Goal: Transaction & Acquisition: Subscribe to service/newsletter

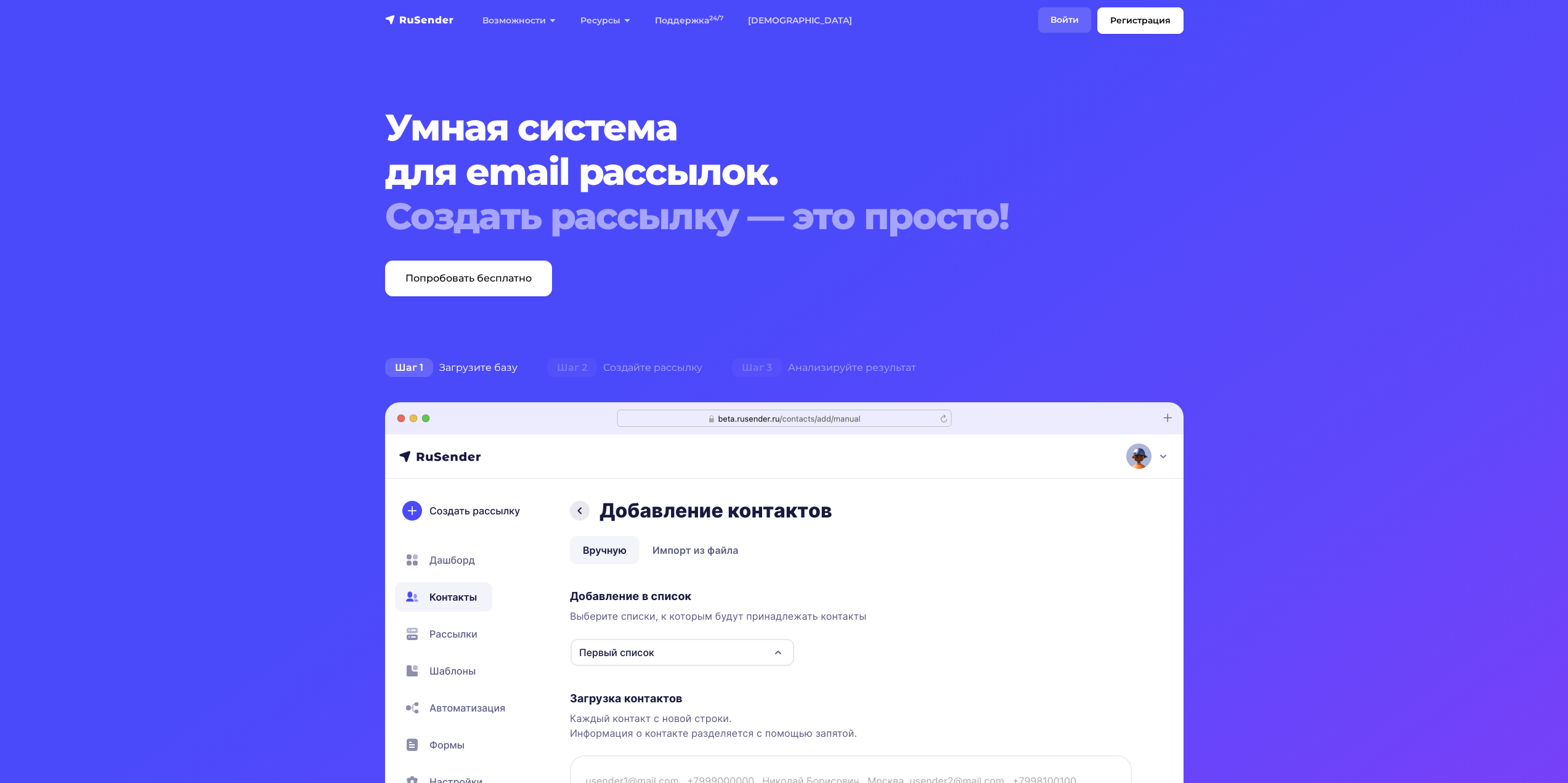
click at [1069, 22] on link "Войти" at bounding box center [1064, 20] width 53 height 26
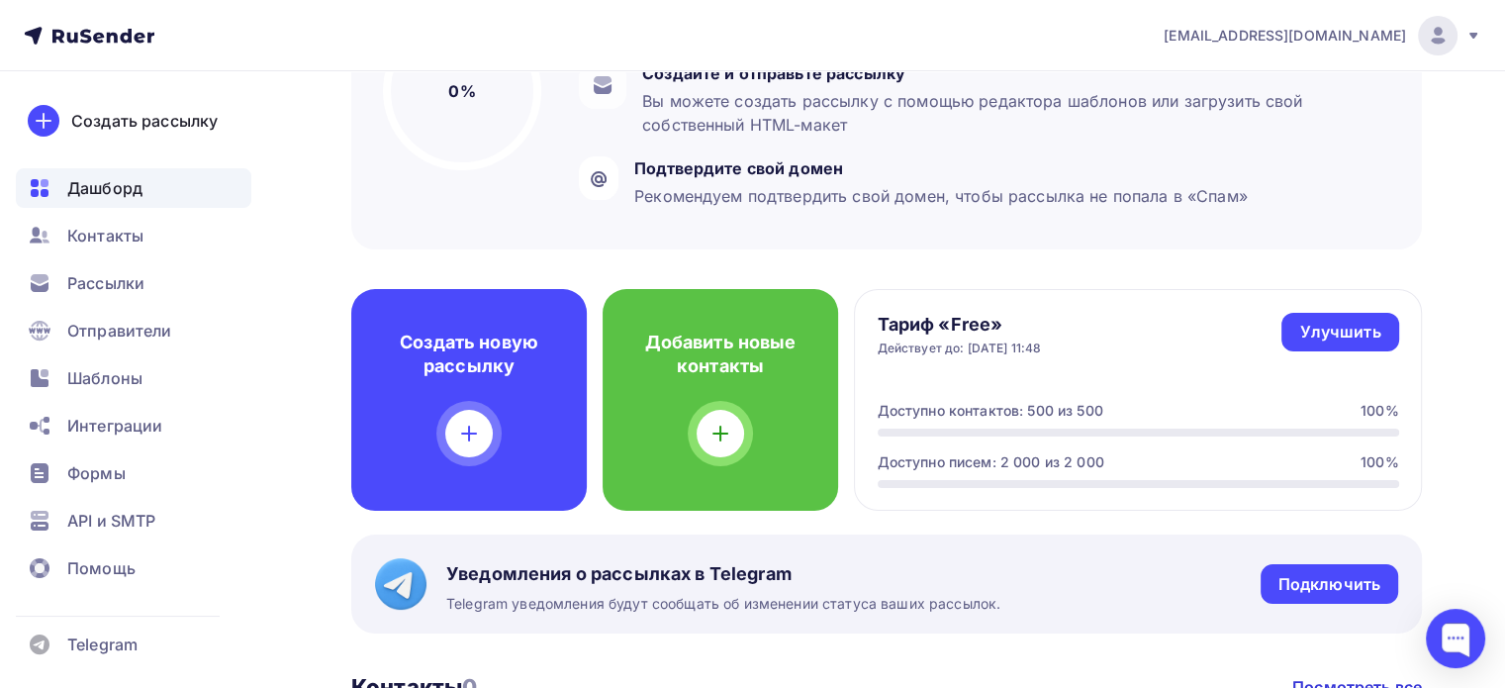
scroll to position [208, 0]
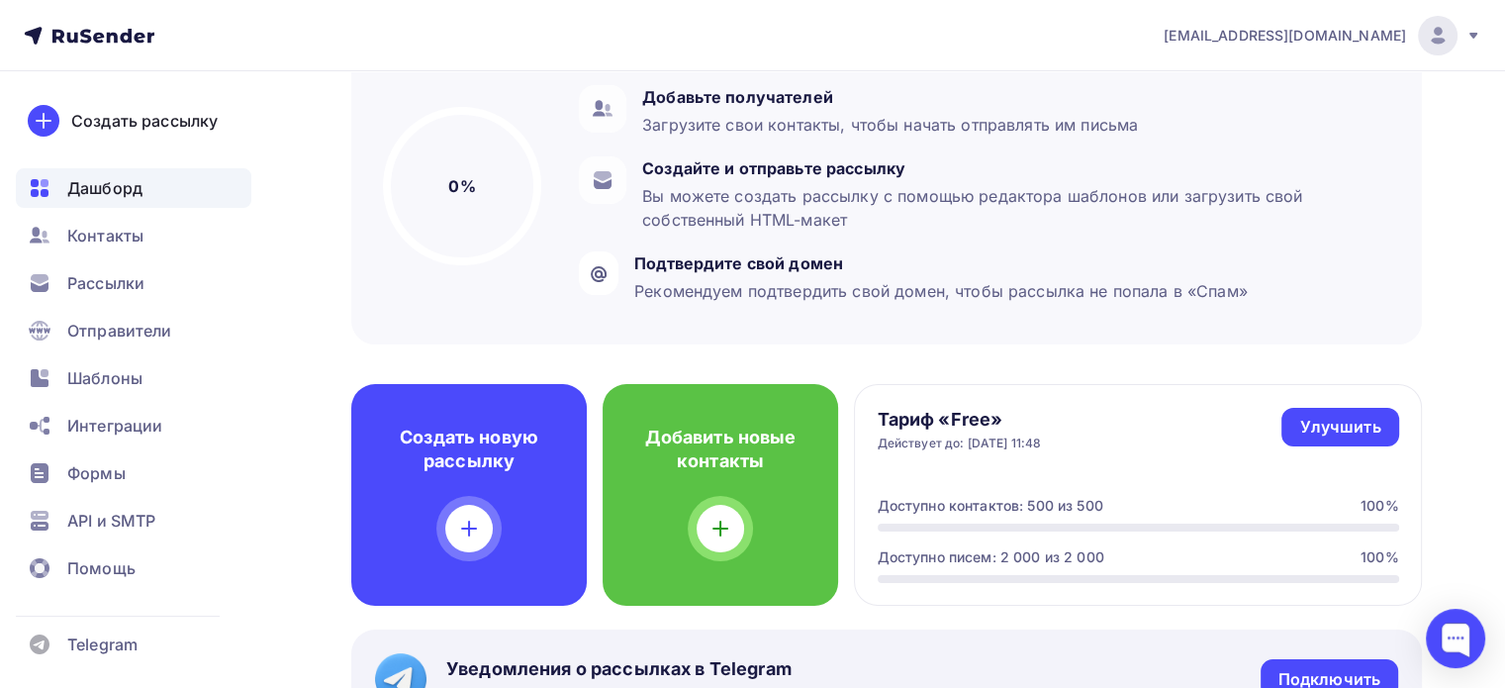
click at [247, 53] on nav "zevia.cheva@yandex.ru Аккаунт Тарифы Выйти Создать рассылку Дашборд Контакты Ра…" at bounding box center [752, 35] width 1505 height 71
click at [142, 292] on span "Рассылки" at bounding box center [105, 283] width 77 height 24
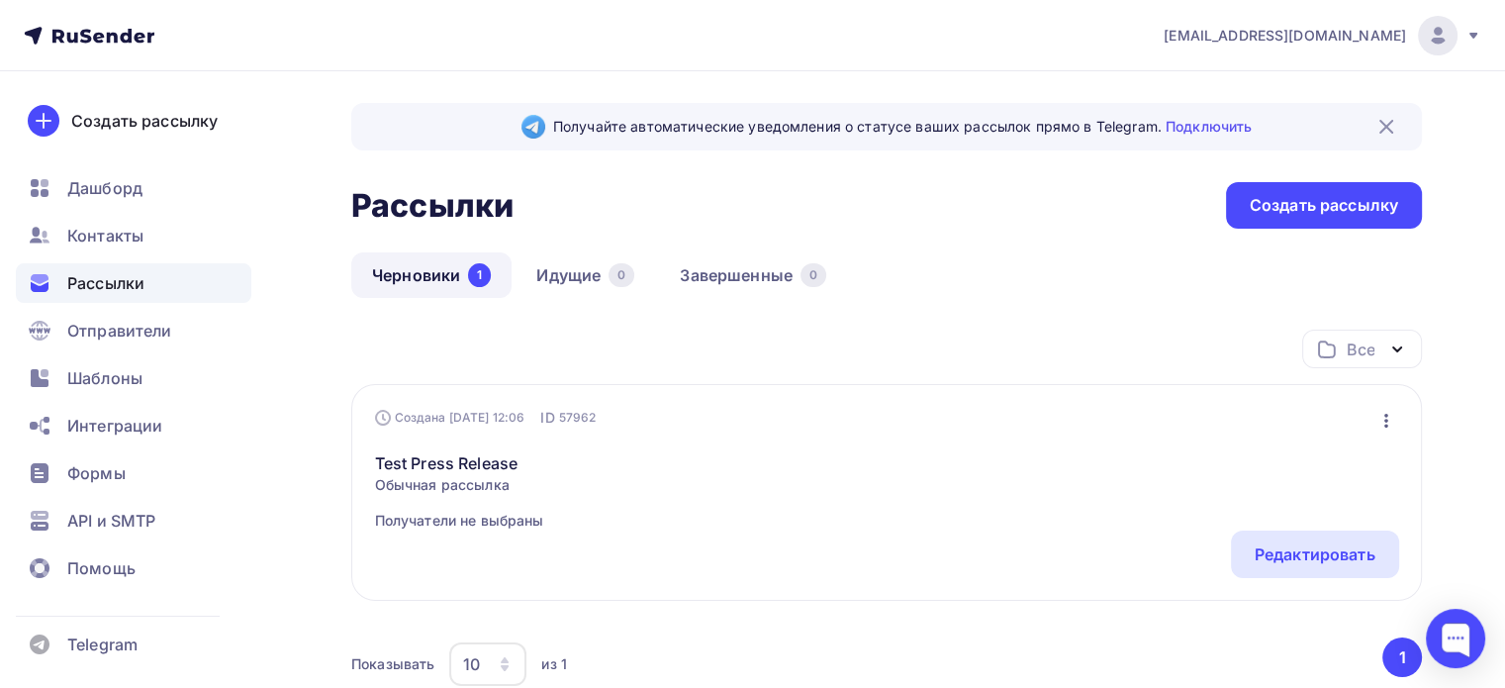
click at [122, 36] on icon at bounding box center [126, 36] width 12 height 14
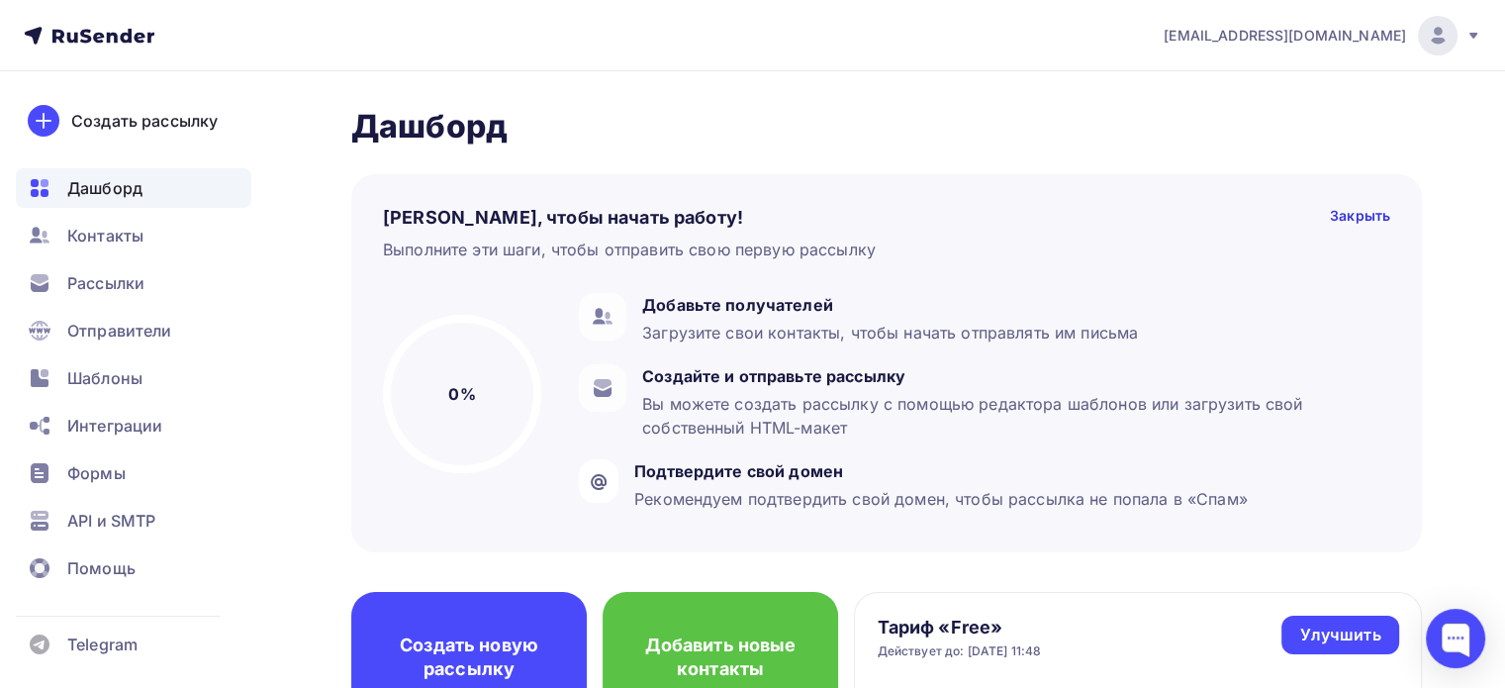
click at [107, 276] on span "Рассылки" at bounding box center [105, 283] width 77 height 24
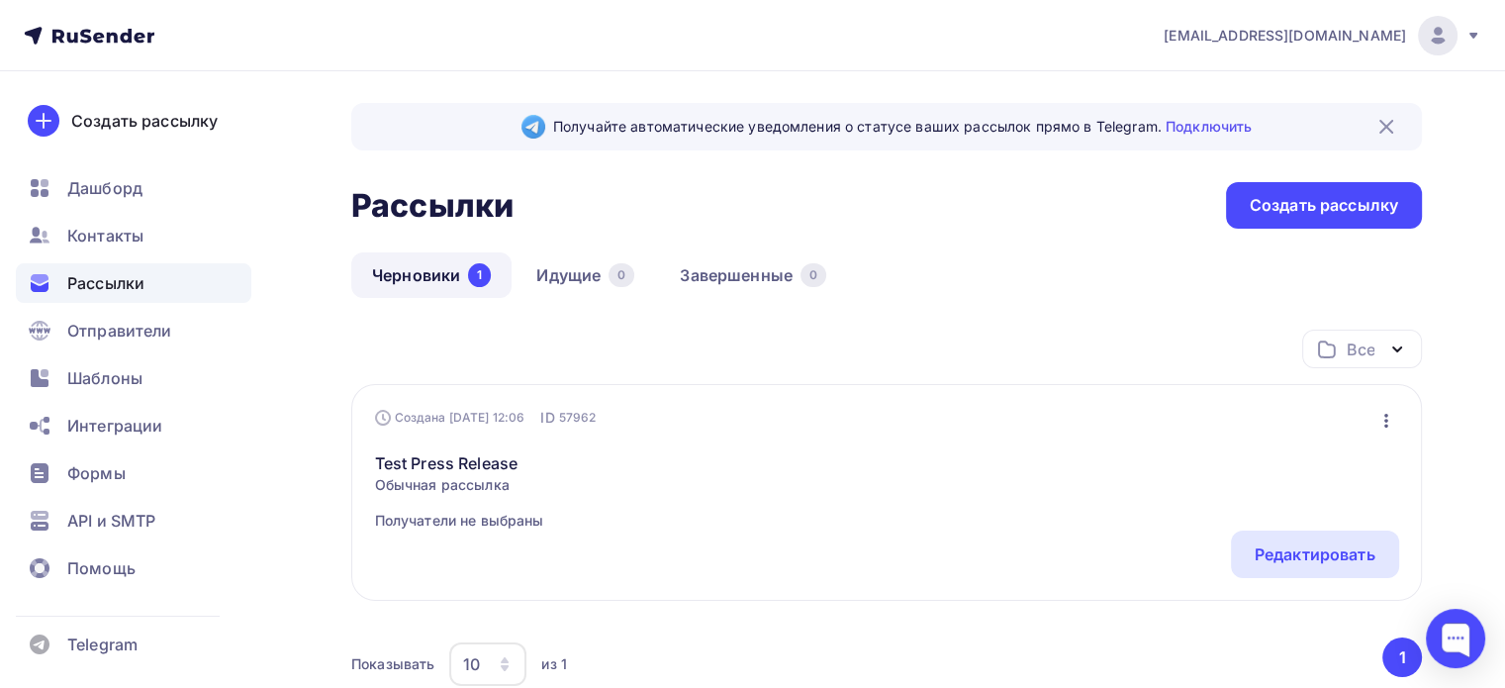
click at [660, 50] on nav "zevia.cheva@yandex.ru Аккаунт Тарифы Выйти Создать рассылку Дашборд Контакты Ра…" at bounding box center [752, 35] width 1505 height 71
click at [1111, 26] on nav "zevia.cheva@yandex.ru Аккаунт Тарифы Выйти Создать рассылку Дашборд Контакты Ра…" at bounding box center [752, 35] width 1505 height 71
click at [123, 37] on icon at bounding box center [126, 36] width 12 height 14
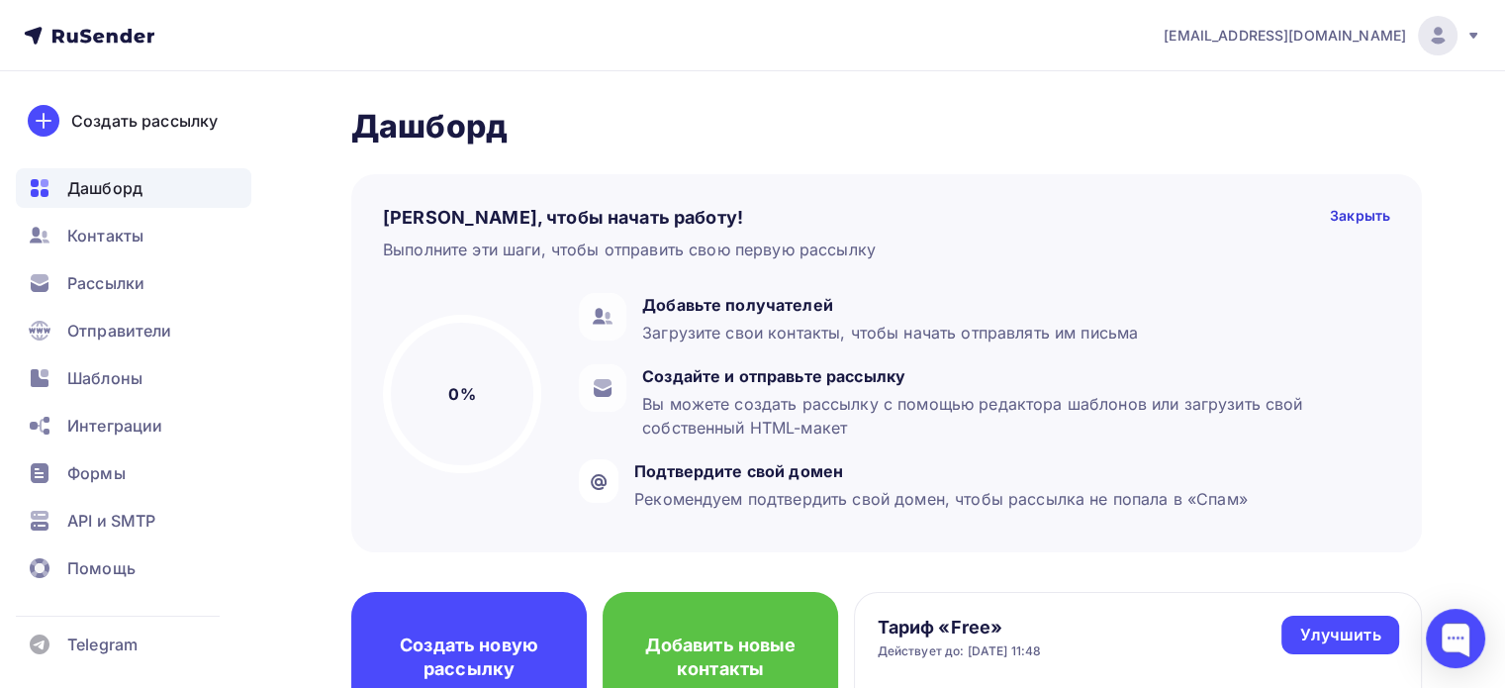
click at [395, 116] on h2 "Дашборд" at bounding box center [886, 127] width 1071 height 40
click at [99, 110] on div "Создать рассылку" at bounding box center [144, 121] width 146 height 24
click at [141, 426] on span "Интеграции" at bounding box center [114, 426] width 95 height 24
click at [471, 119] on h2 "Дашборд" at bounding box center [886, 127] width 1071 height 40
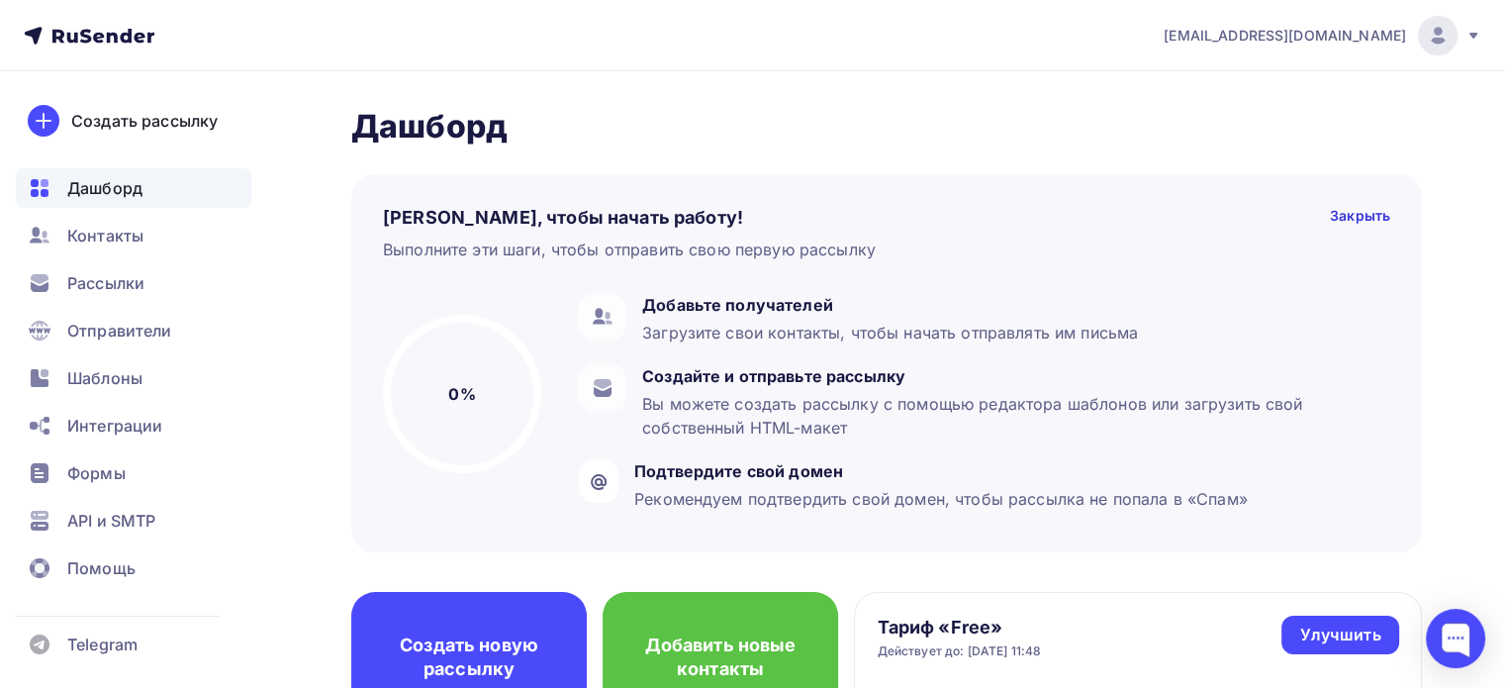
click at [698, 39] on nav "zevia.cheva@yandex.ru Аккаунт Тарифы Выйти Создать рассылку Дашборд Контакты Ра…" at bounding box center [752, 35] width 1505 height 71
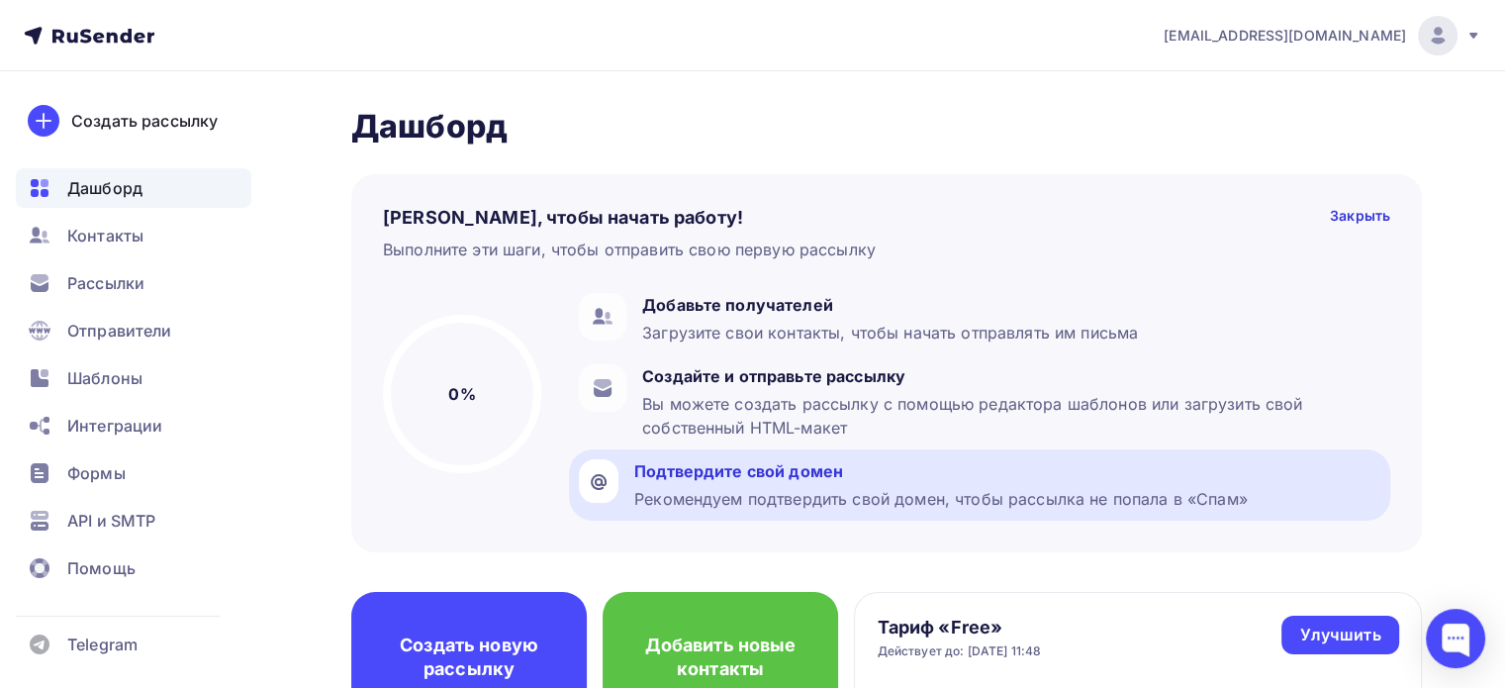
click at [792, 493] on div "Рекомендуем подтвердить свой домен, чтобы рассылка не попала в «Спам»" at bounding box center [941, 499] width 614 height 24
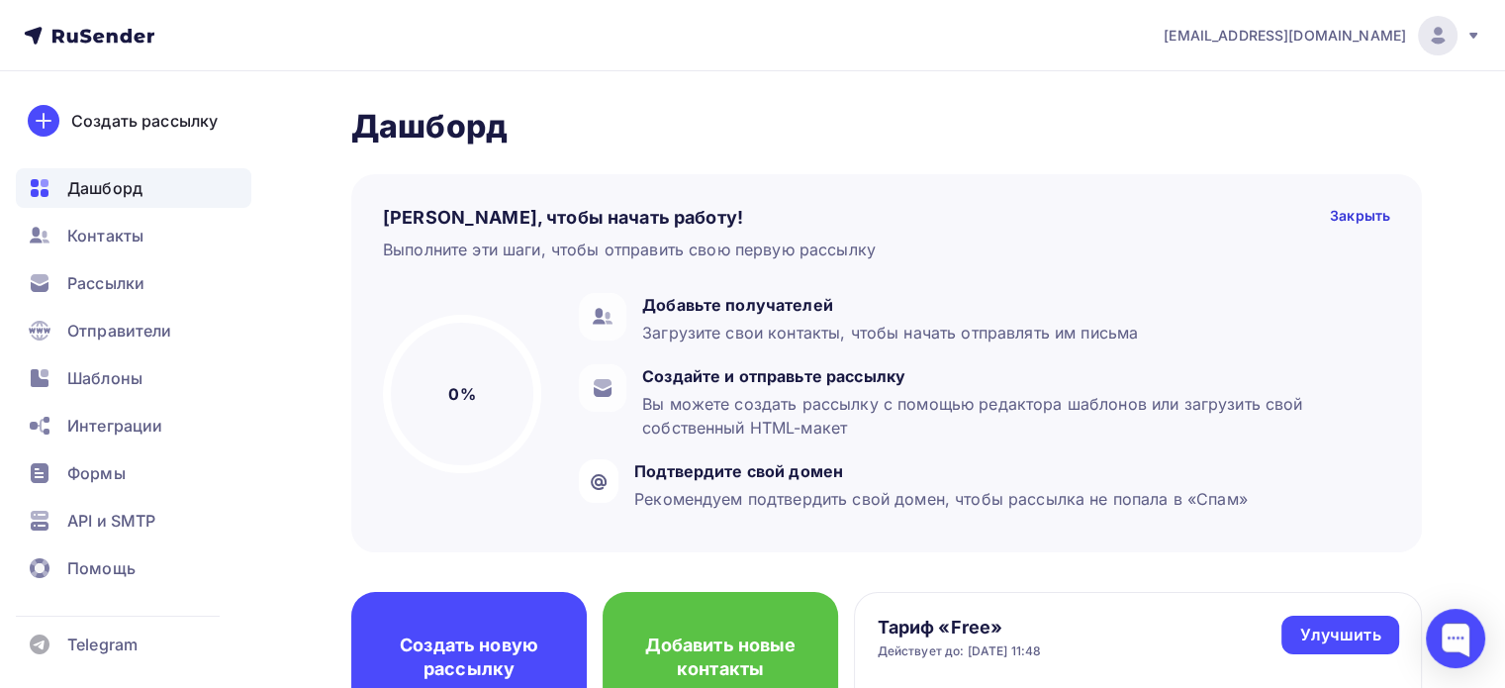
click at [994, 688] on div at bounding box center [752, 688] width 1505 height 0
click at [1045, 688] on div at bounding box center [752, 688] width 1505 height 0
click at [1084, 688] on div at bounding box center [752, 688] width 1505 height 0
click at [768, 688] on div at bounding box center [752, 688] width 1505 height 0
click at [689, 688] on div at bounding box center [752, 688] width 1505 height 0
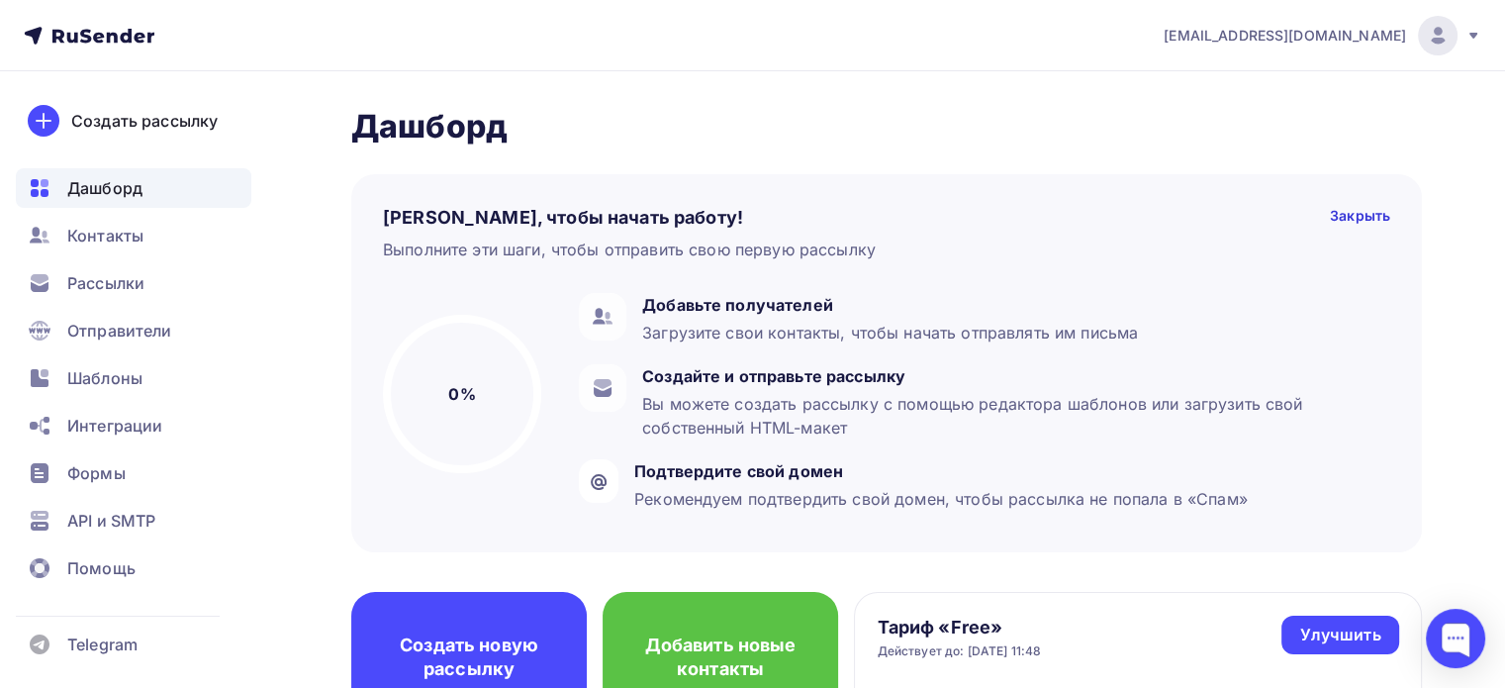
click at [399, 688] on div at bounding box center [752, 688] width 1505 height 0
click at [433, 688] on div at bounding box center [752, 688] width 1505 height 0
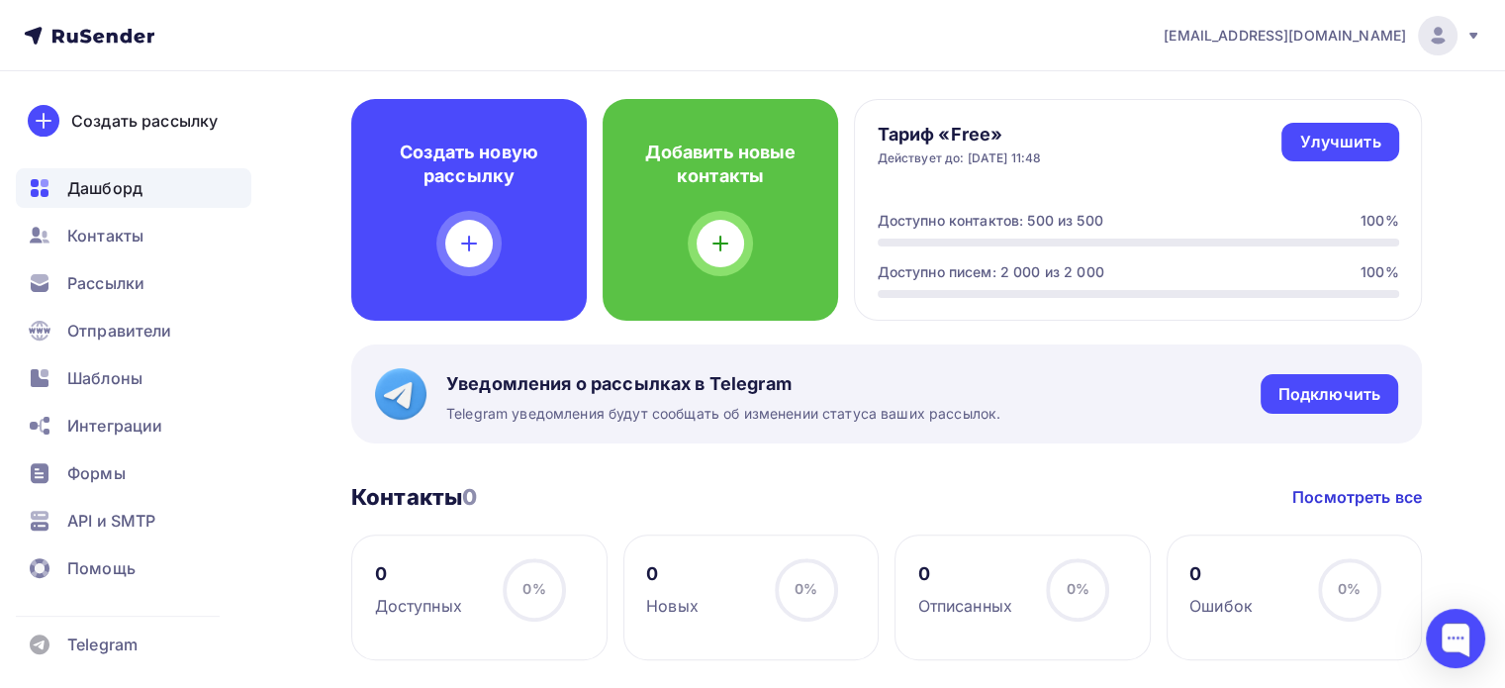
scroll to position [495, 0]
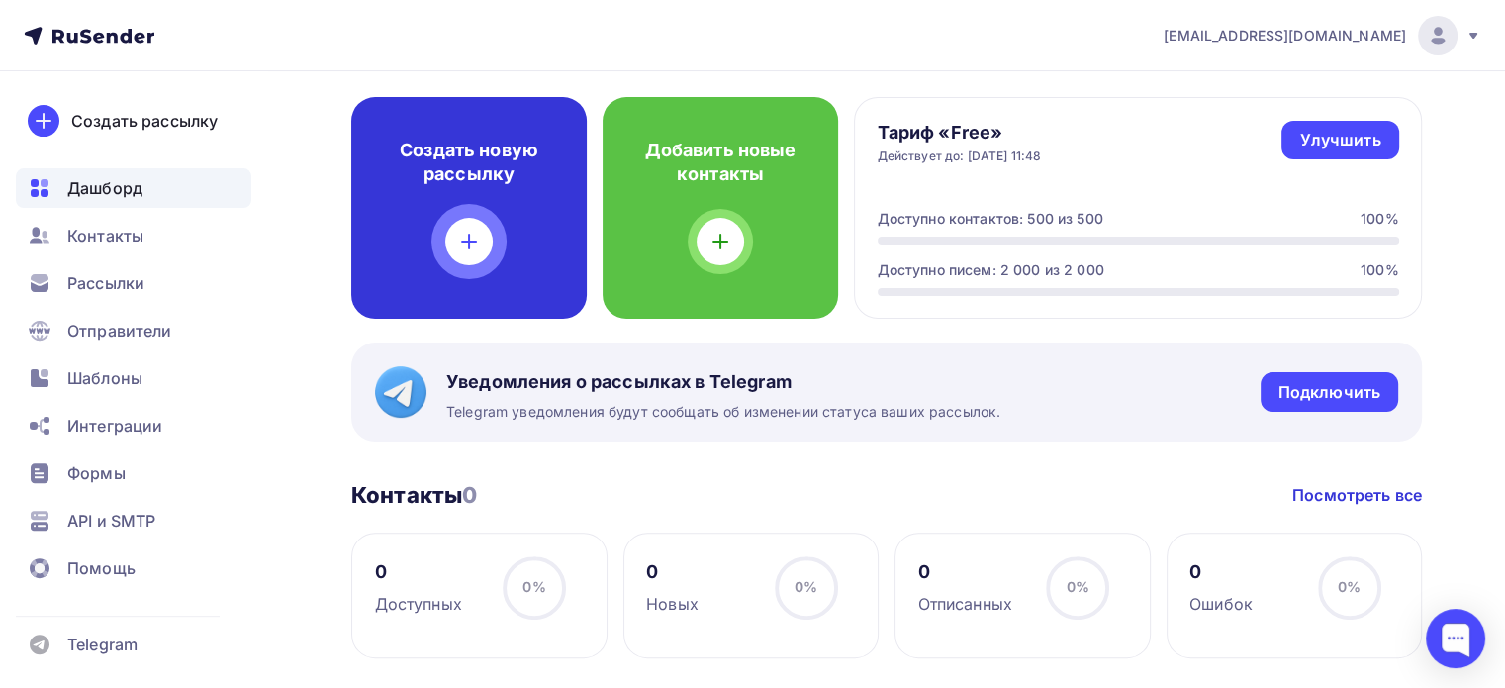
click at [469, 149] on h4 "Создать новую рассылку" at bounding box center [469, 163] width 172 height 48
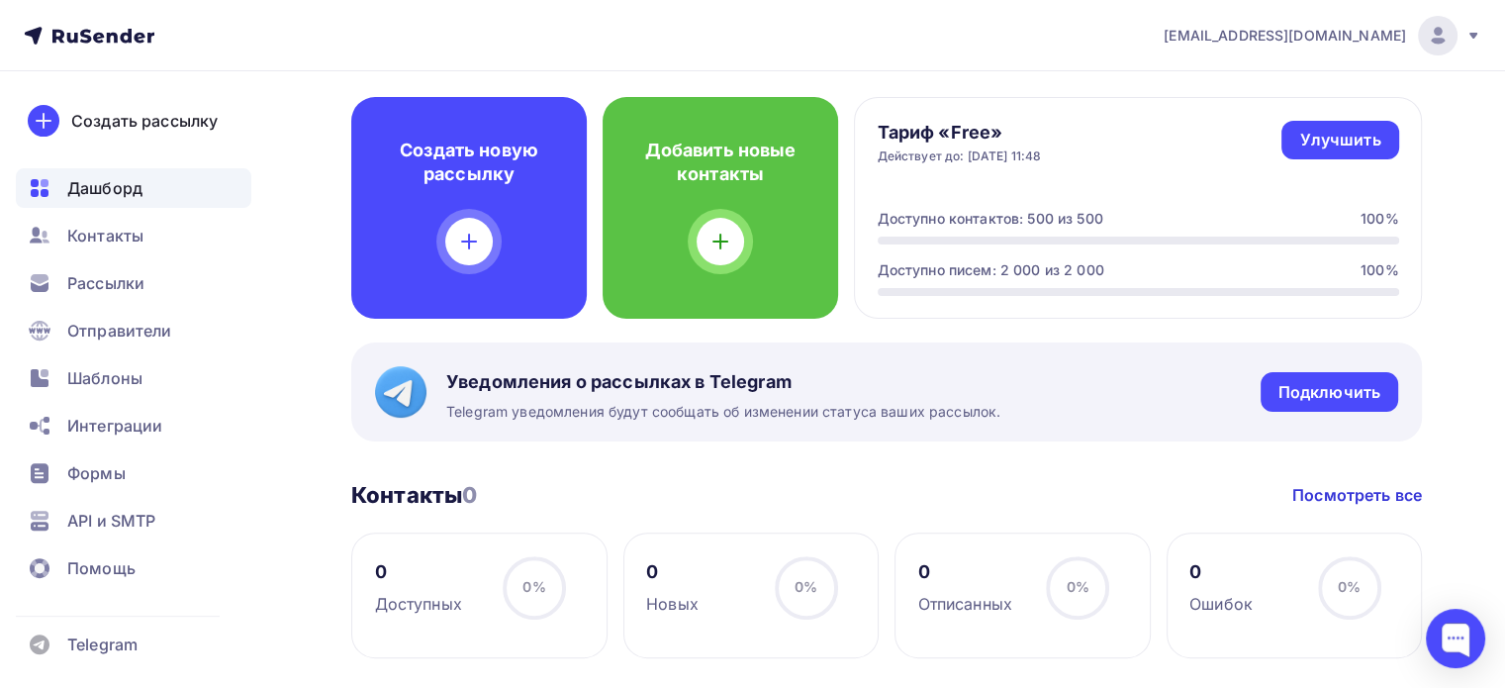
click at [406, 486] on h3 "Контакты 0" at bounding box center [414, 495] width 126 height 28
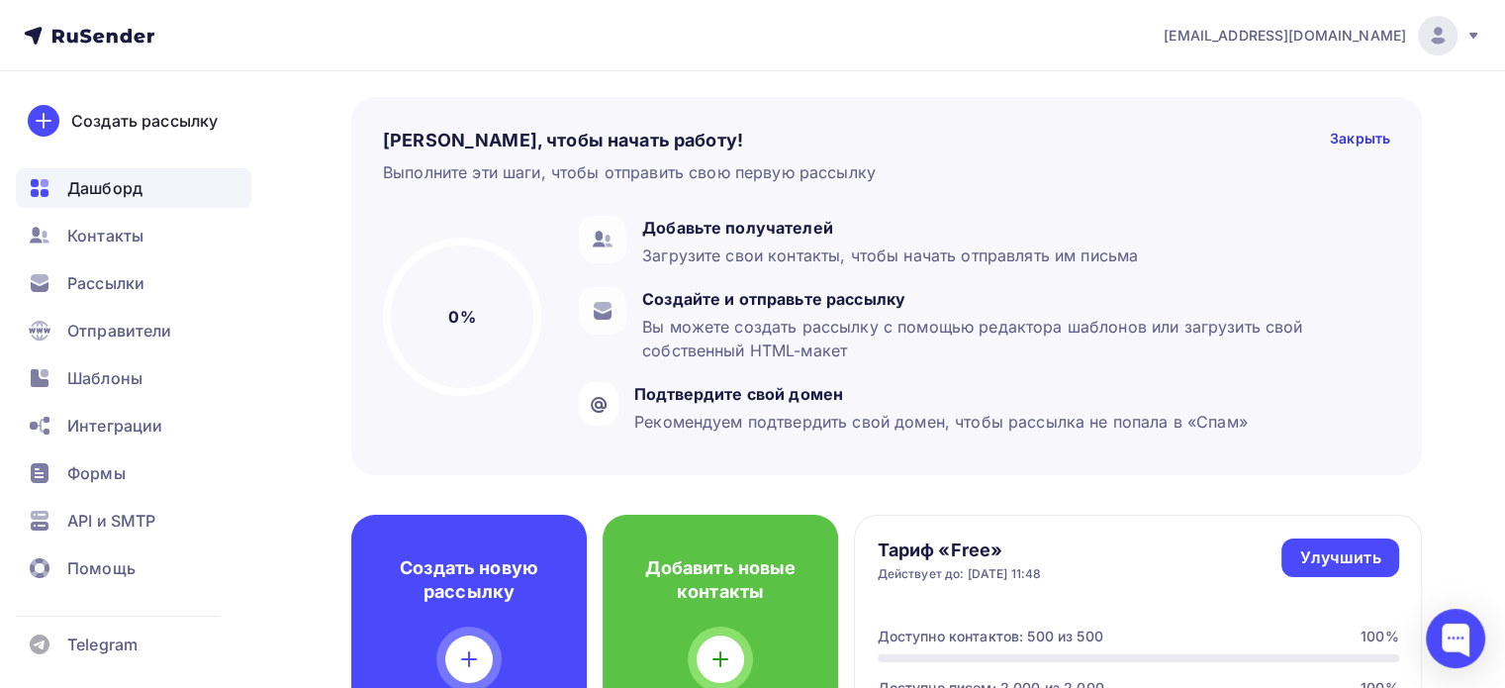
scroll to position [0, 0]
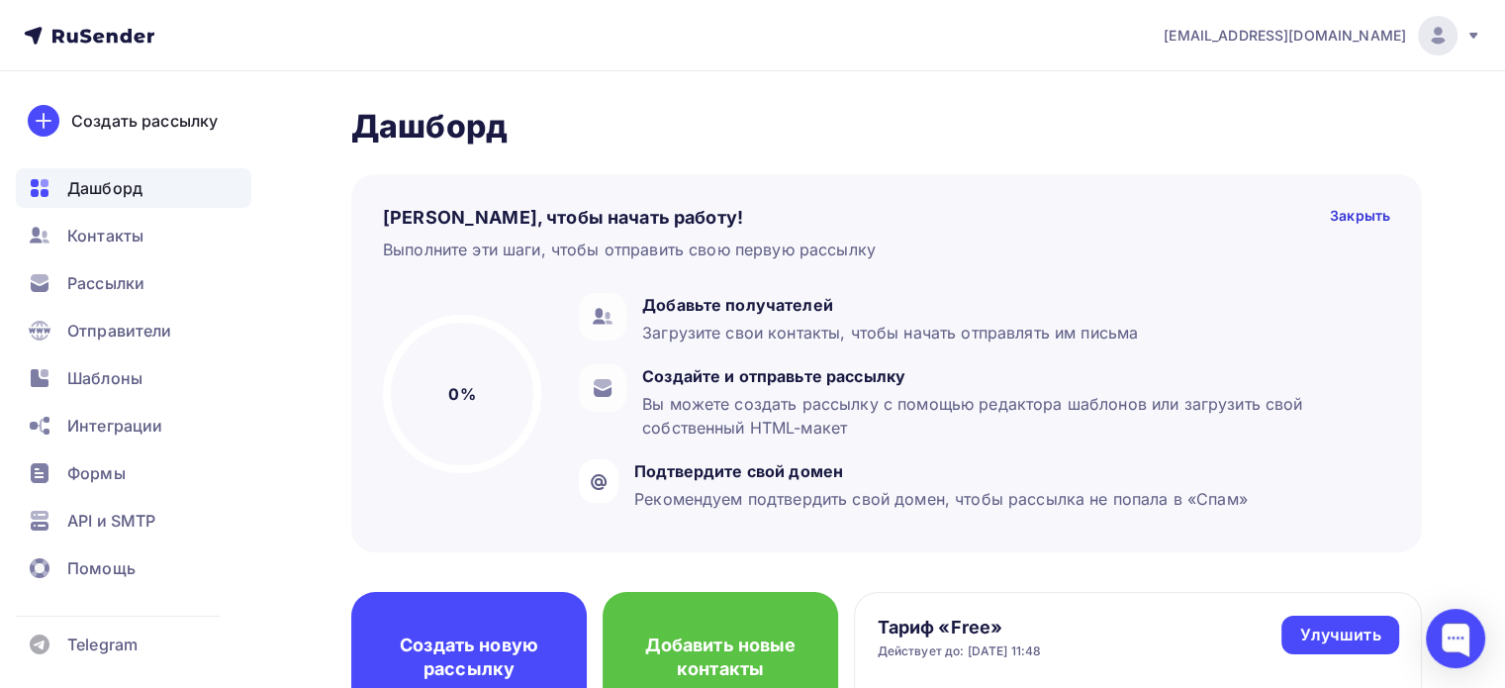
click at [542, 216] on h4 "[PERSON_NAME], чтобы начать работу!" at bounding box center [563, 218] width 360 height 24
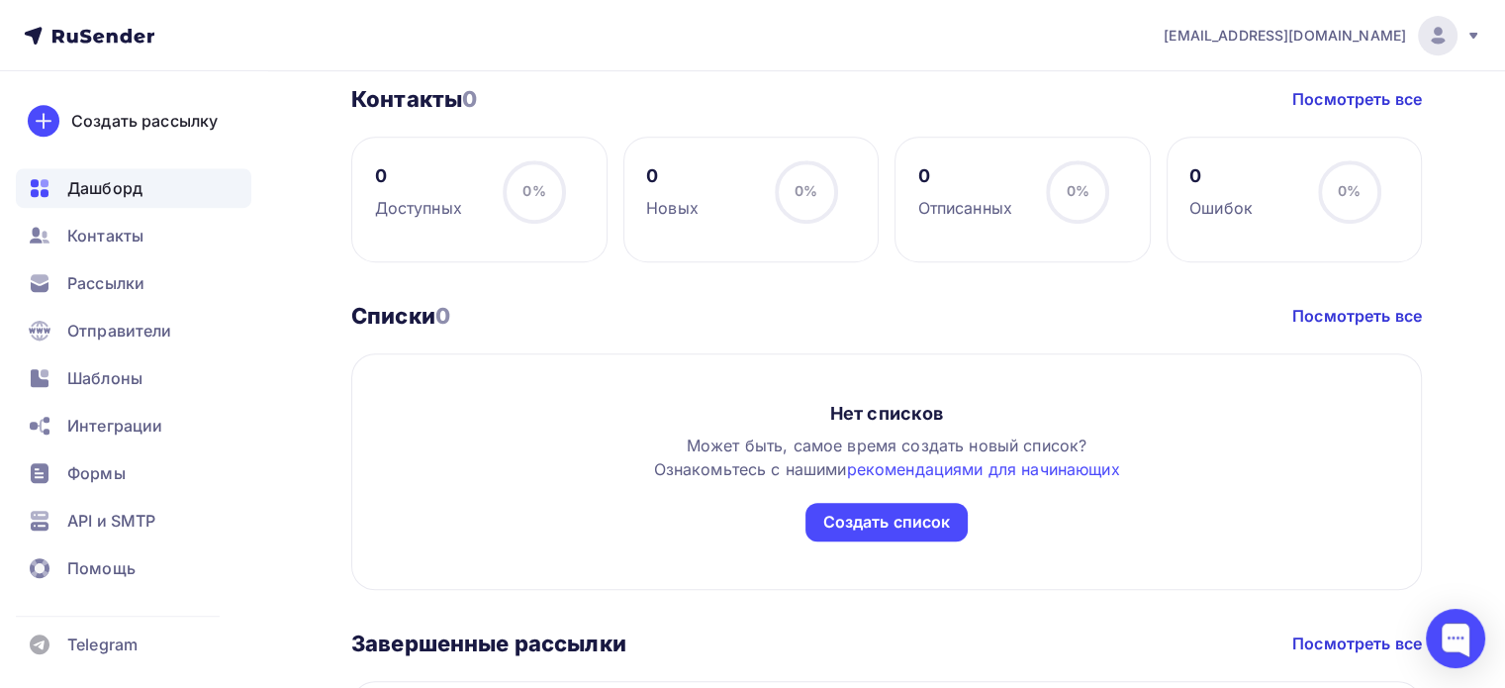
scroll to position [990, 0]
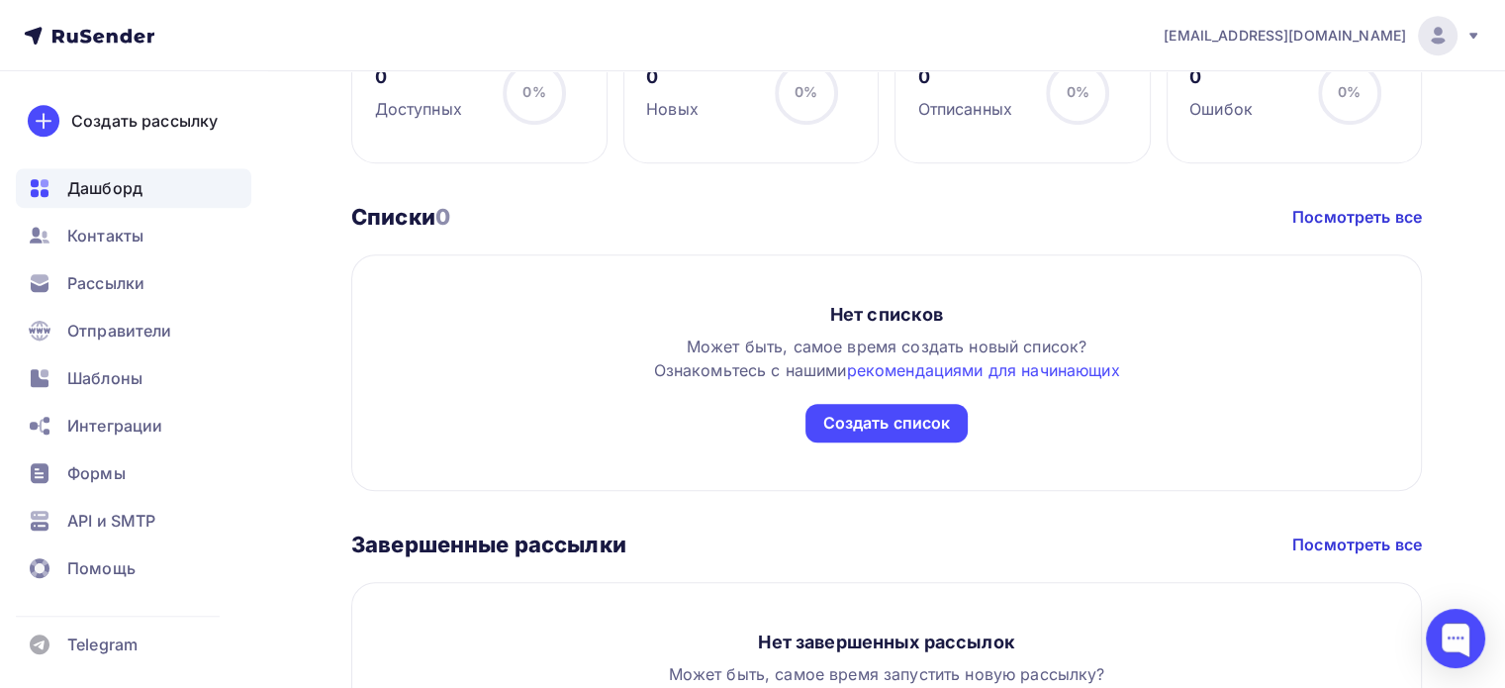
click at [397, 217] on h3 "Списки 0" at bounding box center [400, 217] width 99 height 28
click at [466, 538] on h3 "Завершенные рассылки" at bounding box center [488, 544] width 275 height 28
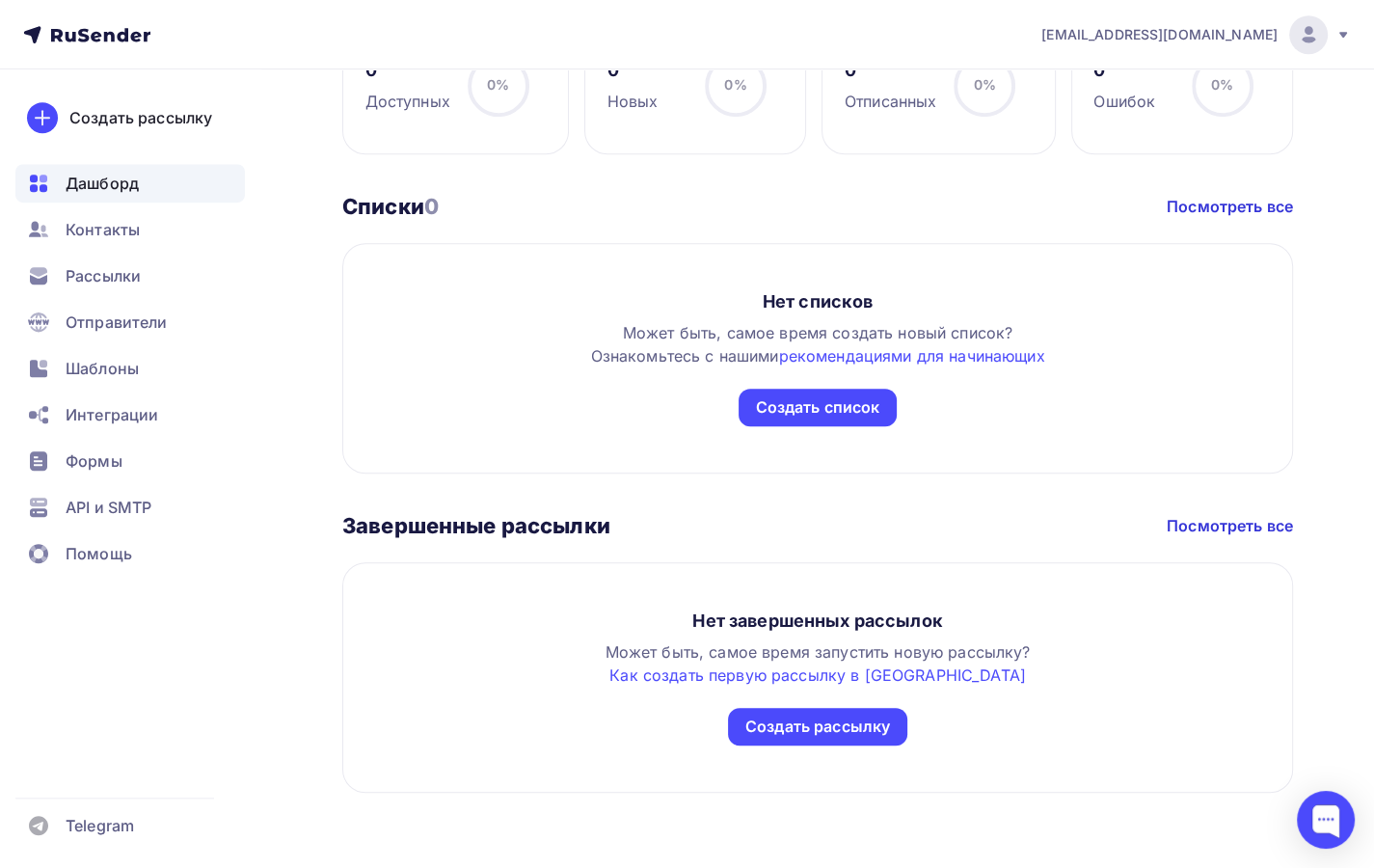
scroll to position [0, 0]
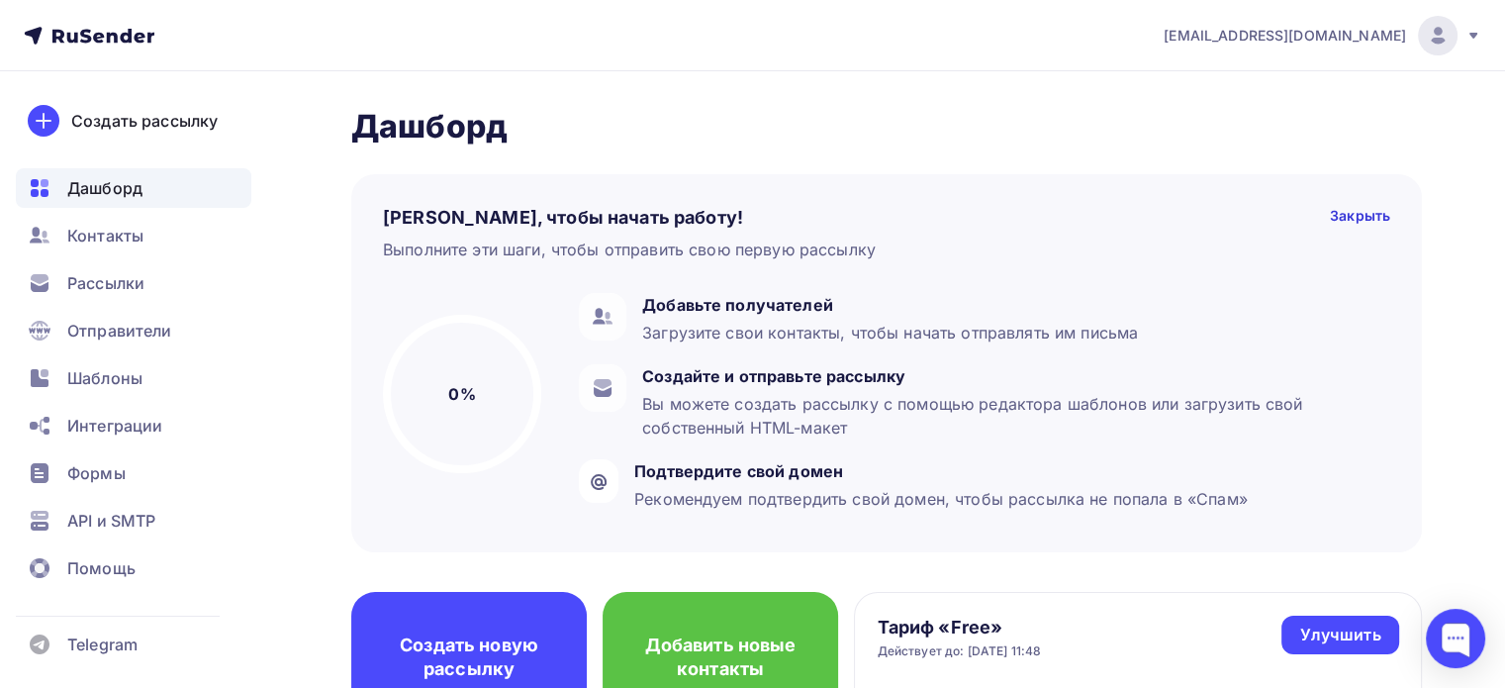
click at [834, 688] on div at bounding box center [752, 688] width 1505 height 0
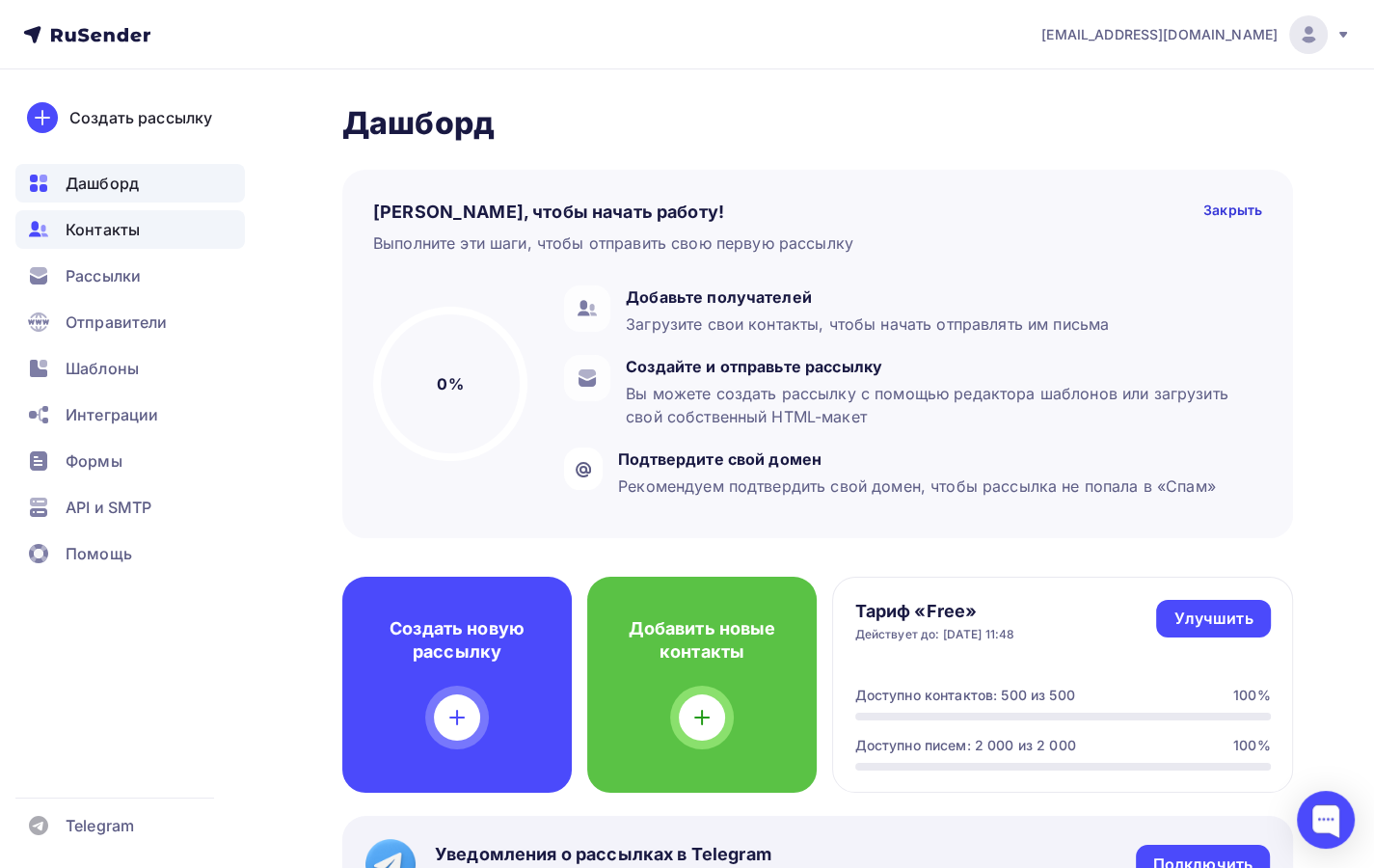
click at [128, 235] on span "Контакты" at bounding box center [102, 230] width 74 height 23
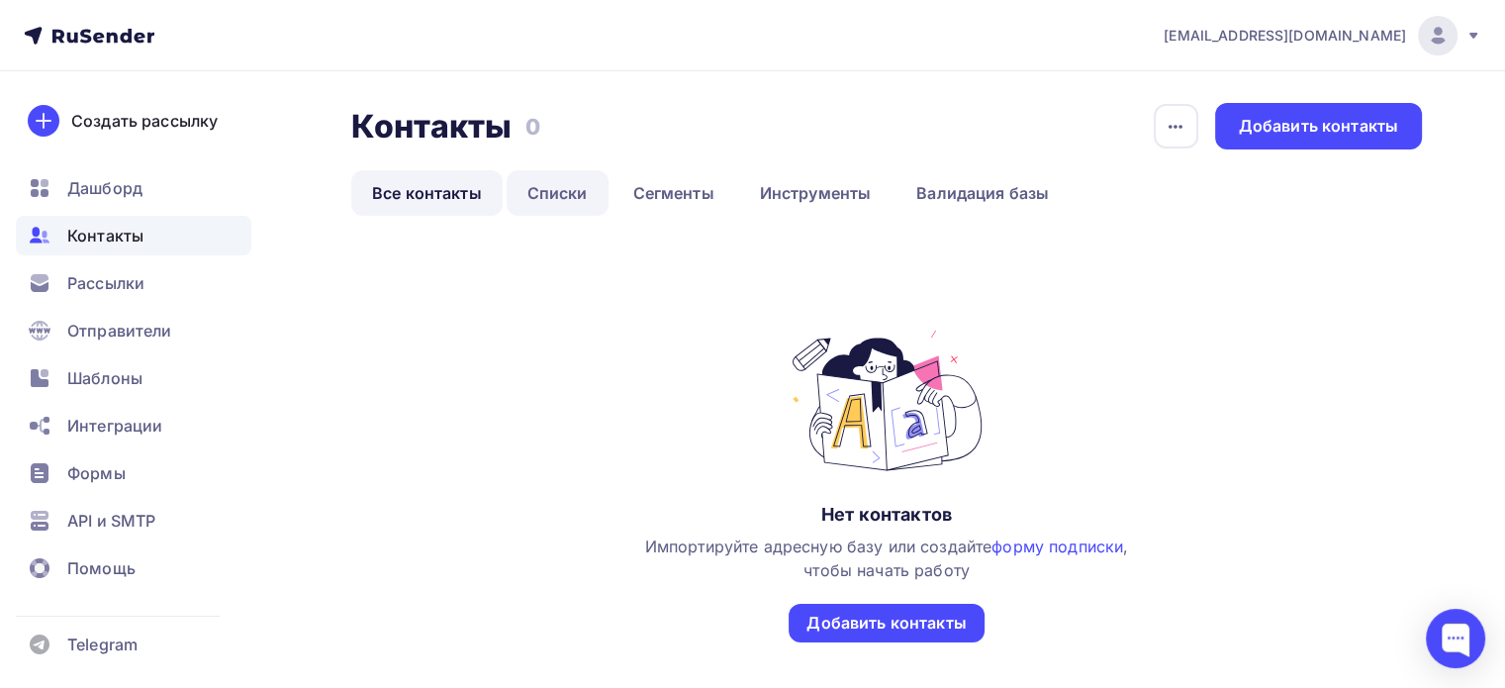
click at [557, 197] on link "Списки" at bounding box center [558, 193] width 102 height 46
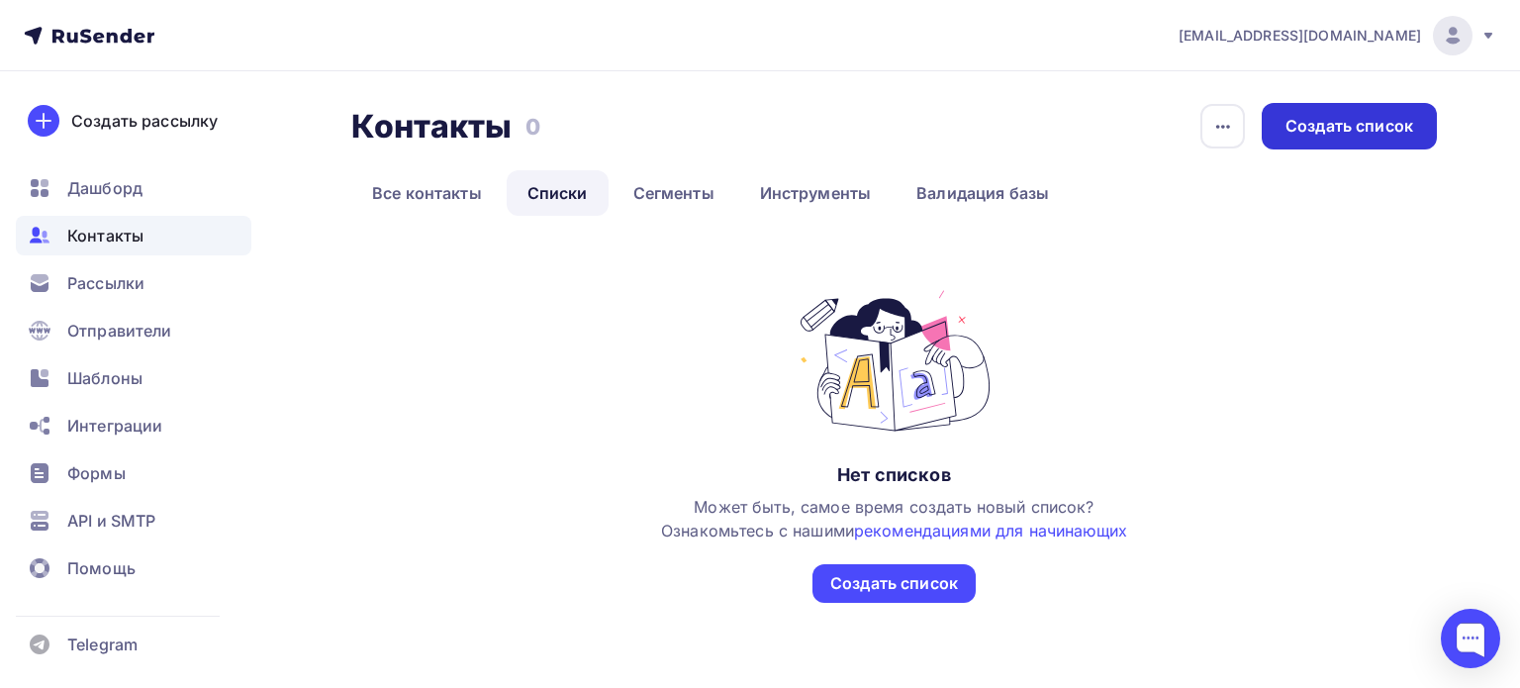
click at [1352, 137] on div "Создать список" at bounding box center [1350, 126] width 128 height 23
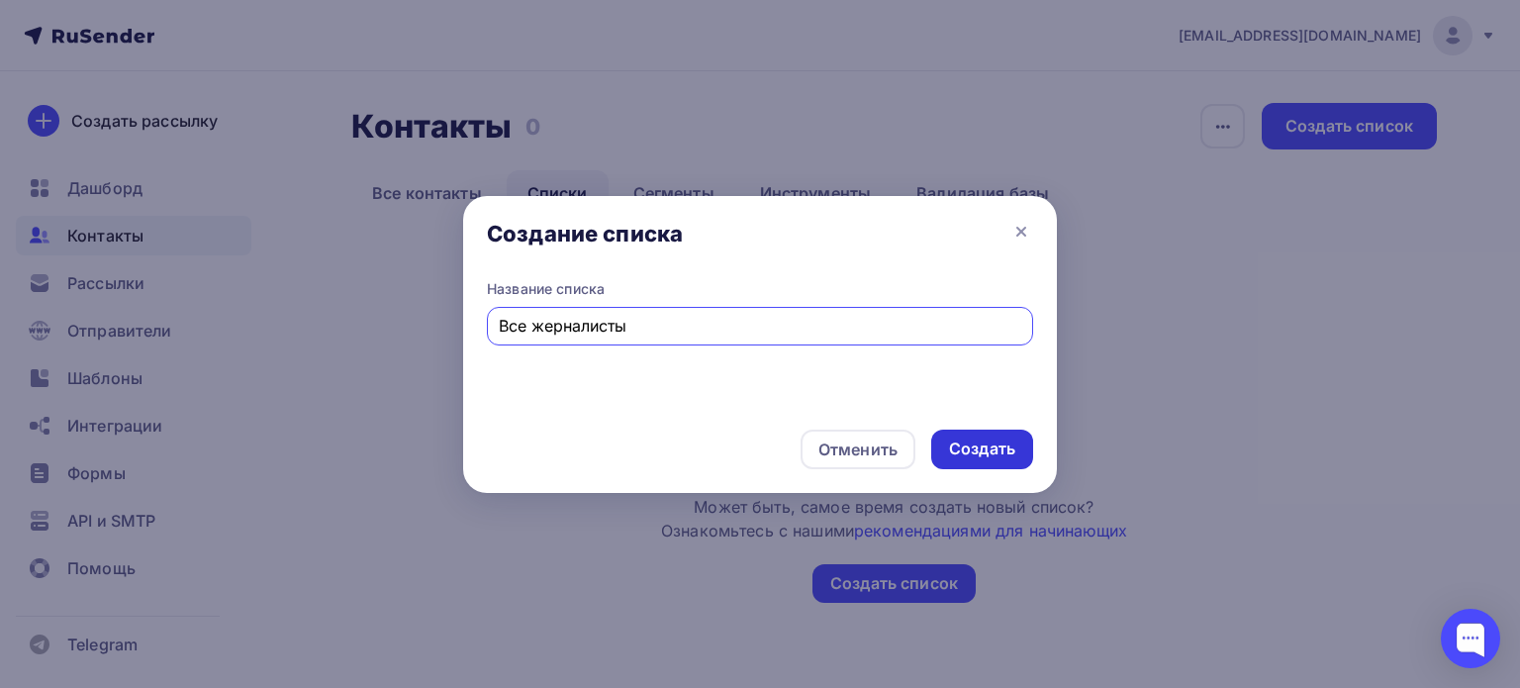
type input "Все жерналисты"
click at [950, 439] on div "Создать" at bounding box center [982, 448] width 66 height 23
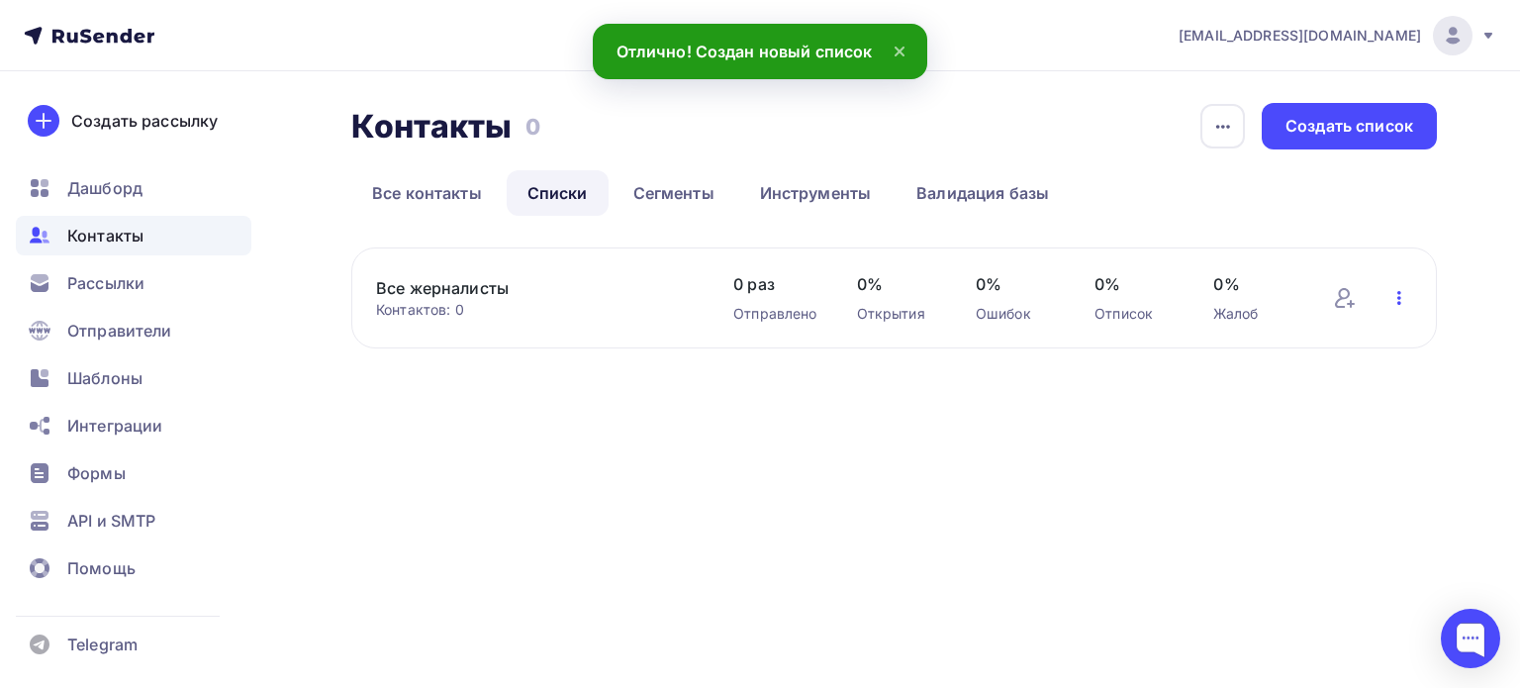
click at [1405, 303] on icon "button" at bounding box center [1400, 298] width 24 height 24
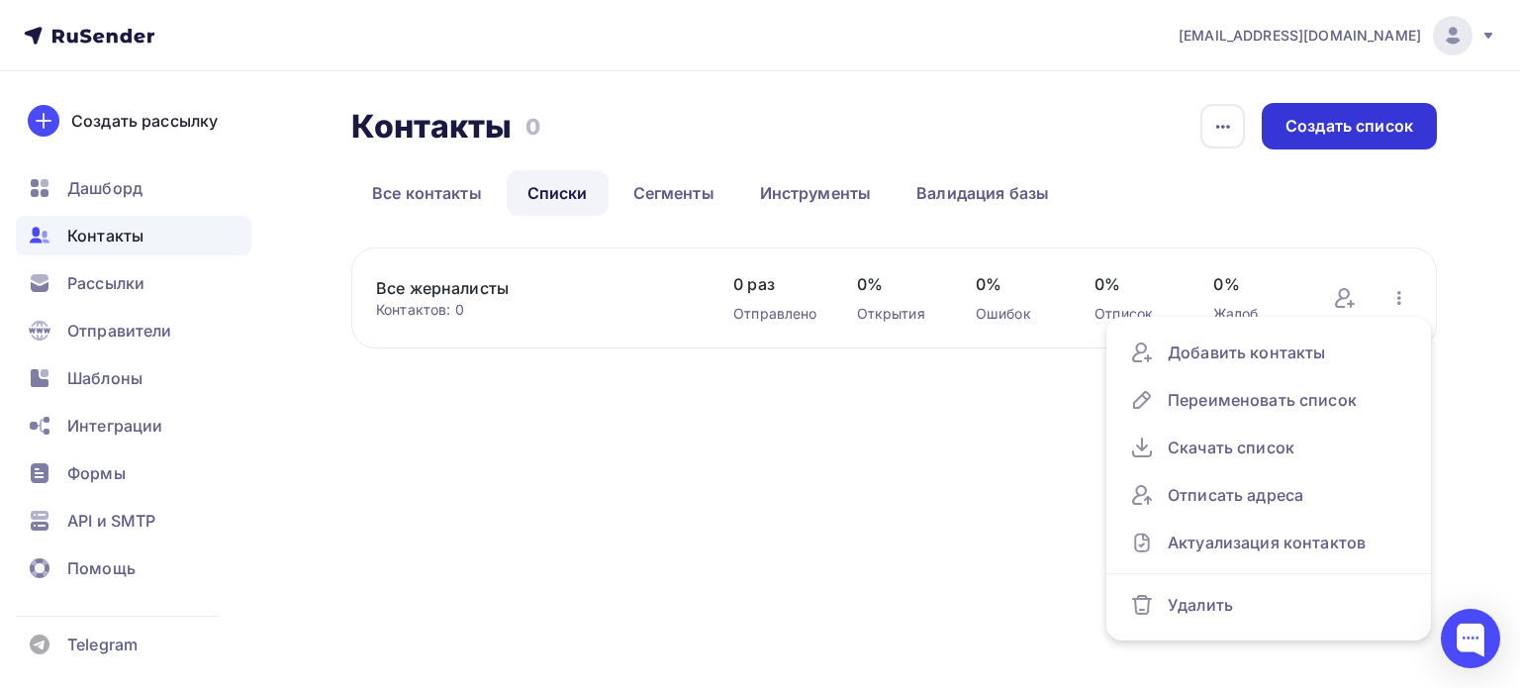
click at [1329, 130] on div "Создать список" at bounding box center [1350, 126] width 128 height 23
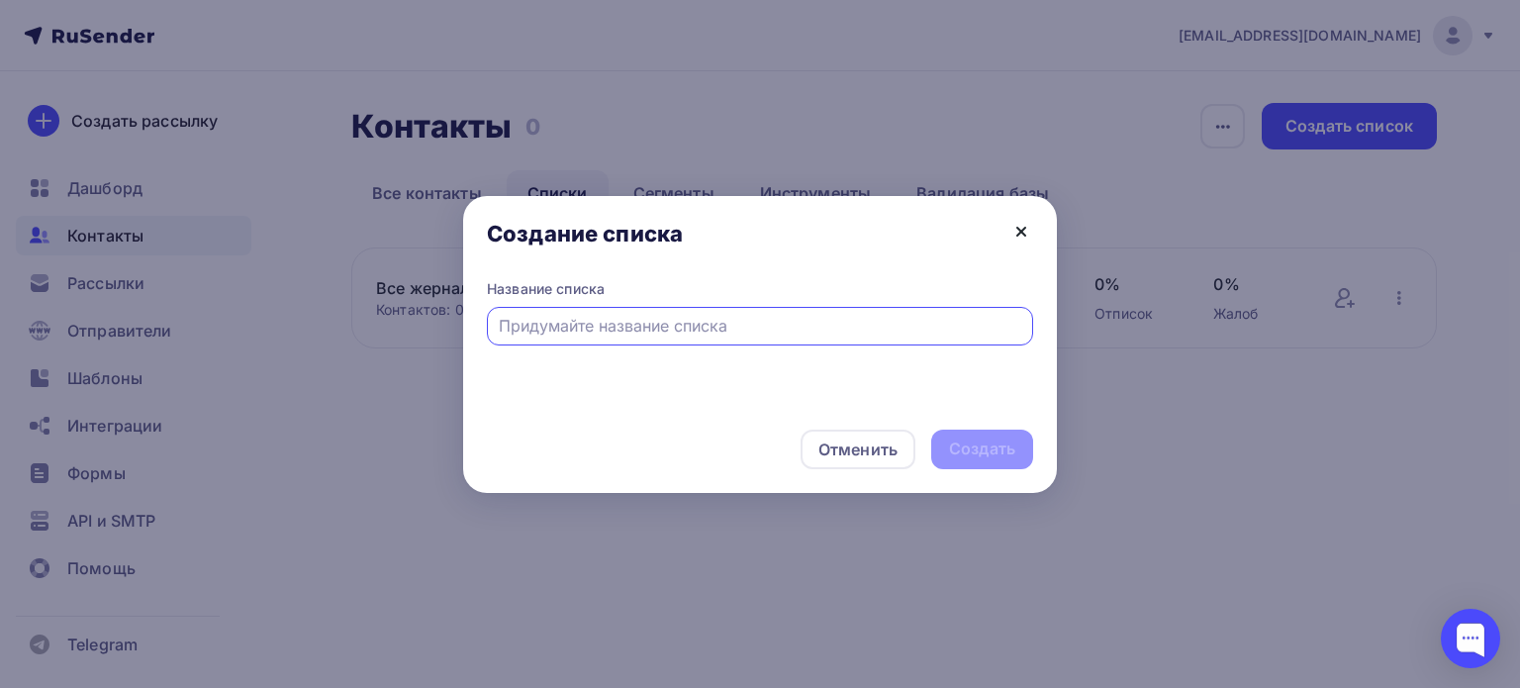
click at [1016, 232] on icon at bounding box center [1022, 232] width 24 height 24
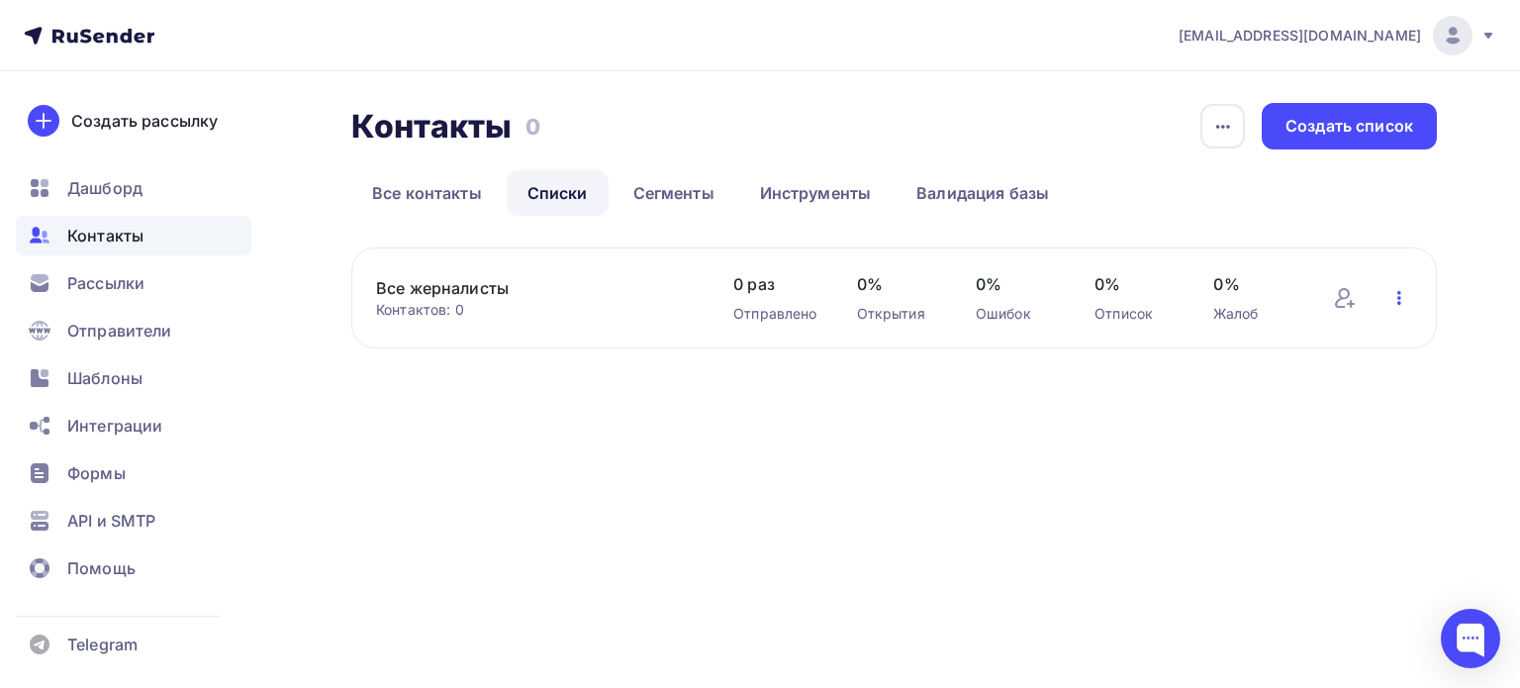
click at [1395, 307] on icon "button" at bounding box center [1400, 298] width 24 height 24
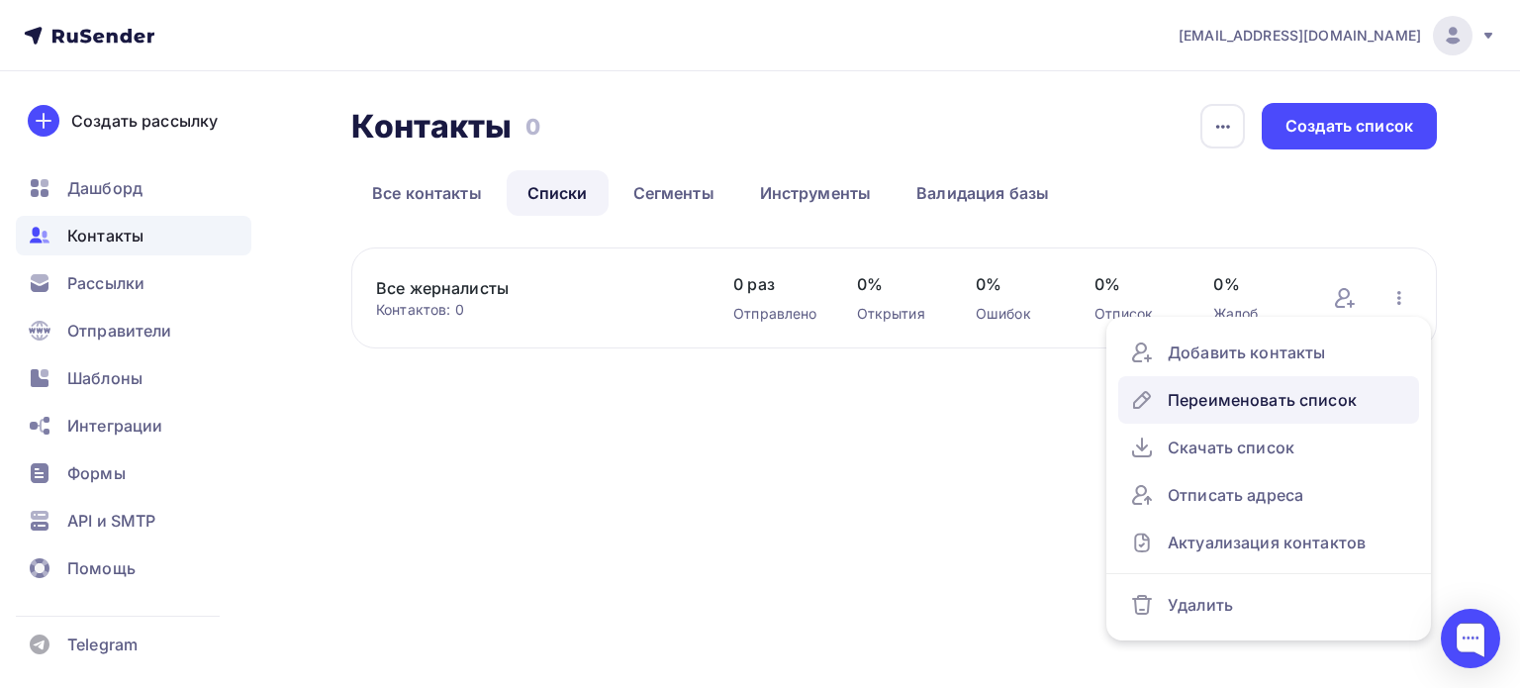
click at [1249, 401] on div "Переименовать список" at bounding box center [1268, 400] width 277 height 32
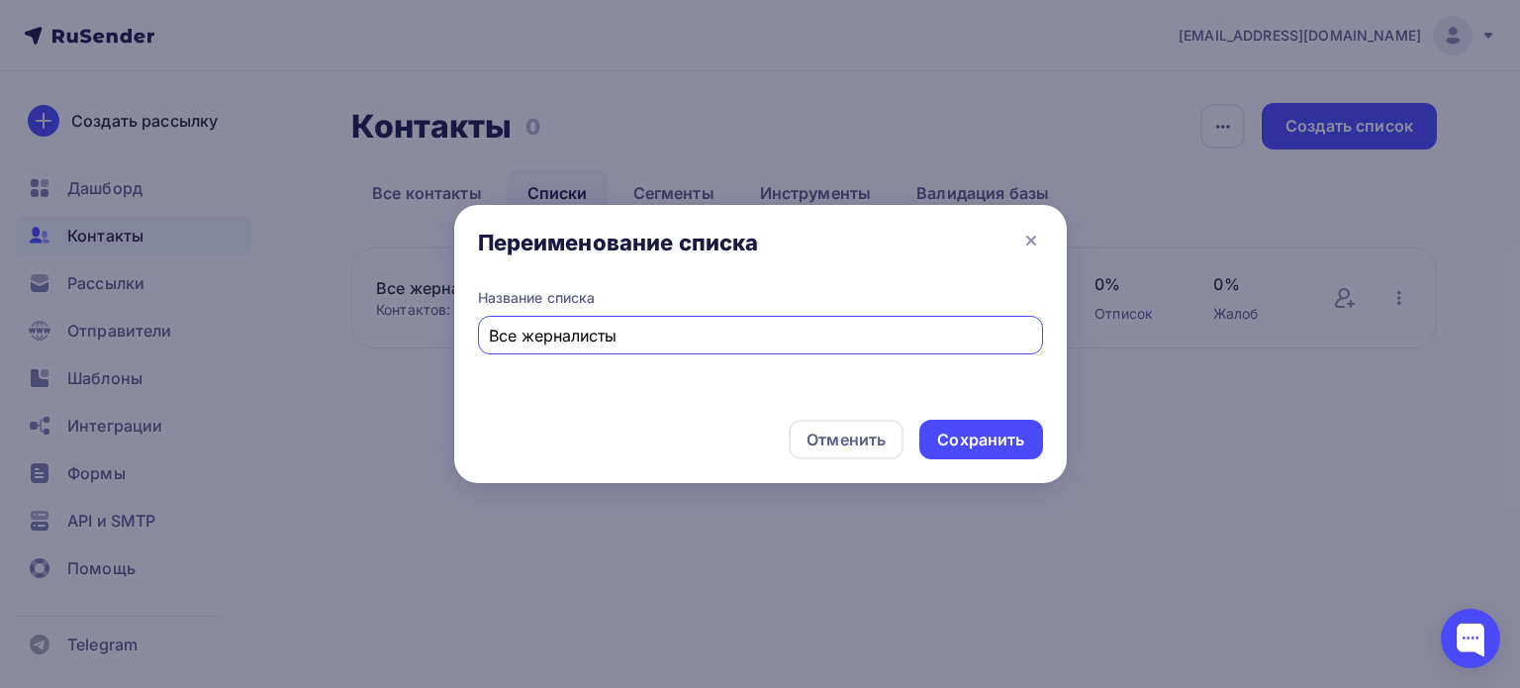
drag, startPoint x: 536, startPoint y: 336, endPoint x: 720, endPoint y: 343, distance: 183.3
click at [720, 343] on input "Все жерналисты" at bounding box center [760, 336] width 542 height 24
type input "Все журналисты"
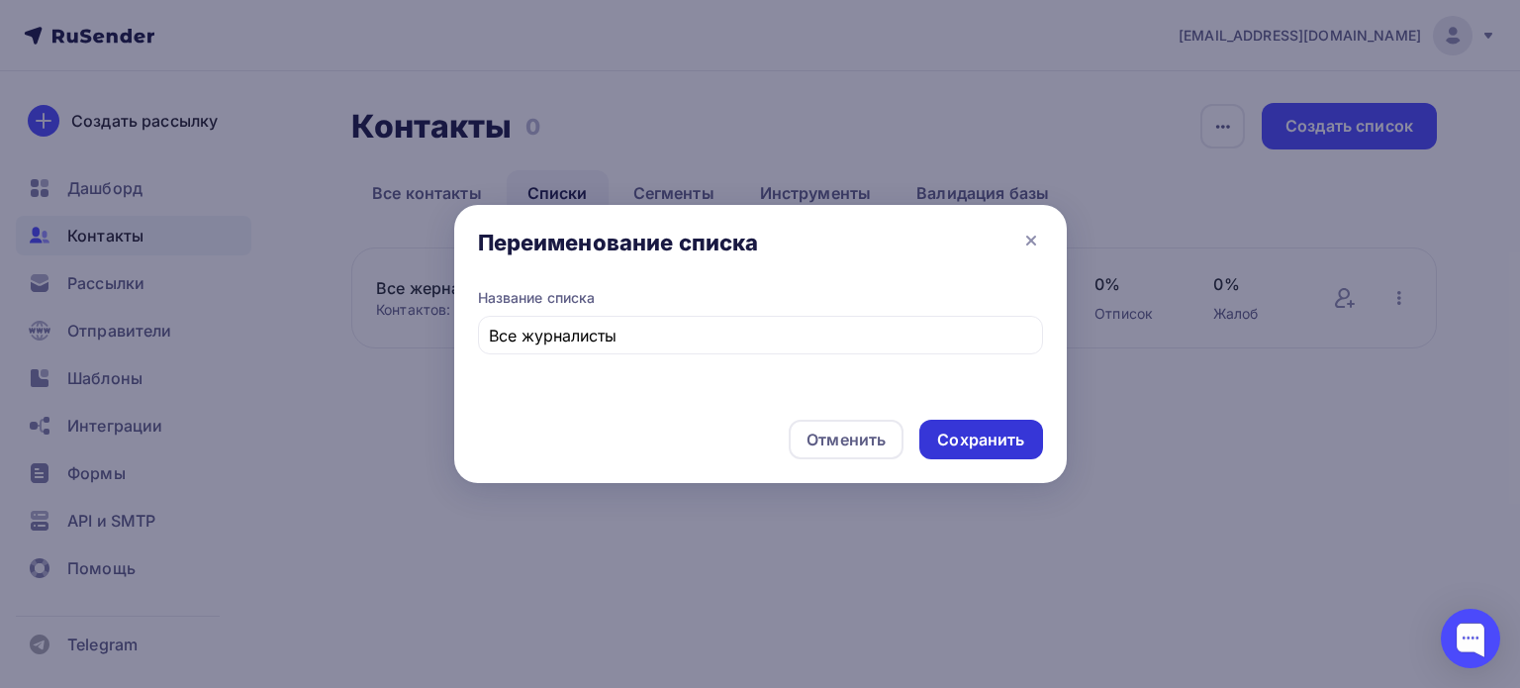
click at [991, 448] on div "Сохранить" at bounding box center [980, 440] width 87 height 23
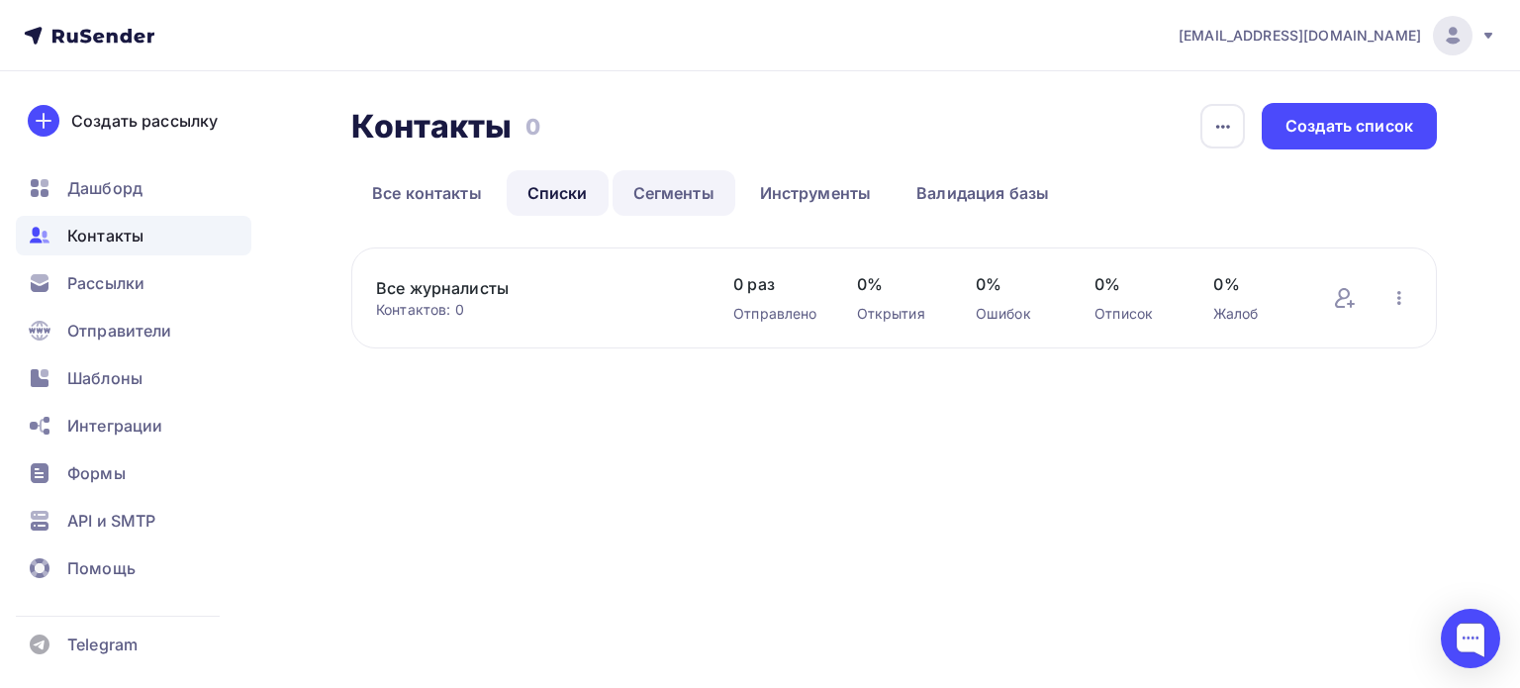
click at [692, 187] on link "Сегменты" at bounding box center [674, 193] width 123 height 46
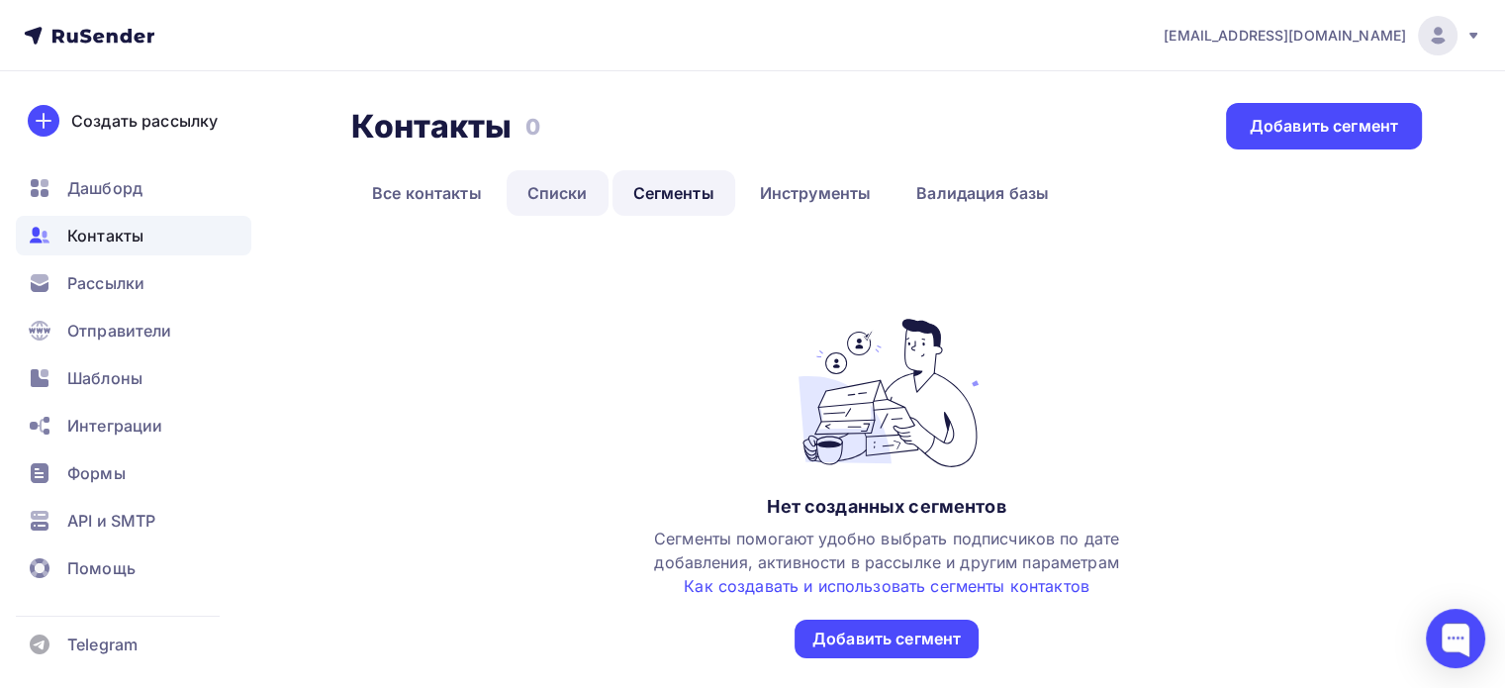
click at [524, 184] on link "Списки" at bounding box center [558, 193] width 102 height 46
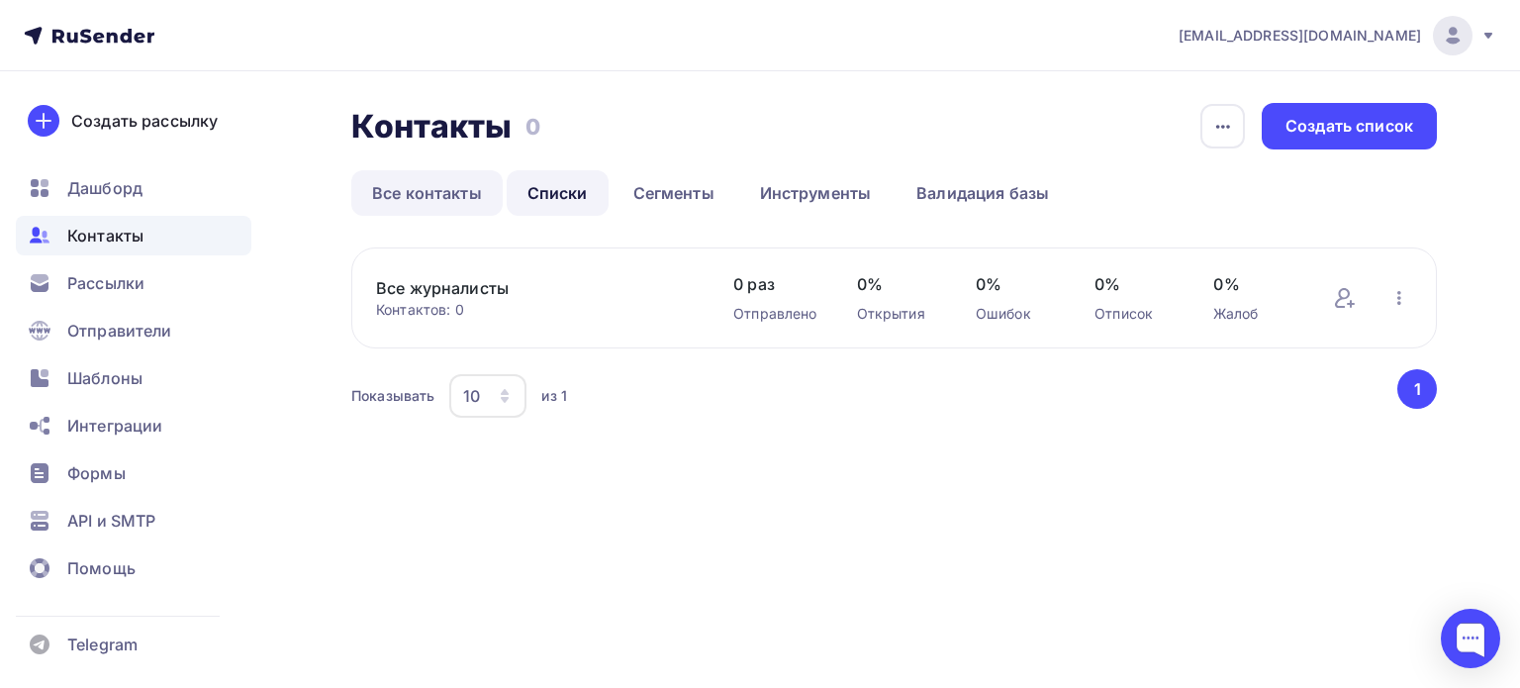
click at [428, 192] on link "Все контакты" at bounding box center [426, 193] width 151 height 46
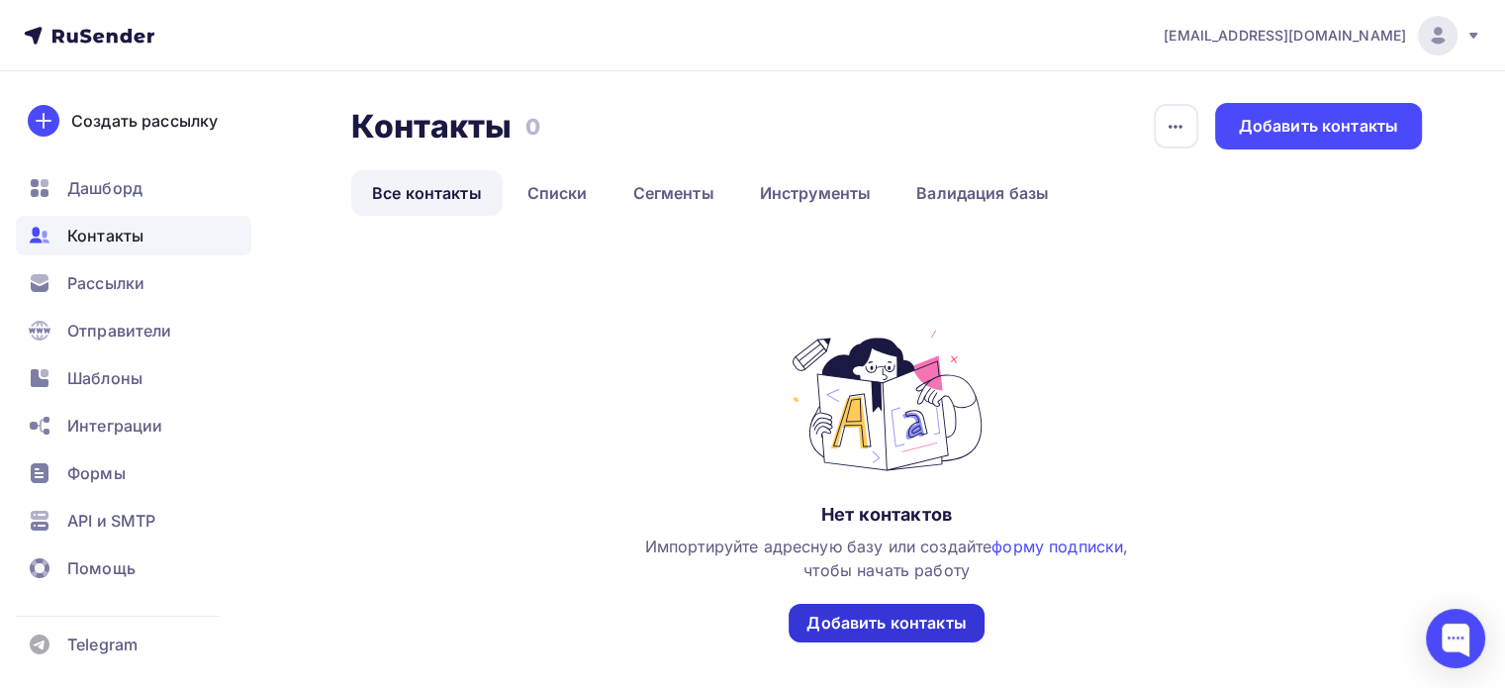
click at [919, 630] on div "Добавить контакты" at bounding box center [886, 623] width 159 height 23
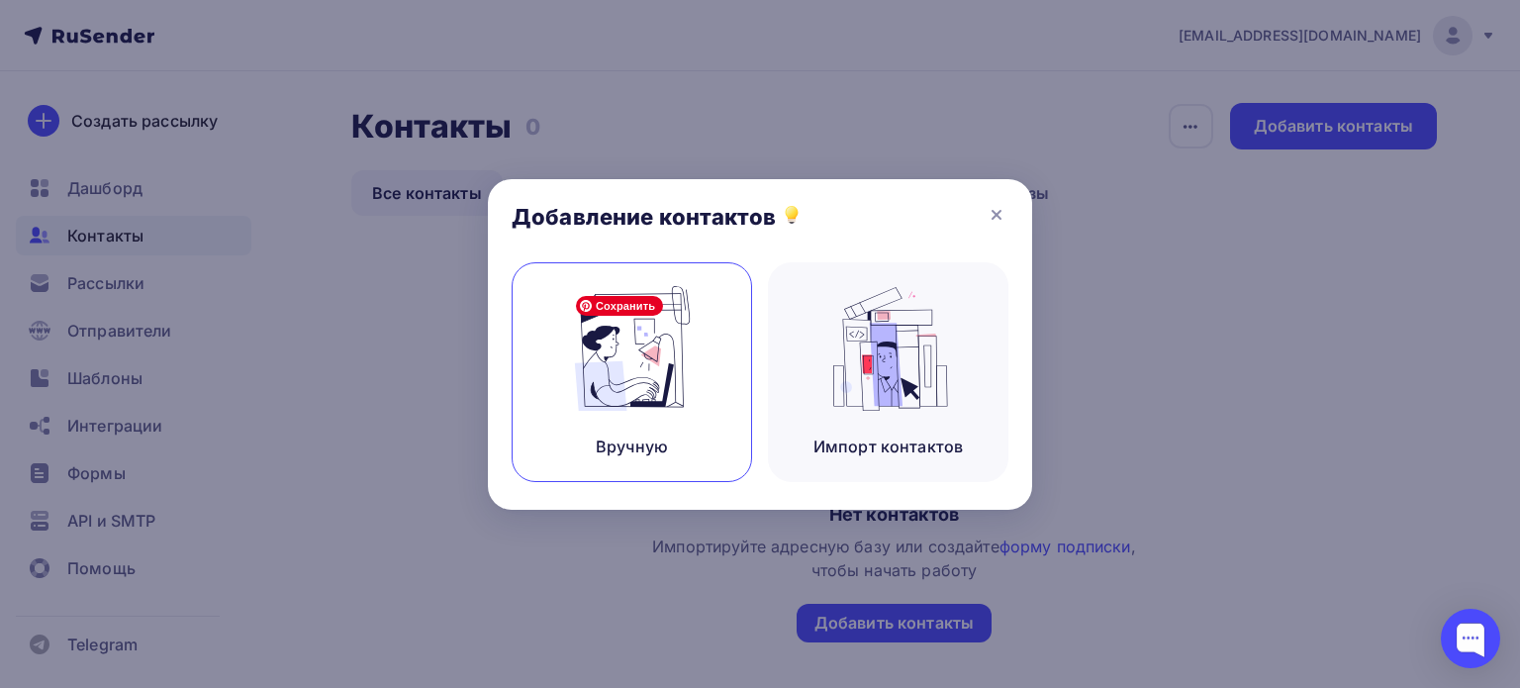
click at [665, 403] on img at bounding box center [632, 348] width 133 height 125
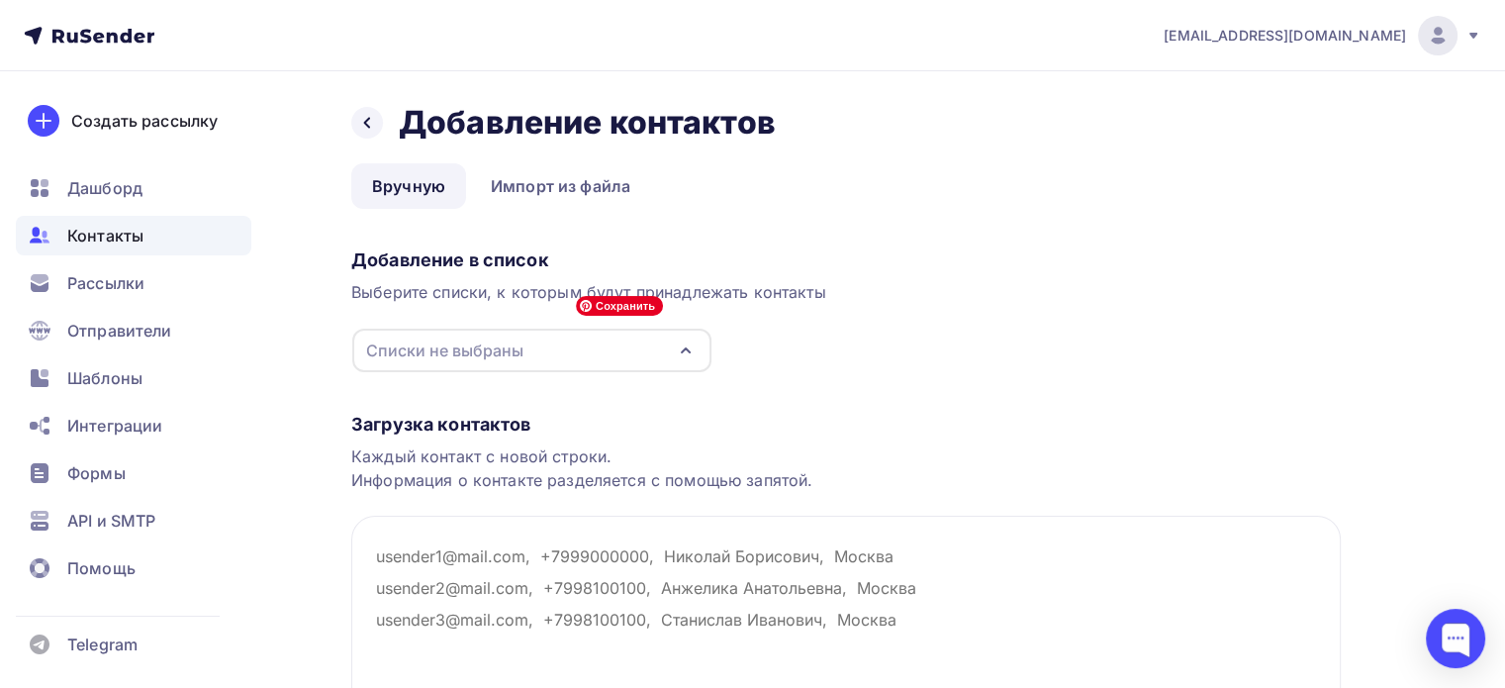
click at [629, 355] on div "Списки не выбраны" at bounding box center [531, 351] width 359 height 44
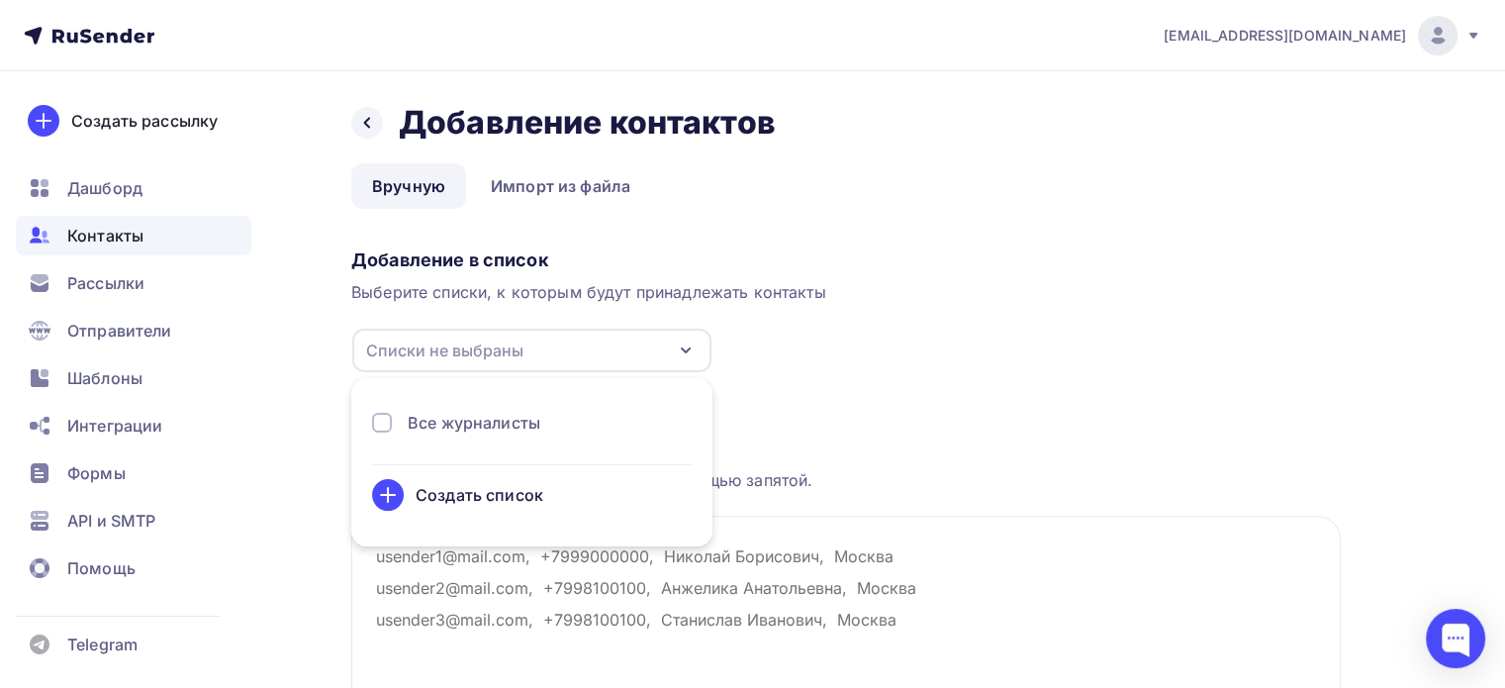
click at [775, 279] on div "Добавление в список Выберите списки, к которым будут принадлежать контакты Спис…" at bounding box center [846, 307] width 990 height 133
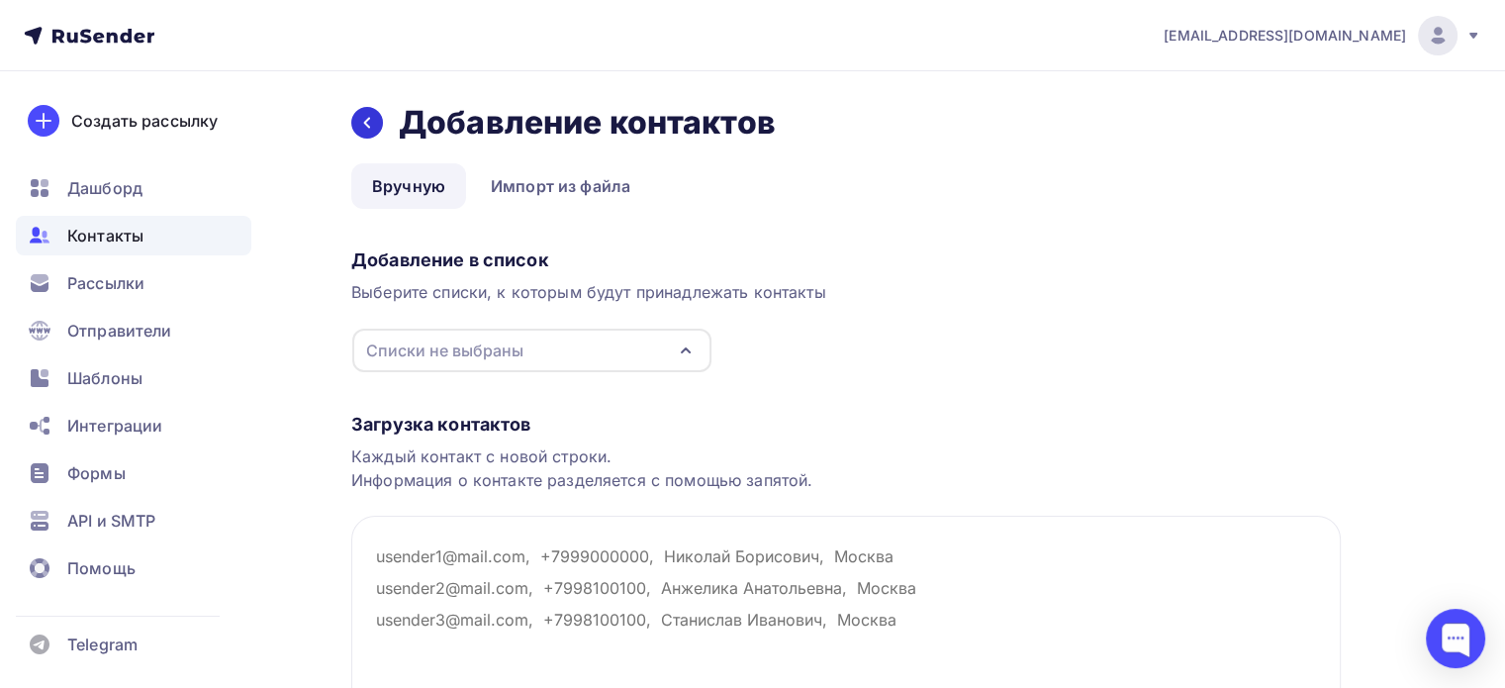
click at [369, 134] on div at bounding box center [367, 123] width 32 height 32
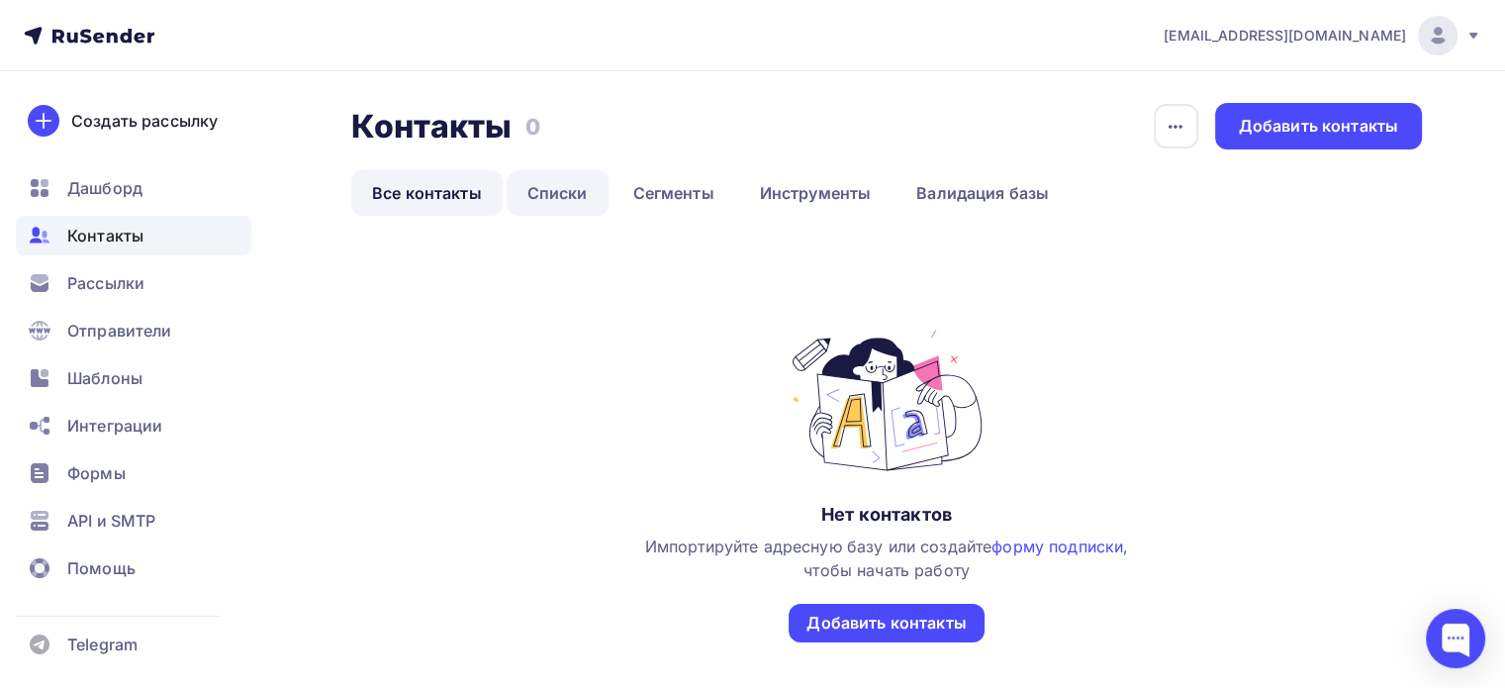
click at [565, 197] on link "Списки" at bounding box center [558, 193] width 102 height 46
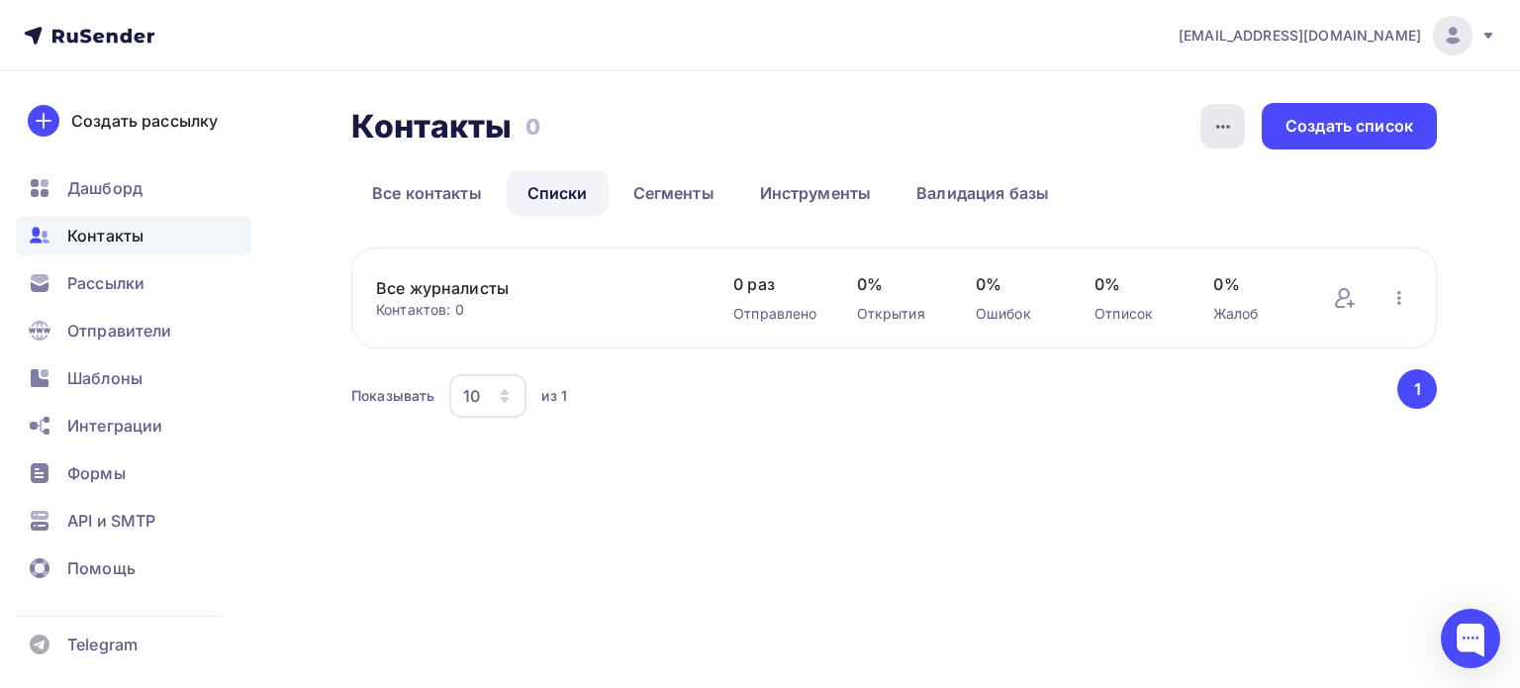
click at [1234, 119] on div "button" at bounding box center [1223, 126] width 45 height 45
click at [1246, 92] on div "Контакты Контакты 0 0 История импорта Создать список Все контакты Списки Сегмен…" at bounding box center [760, 286] width 1520 height 431
click at [1395, 292] on icon "button" at bounding box center [1400, 298] width 24 height 24
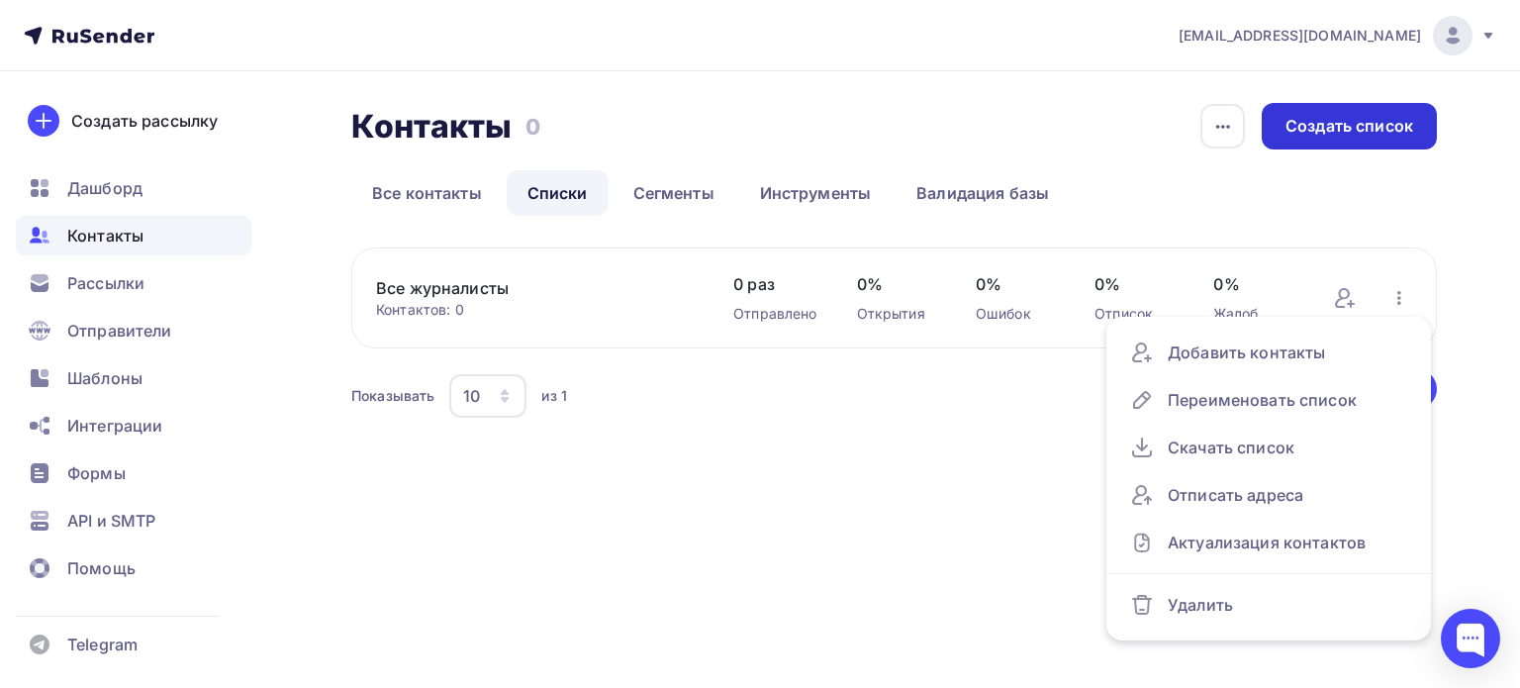
click at [1370, 136] on div "Создать список" at bounding box center [1350, 126] width 128 height 23
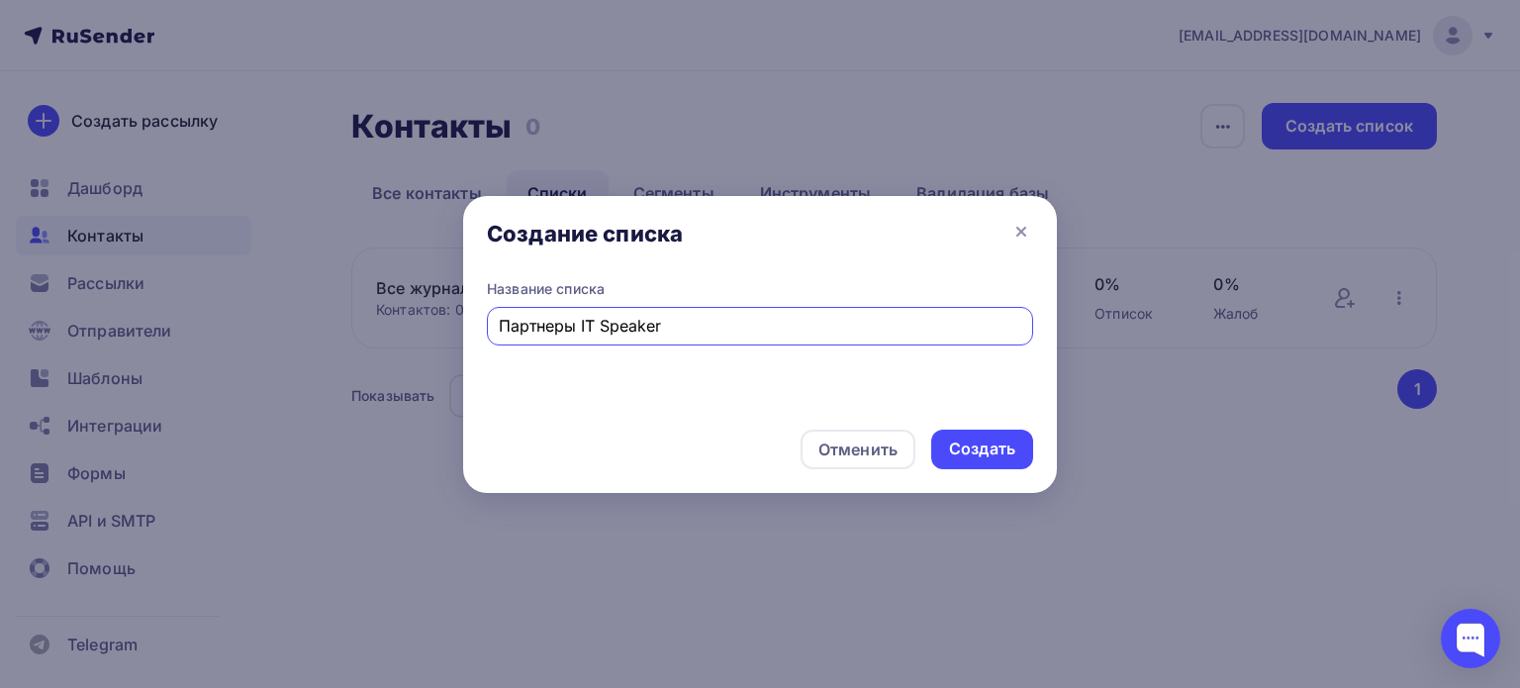
click at [542, 326] on input "Партнеры IT Speaker" at bounding box center [761, 326] width 524 height 24
click at [544, 328] on input "Партнеры IT Speaker" at bounding box center [761, 326] width 524 height 24
type input "r"
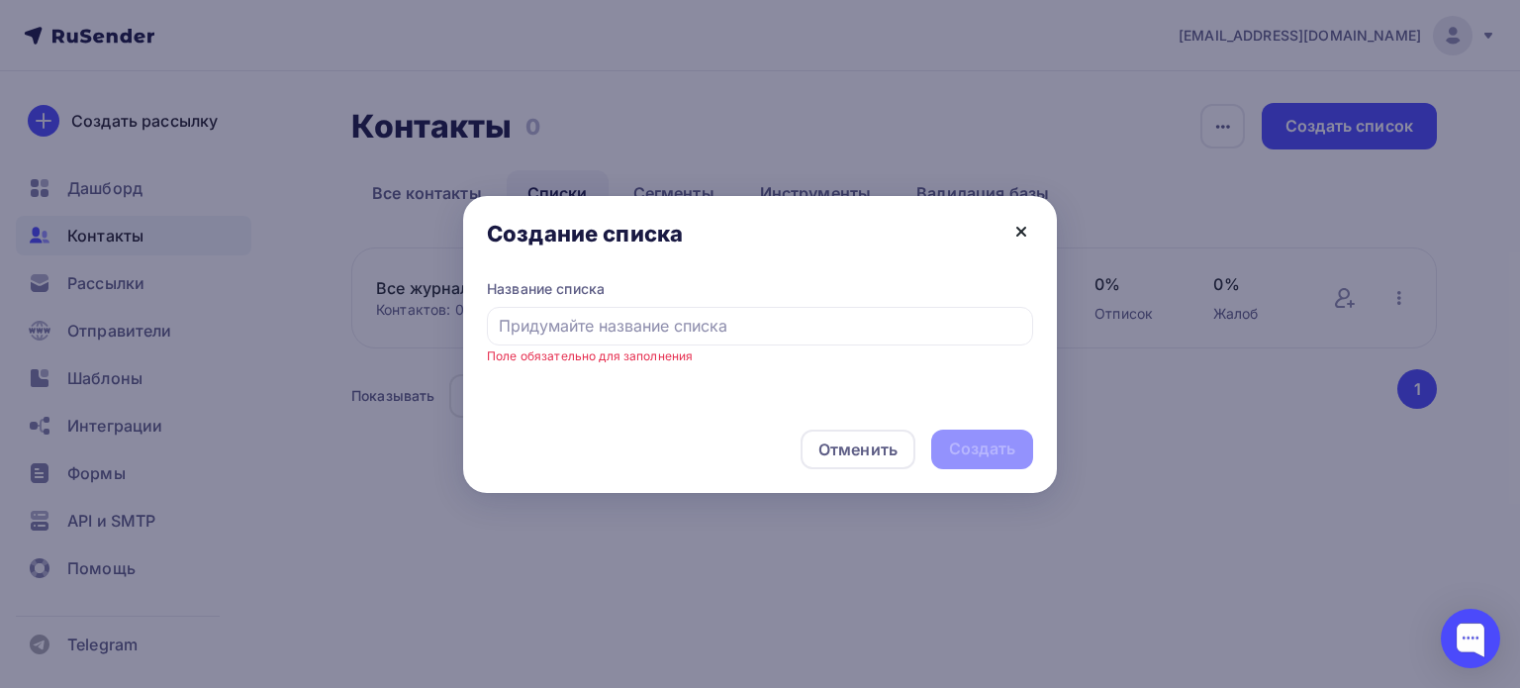
click at [1021, 233] on icon at bounding box center [1021, 232] width 8 height 8
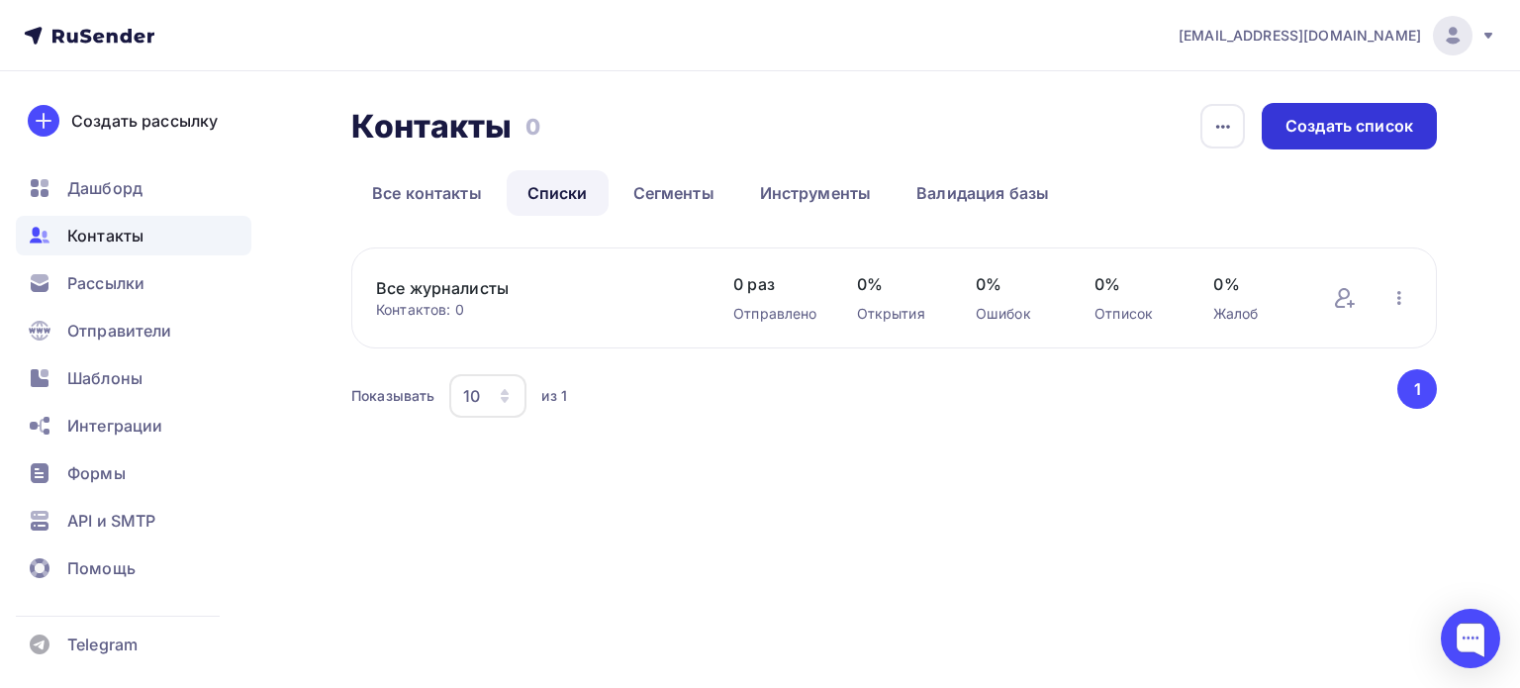
click at [1351, 132] on div "Создать список" at bounding box center [1350, 126] width 128 height 23
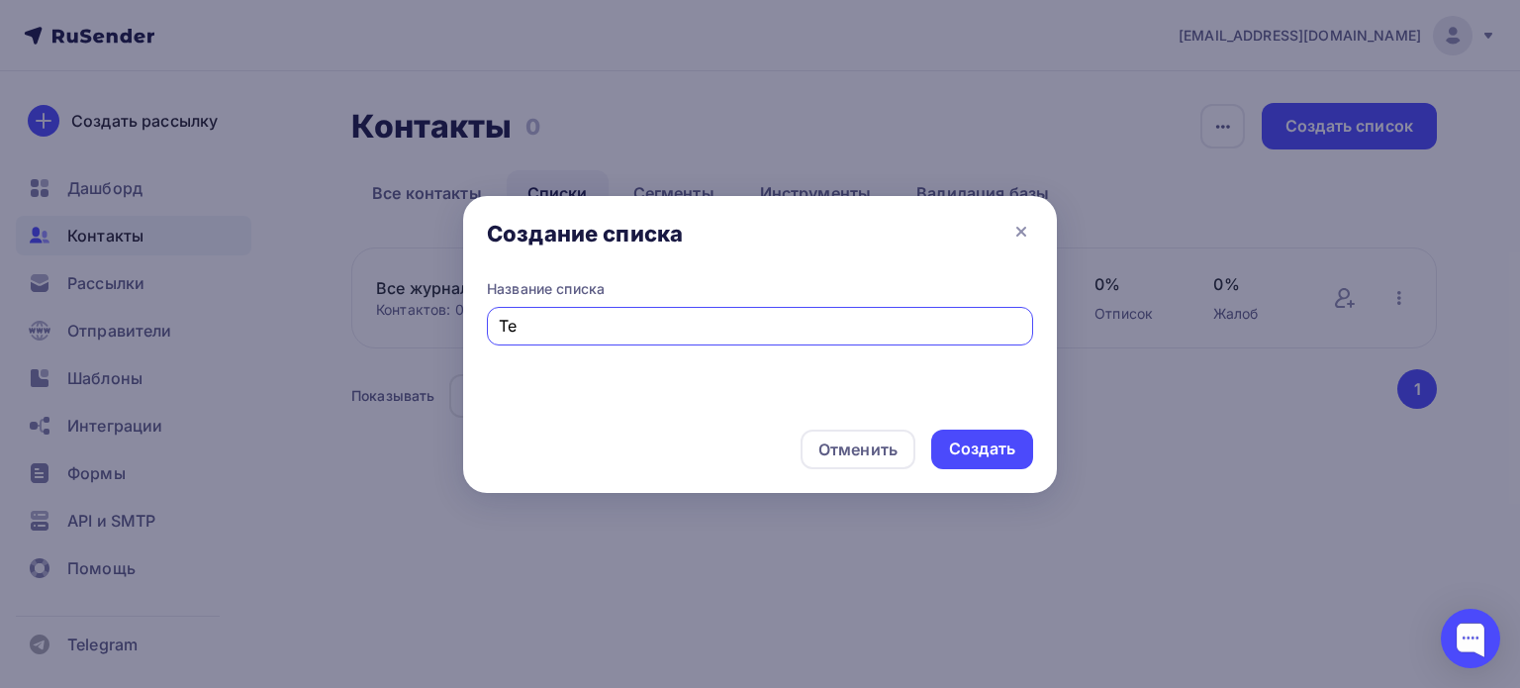
type input "T"
type input "ИТ-журналисты"
click at [1006, 450] on div "Создать" at bounding box center [982, 448] width 66 height 23
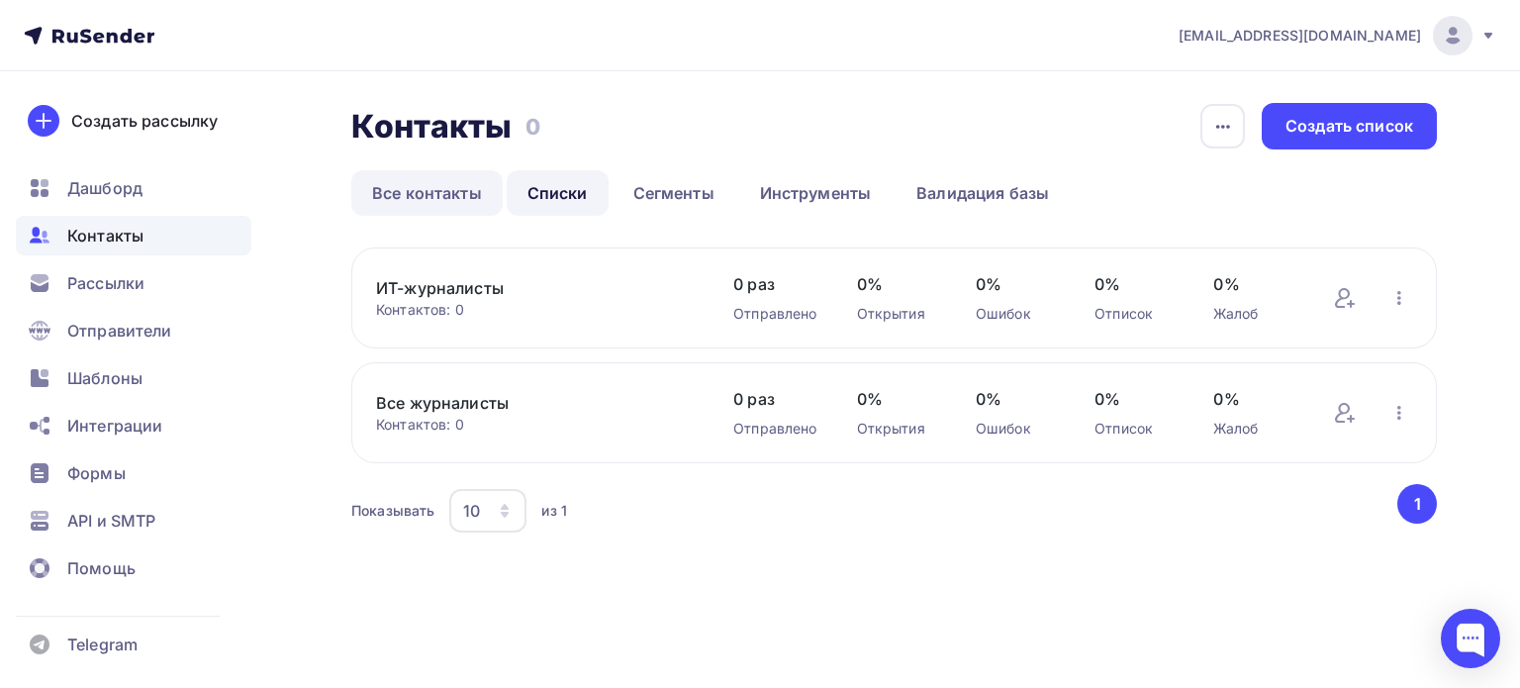
click at [399, 194] on link "Все контакты" at bounding box center [426, 193] width 151 height 46
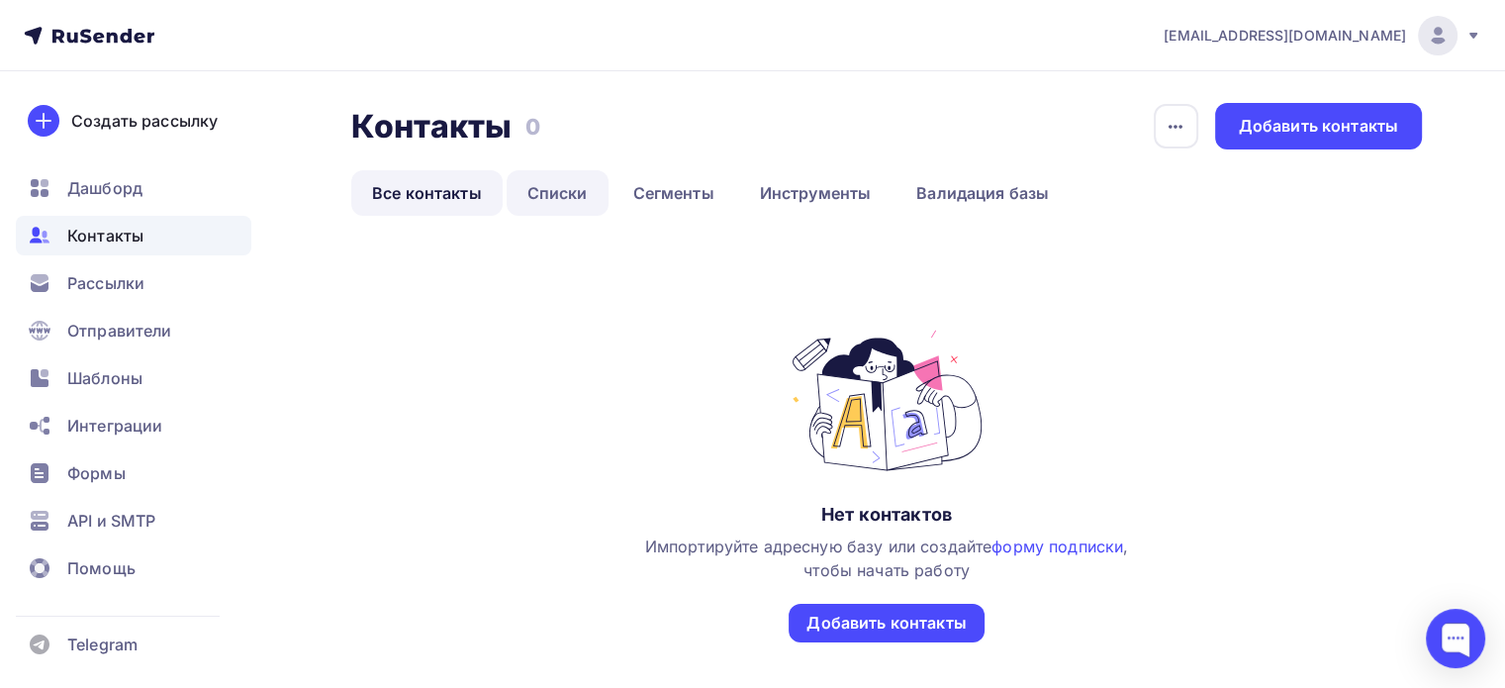
click at [538, 186] on link "Списки" at bounding box center [558, 193] width 102 height 46
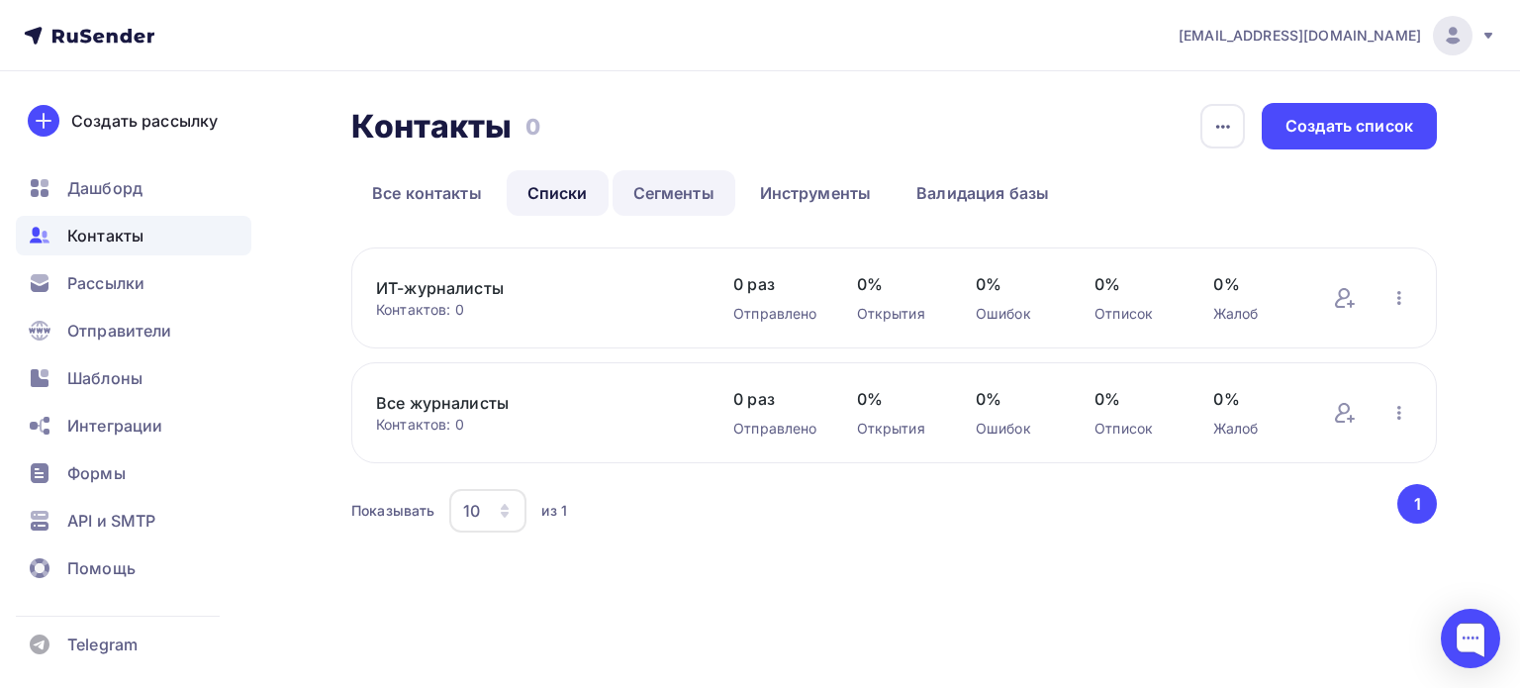
click at [637, 190] on link "Сегменты" at bounding box center [674, 193] width 123 height 46
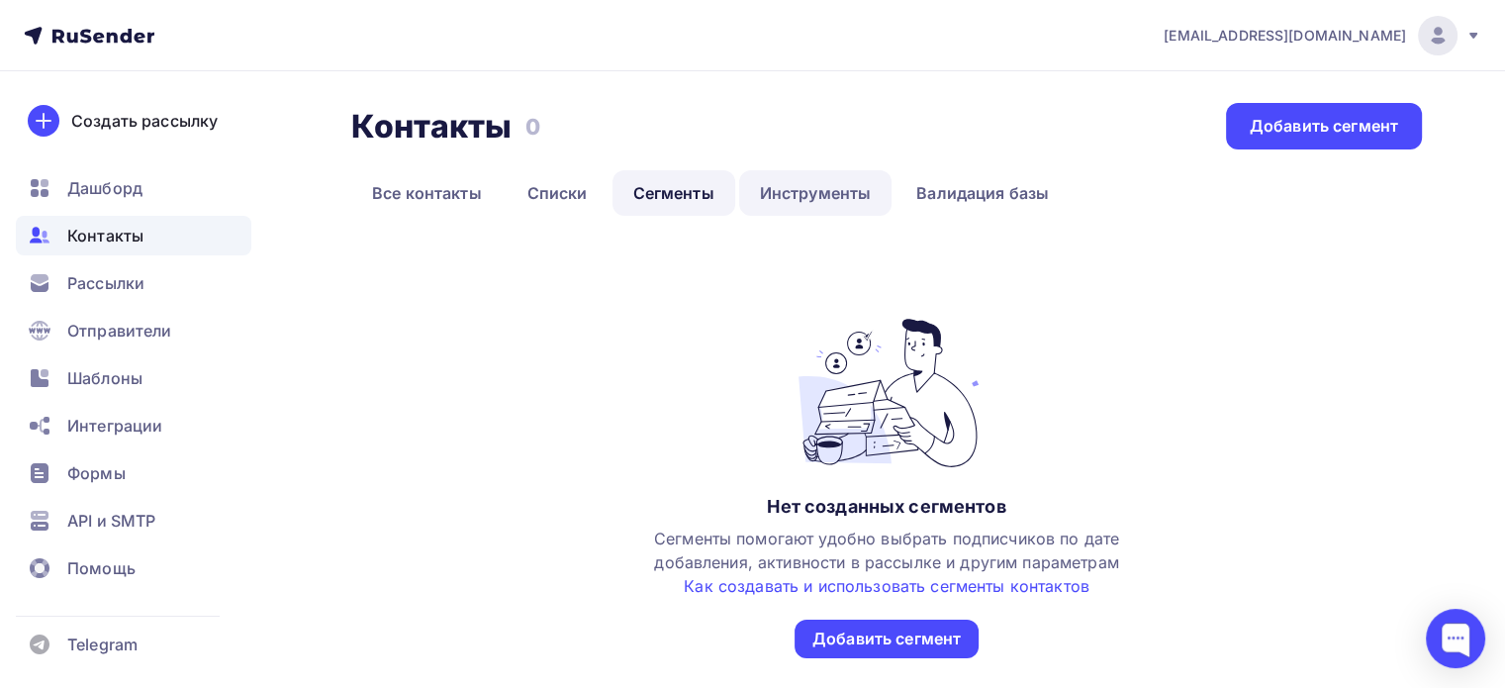
click at [766, 190] on link "Инструменты" at bounding box center [815, 193] width 153 height 46
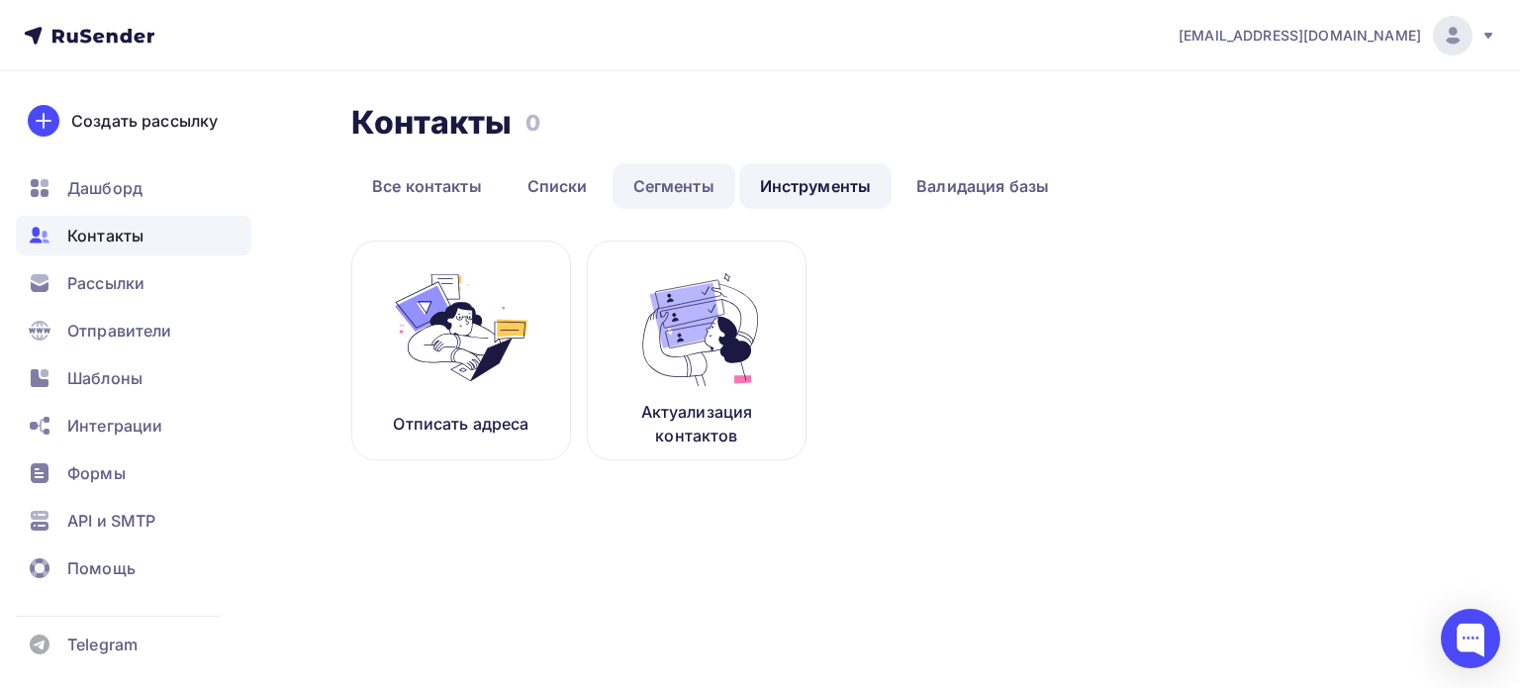
click at [630, 180] on link "Сегменты" at bounding box center [674, 186] width 123 height 46
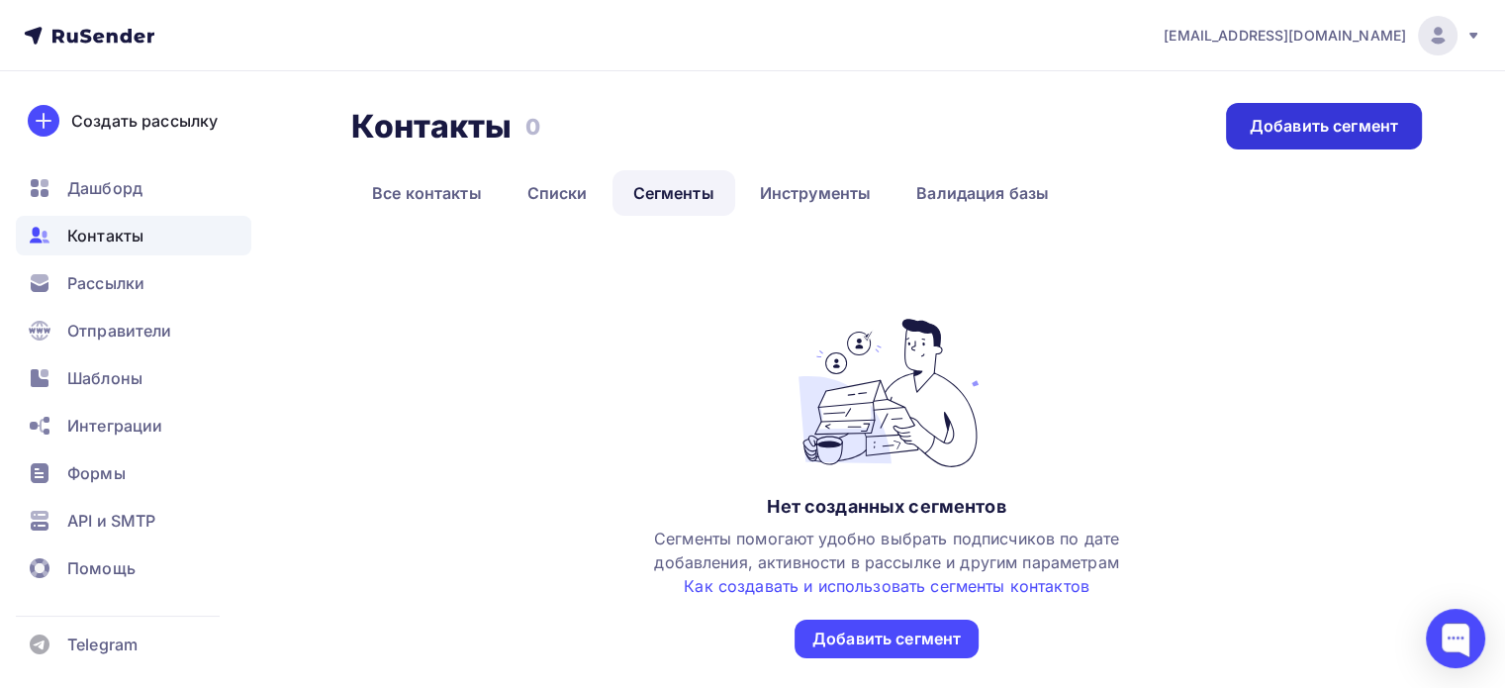
click at [1259, 130] on div "Добавить сегмент" at bounding box center [1324, 126] width 148 height 23
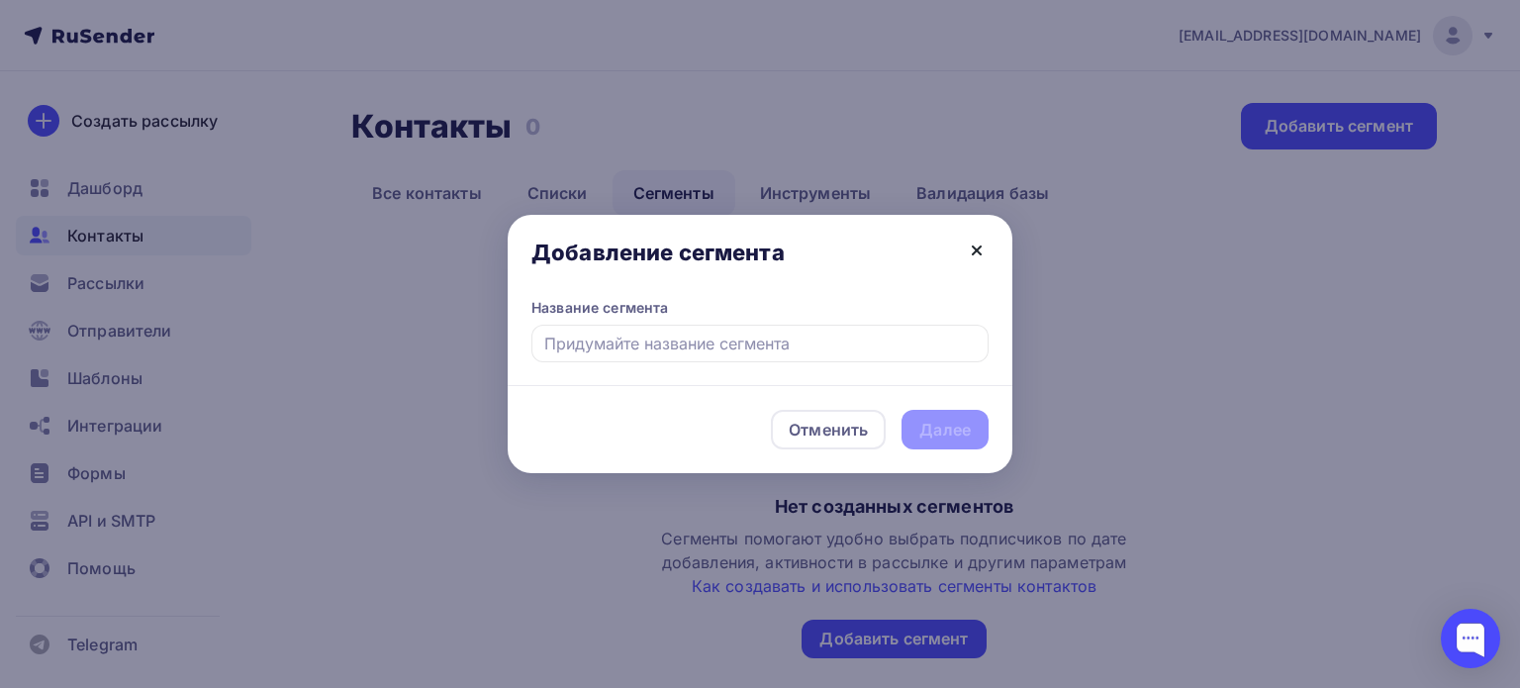
click at [975, 250] on icon at bounding box center [977, 250] width 8 height 8
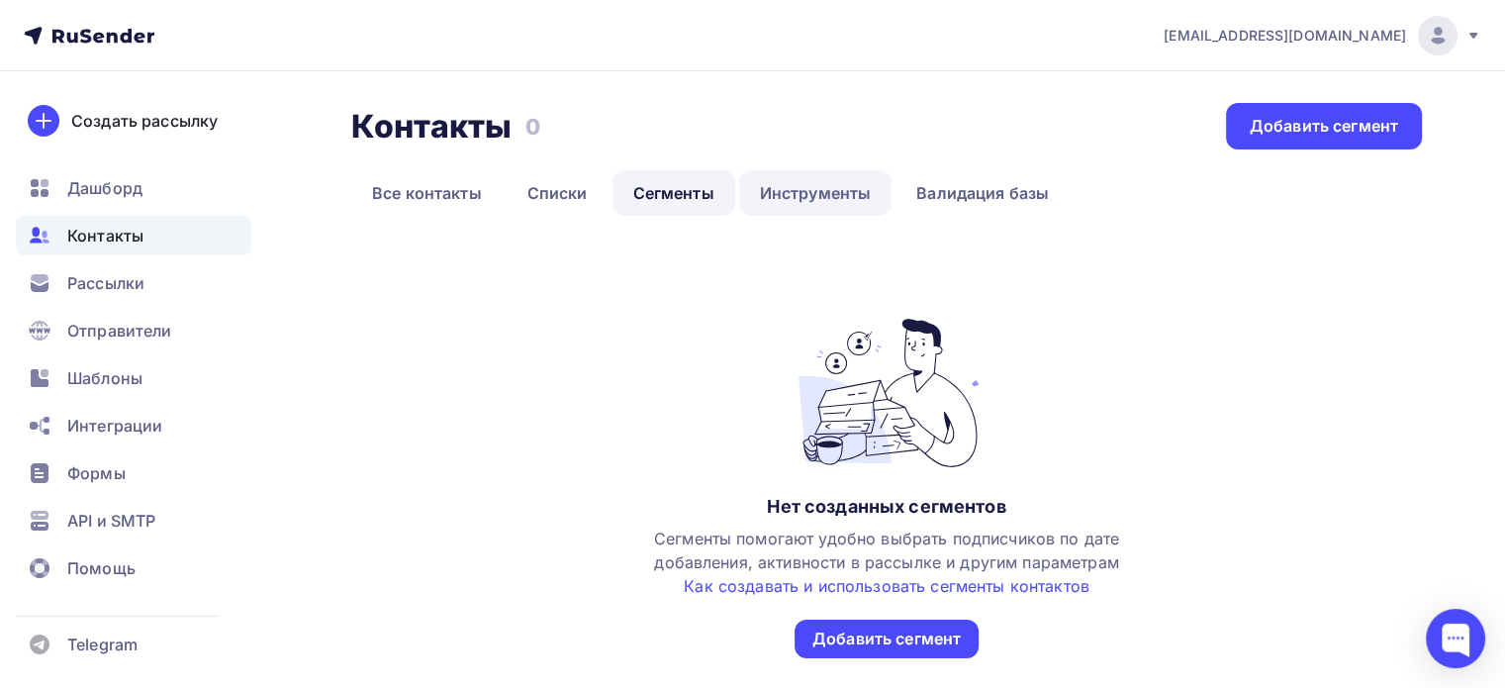
click at [777, 191] on link "Инструменты" at bounding box center [815, 193] width 153 height 46
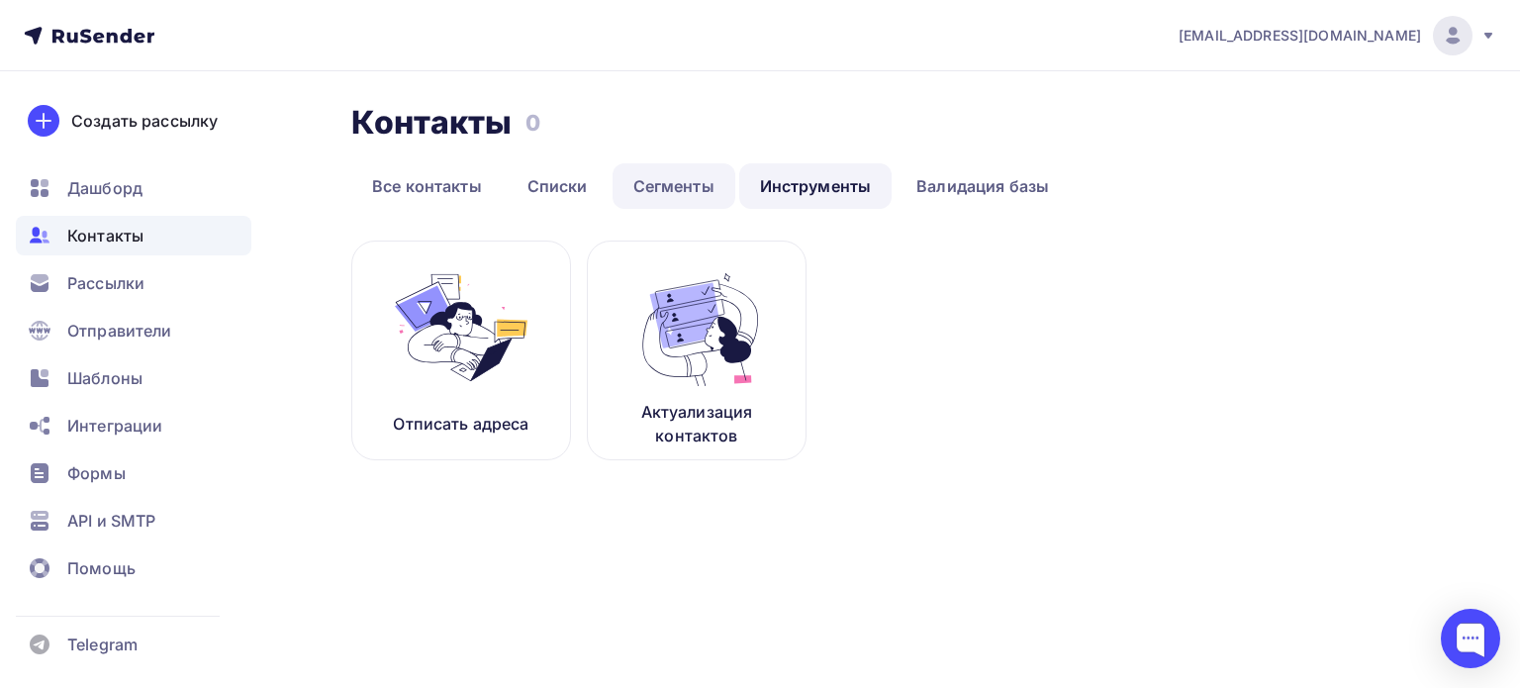
click at [695, 191] on link "Сегменты" at bounding box center [674, 186] width 123 height 46
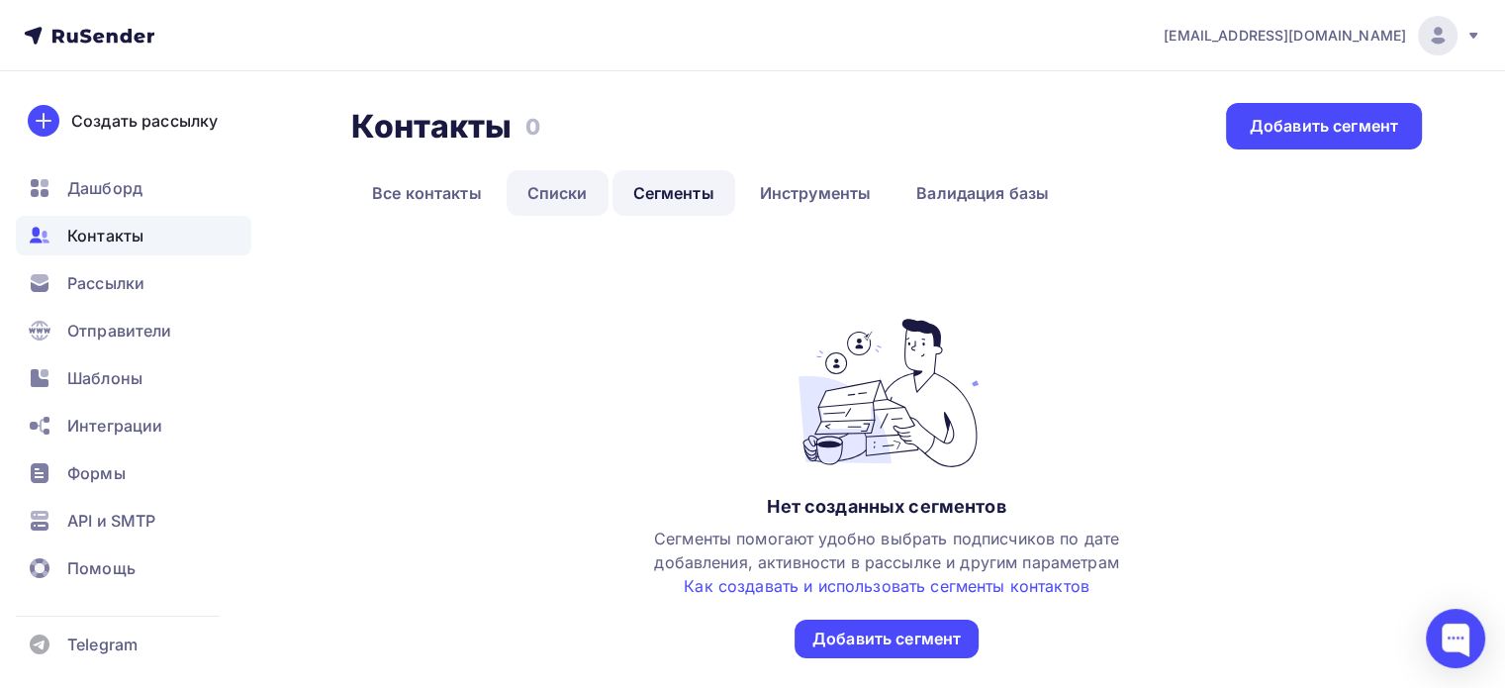
click at [554, 189] on link "Списки" at bounding box center [558, 193] width 102 height 46
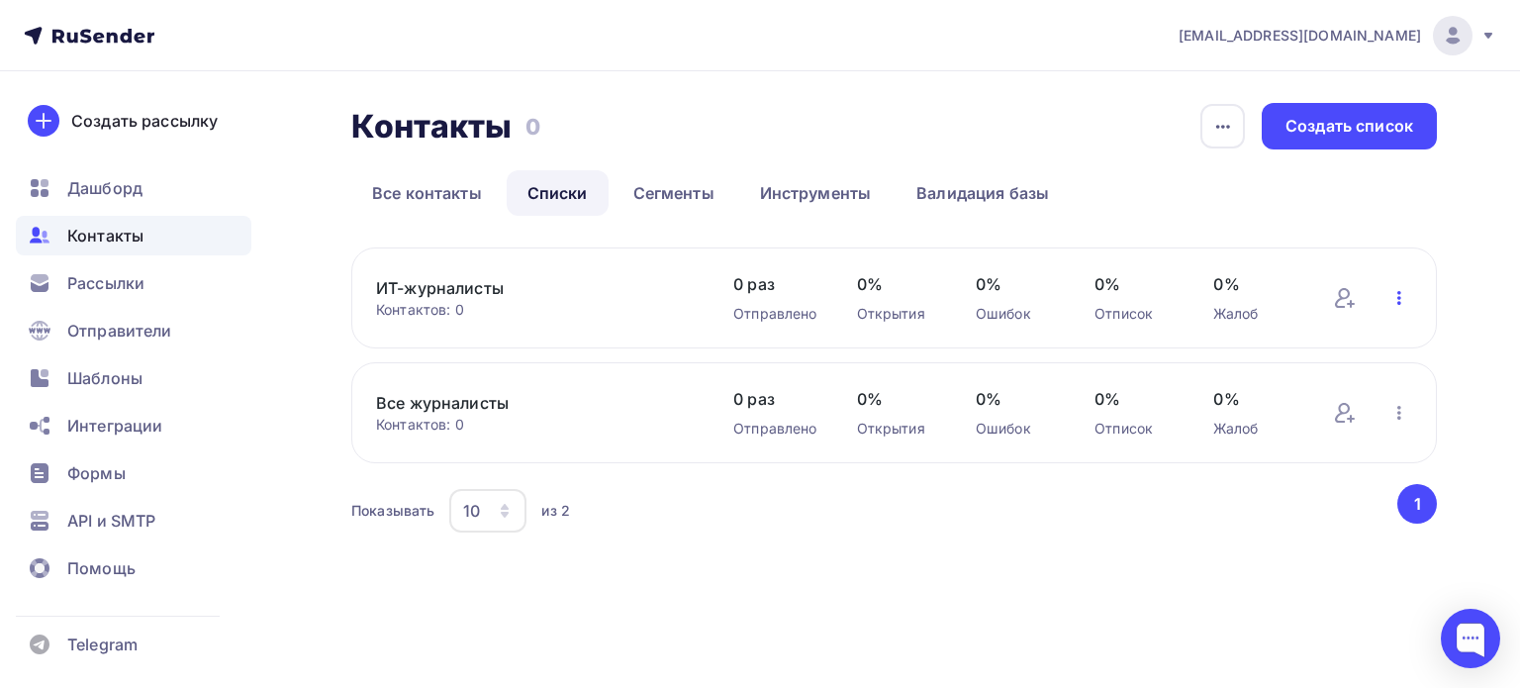
click at [1405, 308] on icon "button" at bounding box center [1400, 298] width 24 height 24
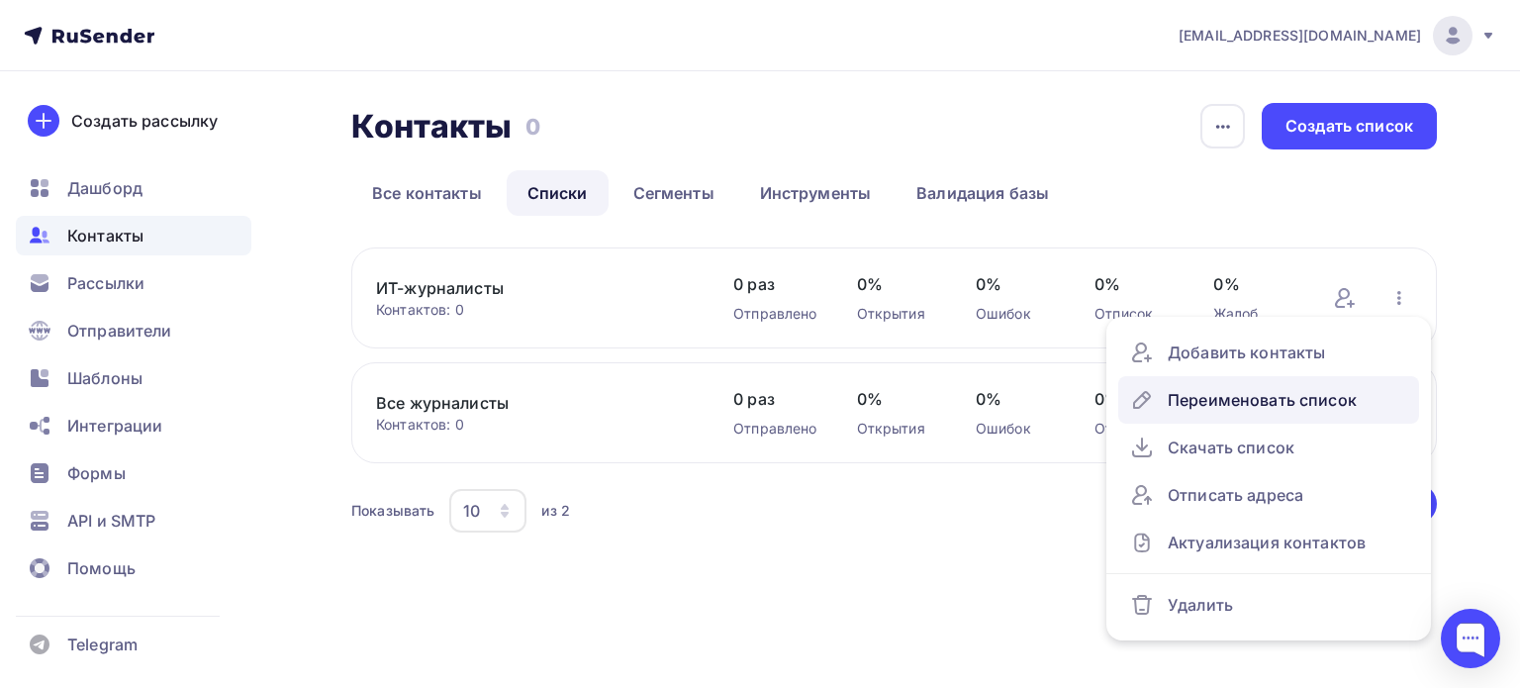
click at [1299, 405] on div "Переименовать список" at bounding box center [1268, 400] width 277 height 32
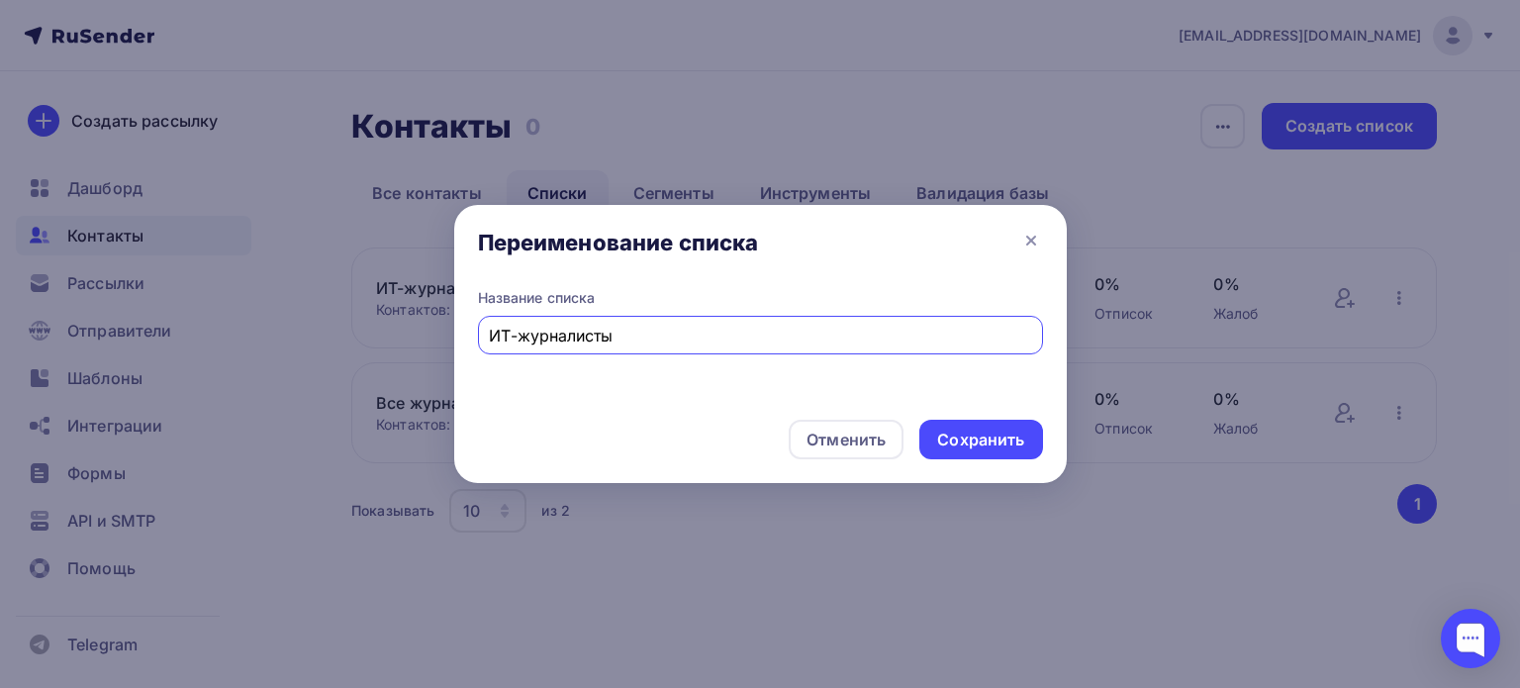
click at [491, 332] on input "ИТ-журналисты" at bounding box center [760, 336] width 542 height 24
click at [622, 343] on input "Только ИТ-журналисты" at bounding box center [760, 336] width 542 height 24
type input "Только ИТ"
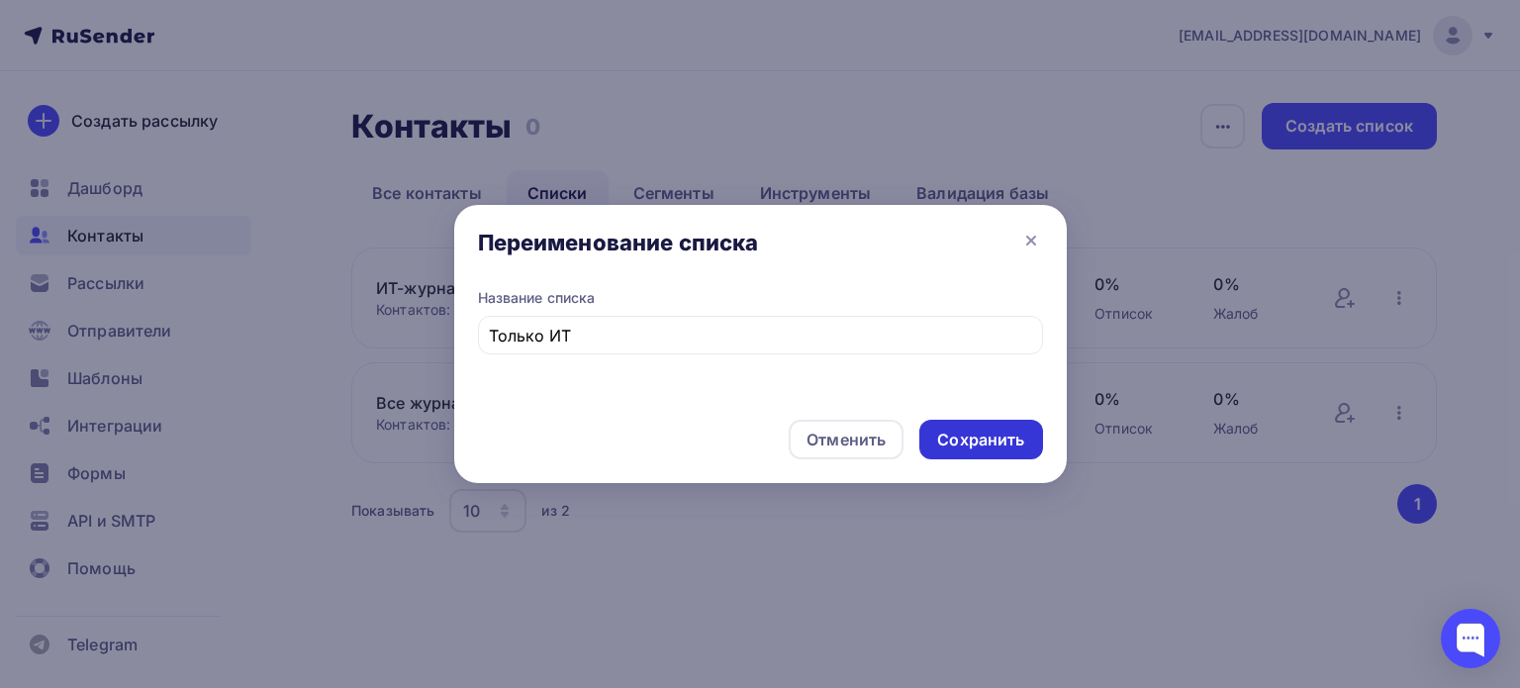
click at [974, 437] on div "Сохранить" at bounding box center [980, 440] width 87 height 23
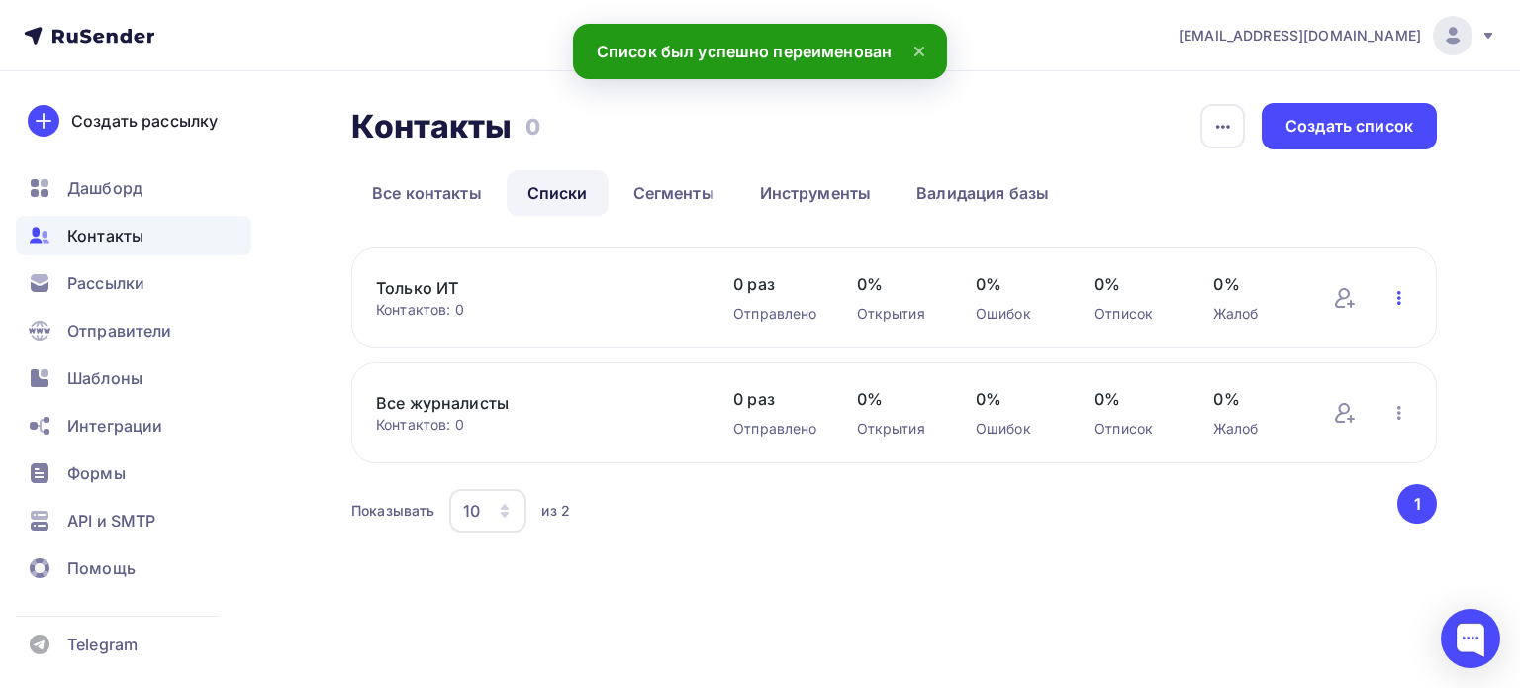
click at [1403, 301] on icon "button" at bounding box center [1400, 298] width 24 height 24
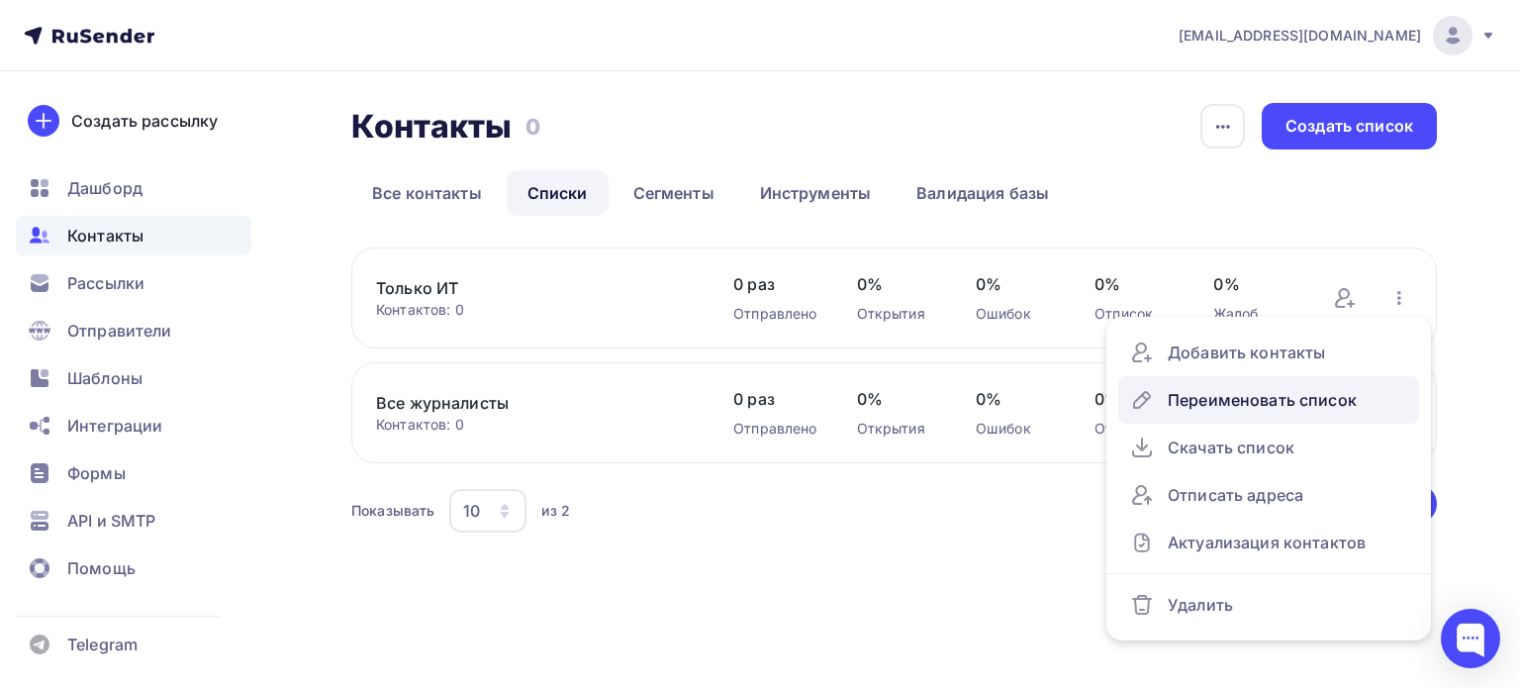
click at [1305, 408] on div "Переименовать список" at bounding box center [1268, 400] width 277 height 32
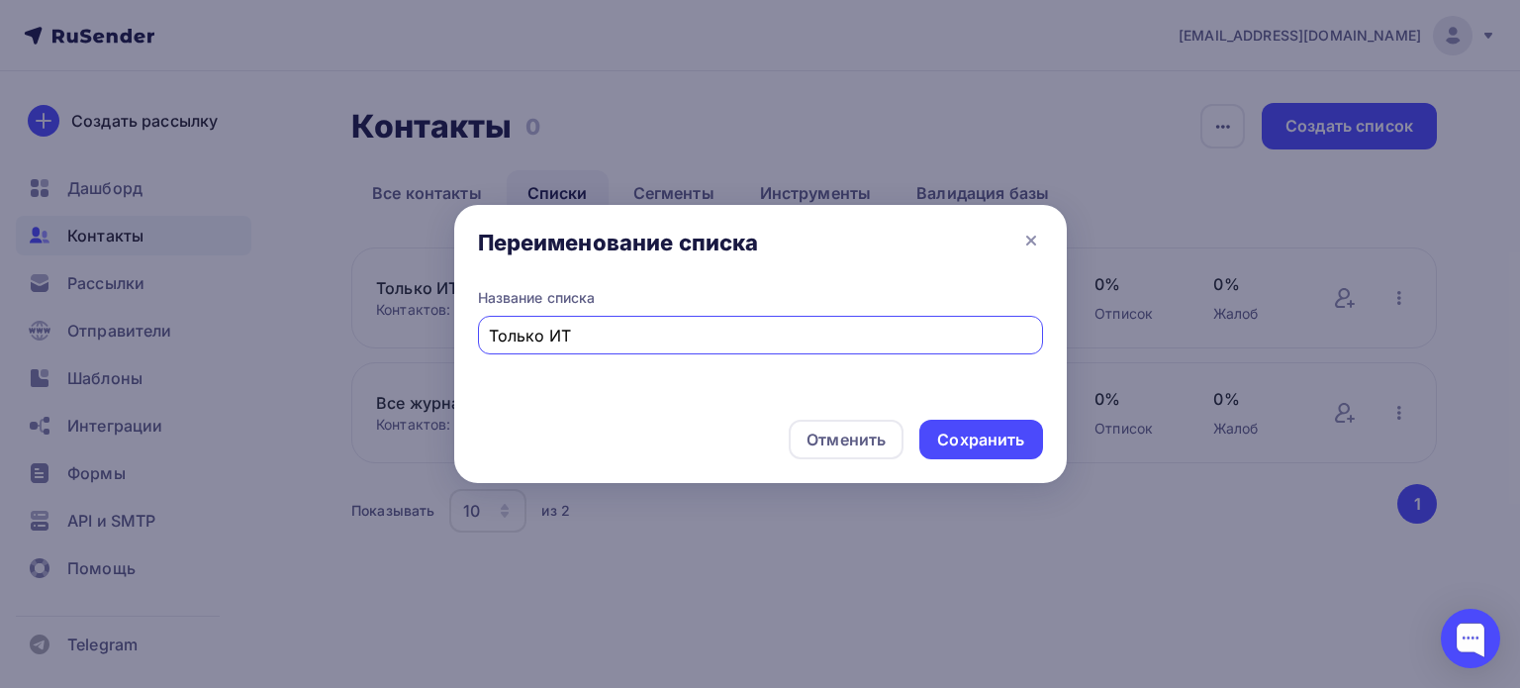
click at [515, 339] on input "Только ИТ" at bounding box center [760, 336] width 542 height 24
click at [512, 339] on input "Только ИТ" at bounding box center [760, 336] width 542 height 24
click at [512, 339] on input "ИТ" at bounding box center [760, 336] width 542 height 24
click at [522, 338] on input "ИТ=журналисты" at bounding box center [760, 336] width 542 height 24
type input "ИТ-журналисты"
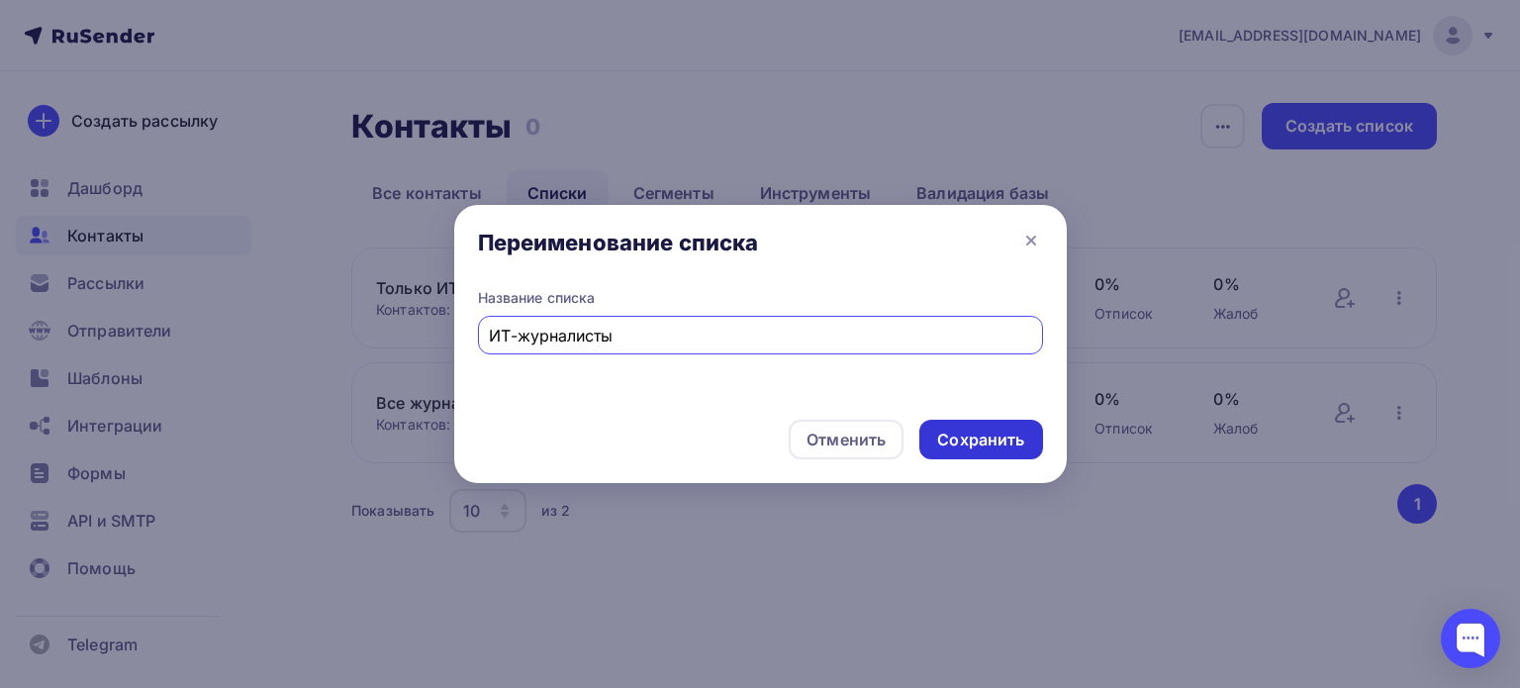
click at [995, 433] on div "Сохранить" at bounding box center [980, 440] width 87 height 23
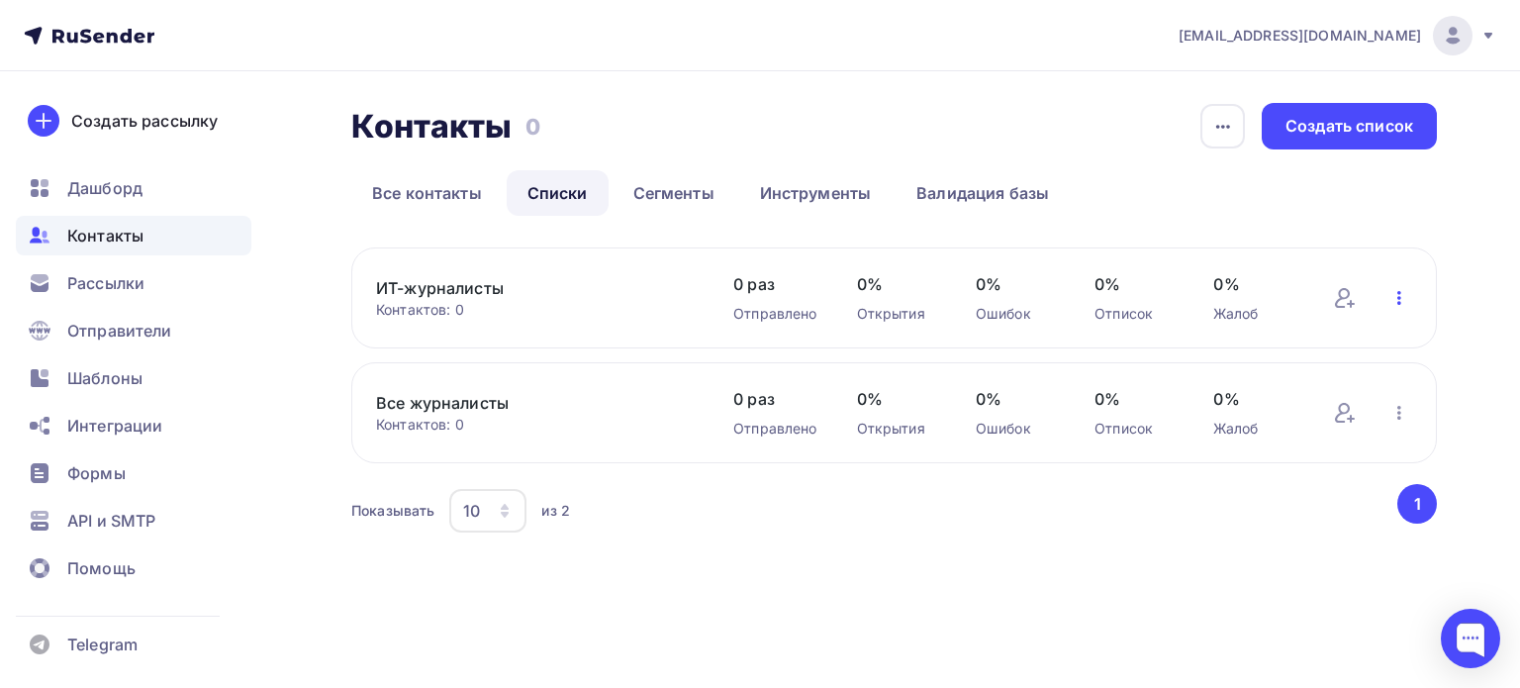
click at [1402, 300] on icon "button" at bounding box center [1400, 298] width 24 height 24
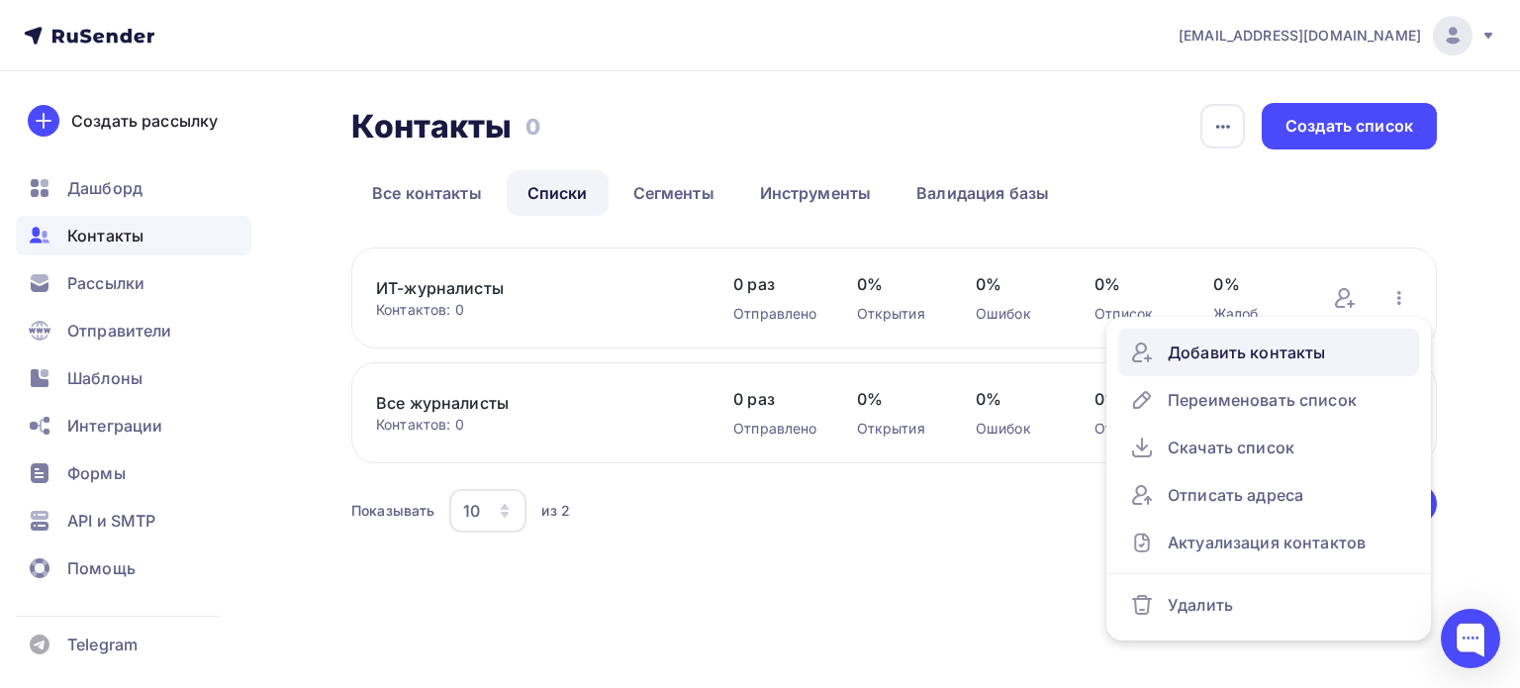
click at [1263, 353] on div "Добавить контакты" at bounding box center [1268, 353] width 277 height 32
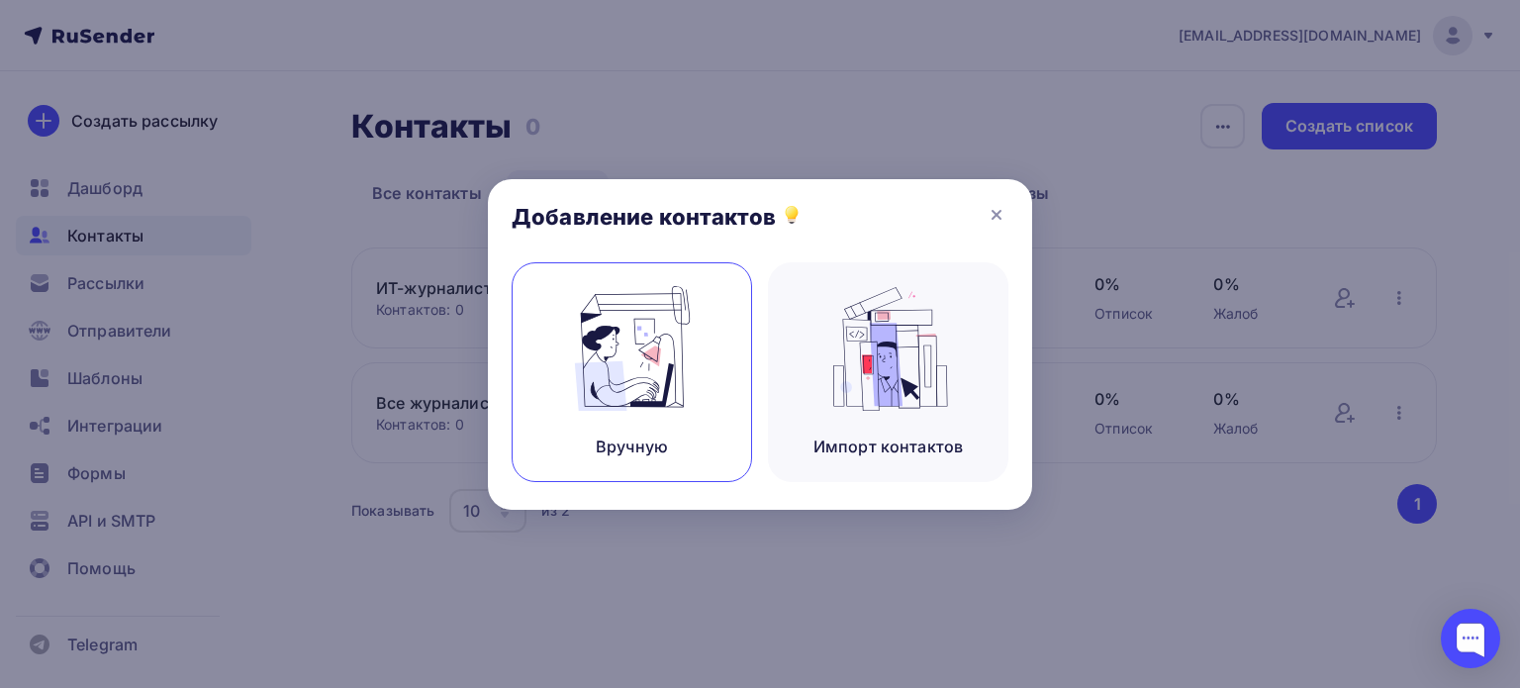
click at [705, 431] on div "Вручную" at bounding box center [632, 372] width 241 height 220
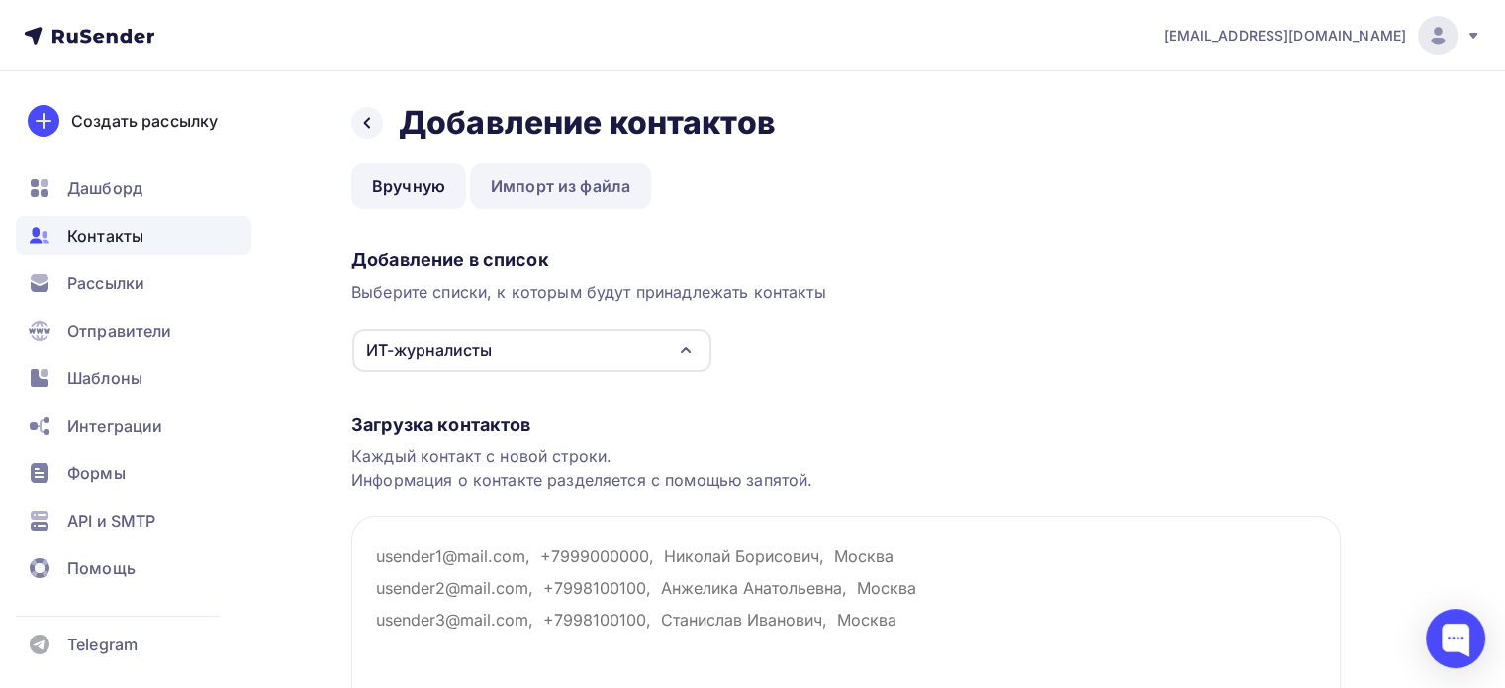
click at [598, 195] on link "Импорт из файла" at bounding box center [560, 186] width 181 height 46
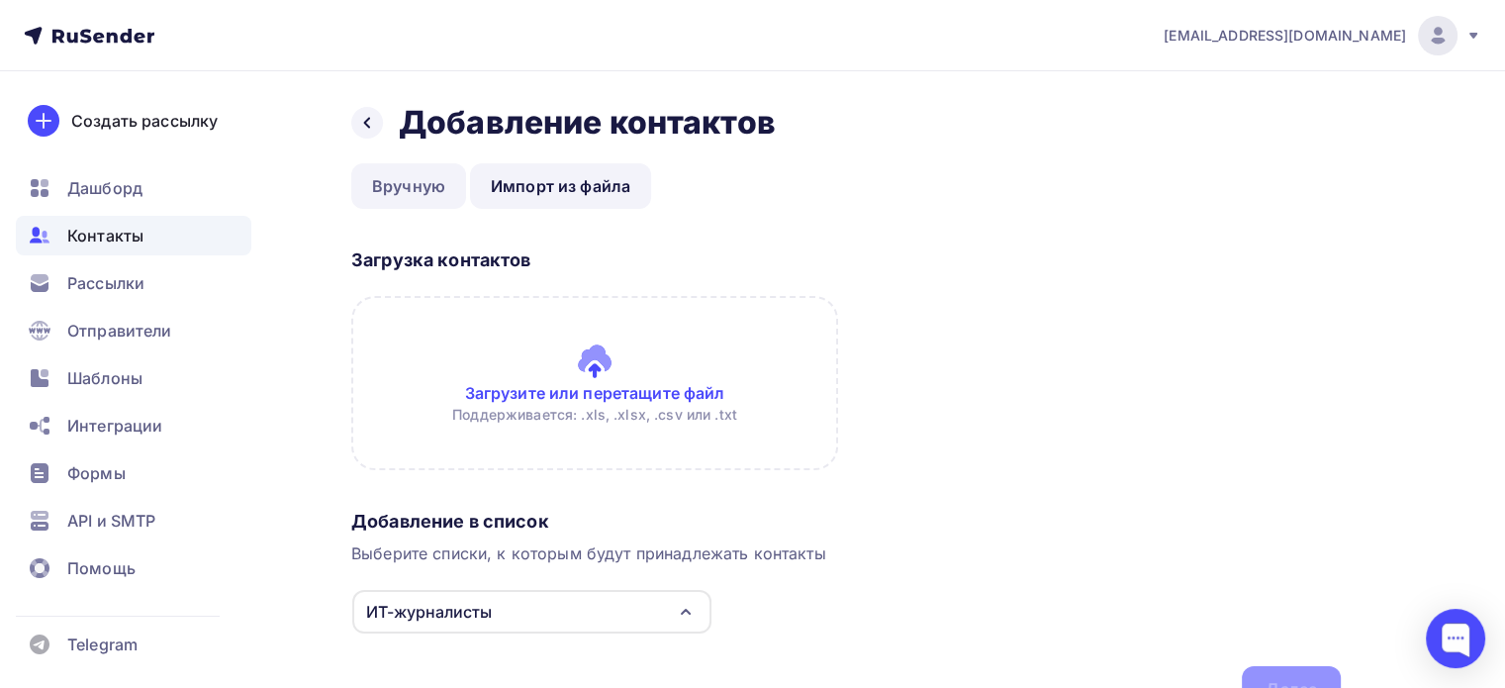
click at [388, 189] on link "Вручную" at bounding box center [408, 186] width 115 height 46
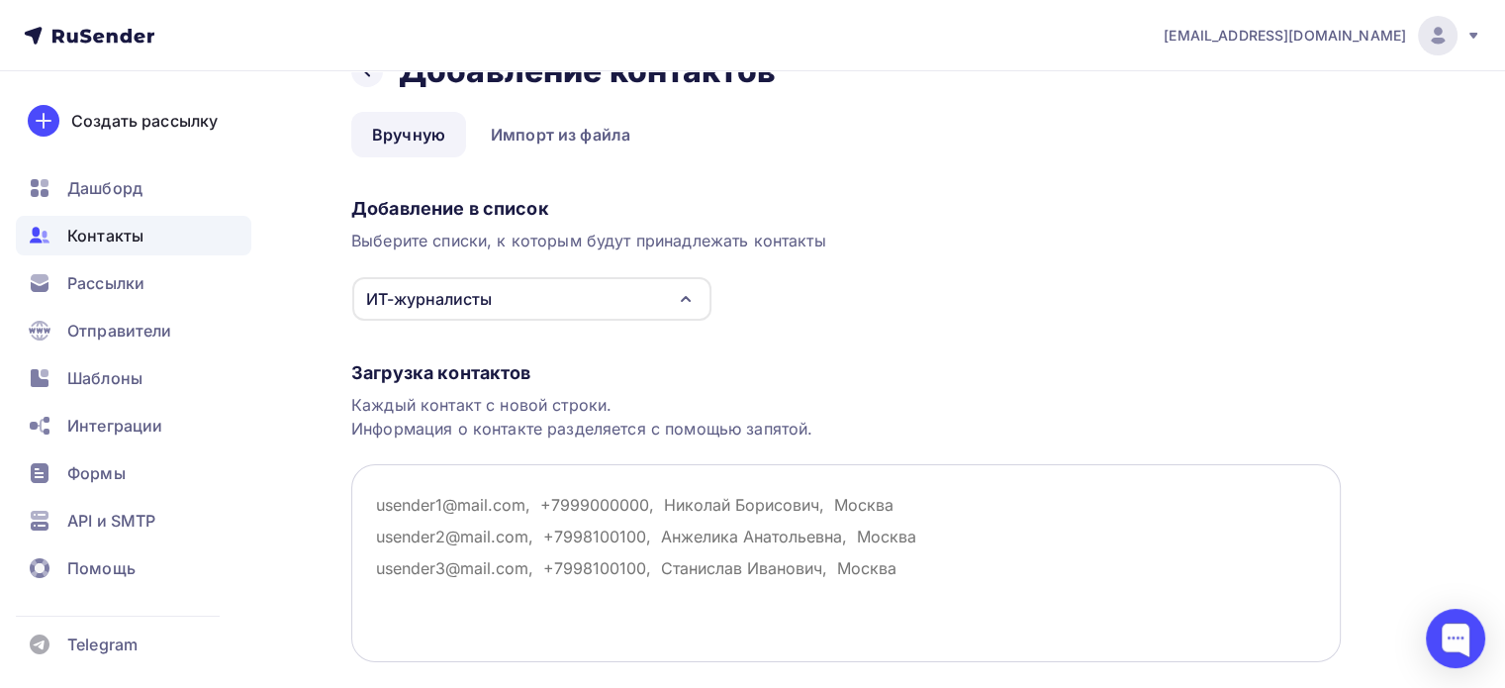
scroll to position [99, 0]
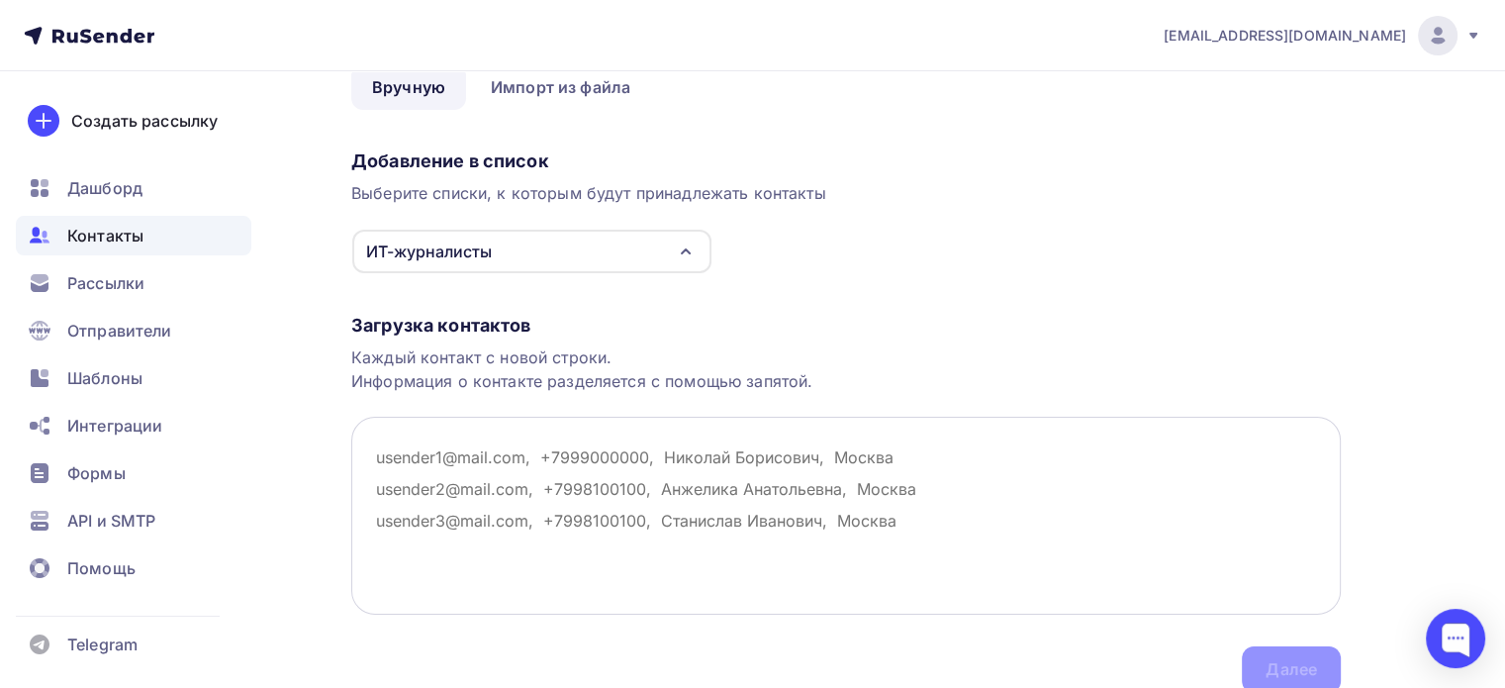
click at [376, 460] on textarea at bounding box center [846, 516] width 990 height 198
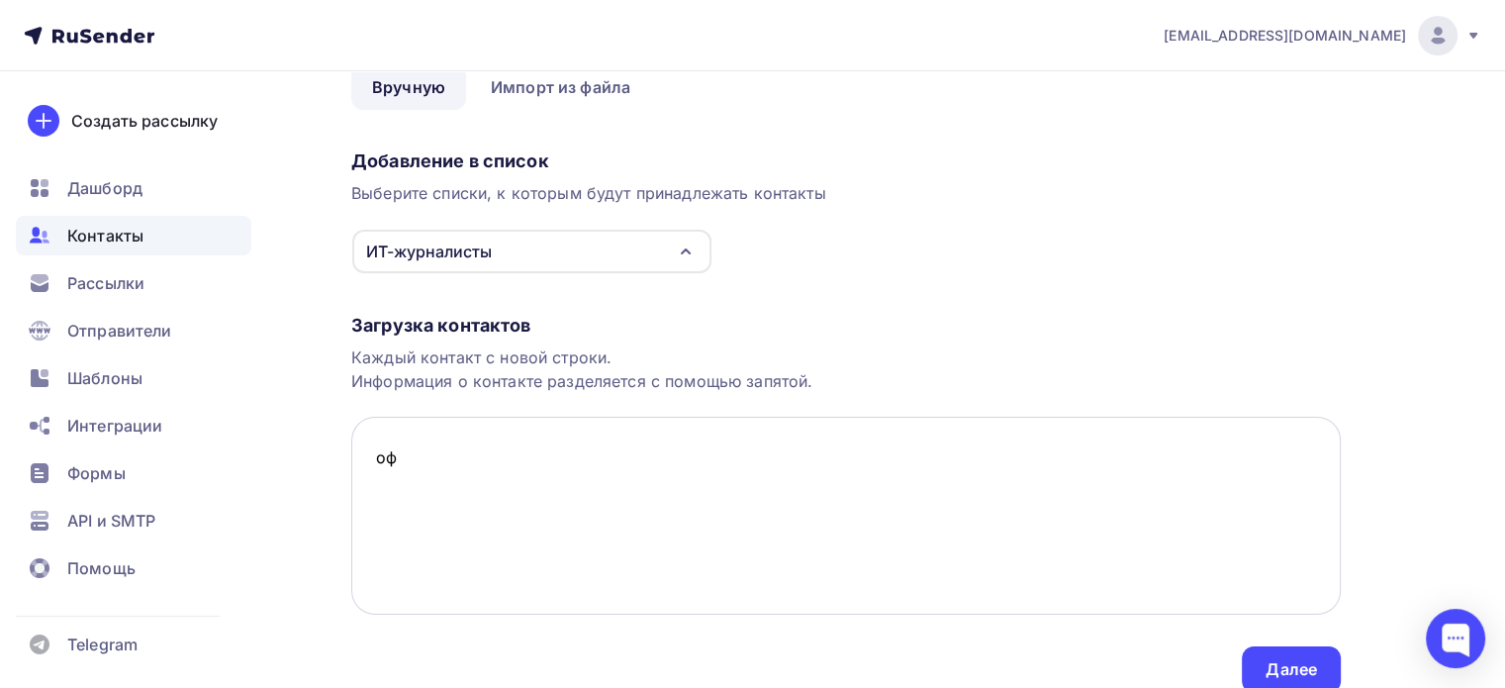
type textarea "о"
type textarea "j"
click at [459, 454] on textarea "test@test,test" at bounding box center [846, 516] width 990 height 198
click at [452, 457] on textarea "test@test,test" at bounding box center [846, 516] width 990 height 198
type textarea "test@test.test"
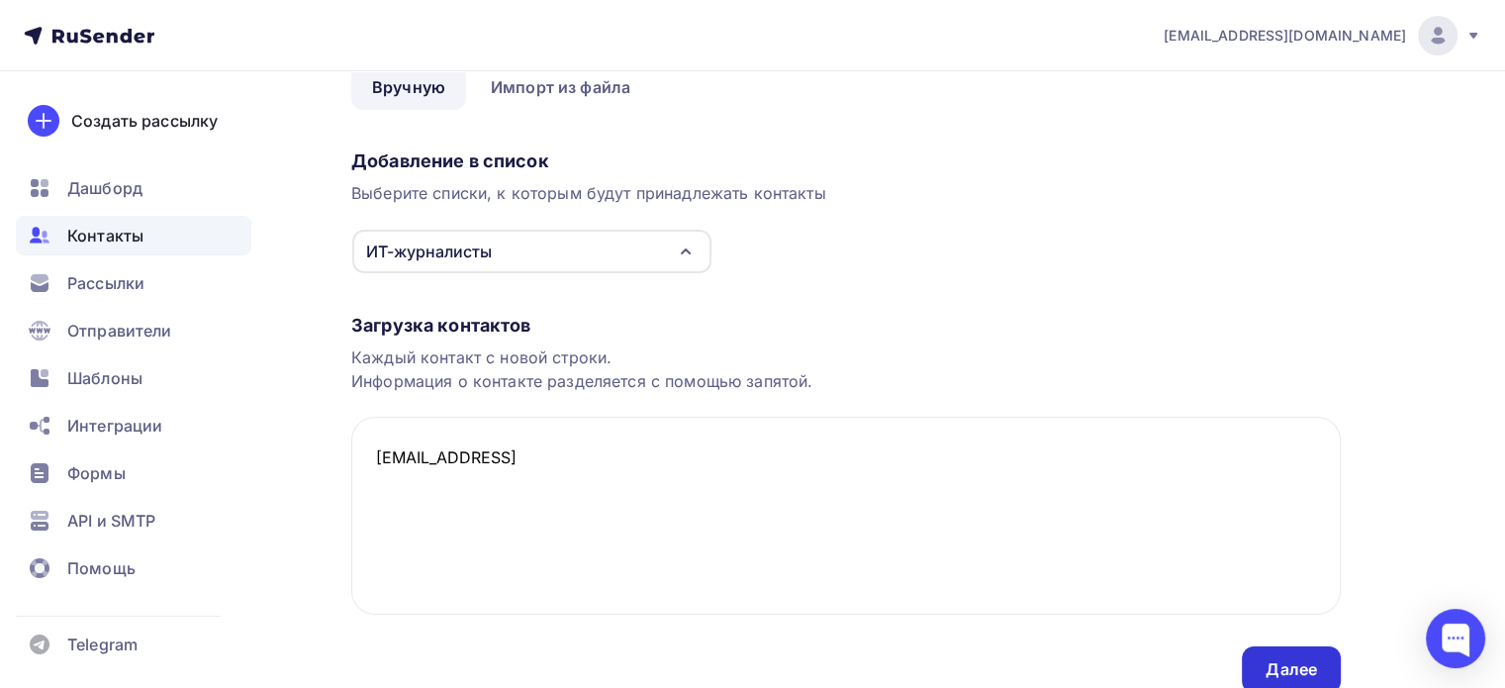
click at [1286, 676] on div "Далее" at bounding box center [1291, 669] width 51 height 23
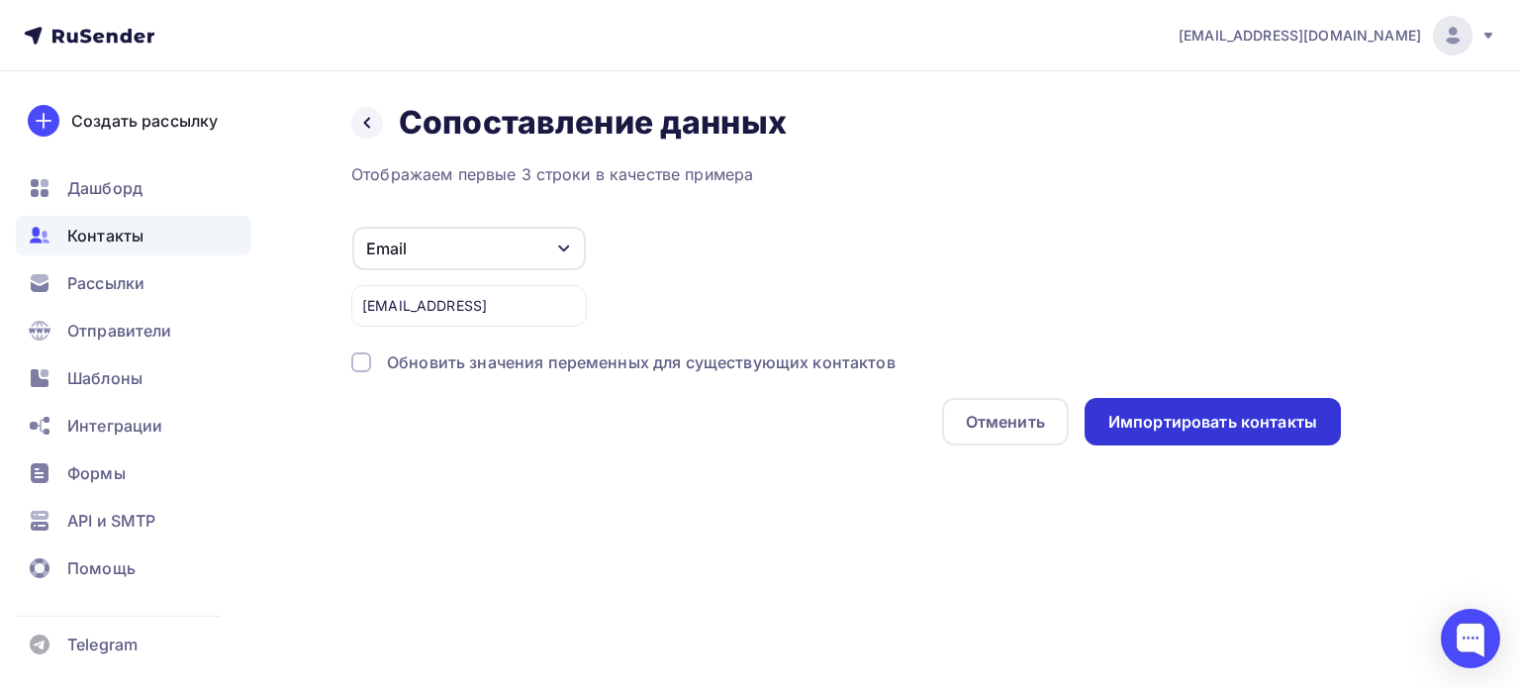
click at [1136, 414] on div "Импортировать контакты" at bounding box center [1212, 422] width 209 height 23
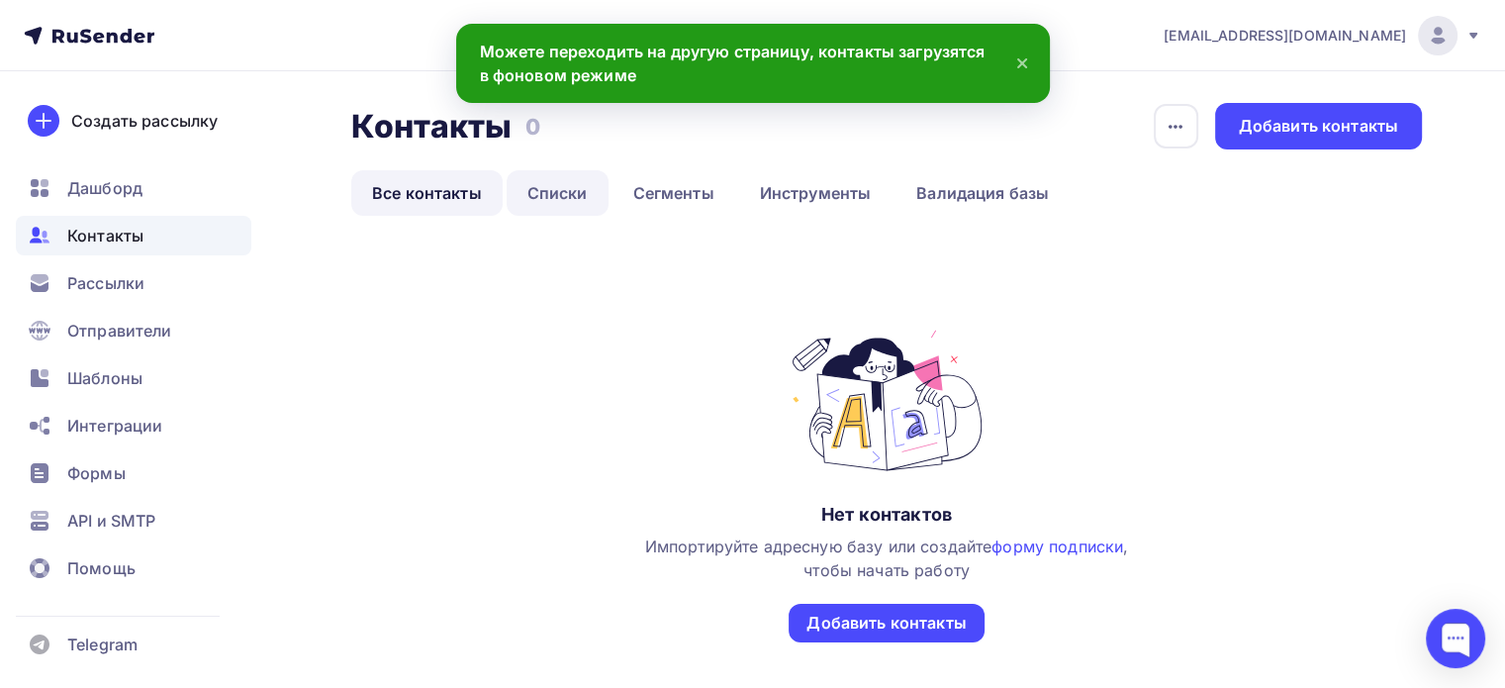
click at [553, 207] on link "Списки" at bounding box center [558, 193] width 102 height 46
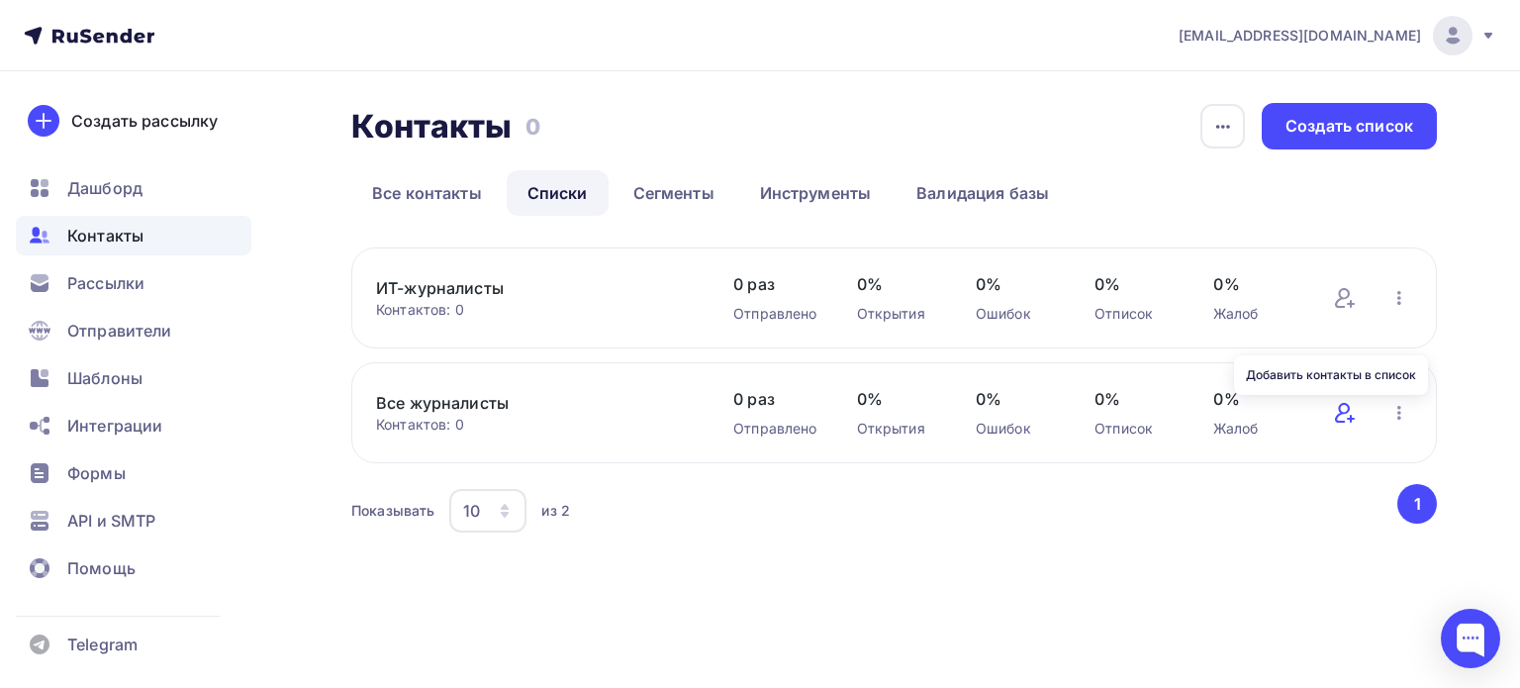
click at [1351, 420] on icon at bounding box center [1351, 419] width 0 height 6
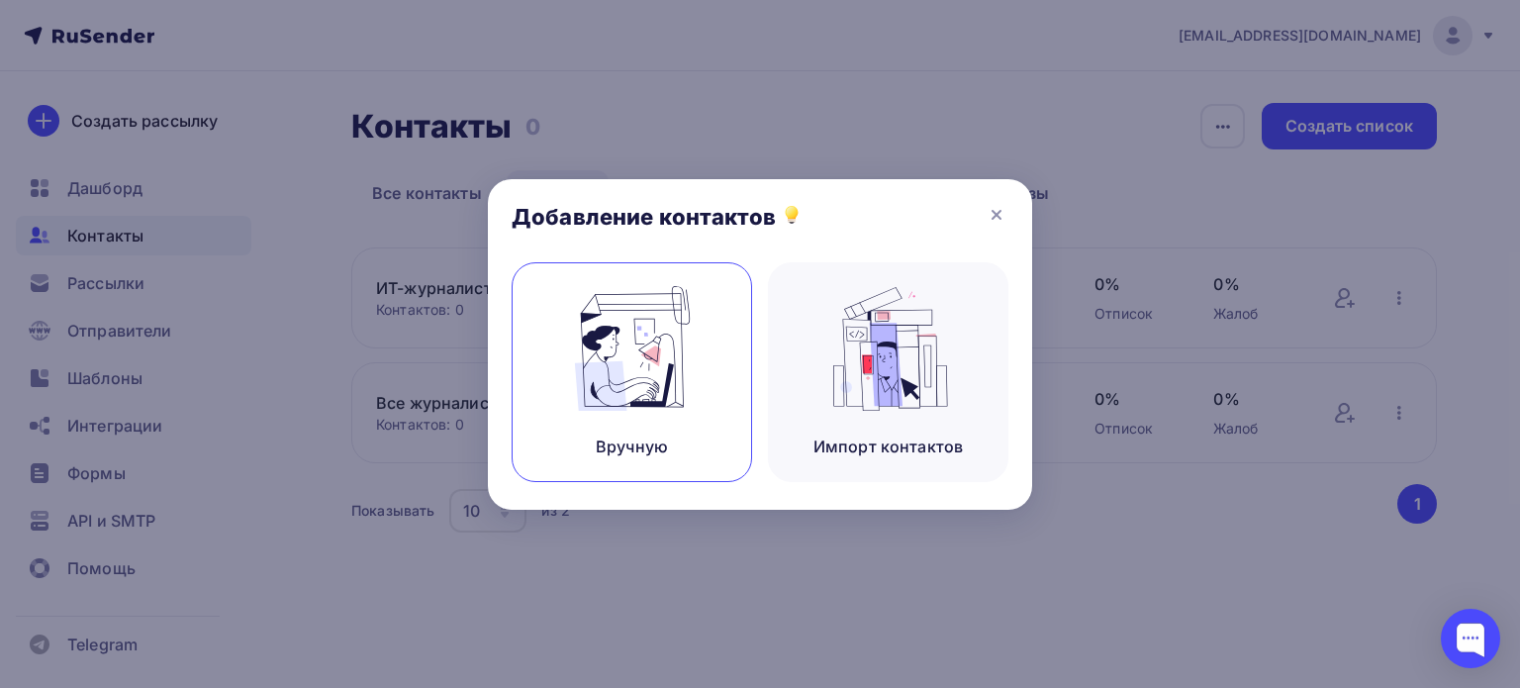
click at [710, 411] on div "Вручную" at bounding box center [632, 372] width 241 height 220
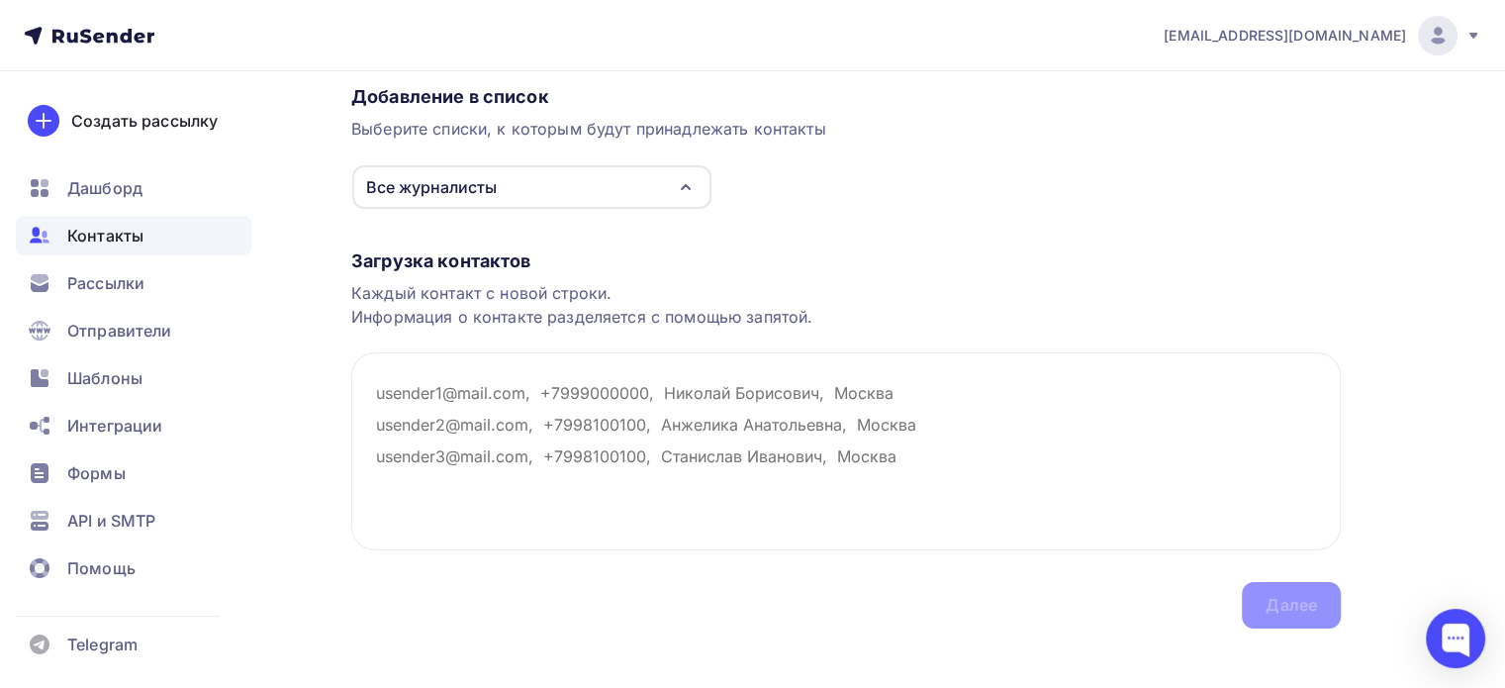
scroll to position [182, 0]
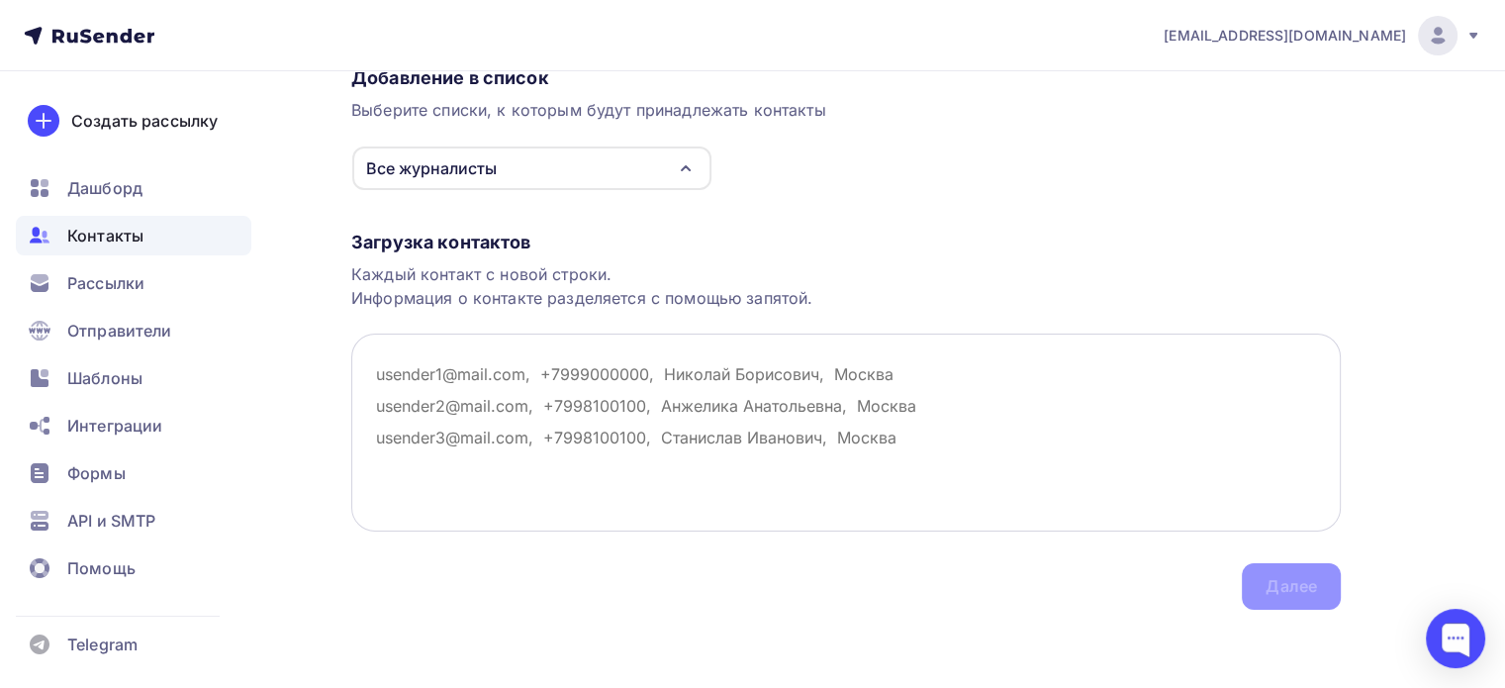
click at [464, 351] on textarea at bounding box center [846, 433] width 990 height 198
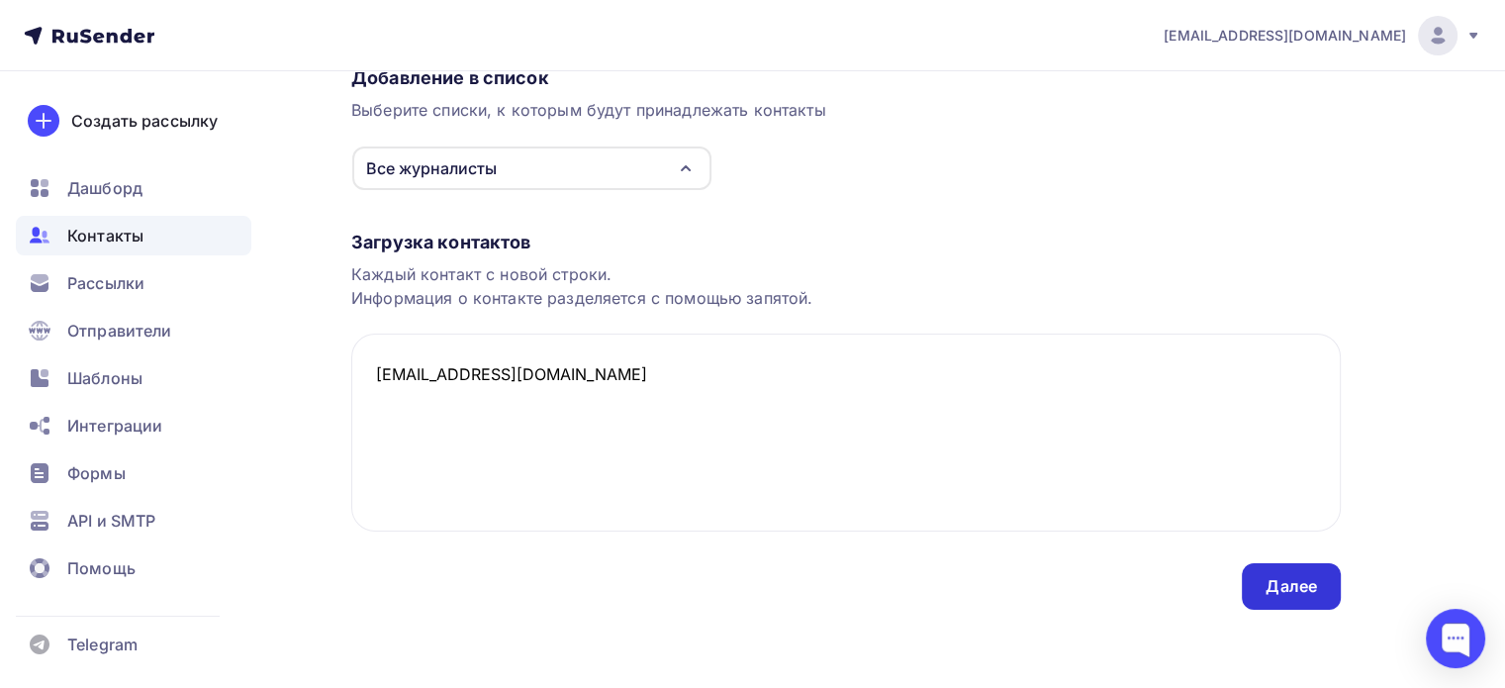
type textarea "test@yandex.ru"
click at [1289, 589] on div "Далее" at bounding box center [1291, 586] width 51 height 23
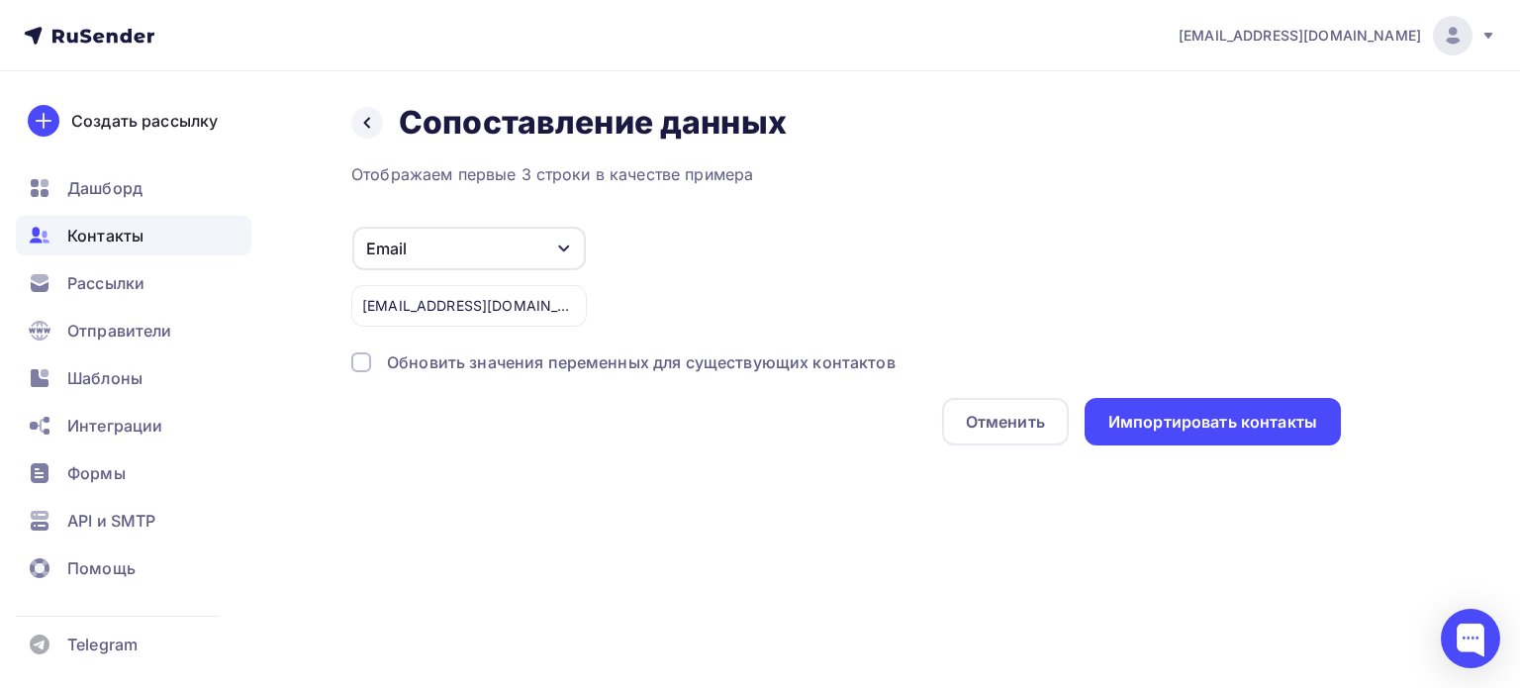
click at [558, 253] on icon "button" at bounding box center [564, 249] width 16 height 16
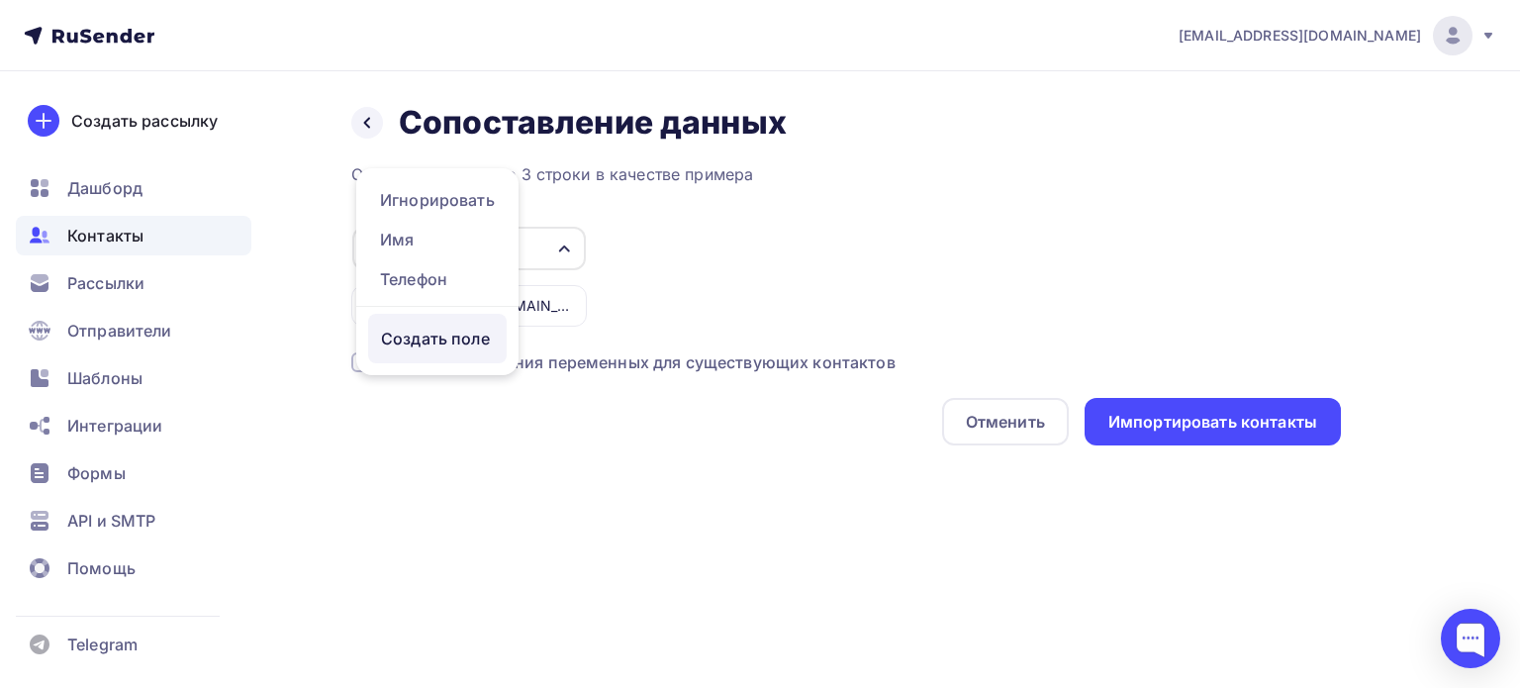
click at [499, 352] on div "Создать поле" at bounding box center [437, 338] width 139 height 49
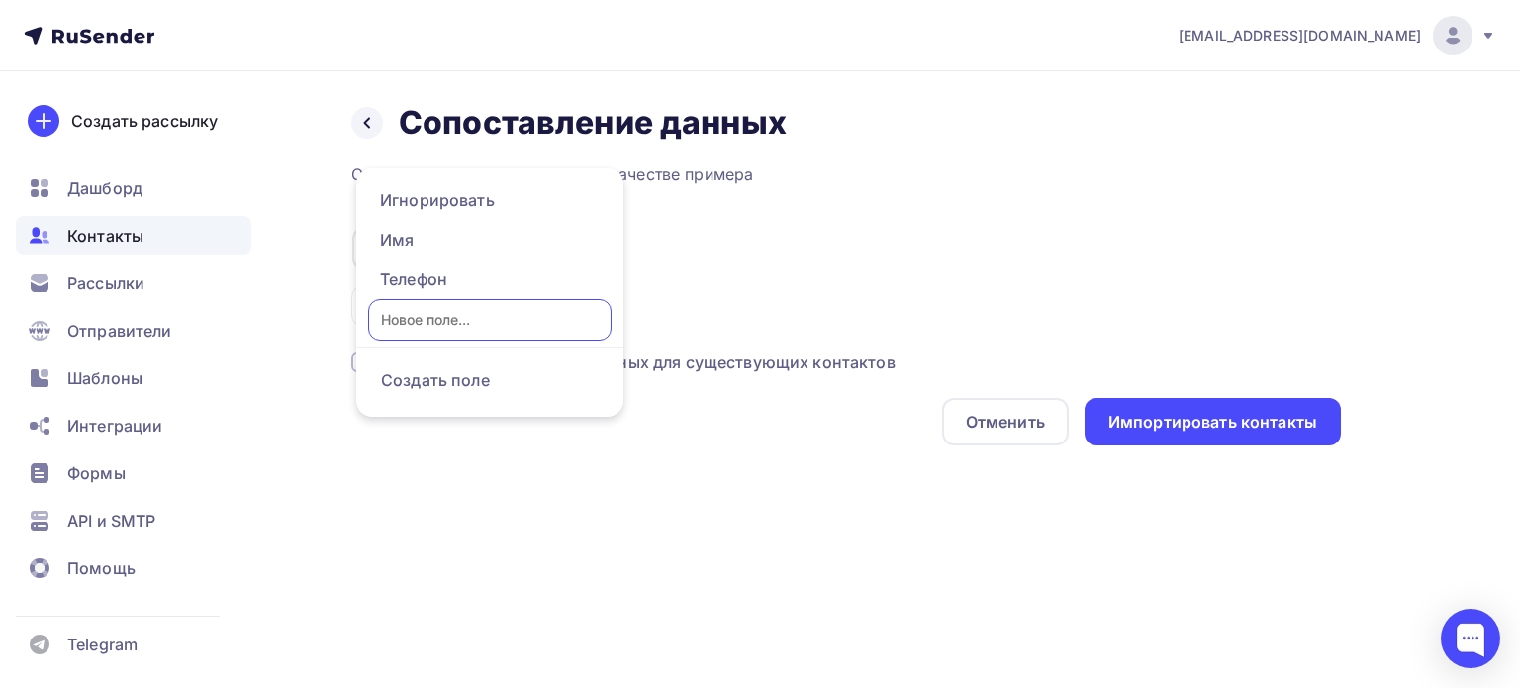
click at [739, 229] on div "Email Игнорировать Имя Телефон Создать поле test@yandex.ru" at bounding box center [846, 276] width 990 height 101
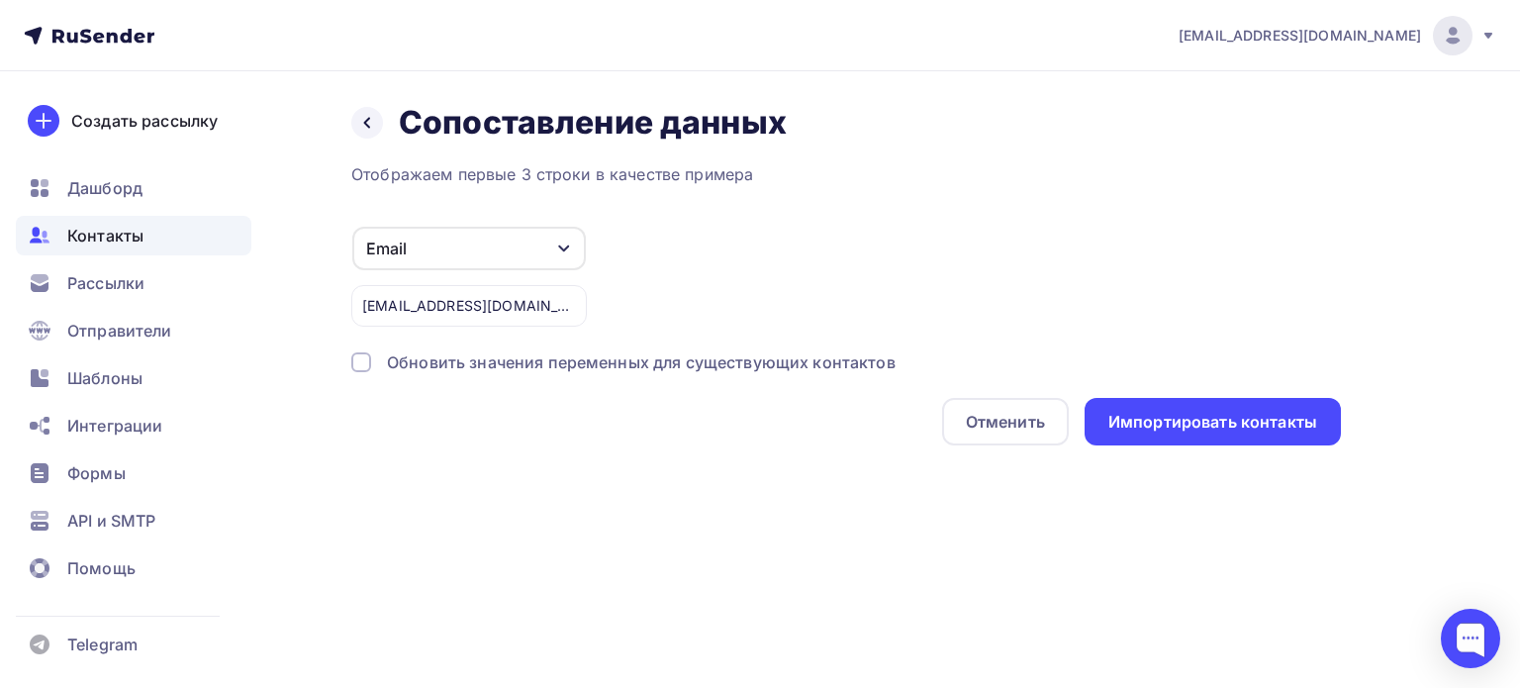
click at [359, 359] on div at bounding box center [361, 362] width 20 height 20
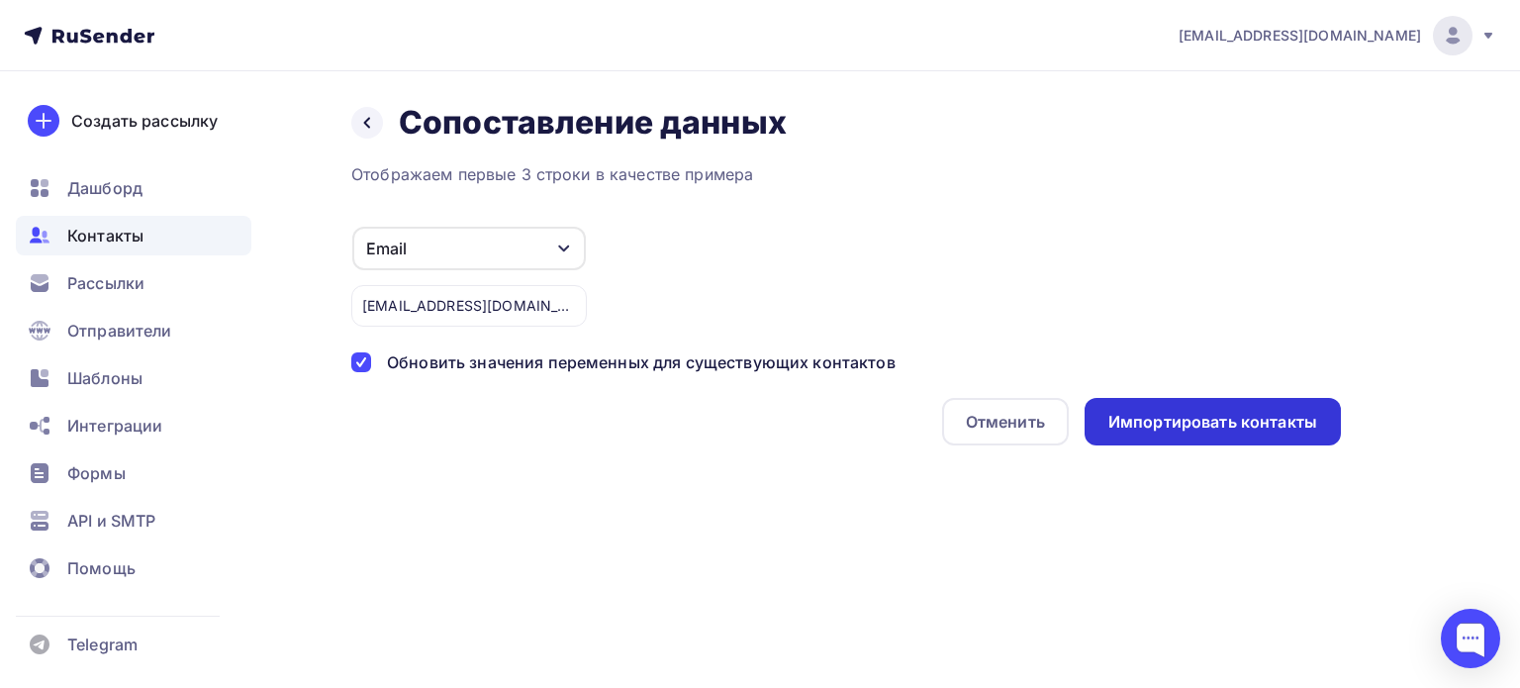
click at [1171, 419] on div "Импортировать контакты" at bounding box center [1212, 422] width 209 height 23
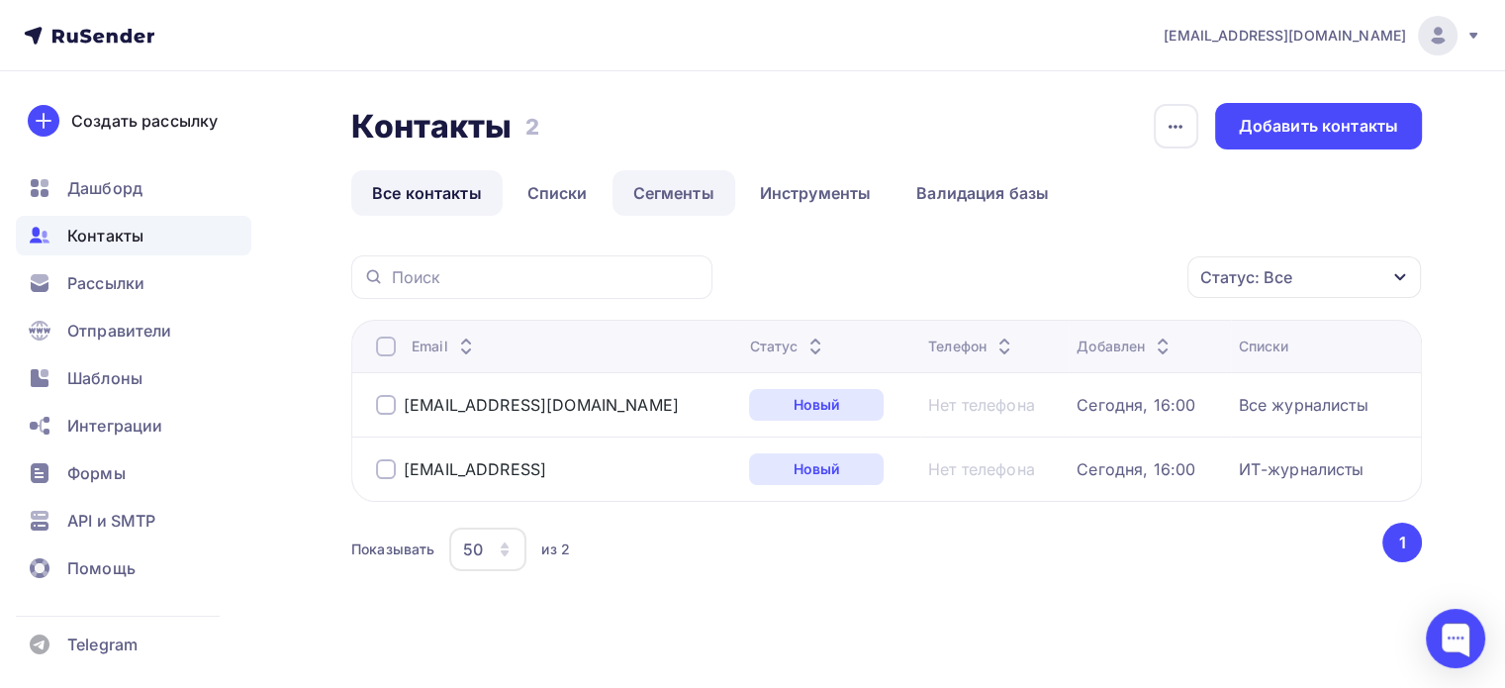
click at [654, 198] on link "Сегменты" at bounding box center [674, 193] width 123 height 46
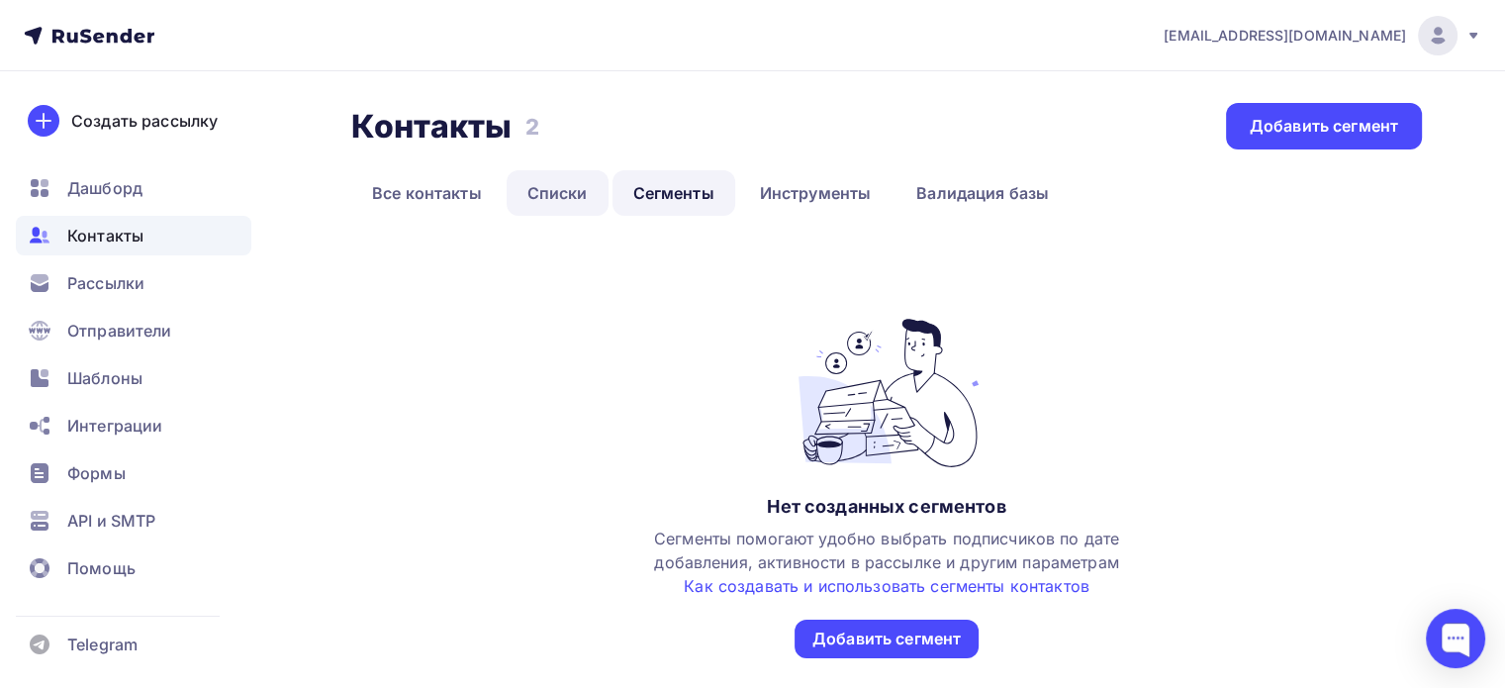
click at [570, 185] on link "Списки" at bounding box center [558, 193] width 102 height 46
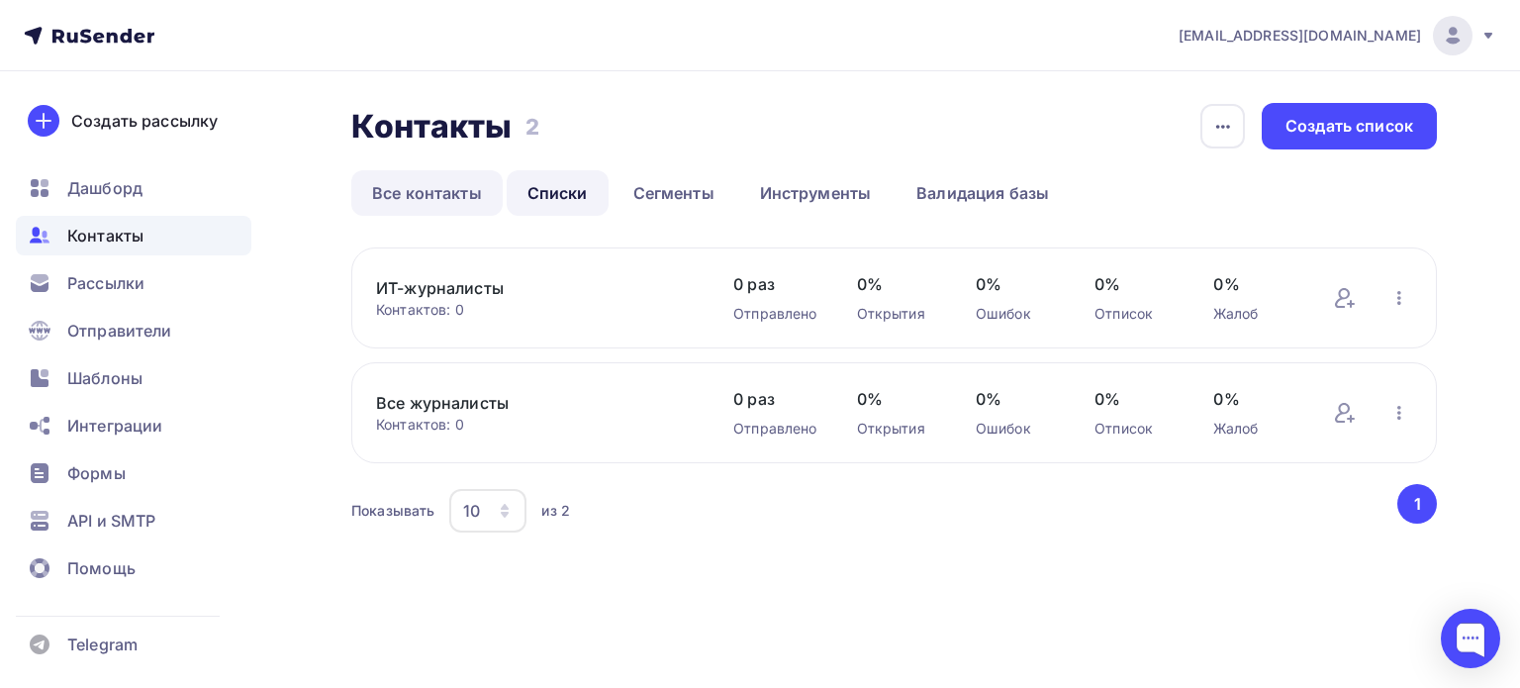
click at [451, 185] on link "Все контакты" at bounding box center [426, 193] width 151 height 46
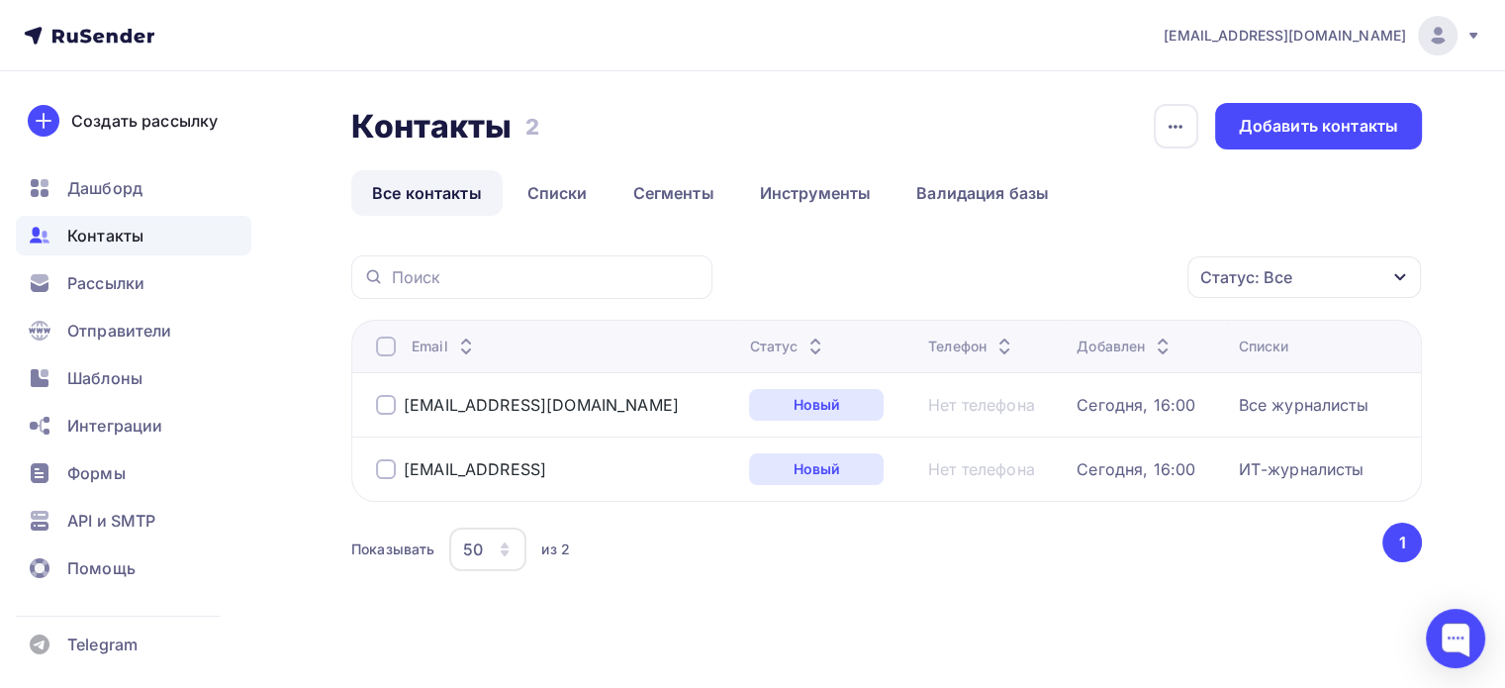
click at [387, 466] on div at bounding box center [386, 469] width 20 height 20
click at [1138, 281] on icon "button" at bounding box center [1146, 277] width 24 height 24
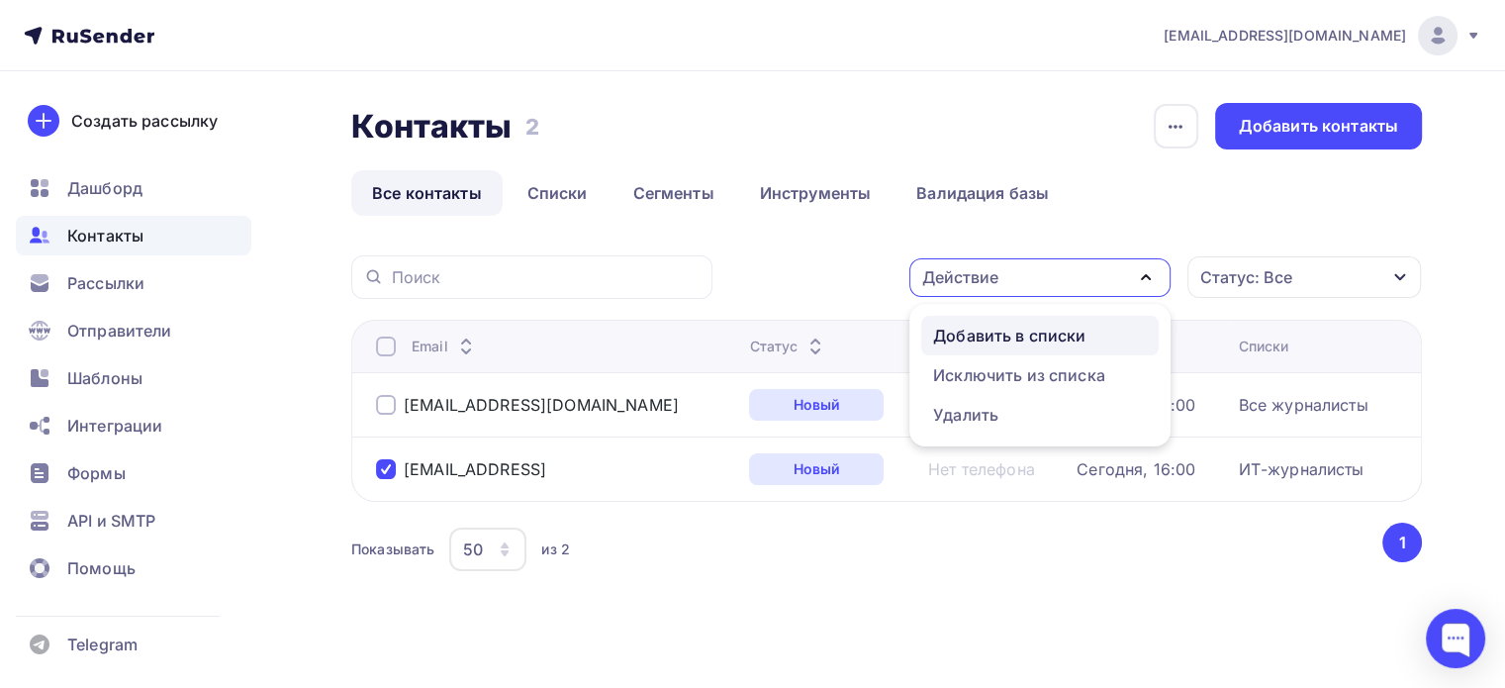
click at [1095, 337] on div "Добавить в списки" at bounding box center [1040, 336] width 214 height 24
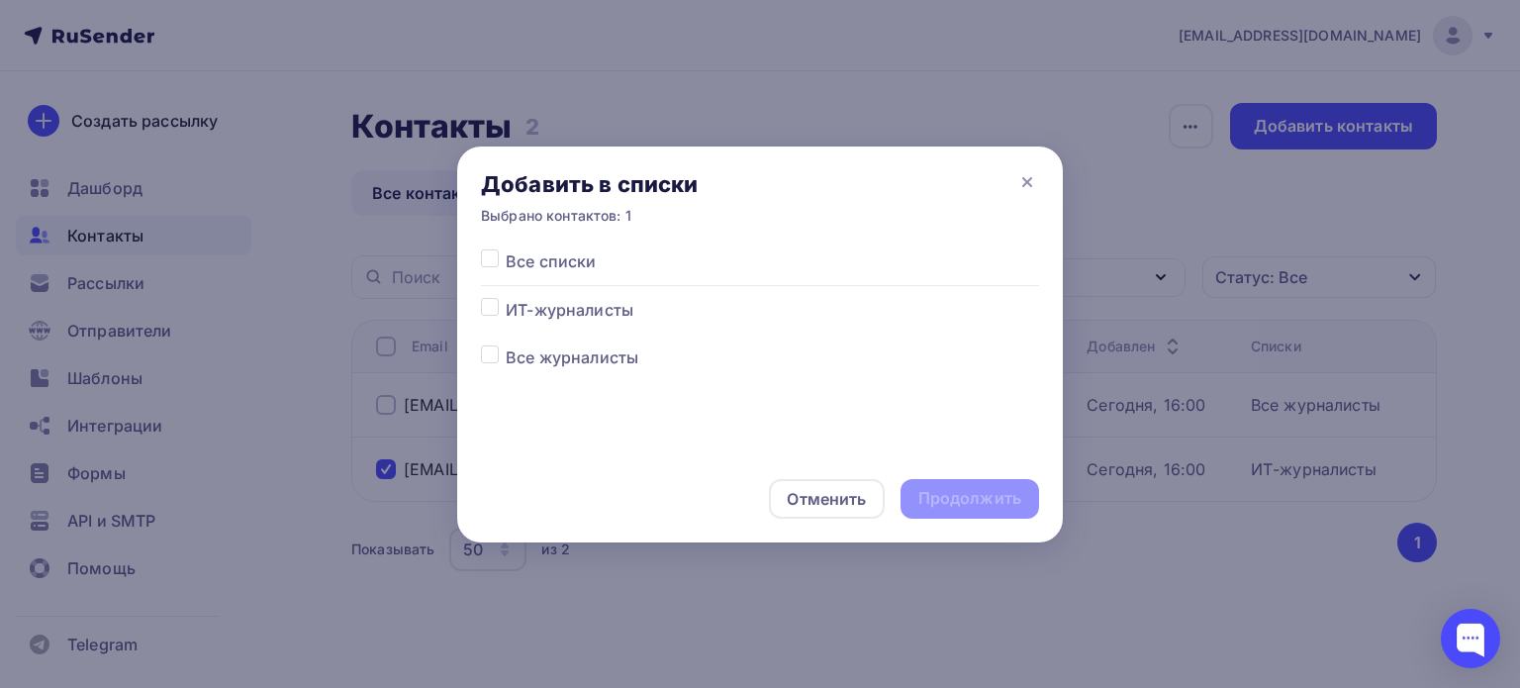
click at [506, 298] on label at bounding box center [506, 298] width 0 height 0
click at [491, 309] on input "checkbox" at bounding box center [490, 307] width 18 height 18
checkbox input "true"
click at [506, 345] on label at bounding box center [506, 345] width 0 height 0
click at [491, 355] on input "checkbox" at bounding box center [490, 354] width 18 height 18
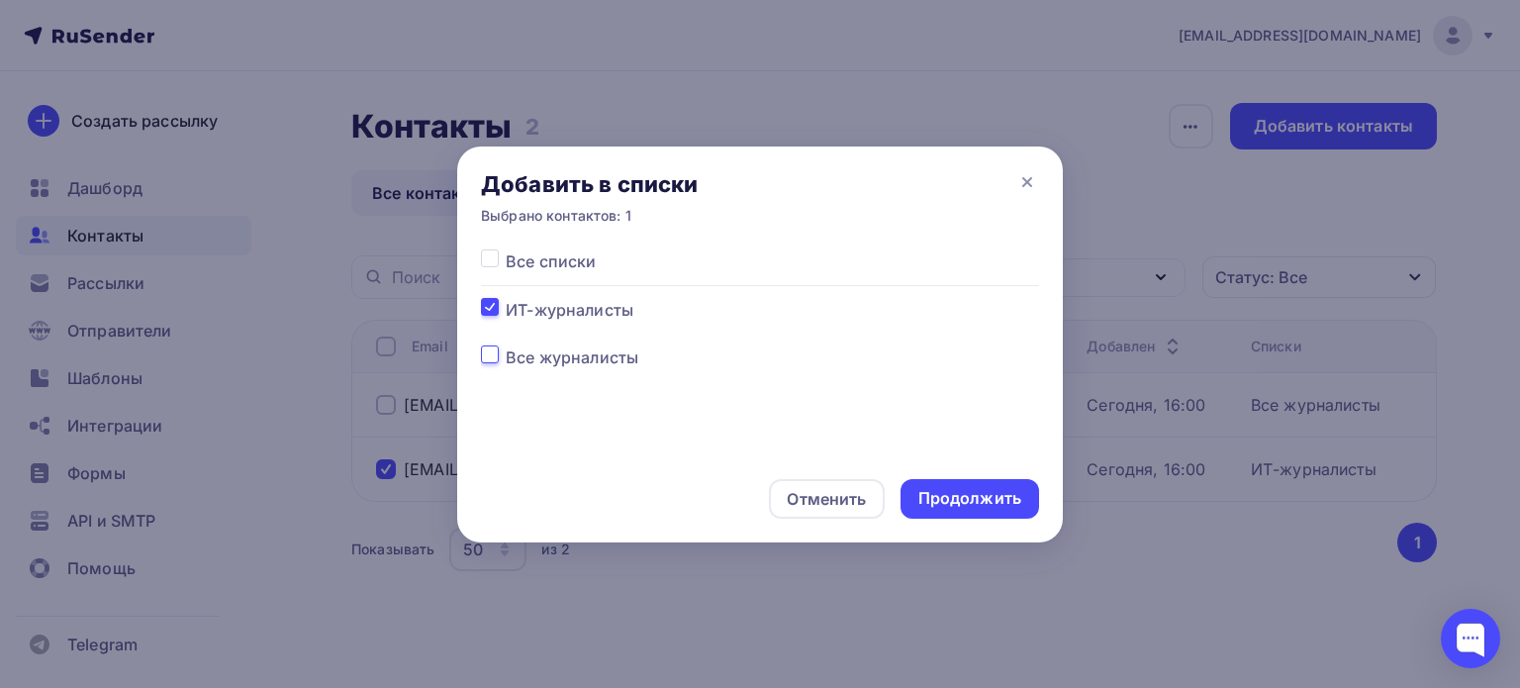
checkbox input "true"
click at [963, 496] on div "Продолжить" at bounding box center [969, 498] width 103 height 23
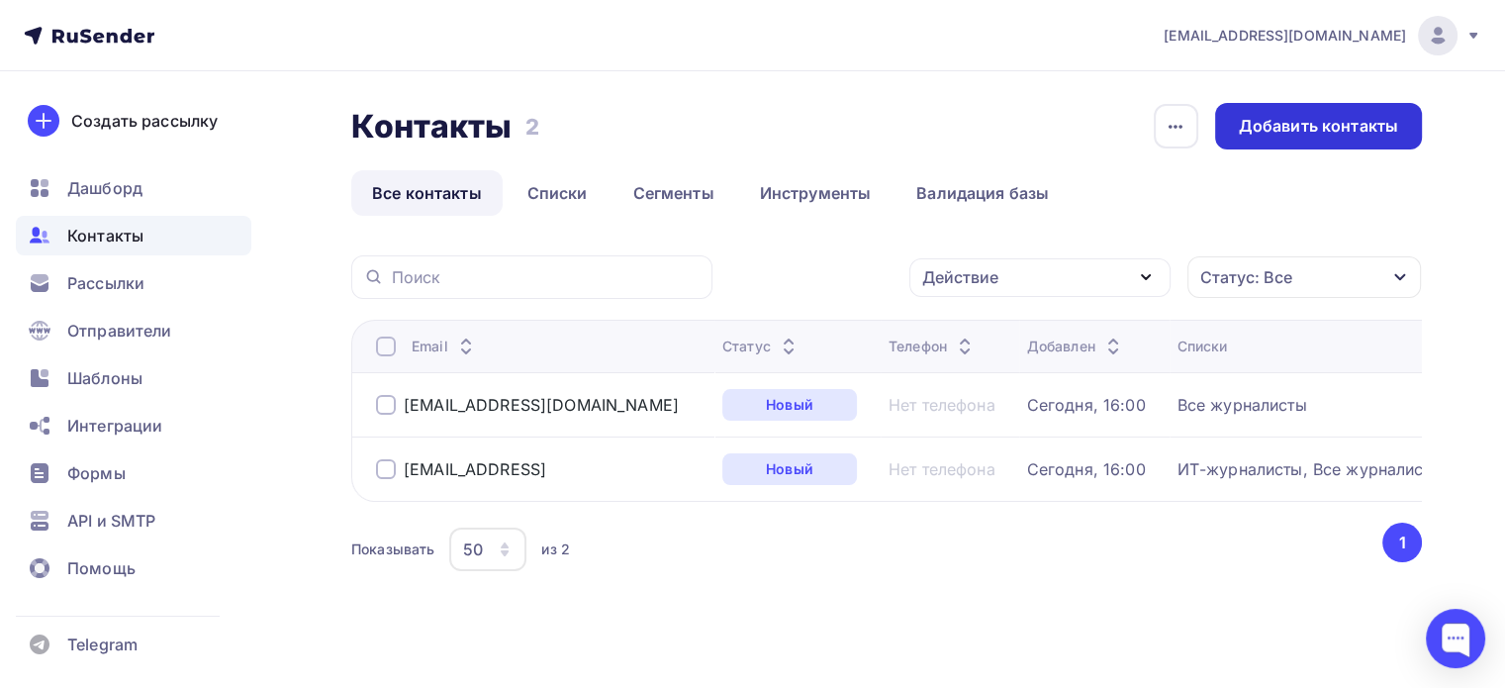
click at [1298, 130] on div "Добавить контакты" at bounding box center [1318, 126] width 159 height 23
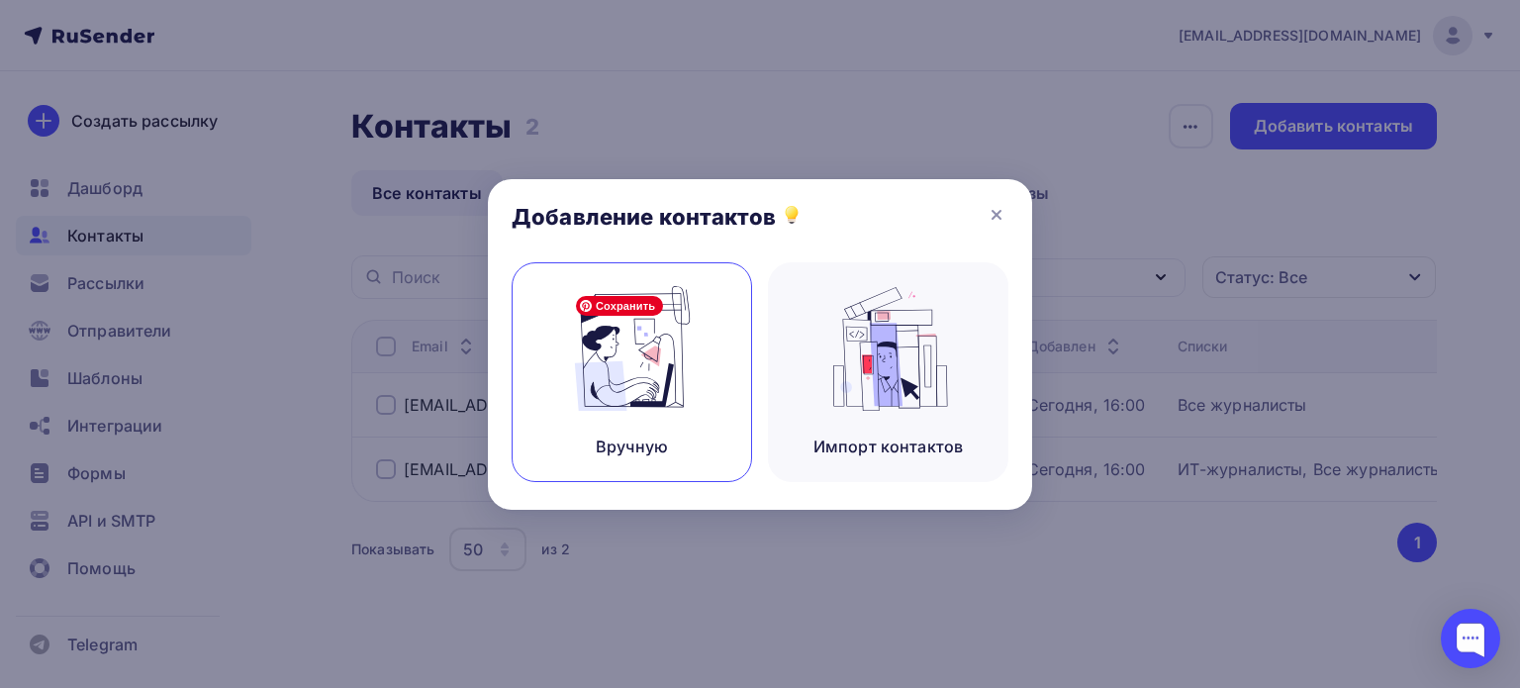
click at [677, 373] on img at bounding box center [632, 348] width 133 height 125
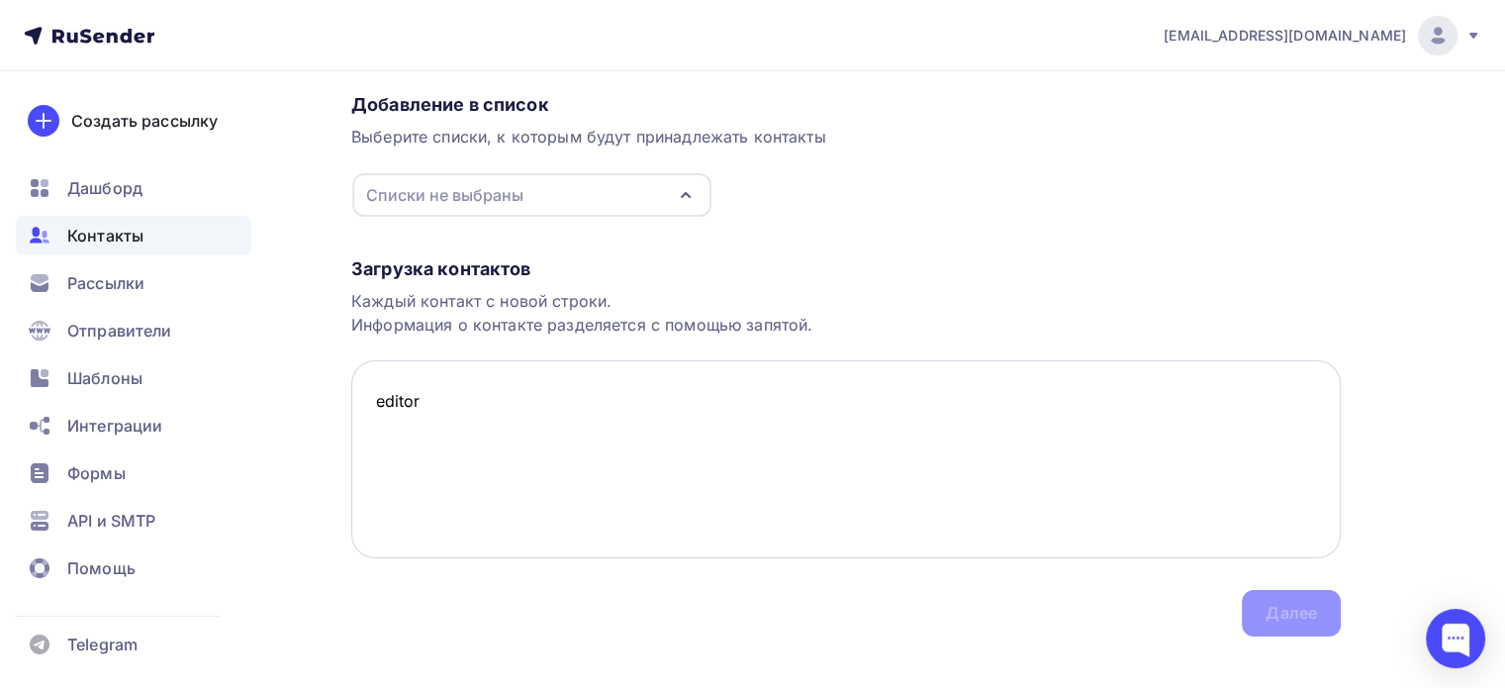
scroll to position [182, 0]
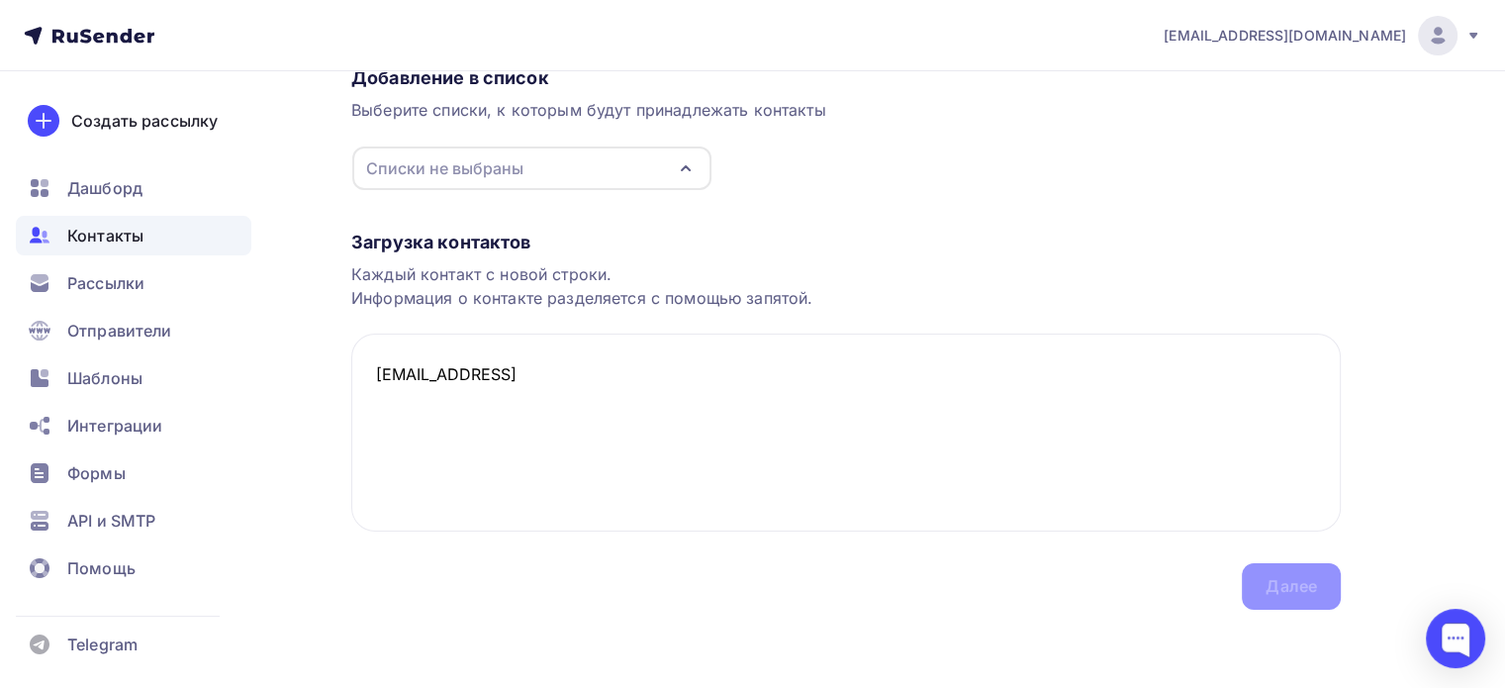
click at [629, 157] on div "Списки не выбраны" at bounding box center [531, 168] width 359 height 44
type textarea "editor@test.test"
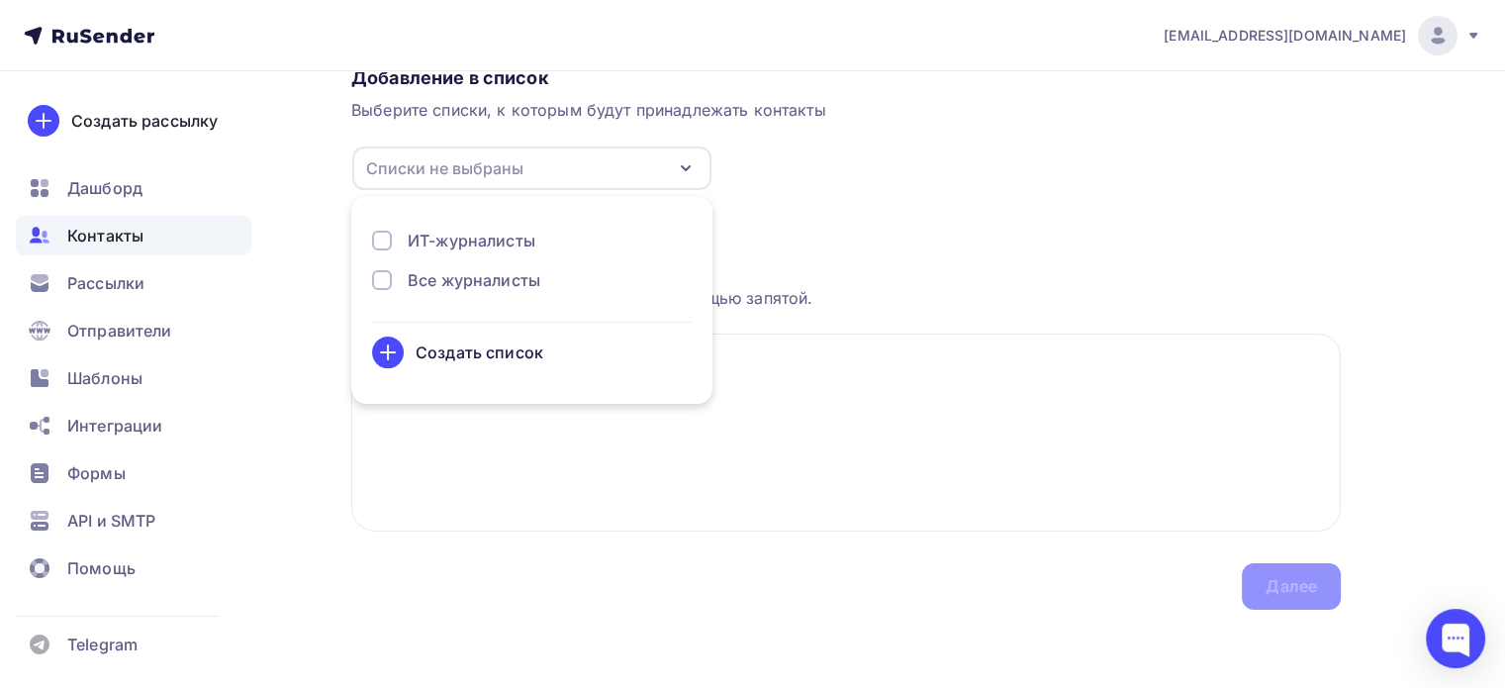
click at [562, 240] on div "ИТ-журналисты" at bounding box center [532, 241] width 320 height 24
click at [887, 415] on textarea "editor@test.test" at bounding box center [846, 433] width 990 height 198
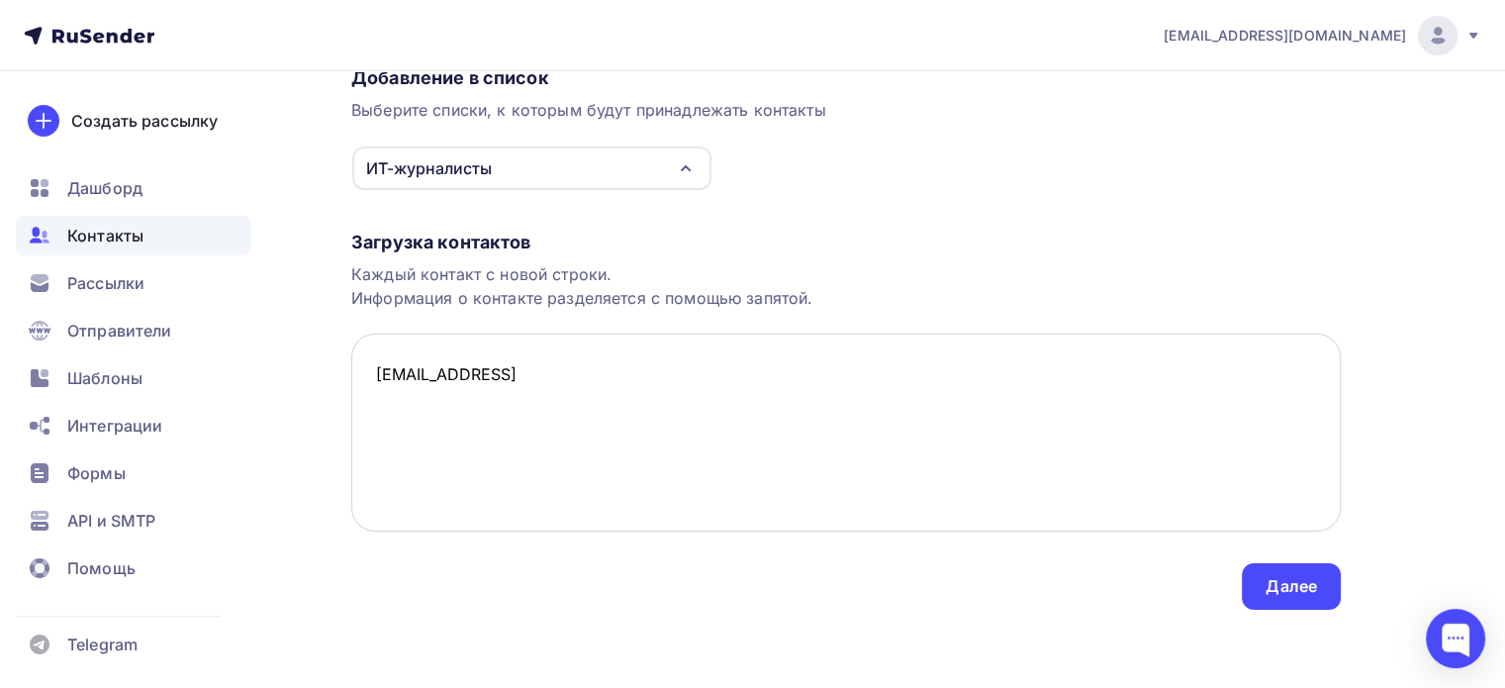
click at [450, 375] on textarea "editor@test.test" at bounding box center [846, 433] width 990 height 198
click at [1284, 589] on div "Далее" at bounding box center [1291, 586] width 51 height 23
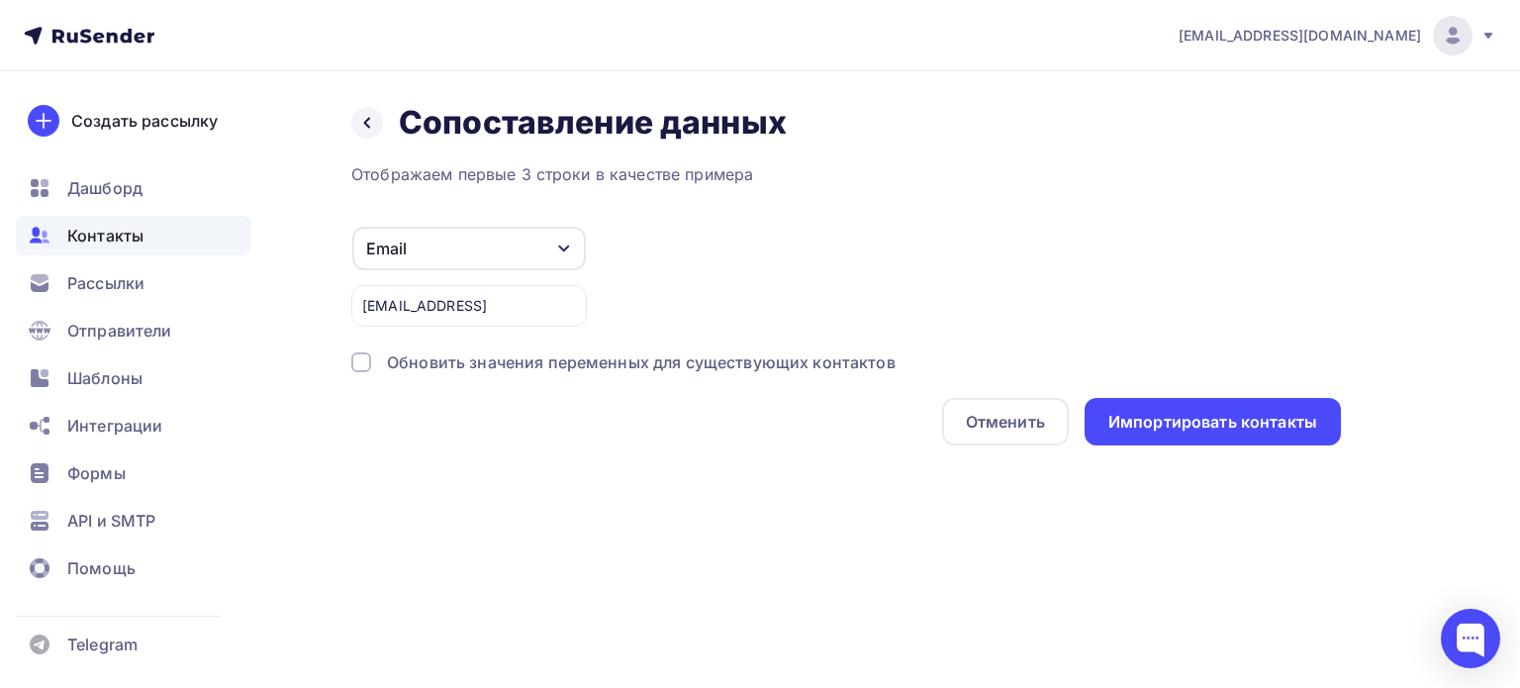
click at [692, 365] on div "Обновить значения переменных для существующих контактов" at bounding box center [641, 362] width 509 height 24
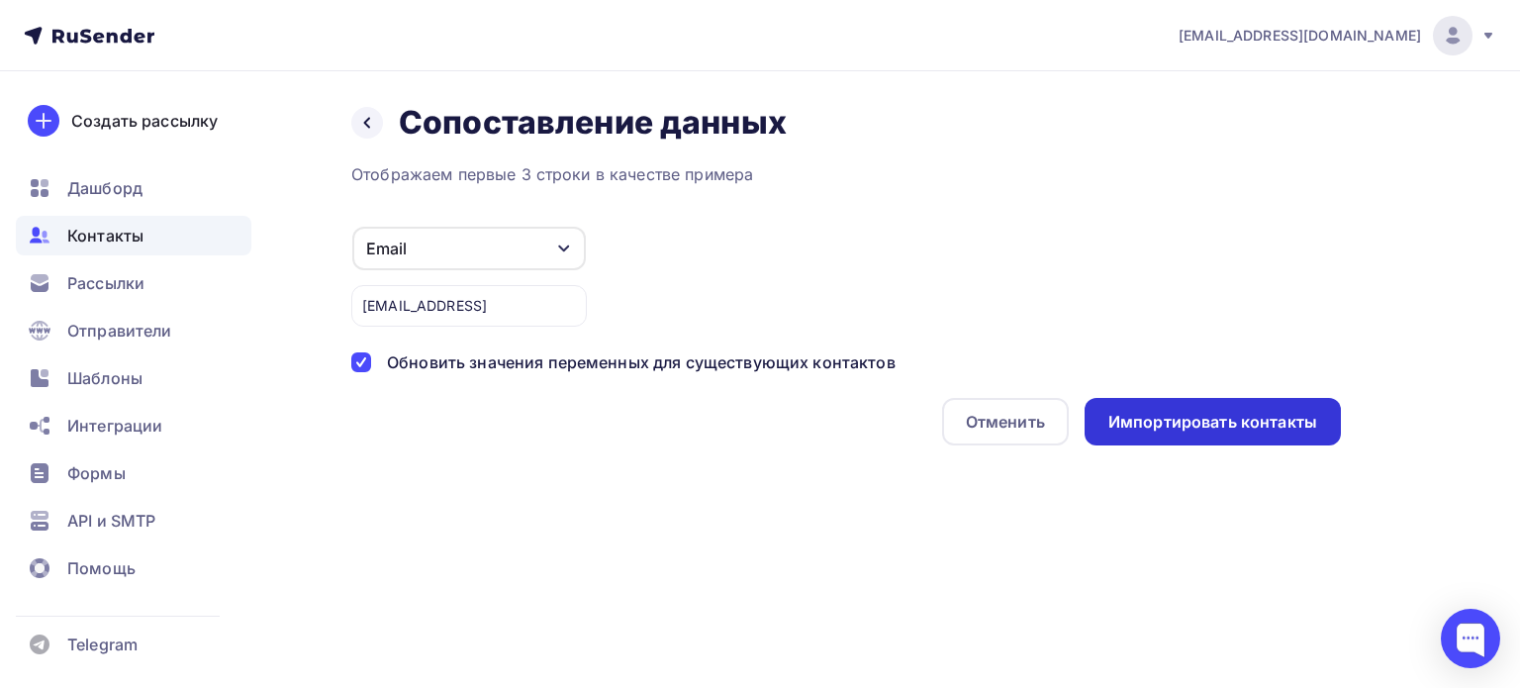
click at [1189, 426] on div "Импортировать контакты" at bounding box center [1212, 422] width 209 height 23
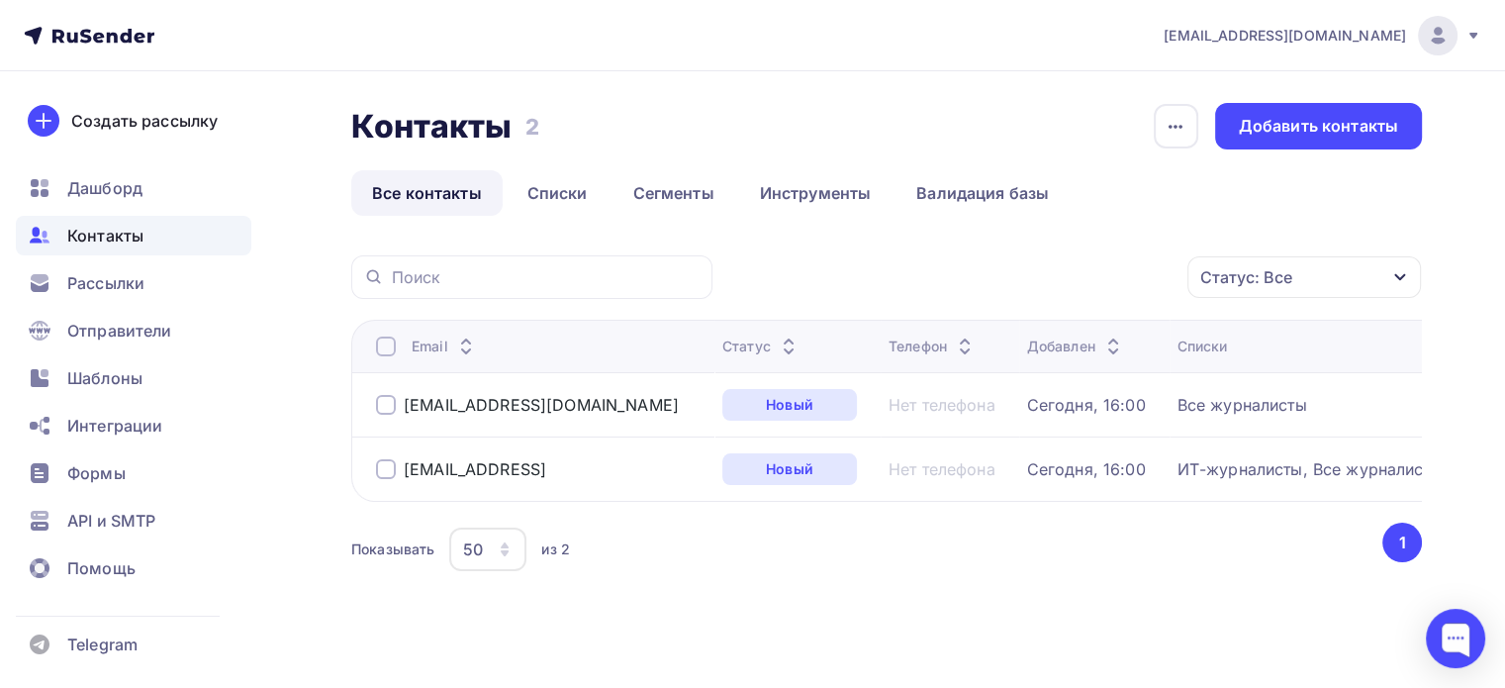
click at [1338, 280] on div "Статус: Все" at bounding box center [1305, 277] width 234 height 42
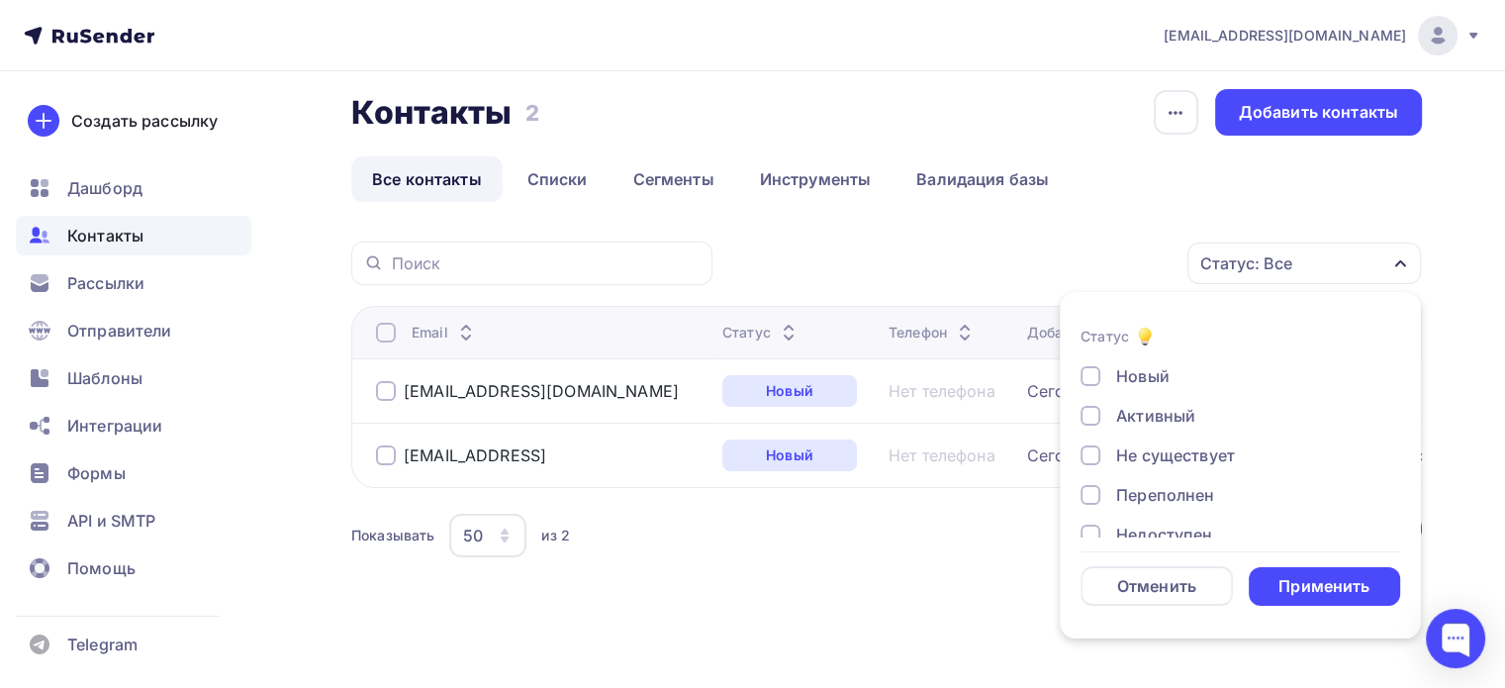
click at [921, 254] on div "Статус: Все Статус Новый Активный Не существует Переполнен Недоступен Отписан О…" at bounding box center [1074, 263] width 696 height 44
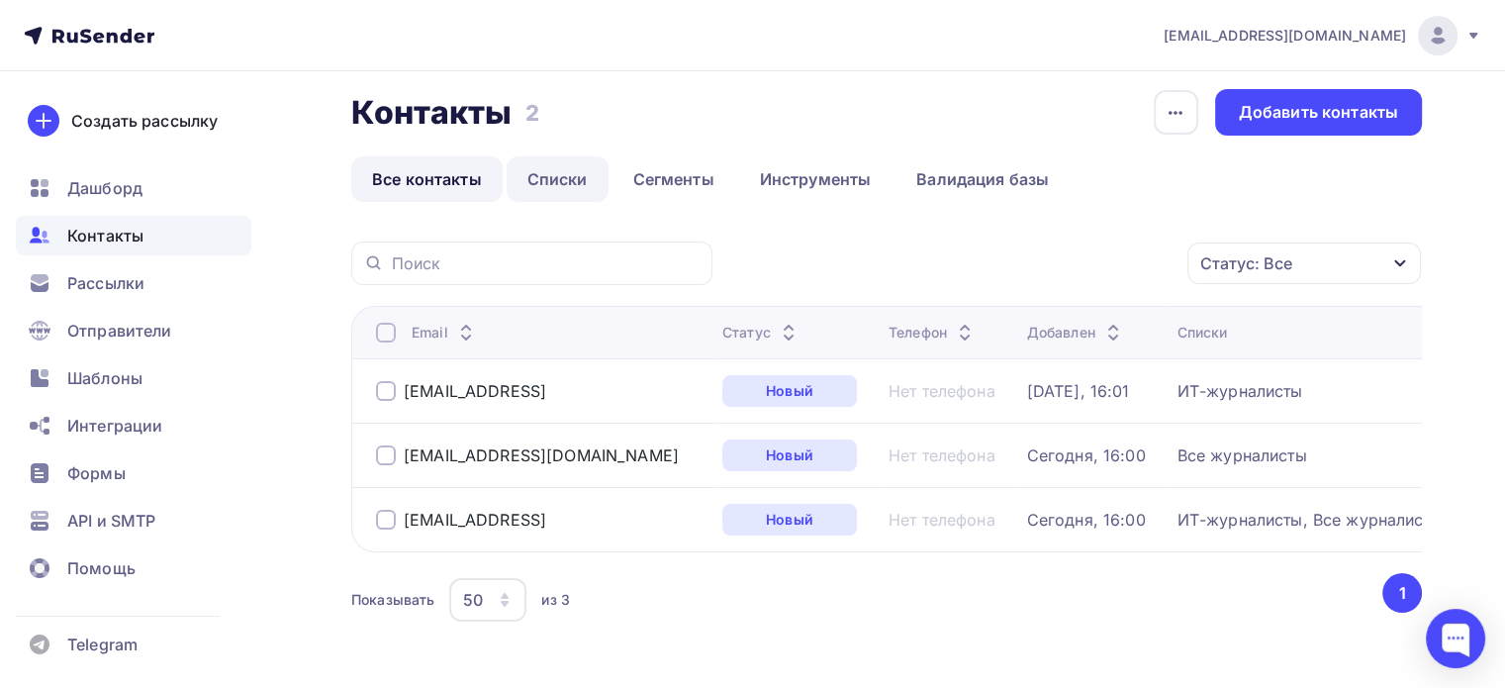
click at [566, 170] on link "Списки" at bounding box center [558, 179] width 102 height 46
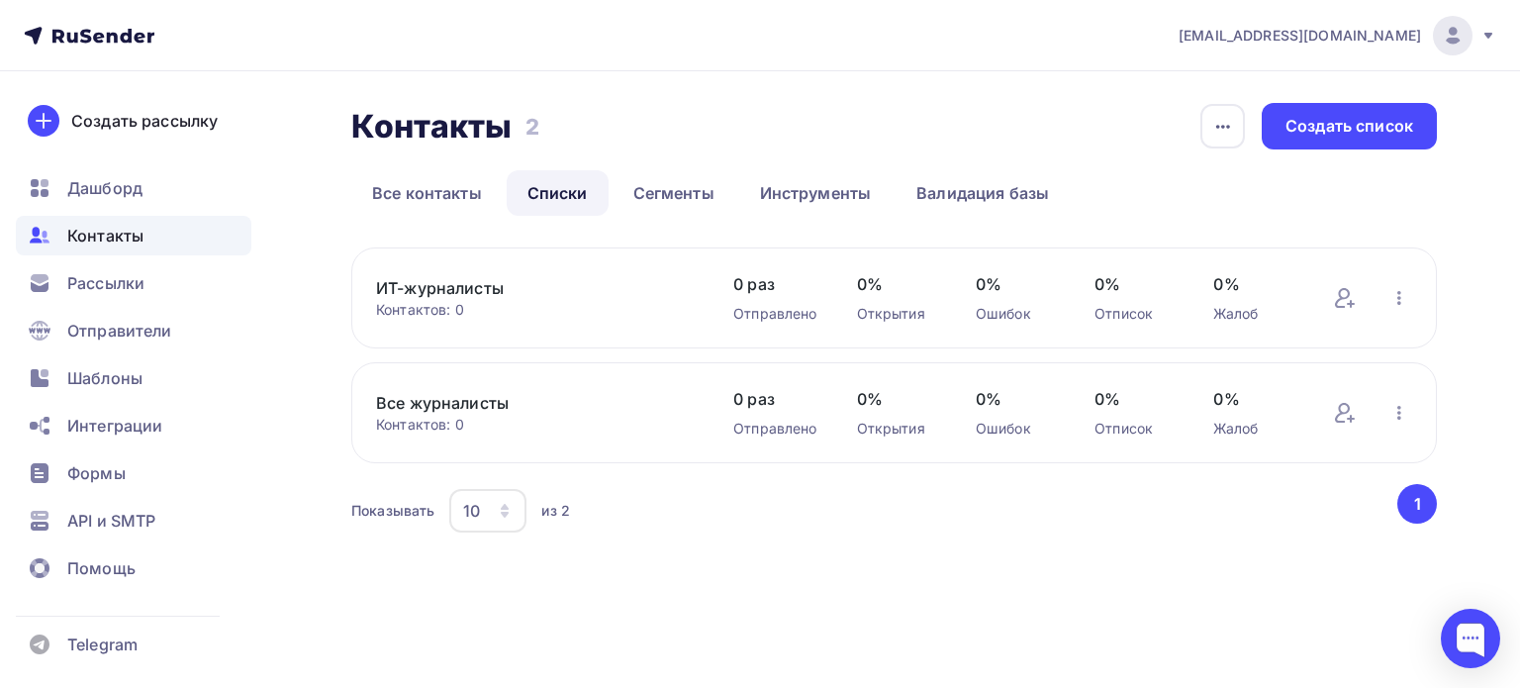
click at [440, 291] on link "ИТ-журналисты" at bounding box center [535, 288] width 318 height 24
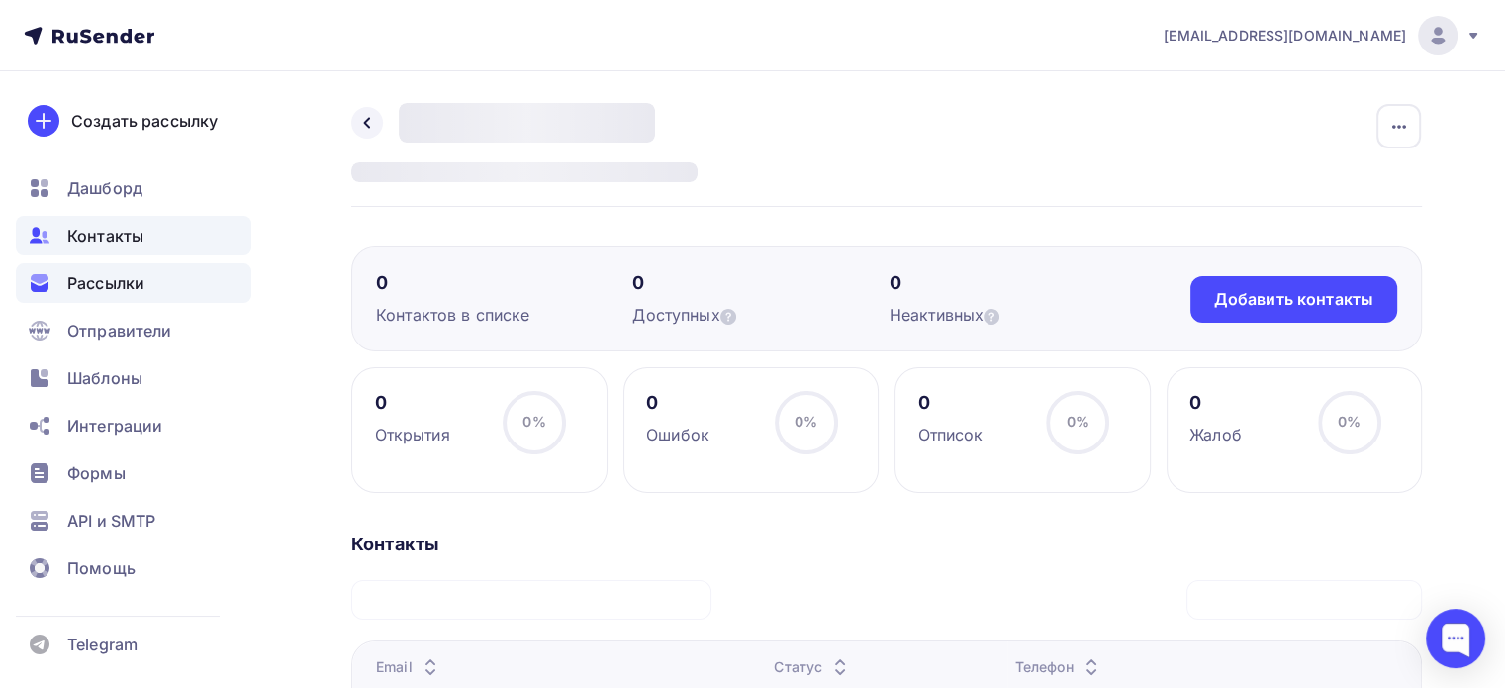
click at [92, 291] on span "Рассылки" at bounding box center [105, 283] width 77 height 24
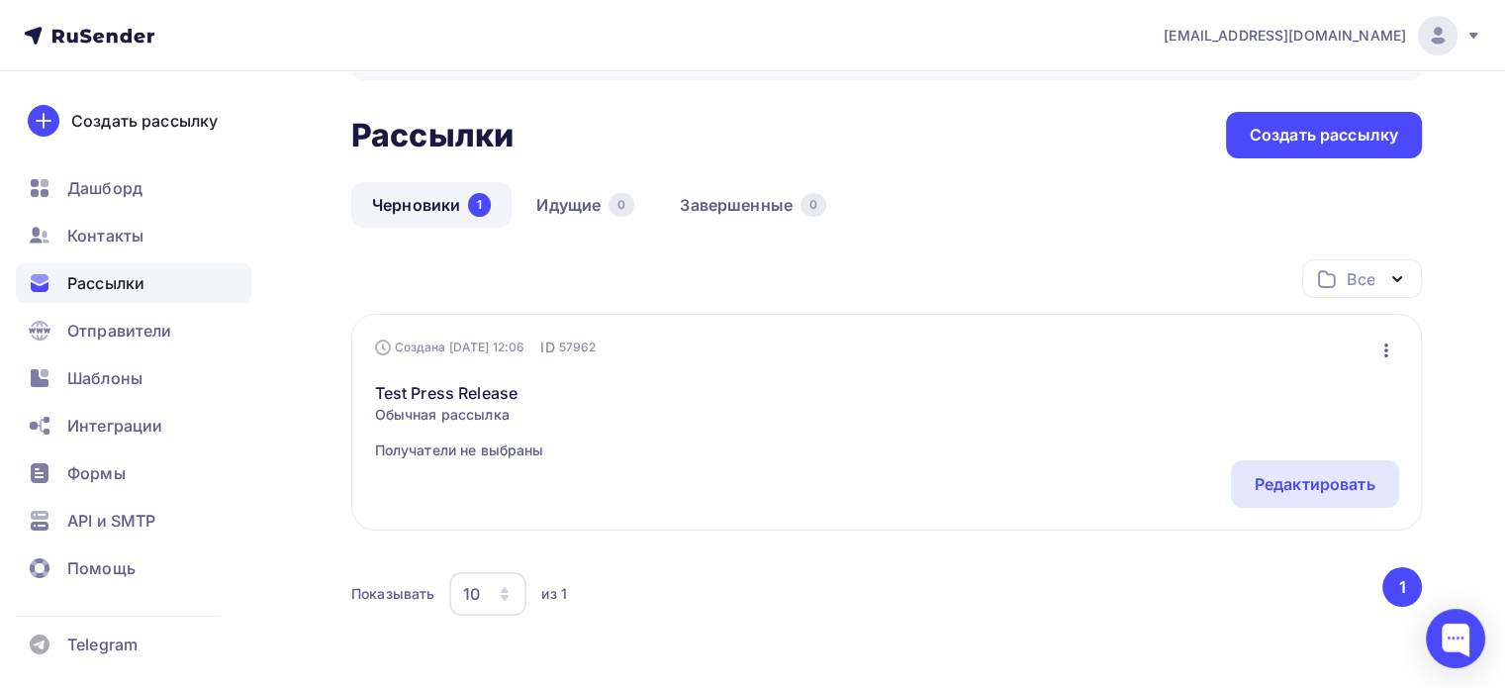
scroll to position [99, 0]
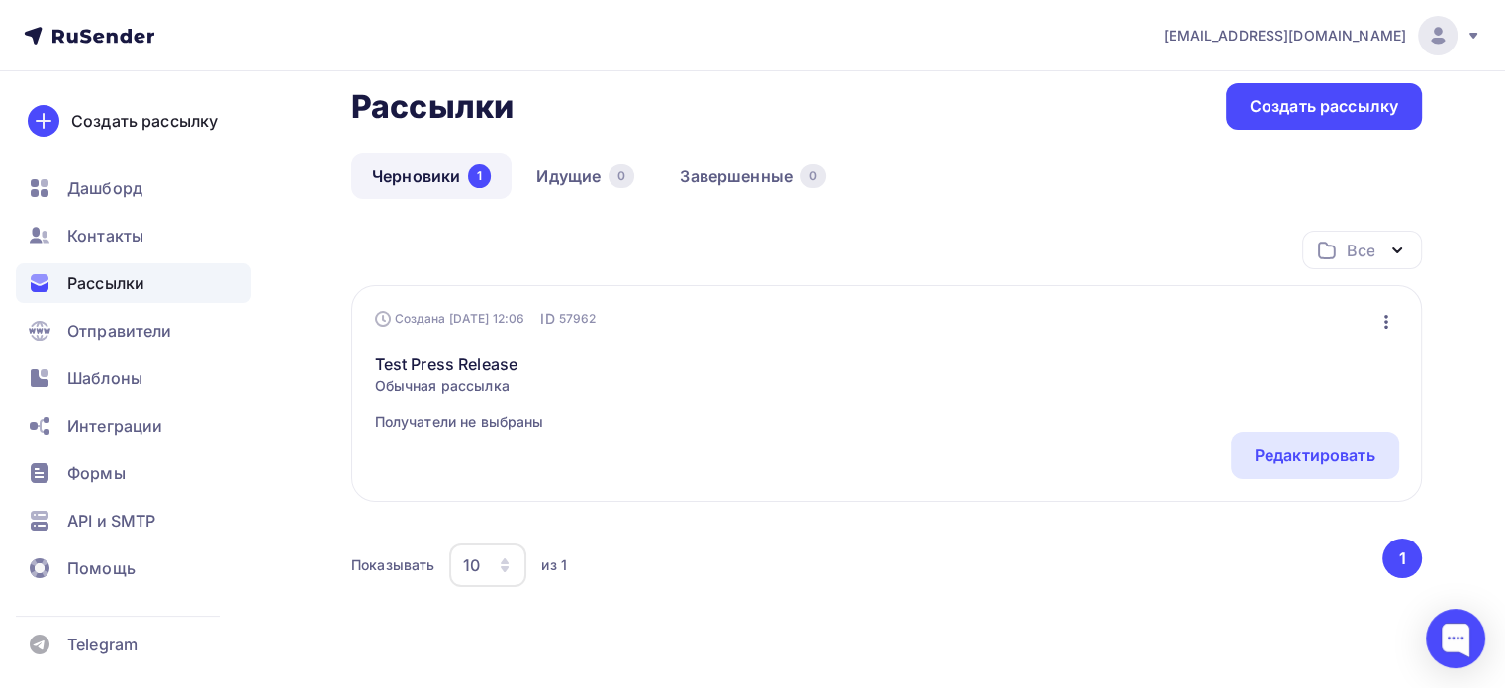
click at [1378, 315] on icon "button" at bounding box center [1387, 322] width 24 height 24
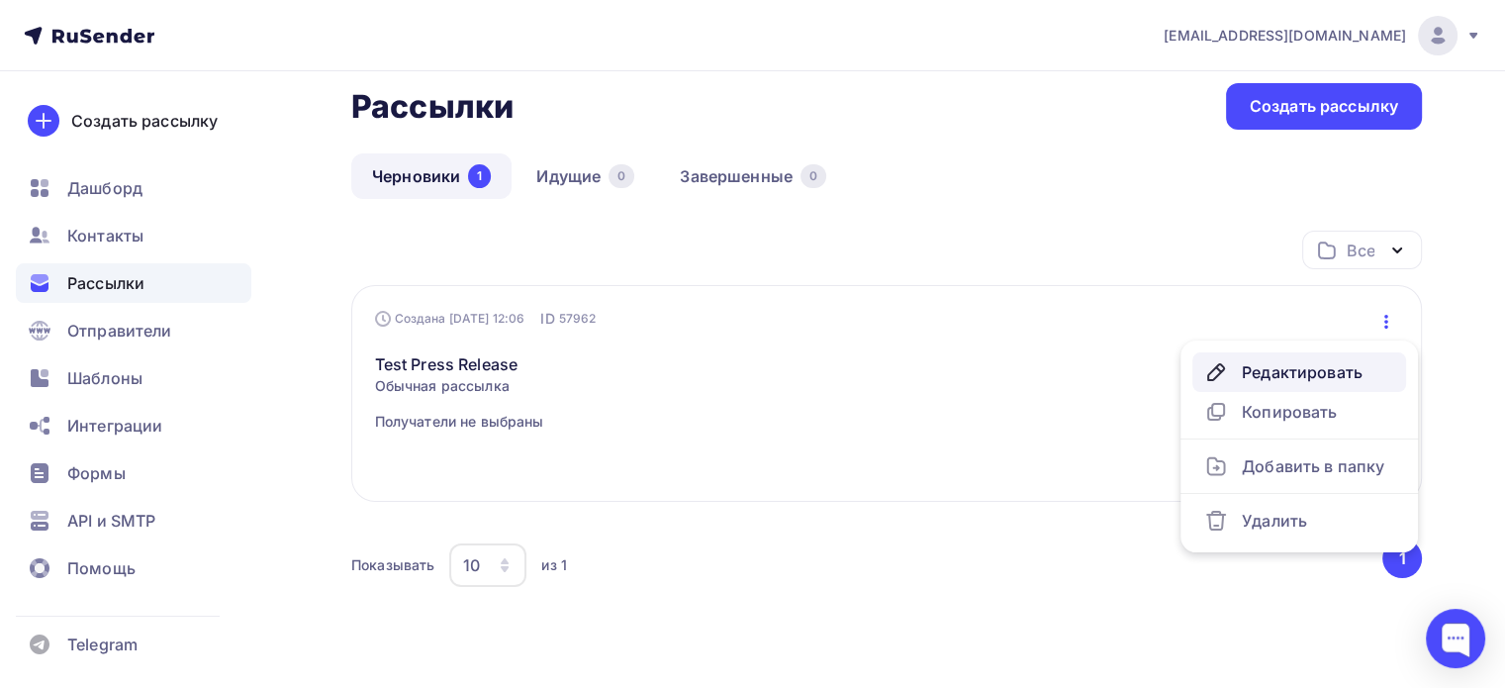
click at [1315, 375] on div "Редактировать" at bounding box center [1299, 372] width 190 height 24
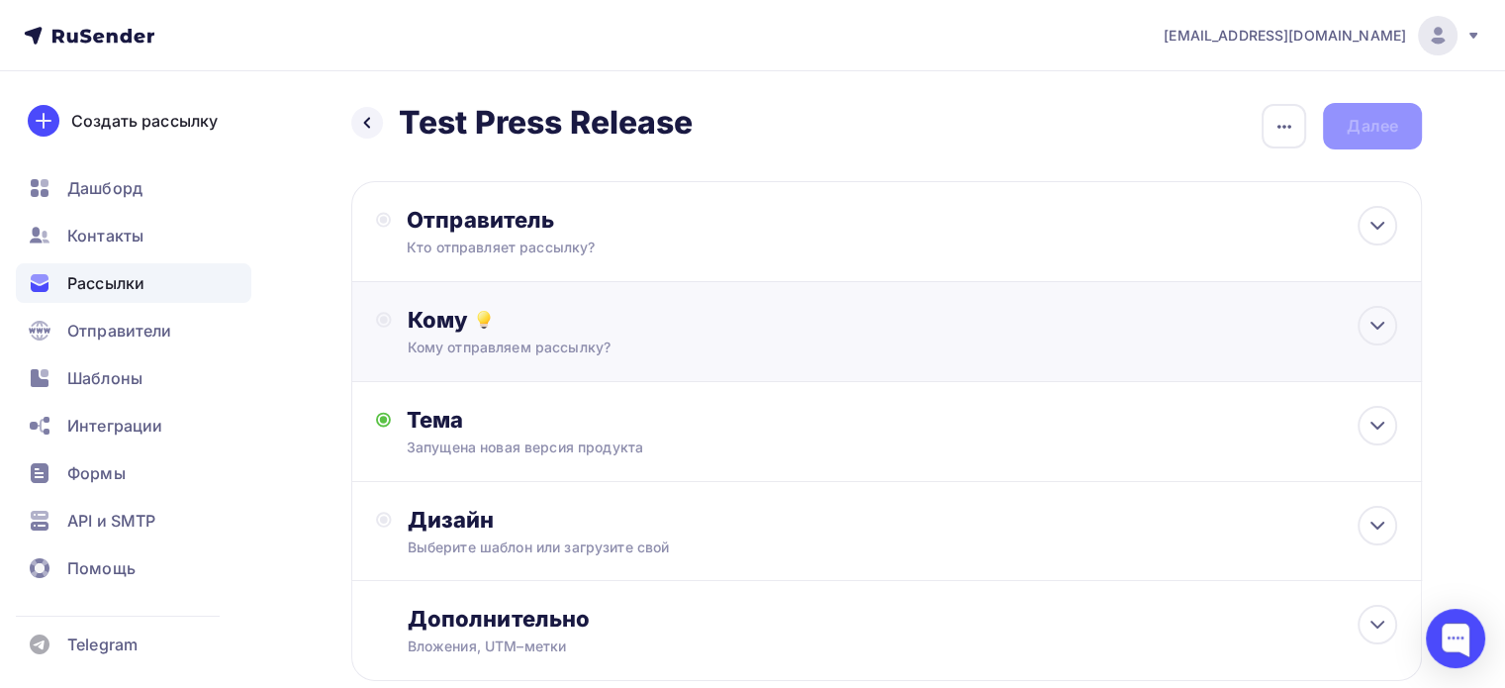
click at [714, 320] on div "Кому" at bounding box center [903, 320] width 990 height 28
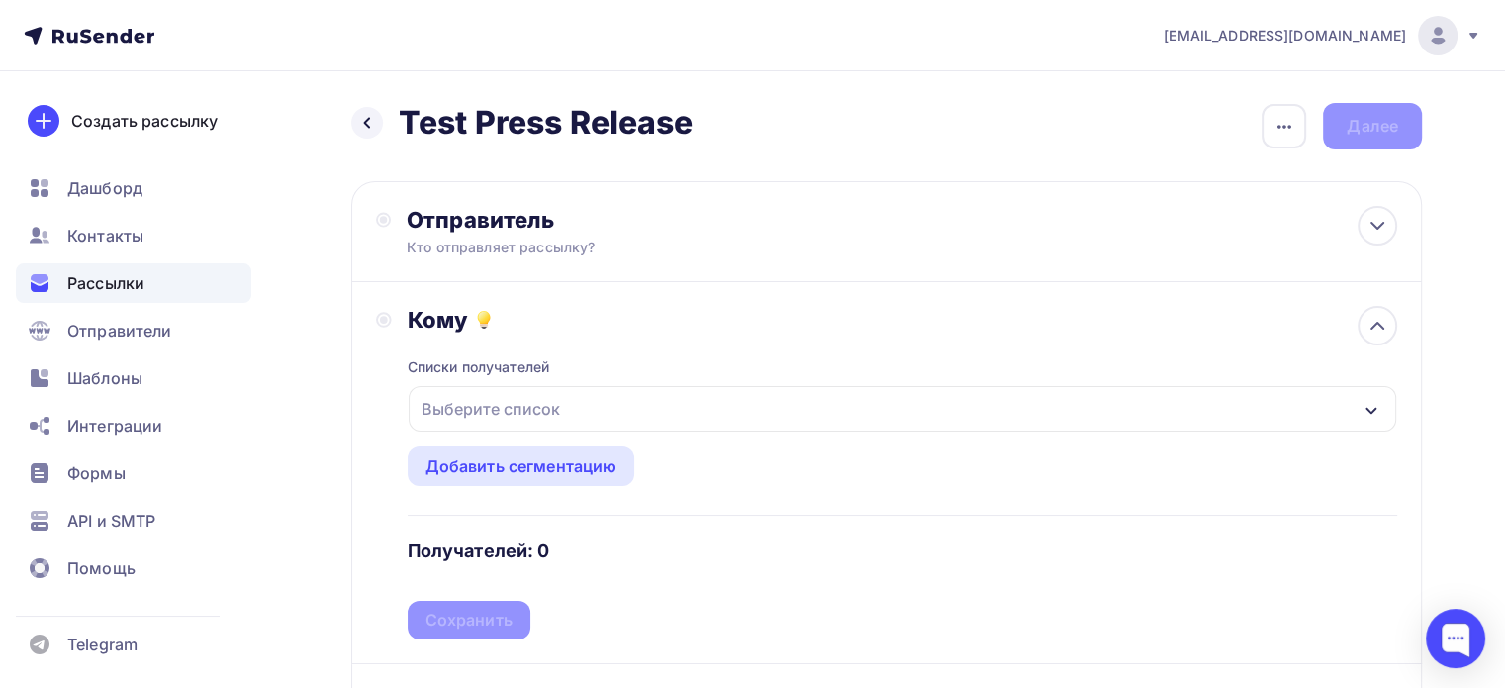
click at [625, 410] on div "Выберите список" at bounding box center [903, 409] width 988 height 46
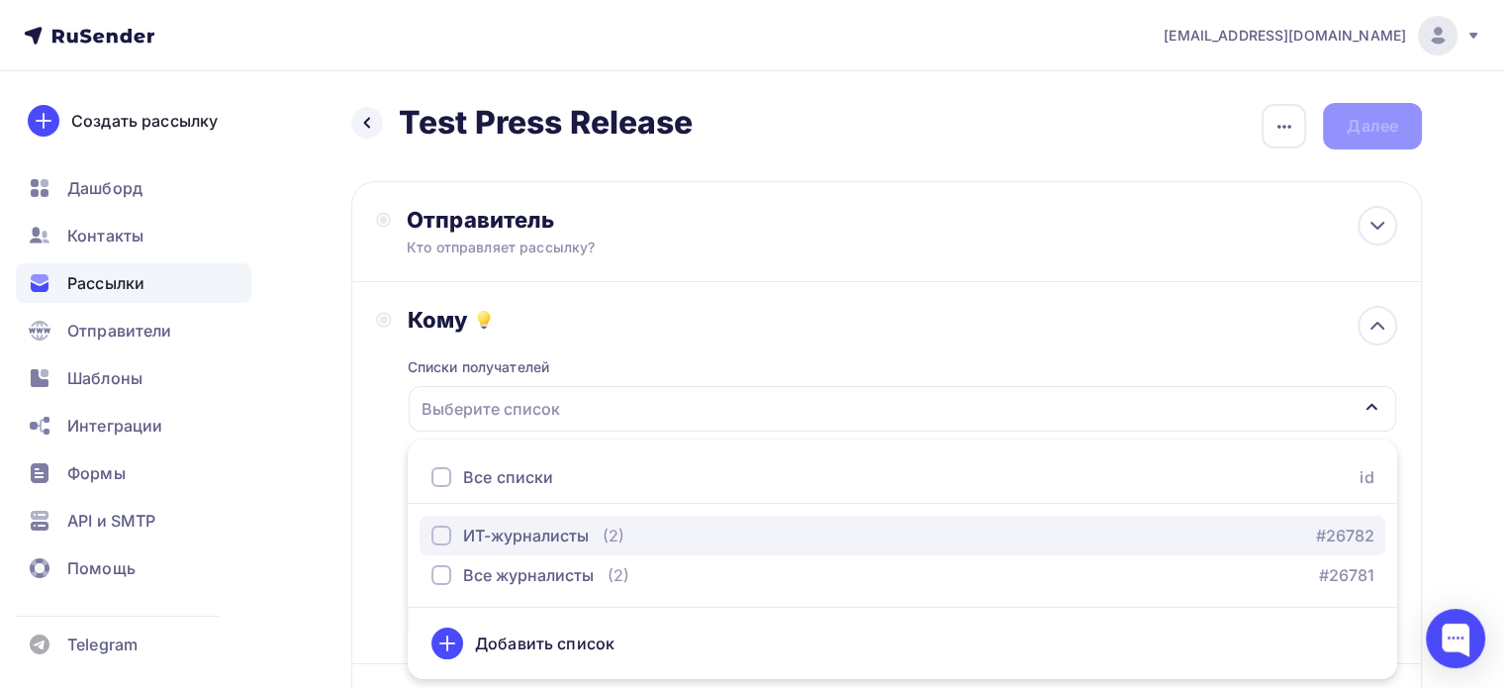
click at [554, 529] on div "ИТ-журналисты" at bounding box center [526, 536] width 126 height 24
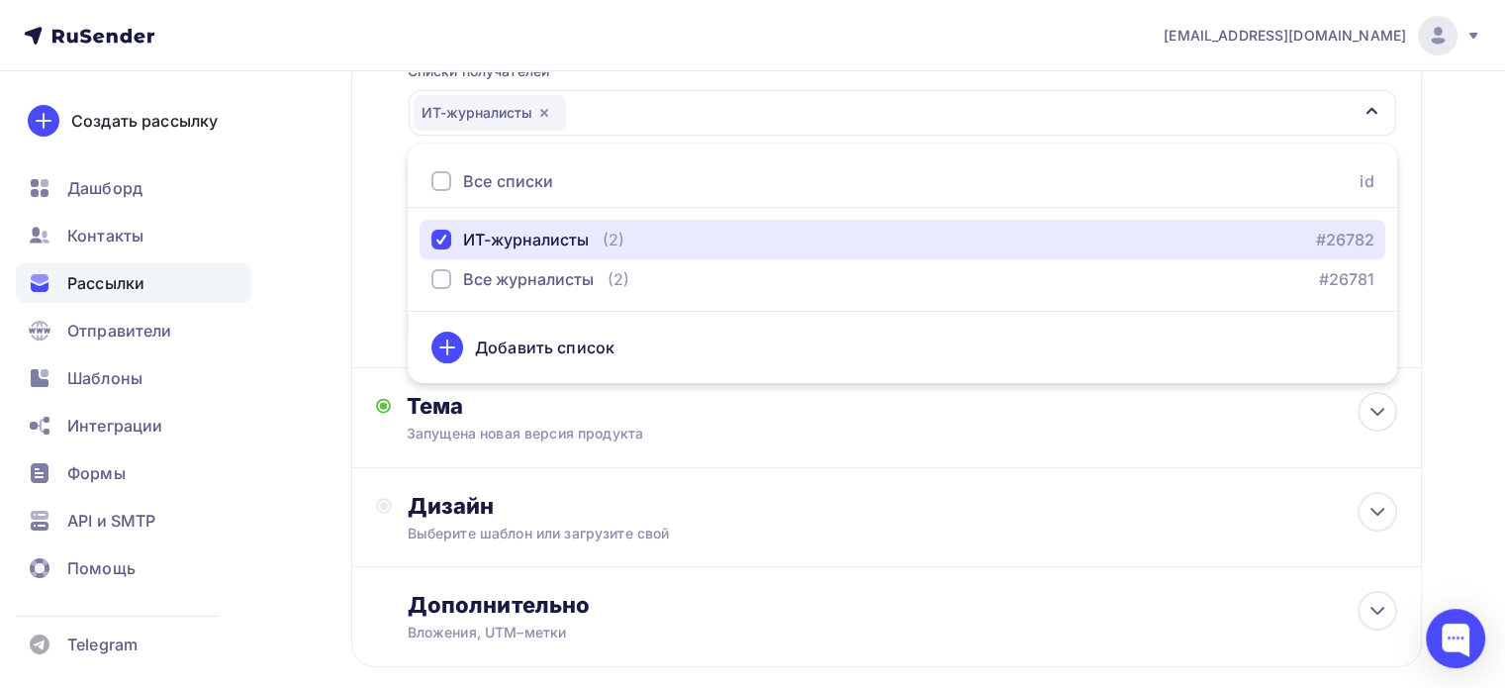
scroll to position [396, 0]
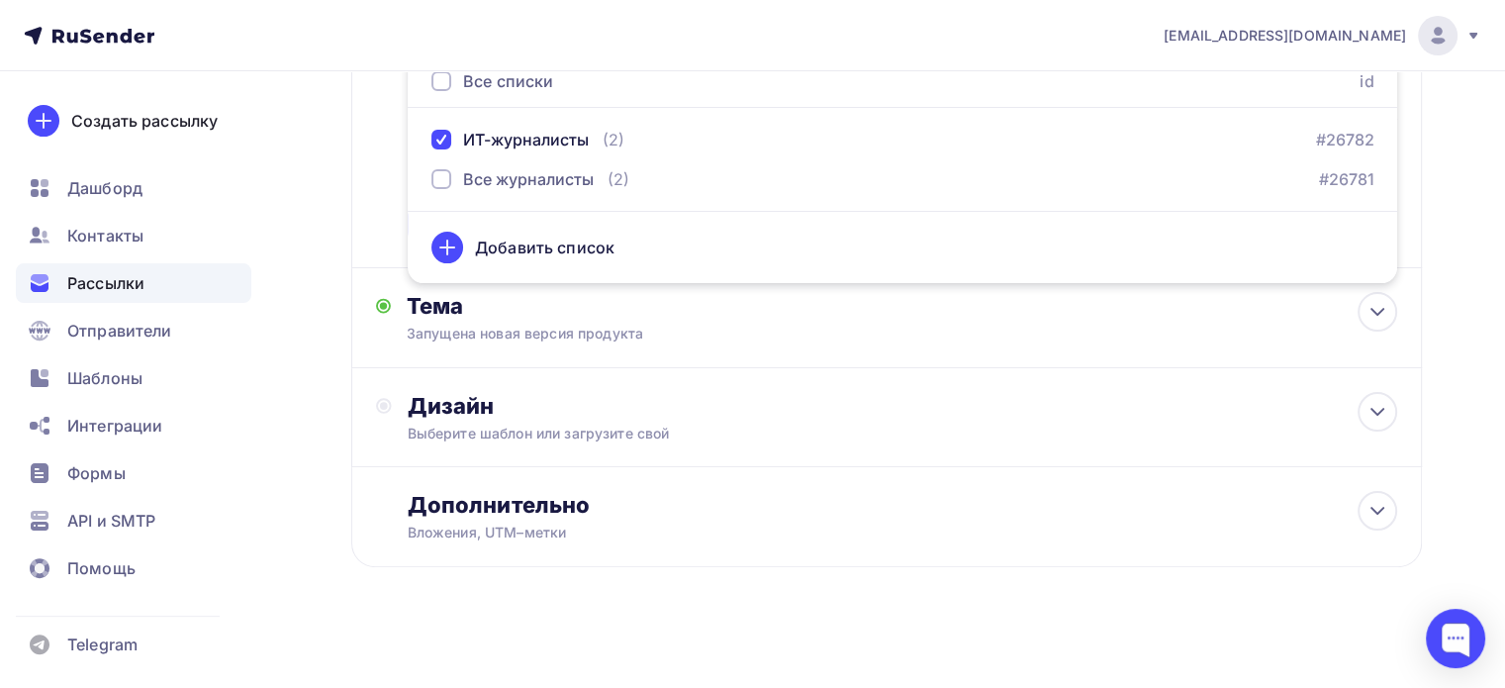
click at [1432, 168] on div "Назад Test Press Release Test Press Release Закончить позже Переименовать рассы…" at bounding box center [752, 184] width 1505 height 1019
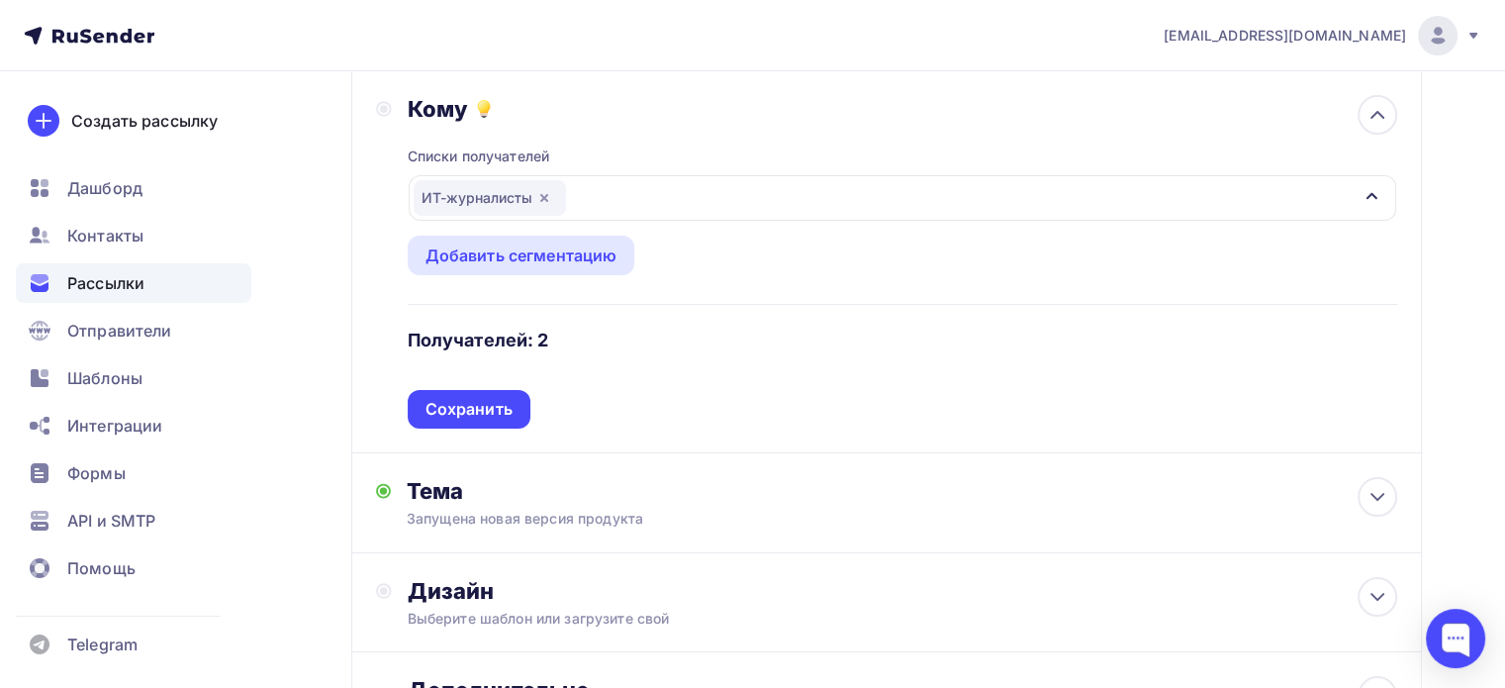
scroll to position [4, 0]
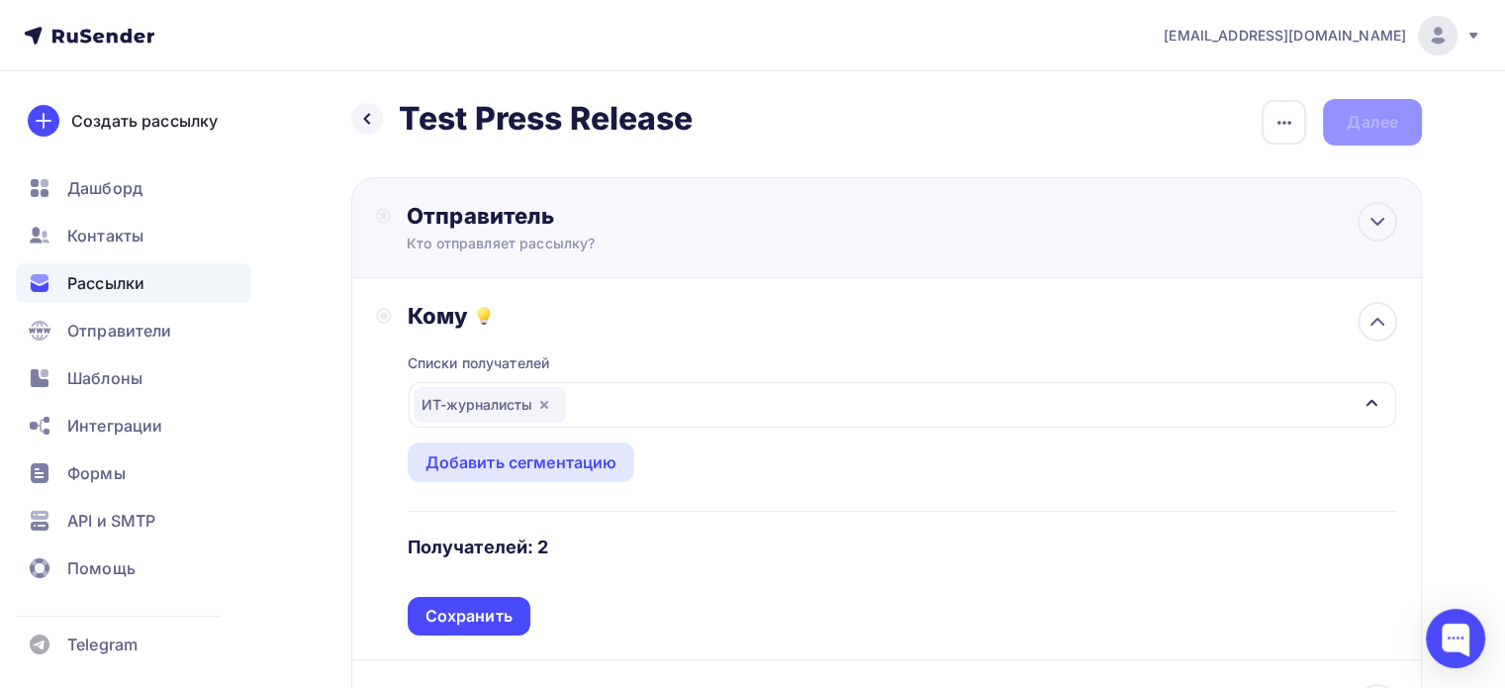
click at [544, 246] on div "Кто отправляет рассылку?" at bounding box center [600, 244] width 386 height 20
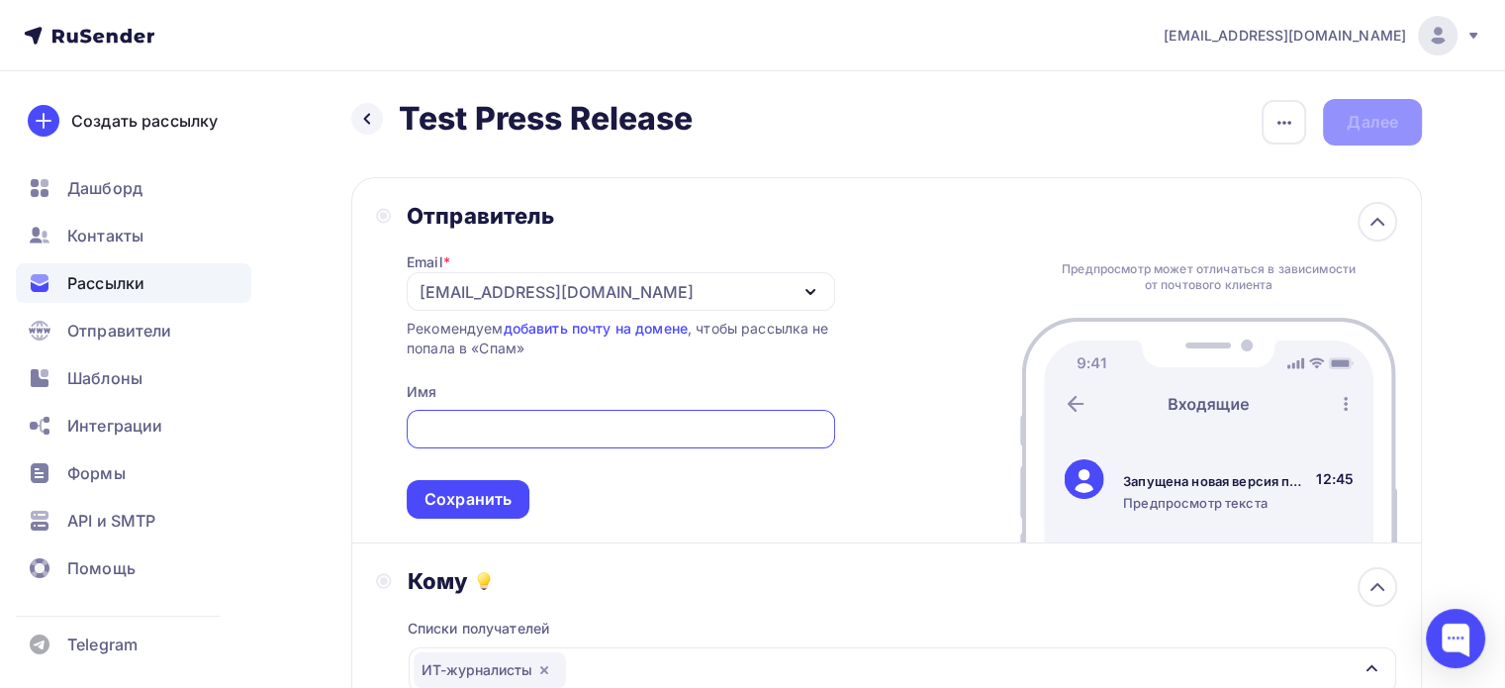
scroll to position [0, 0]
click at [696, 149] on div "Назад Test Press Release Test Press Release Закончить позже Переименовать рассы…" at bounding box center [886, 686] width 1071 height 1175
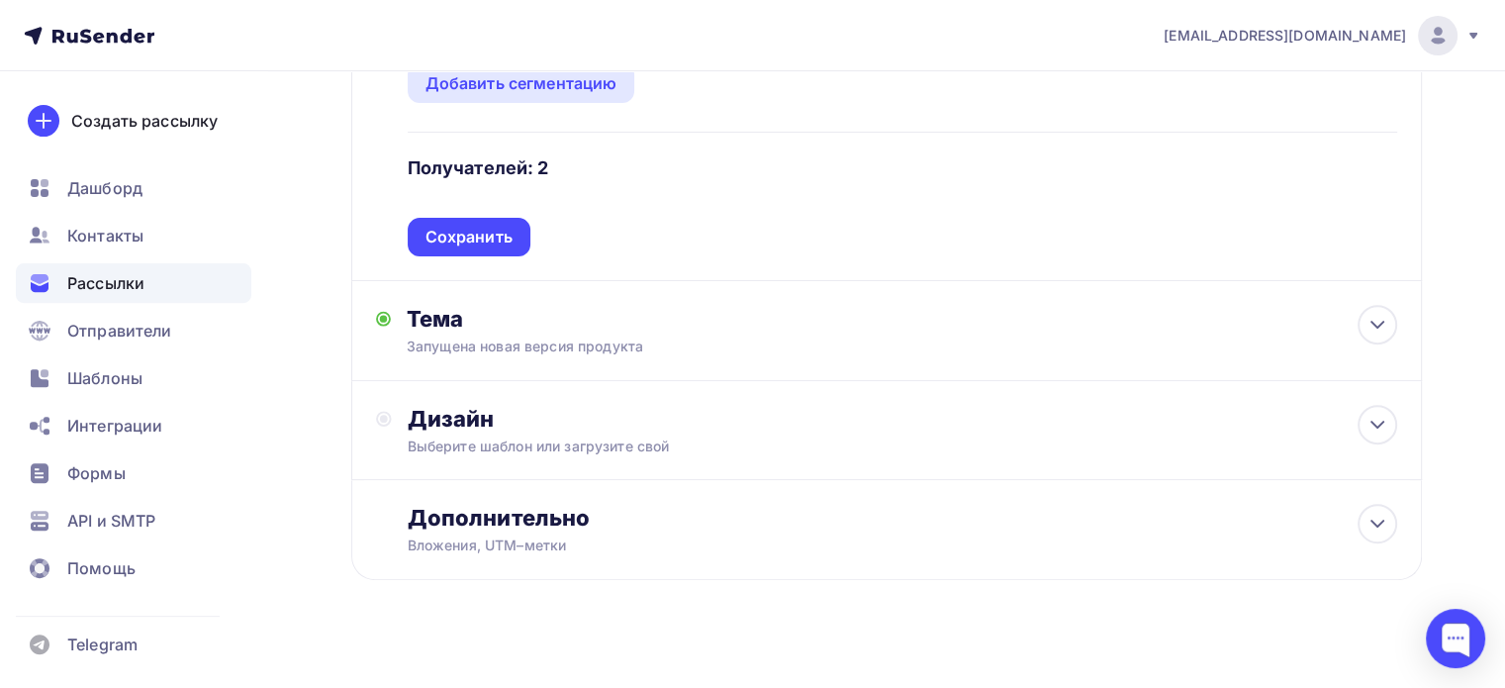
scroll to position [666, 0]
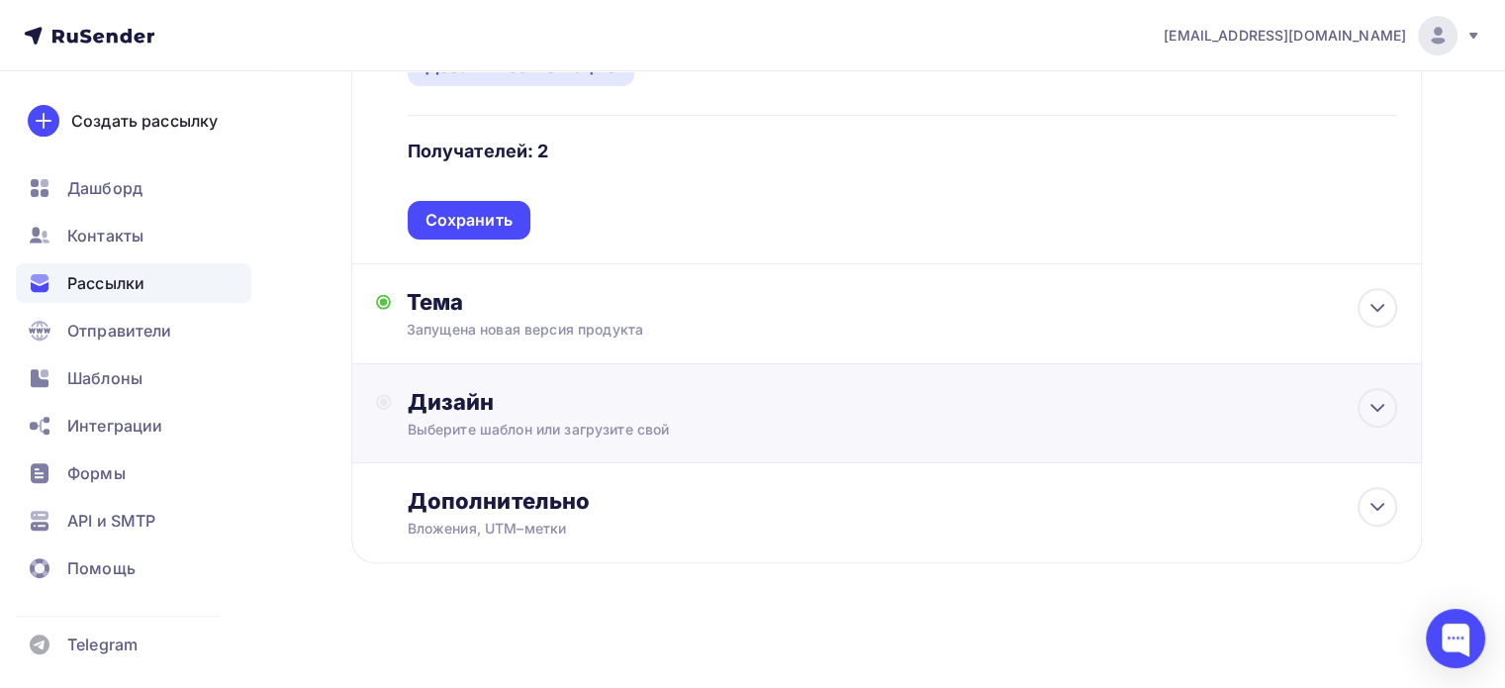
click at [623, 414] on div "Дизайн Выберите шаблон или загрузите свой" at bounding box center [903, 413] width 990 height 51
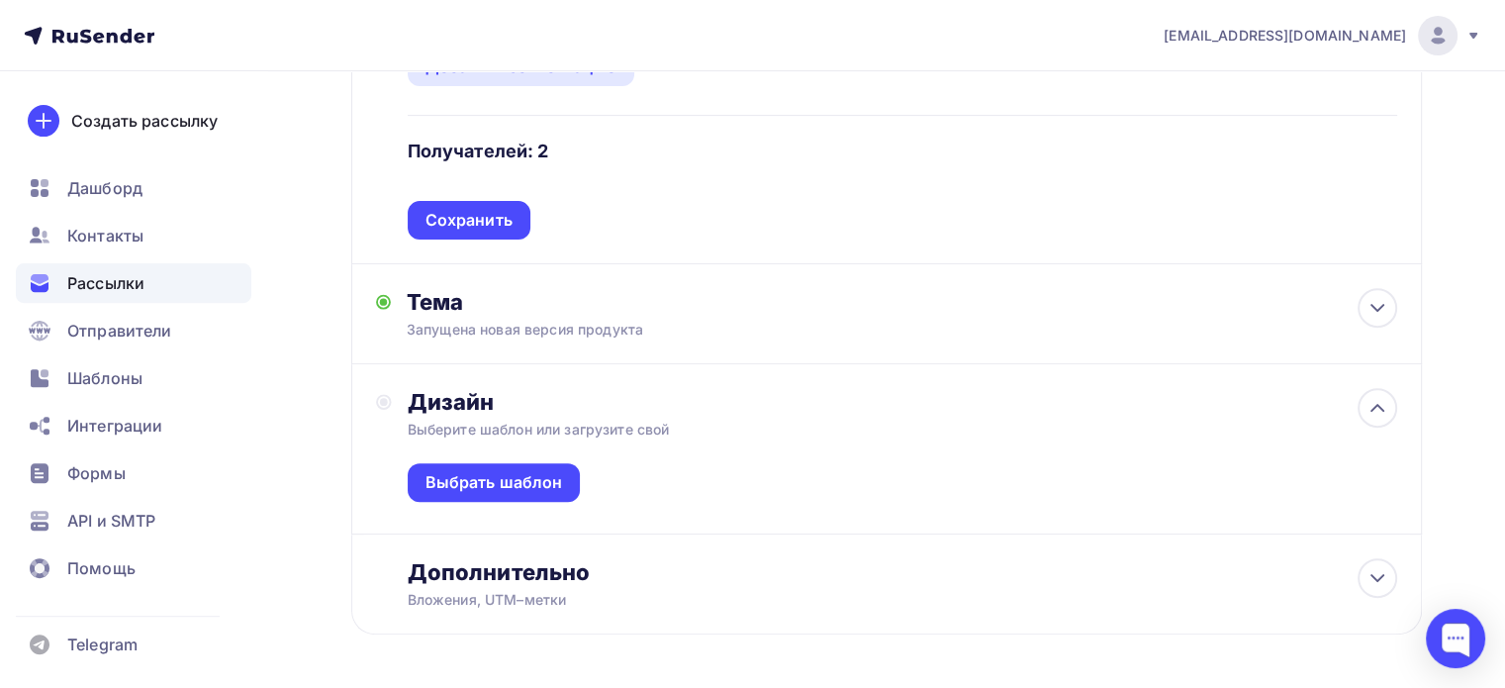
click at [623, 414] on div "Дизайн Выберите шаблон или загрузите свой Выбрать шаблон" at bounding box center [903, 460] width 990 height 145
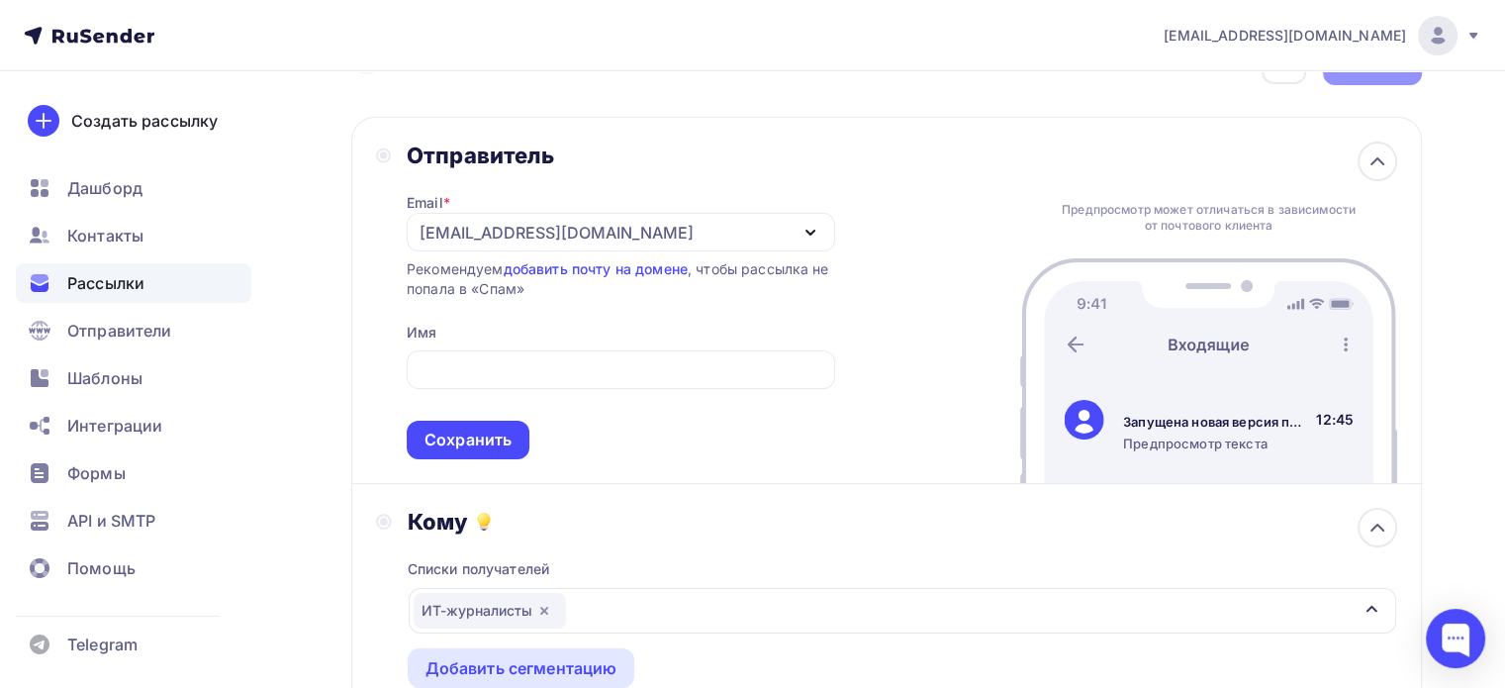
scroll to position [0, 0]
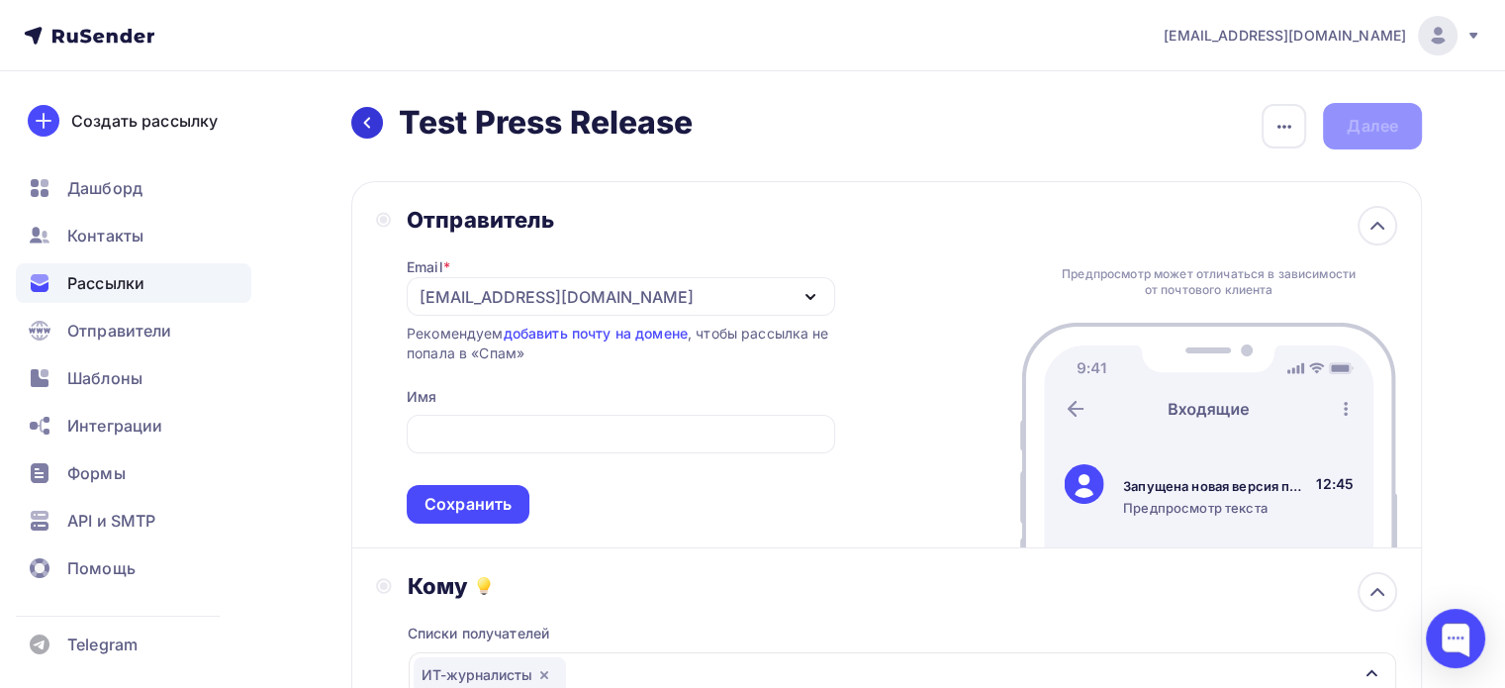
click at [364, 132] on div at bounding box center [367, 123] width 32 height 32
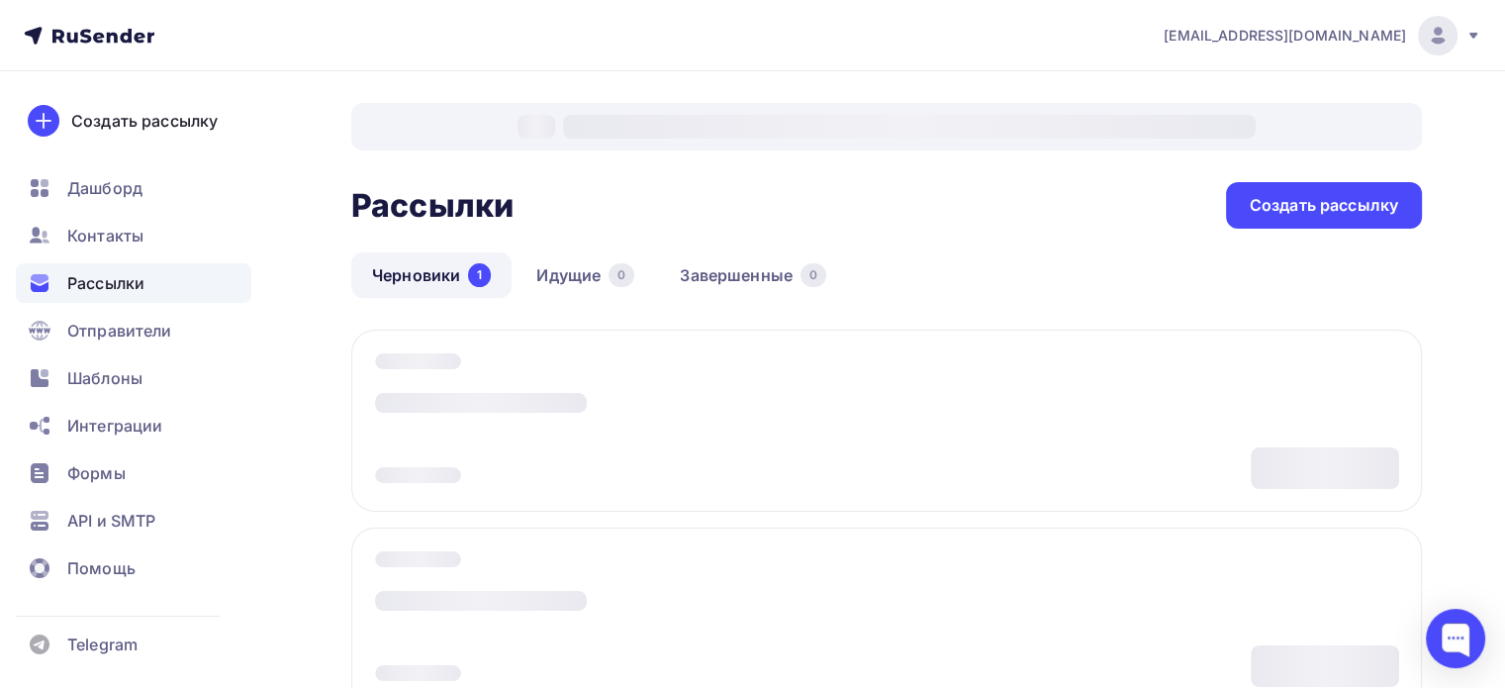
scroll to position [99, 0]
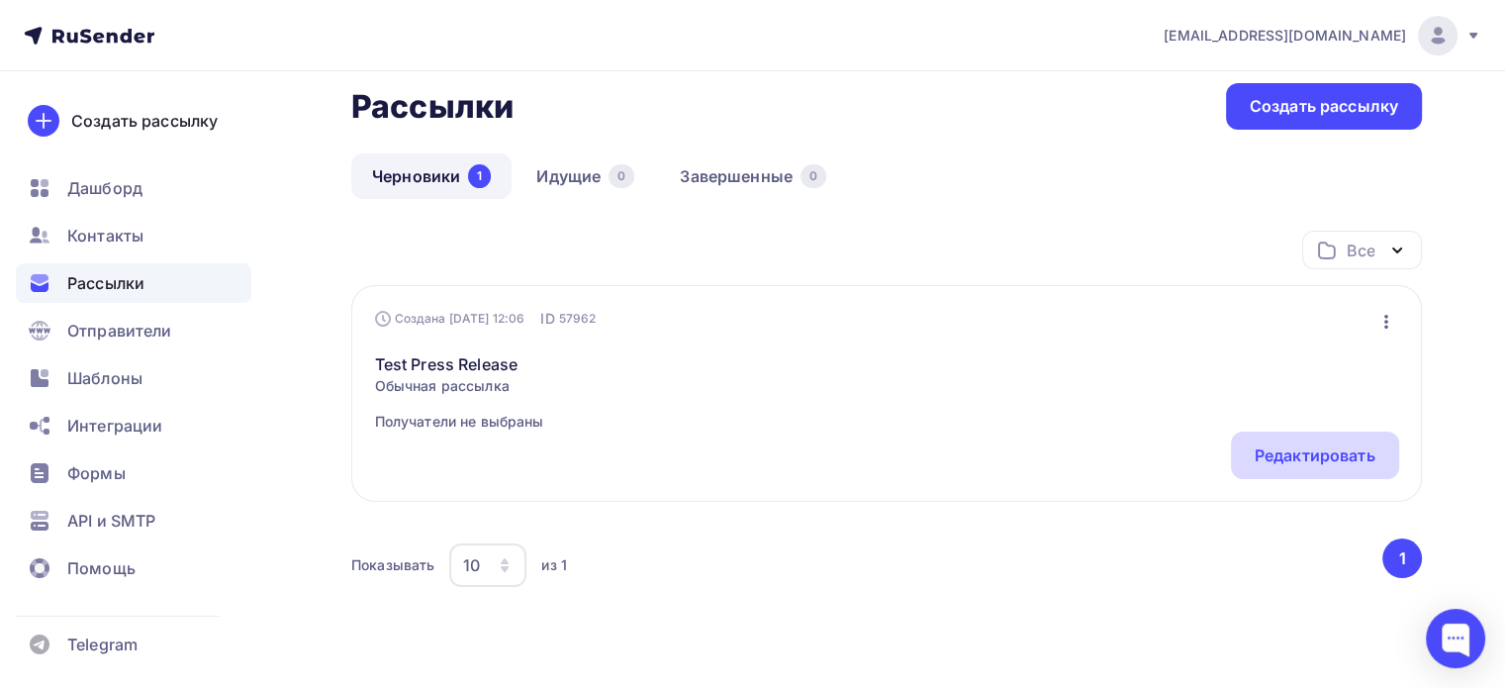
click at [1280, 451] on div "Редактировать" at bounding box center [1315, 455] width 121 height 24
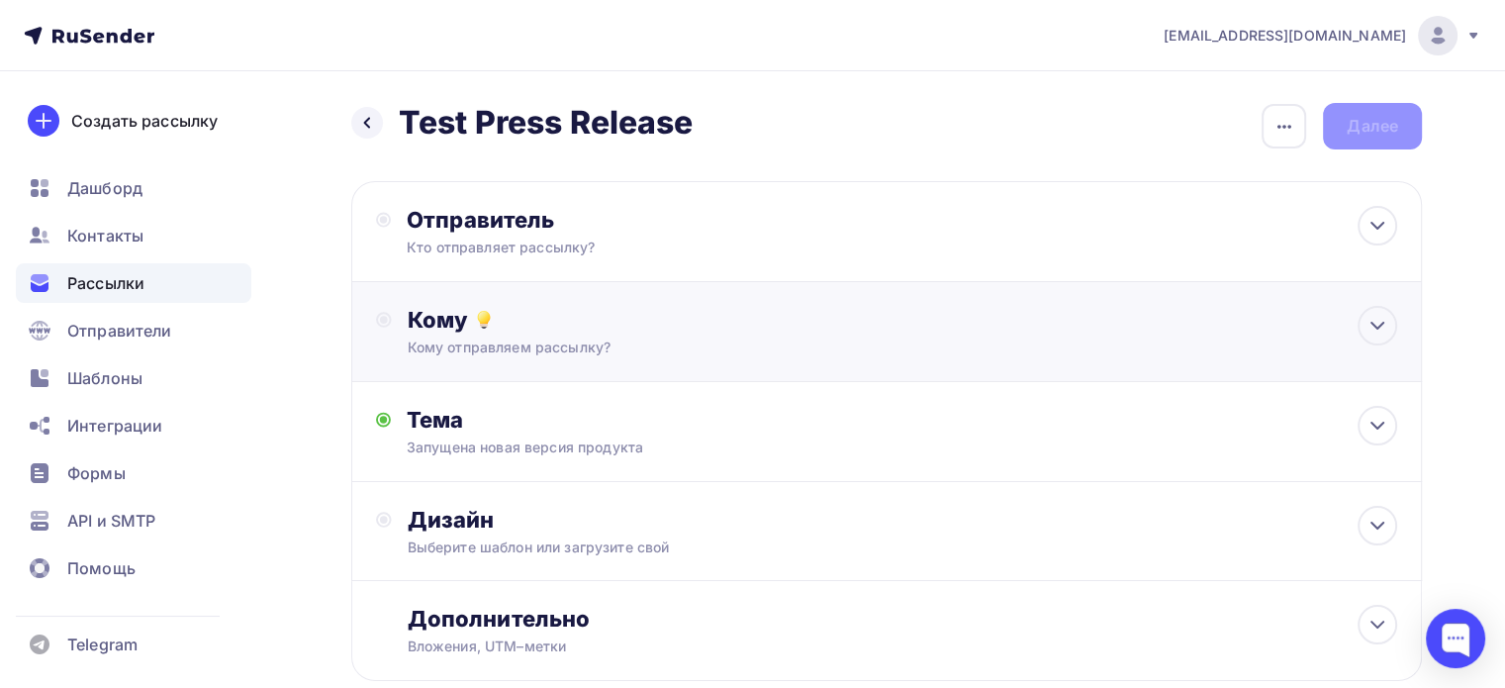
click at [695, 332] on div "Кому" at bounding box center [903, 320] width 990 height 28
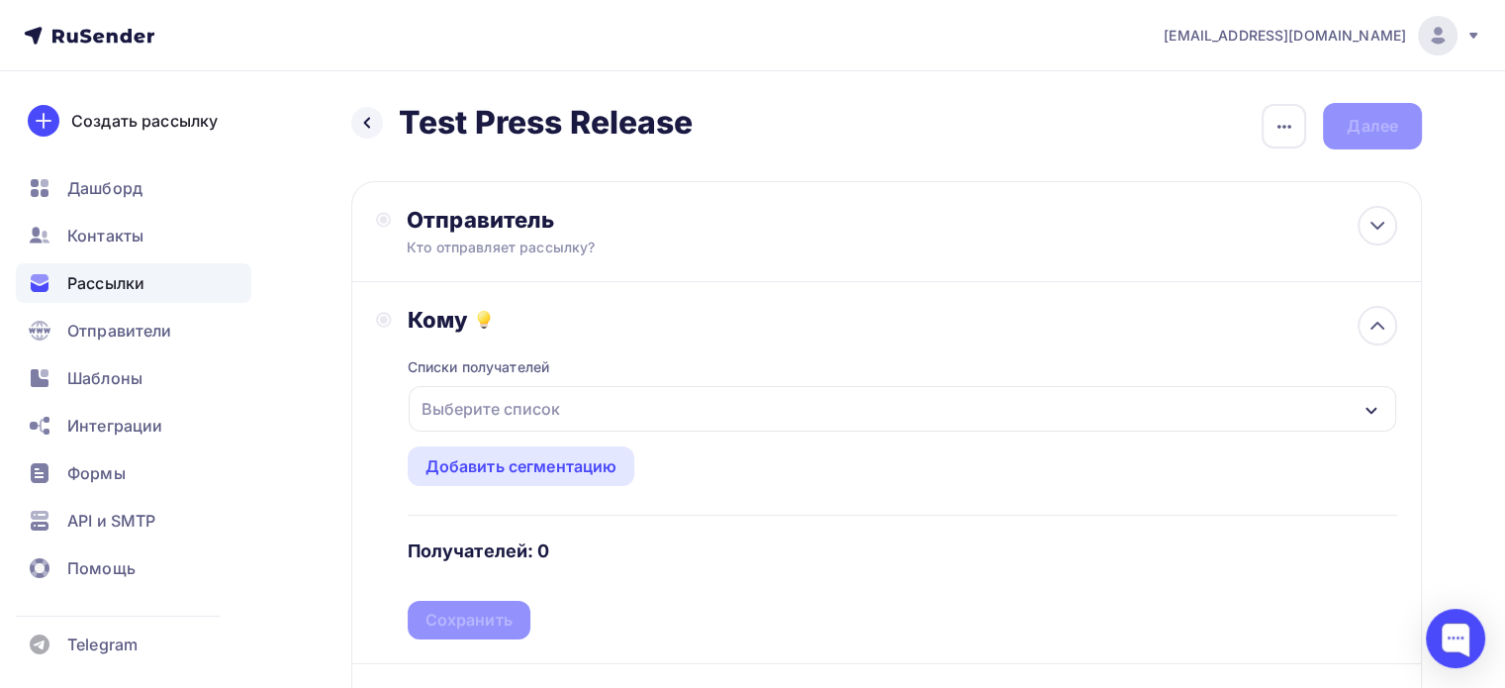
click at [657, 407] on div "Выберите список" at bounding box center [903, 409] width 988 height 46
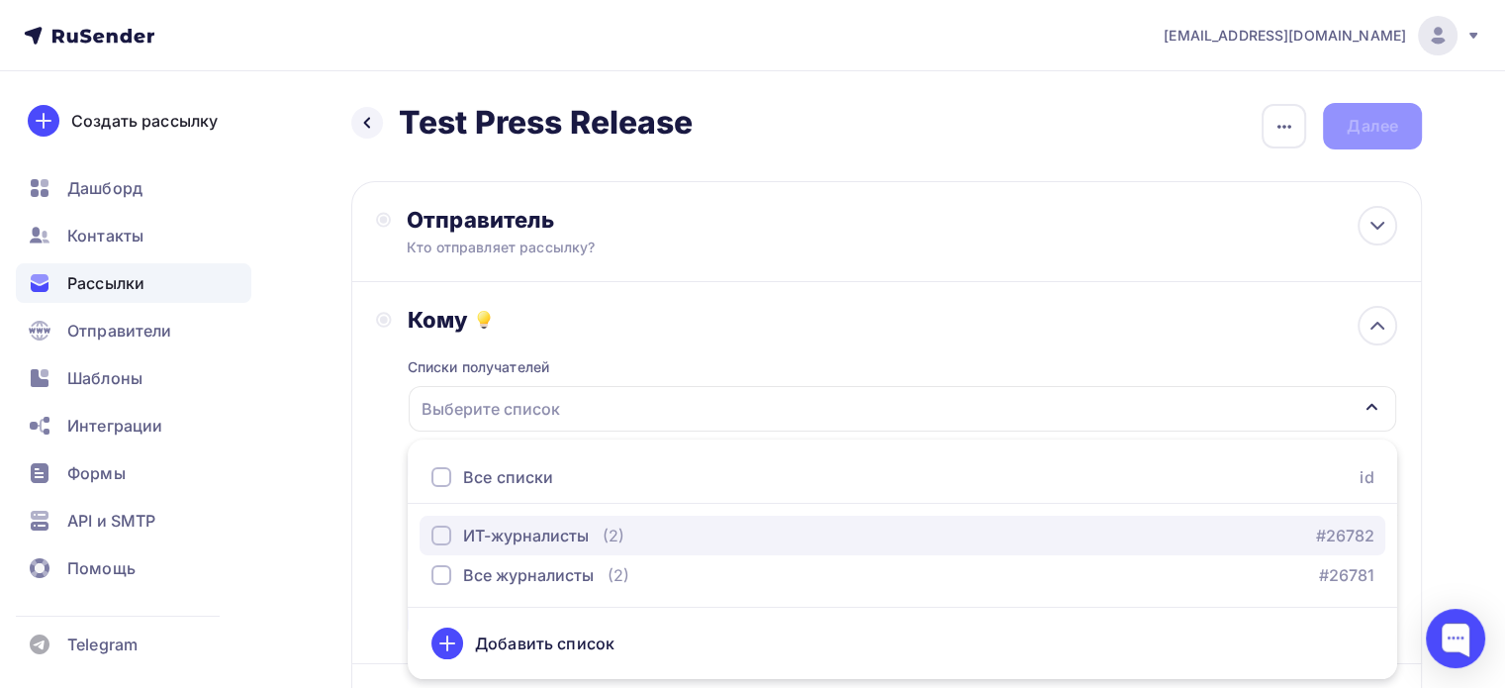
click at [560, 529] on div "ИТ-журналисты" at bounding box center [526, 536] width 126 height 24
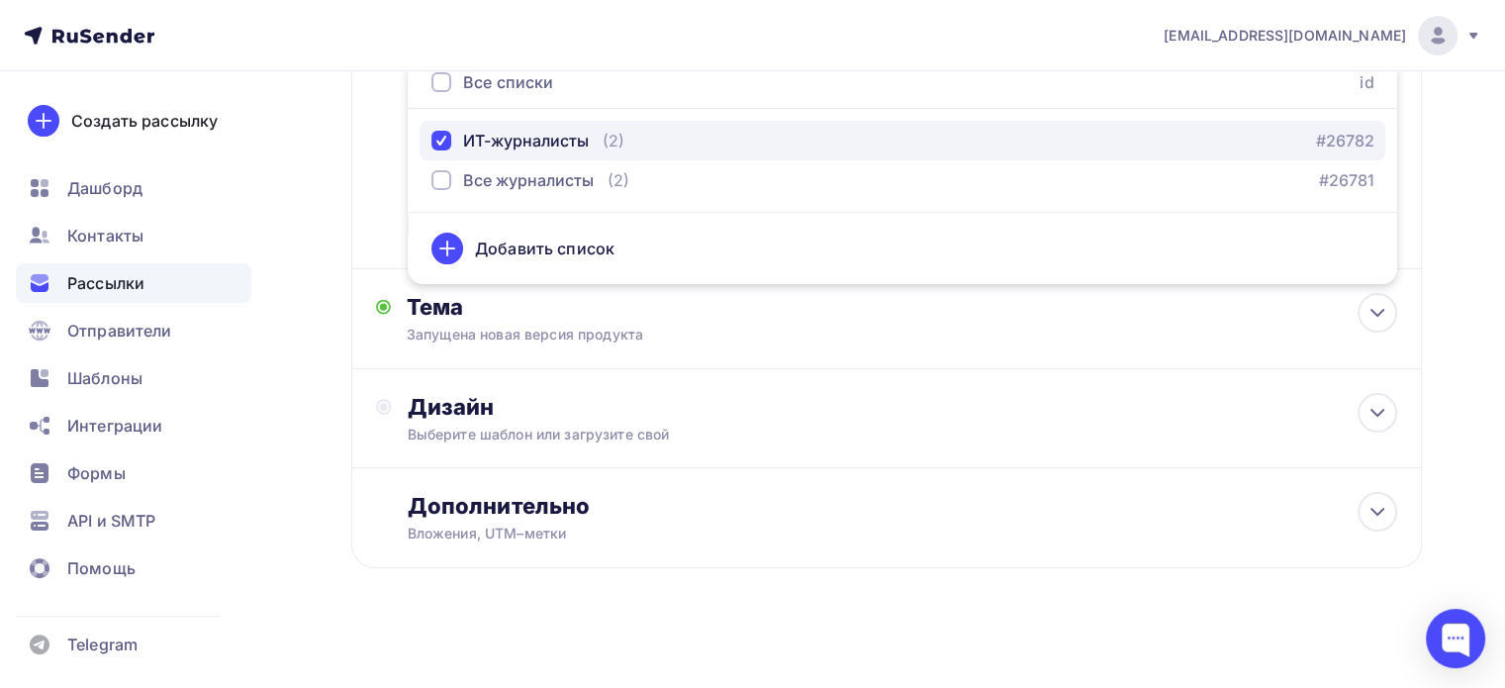
scroll to position [396, 0]
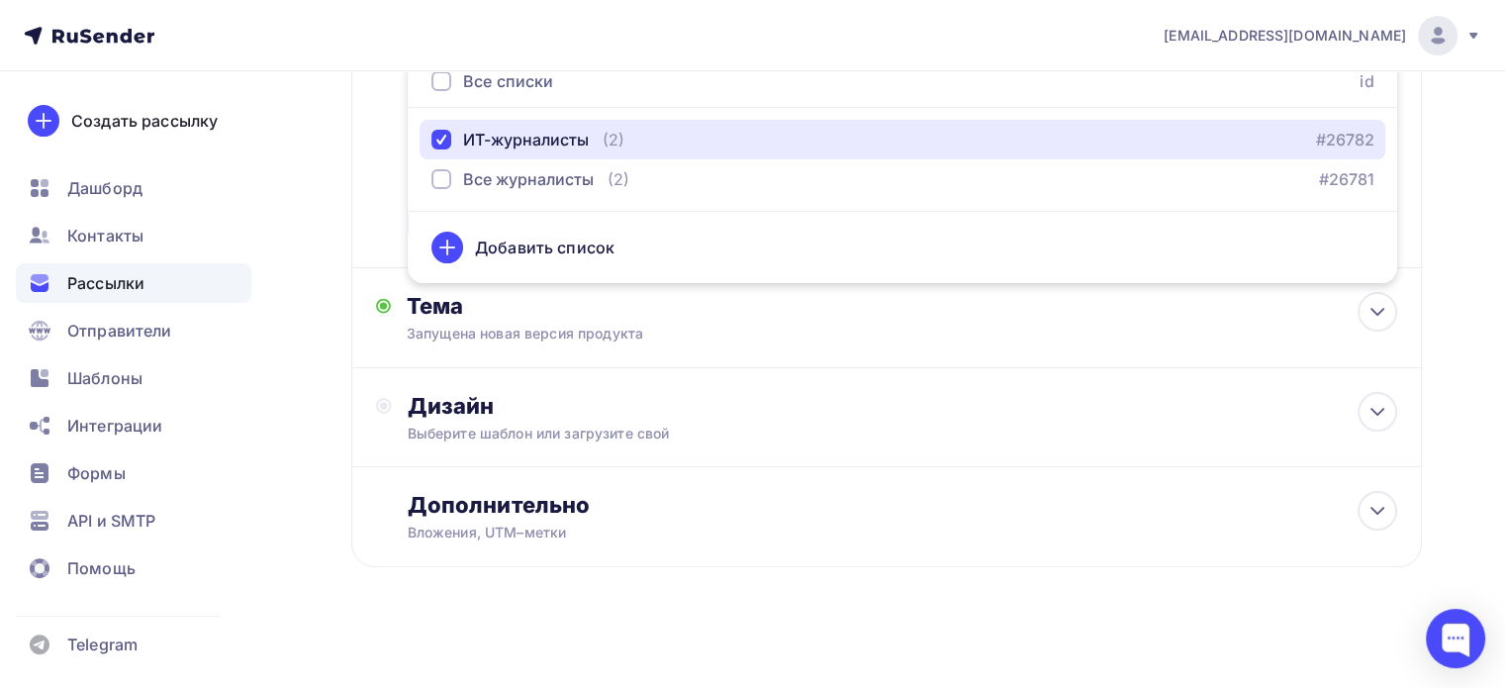
click at [420, 120] on button "ИТ-журналисты (2) #26782" at bounding box center [903, 140] width 966 height 40
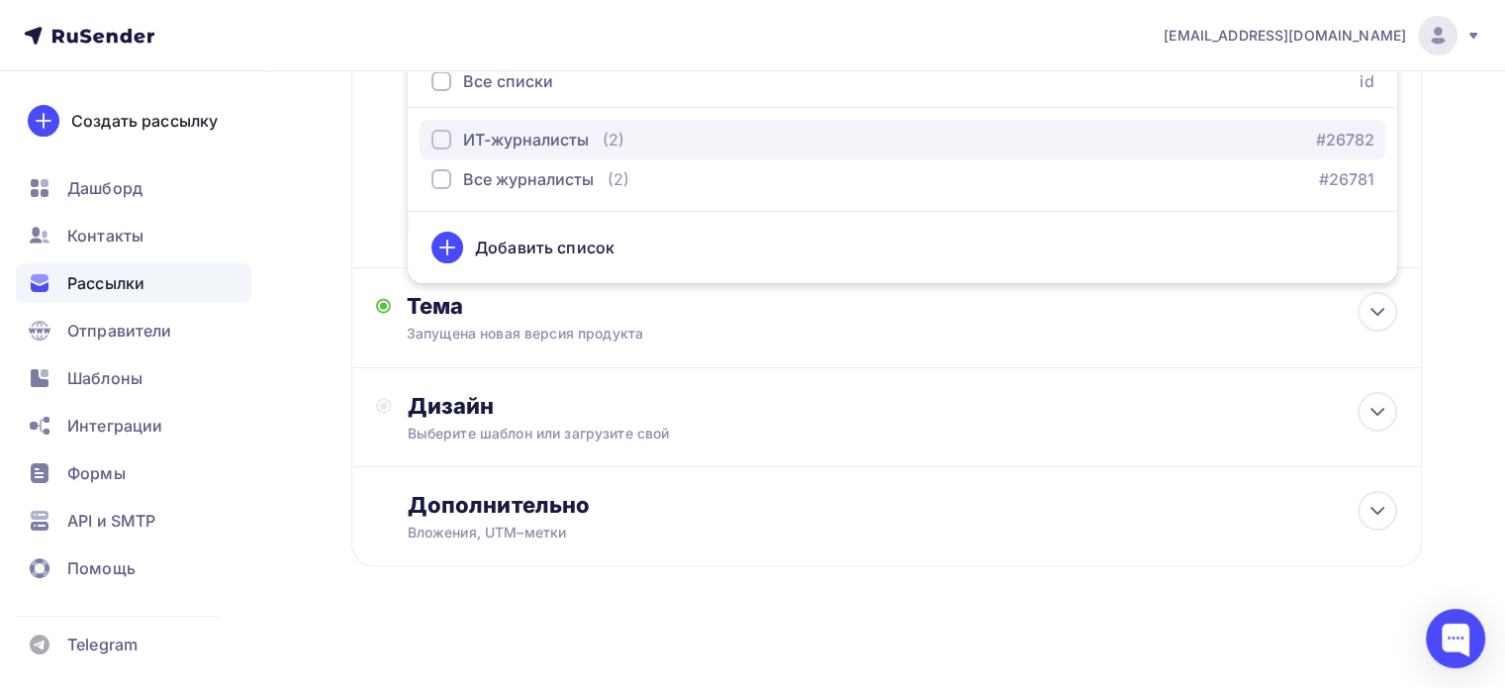
click at [542, 145] on div "ИТ-журналисты" at bounding box center [526, 140] width 126 height 24
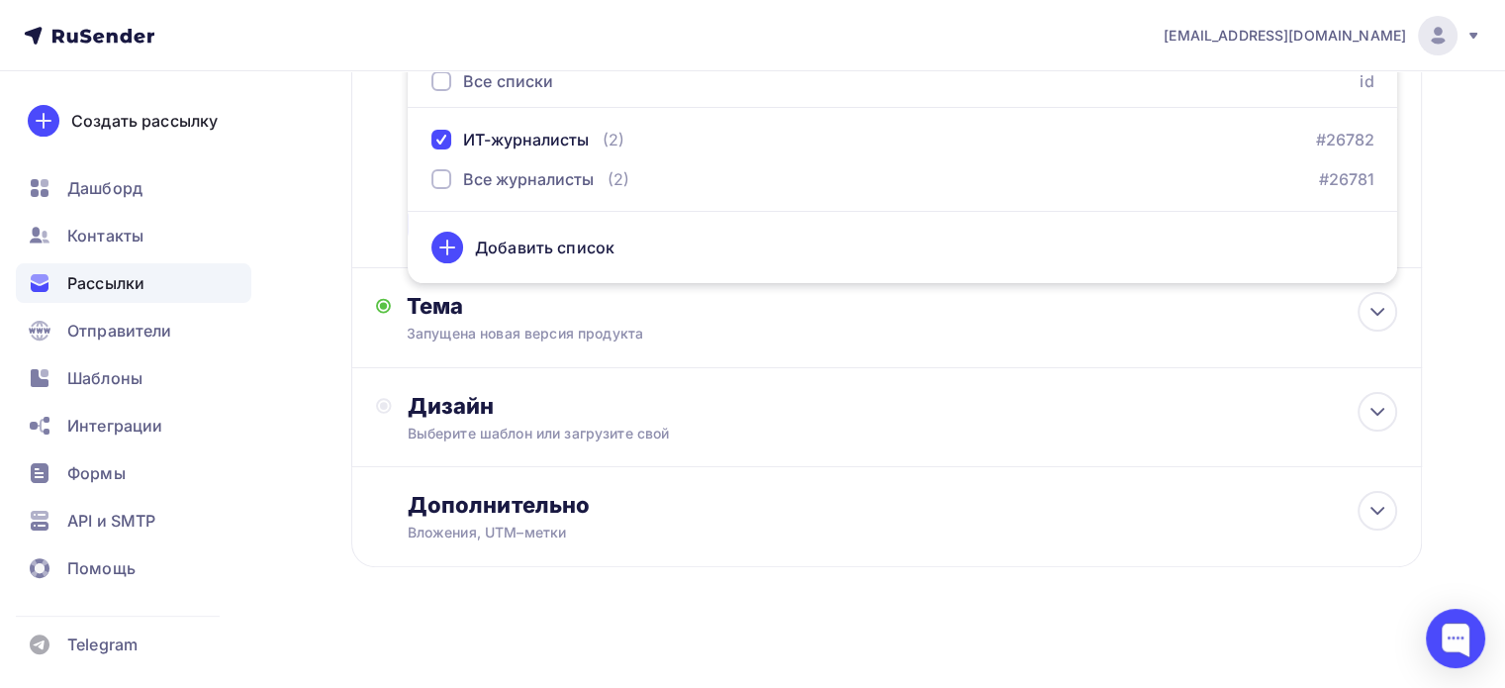
click at [365, 143] on div "Кому Списки получателей ИТ-журналисты Все списки id ИТ-журналисты (2) #26782 Вс…" at bounding box center [886, 77] width 1071 height 382
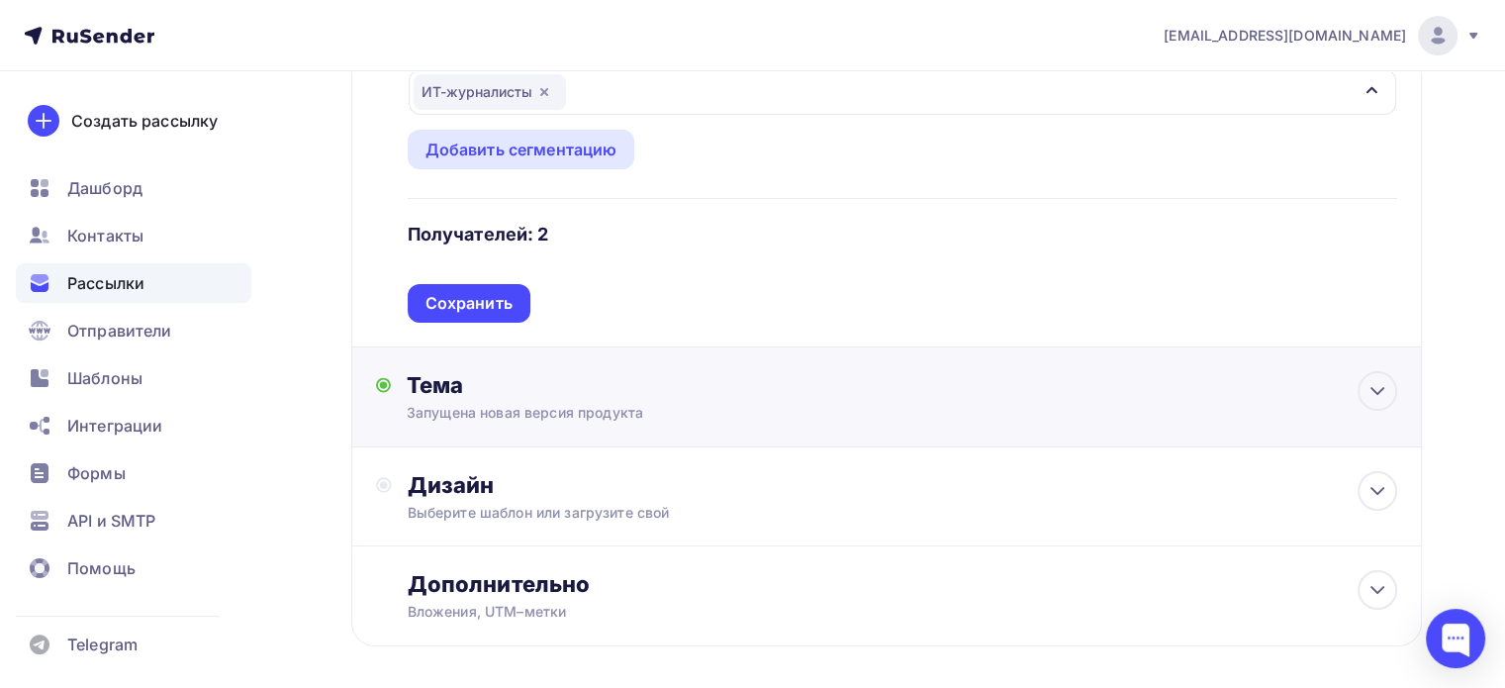
scroll to position [297, 0]
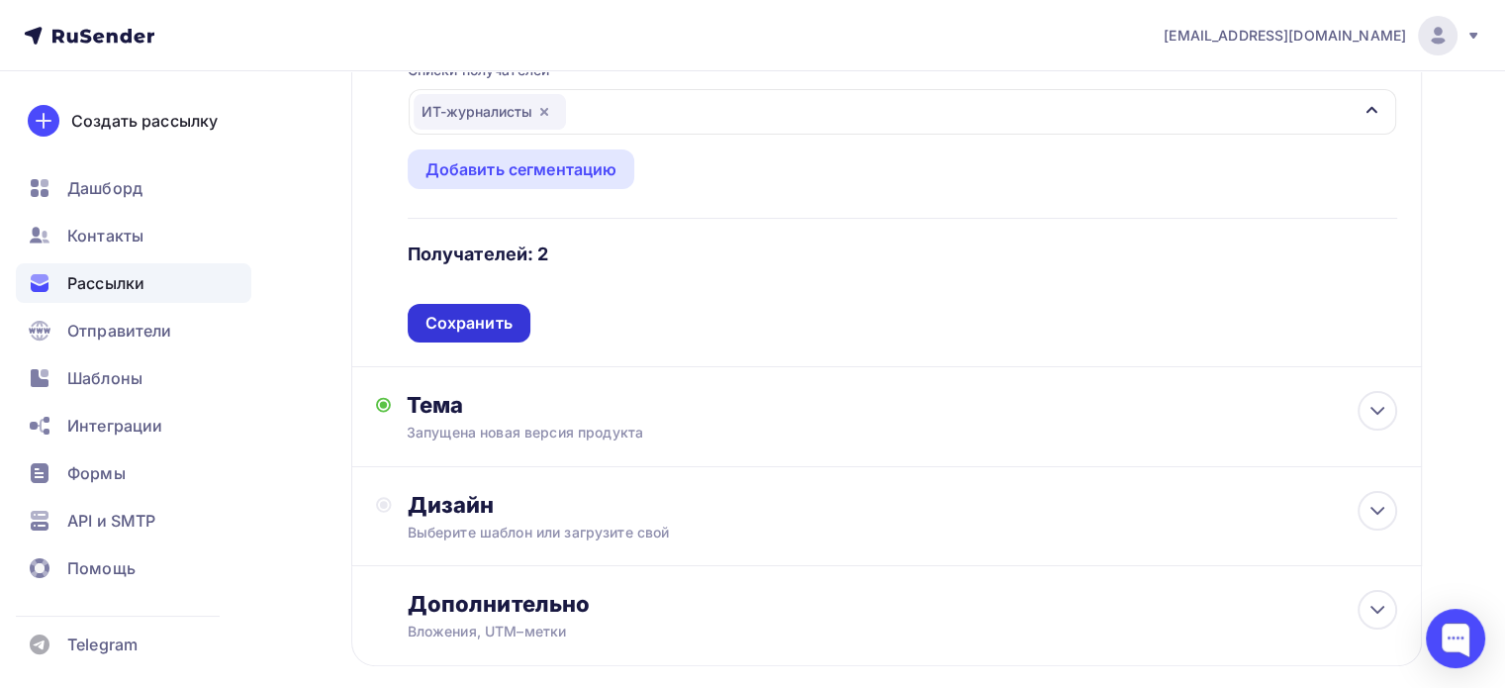
click at [456, 327] on div "Сохранить" at bounding box center [469, 323] width 87 height 23
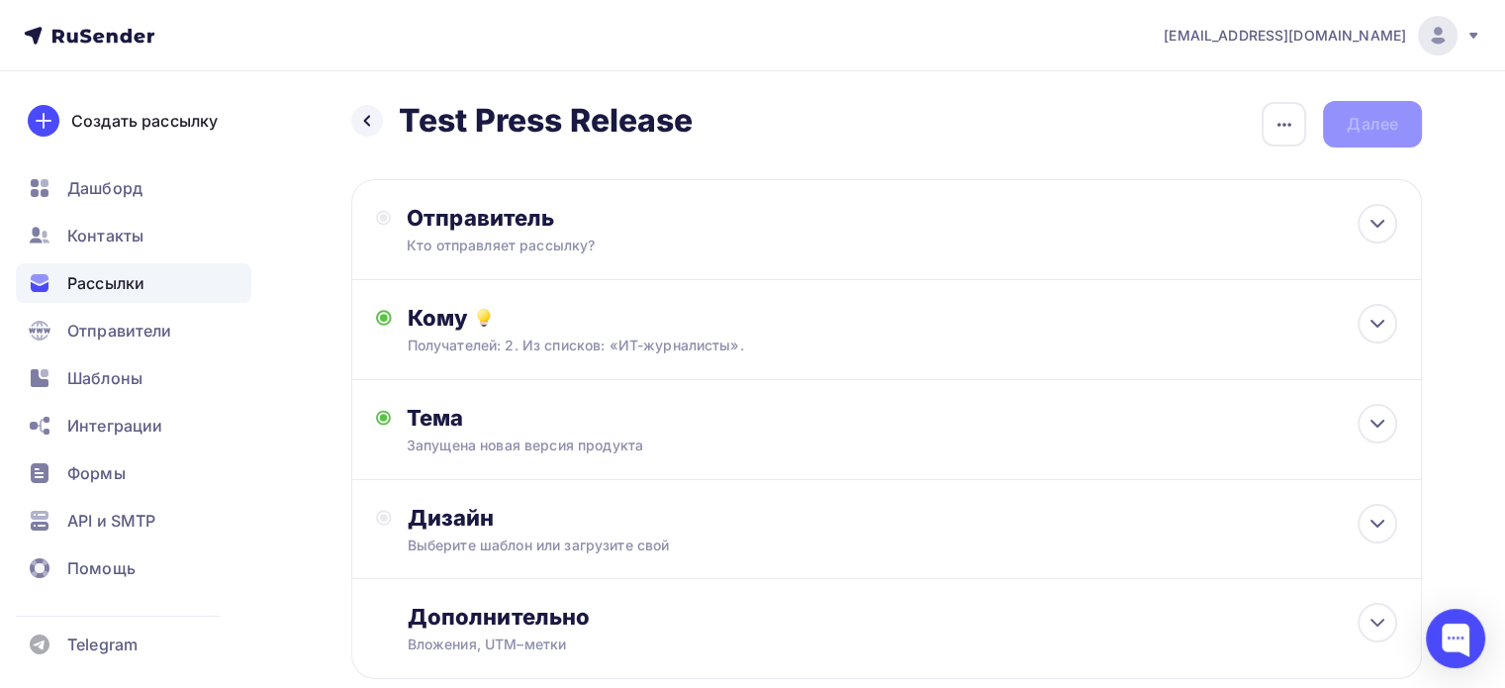
scroll to position [0, 0]
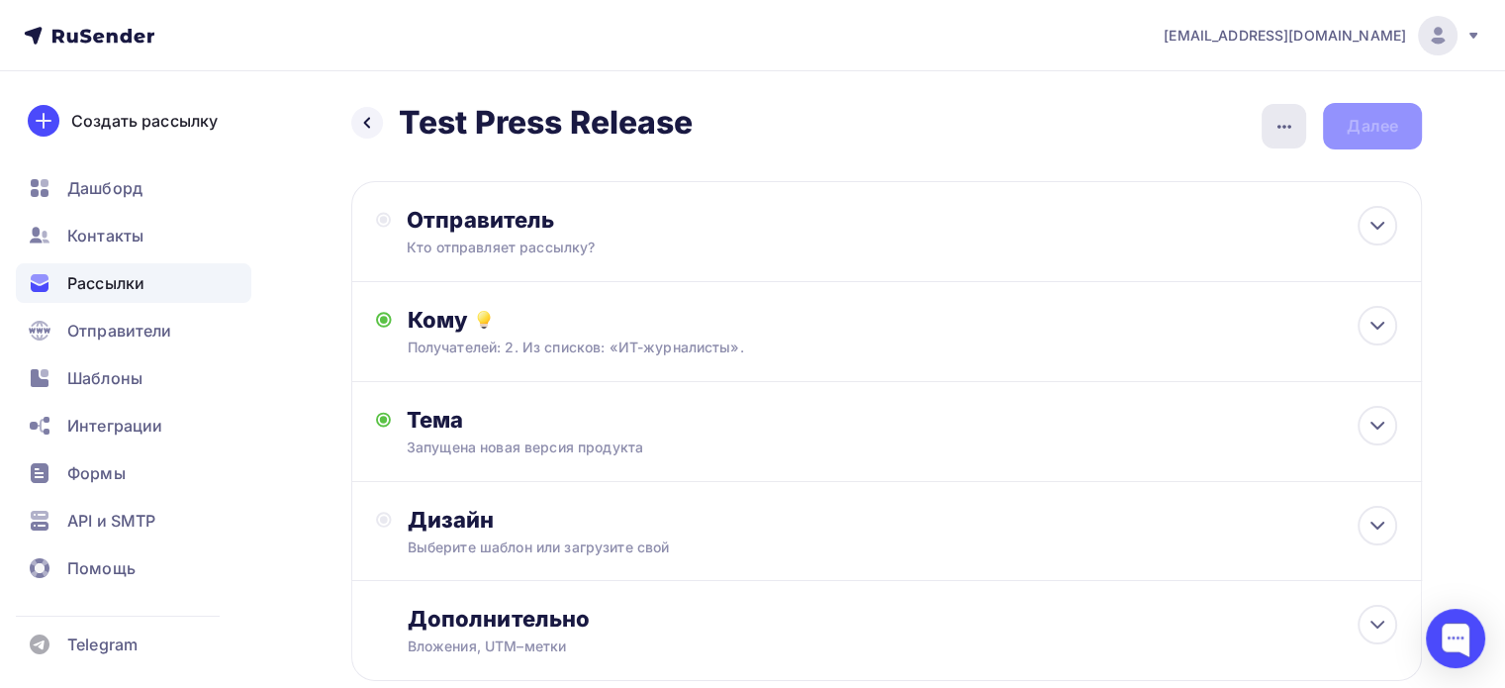
click at [1288, 121] on icon "button" at bounding box center [1285, 127] width 24 height 24
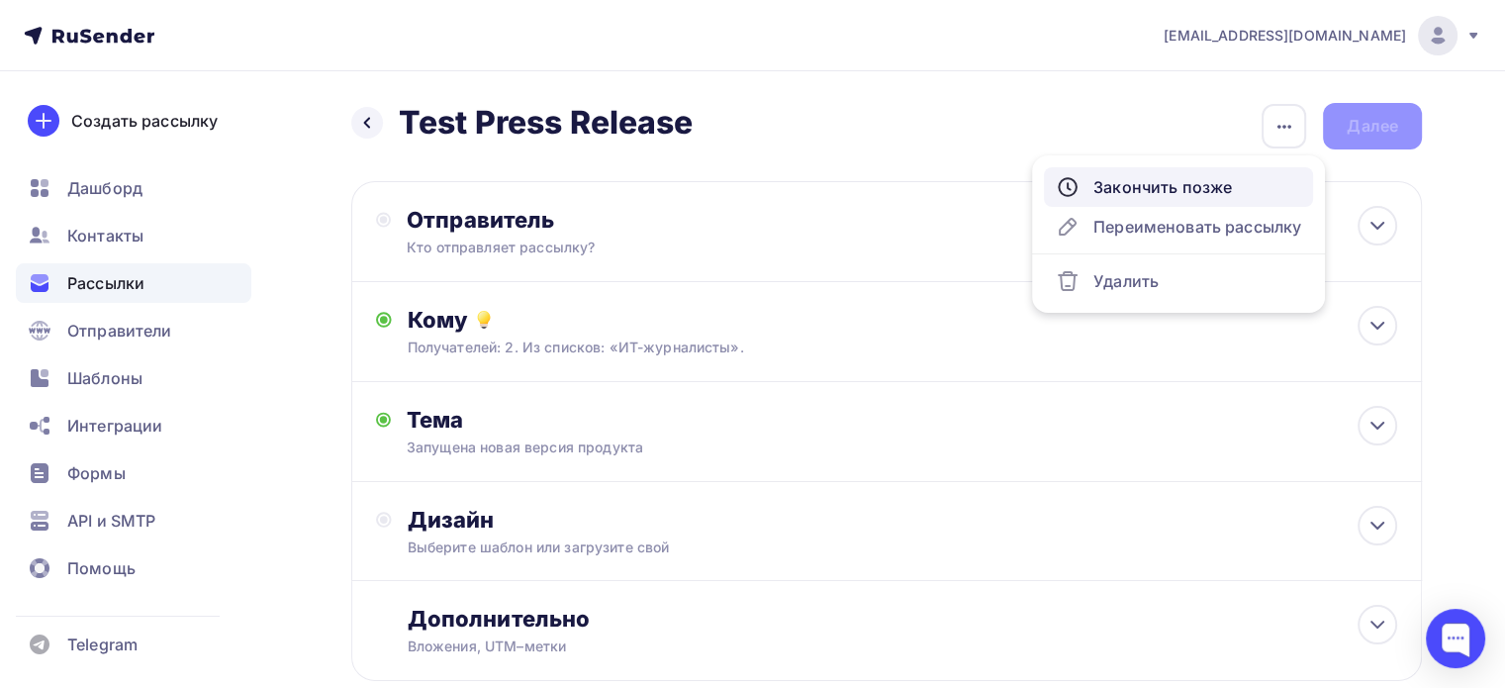
click at [1228, 192] on div "Закончить позже" at bounding box center [1178, 187] width 245 height 24
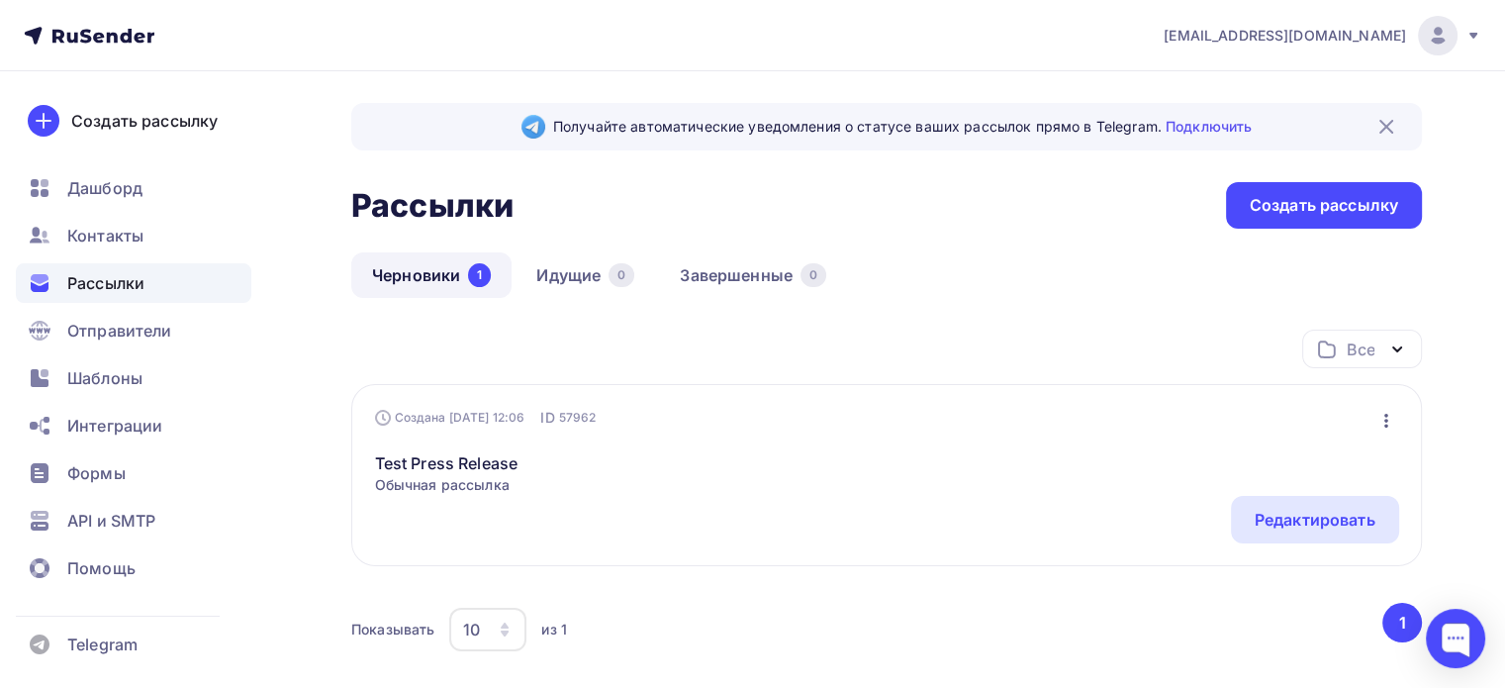
click at [1391, 411] on icon "button" at bounding box center [1387, 421] width 24 height 24
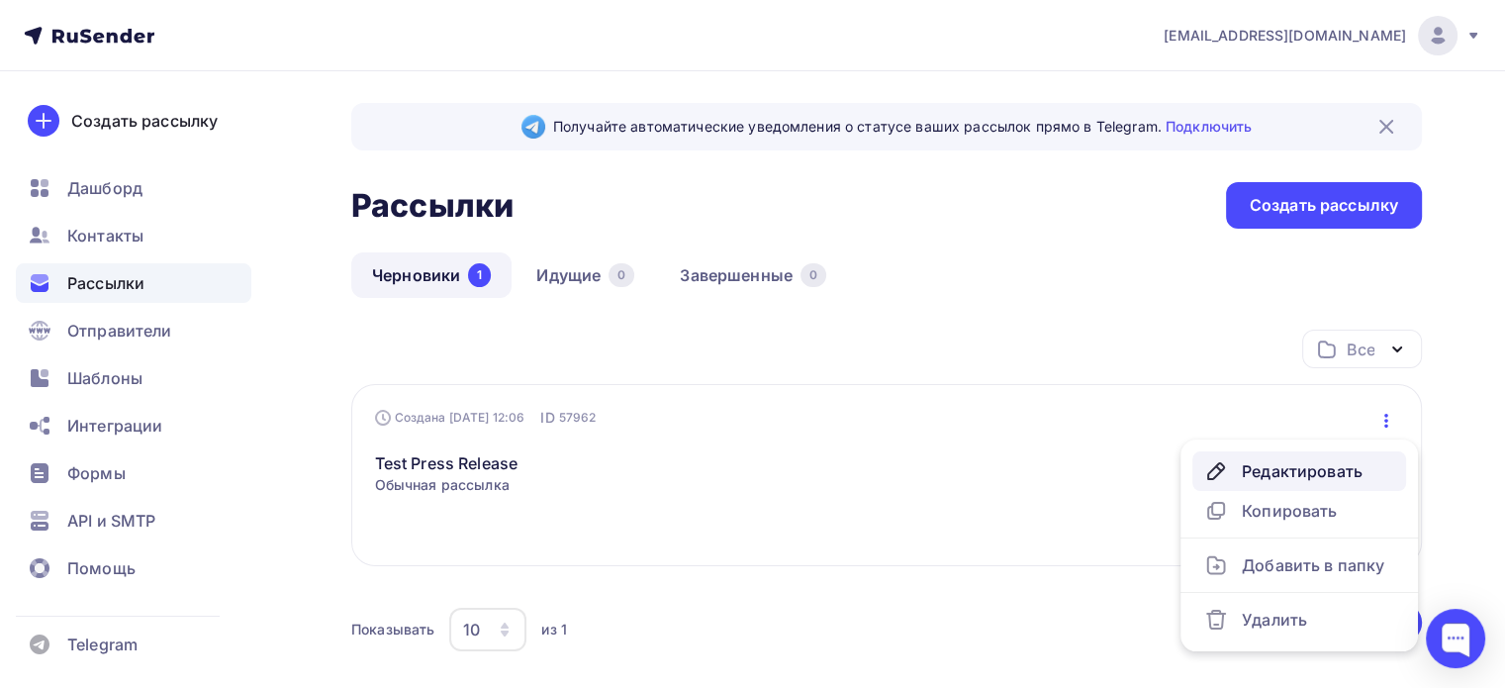
click at [1328, 469] on div "Редактировать" at bounding box center [1299, 471] width 190 height 24
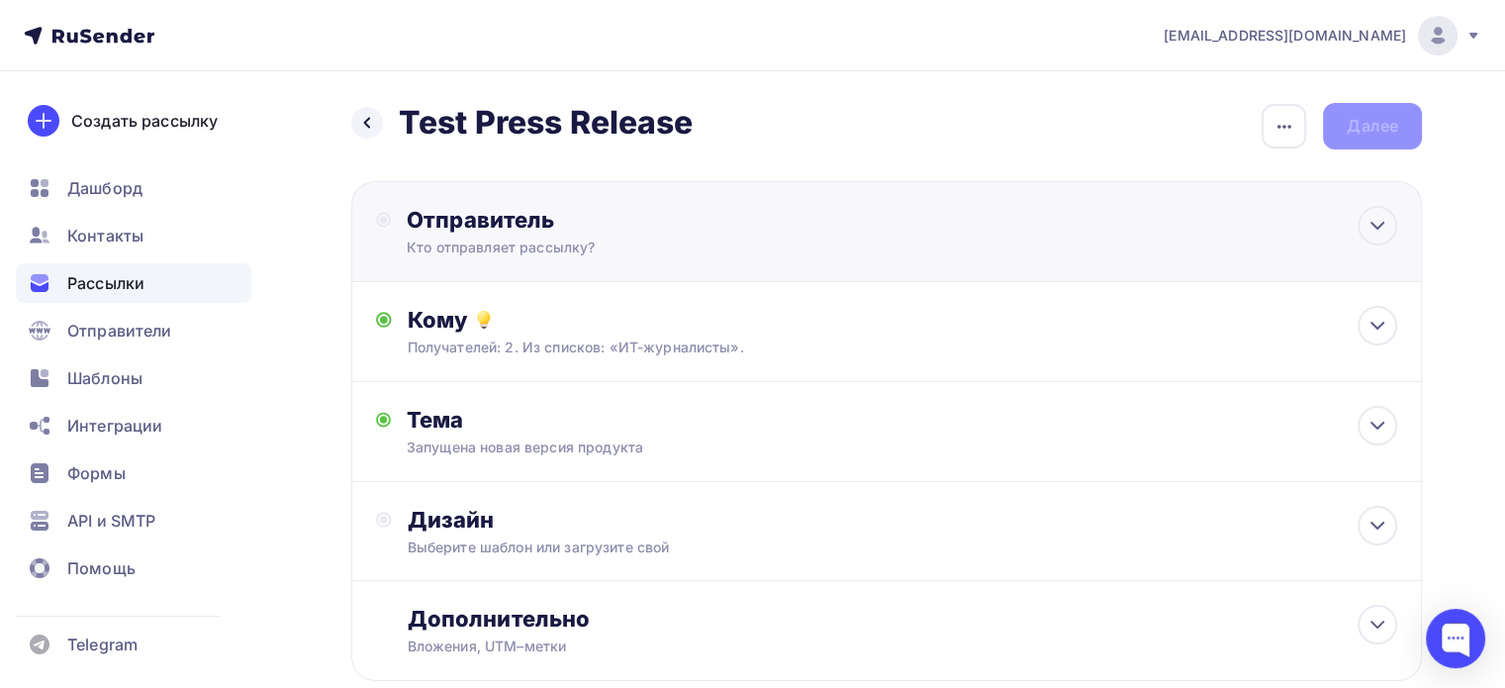
click at [829, 243] on div "Отправитель Кто отправляет рассылку? Email * zevia.cheva@yandex.ru zevia.cheva@…" at bounding box center [621, 231] width 429 height 51
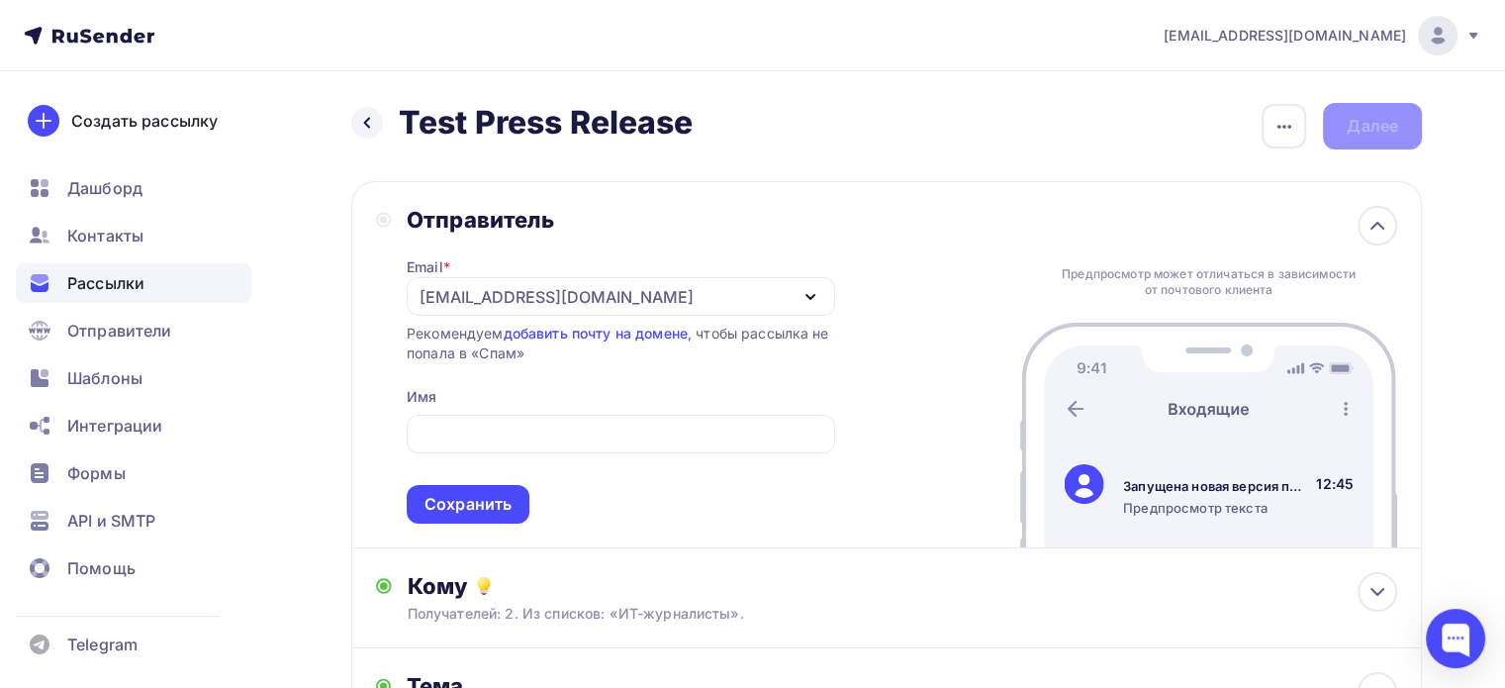
click at [835, 225] on div "Отправитель Email * zevia.cheva@yandex.ru zevia.cheva@yandex.ru Добавить отправ…" at bounding box center [886, 364] width 1071 height 367
click at [1380, 225] on icon at bounding box center [1378, 226] width 12 height 6
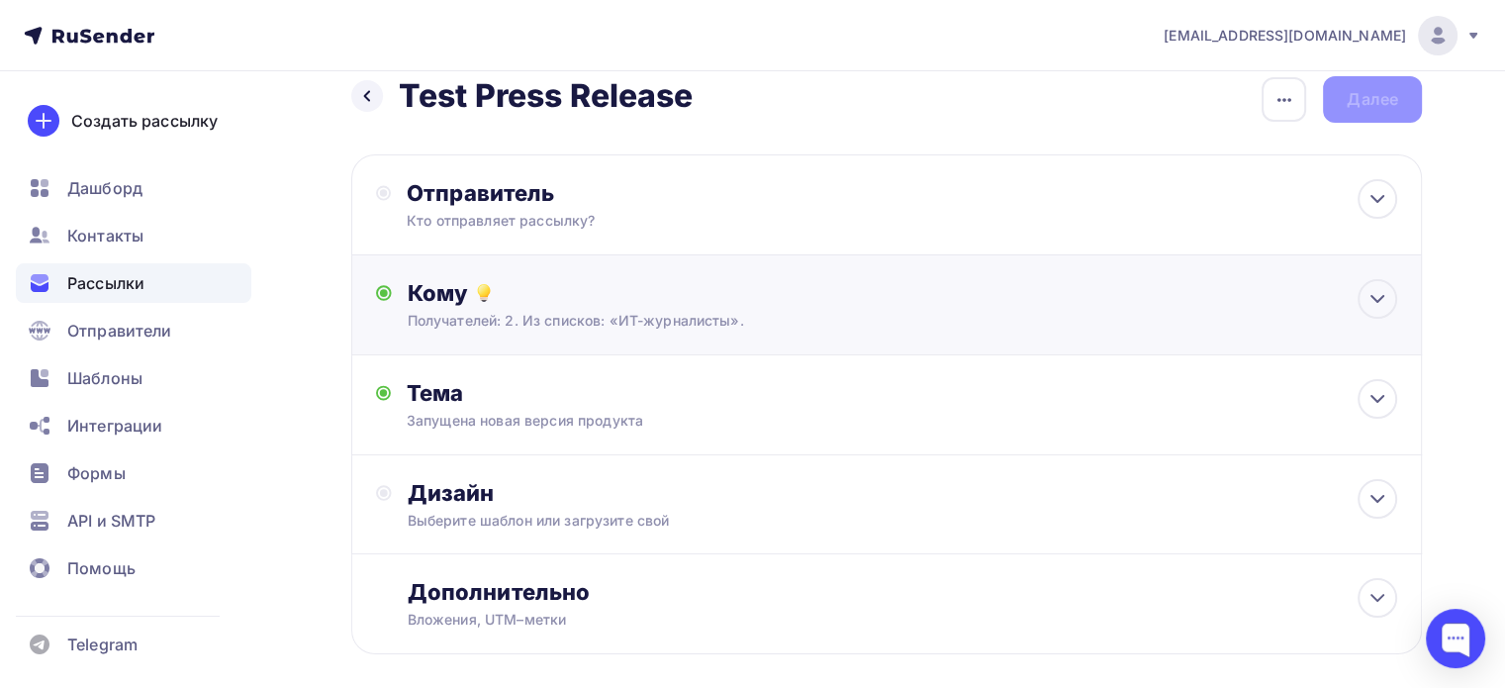
scroll to position [20, 0]
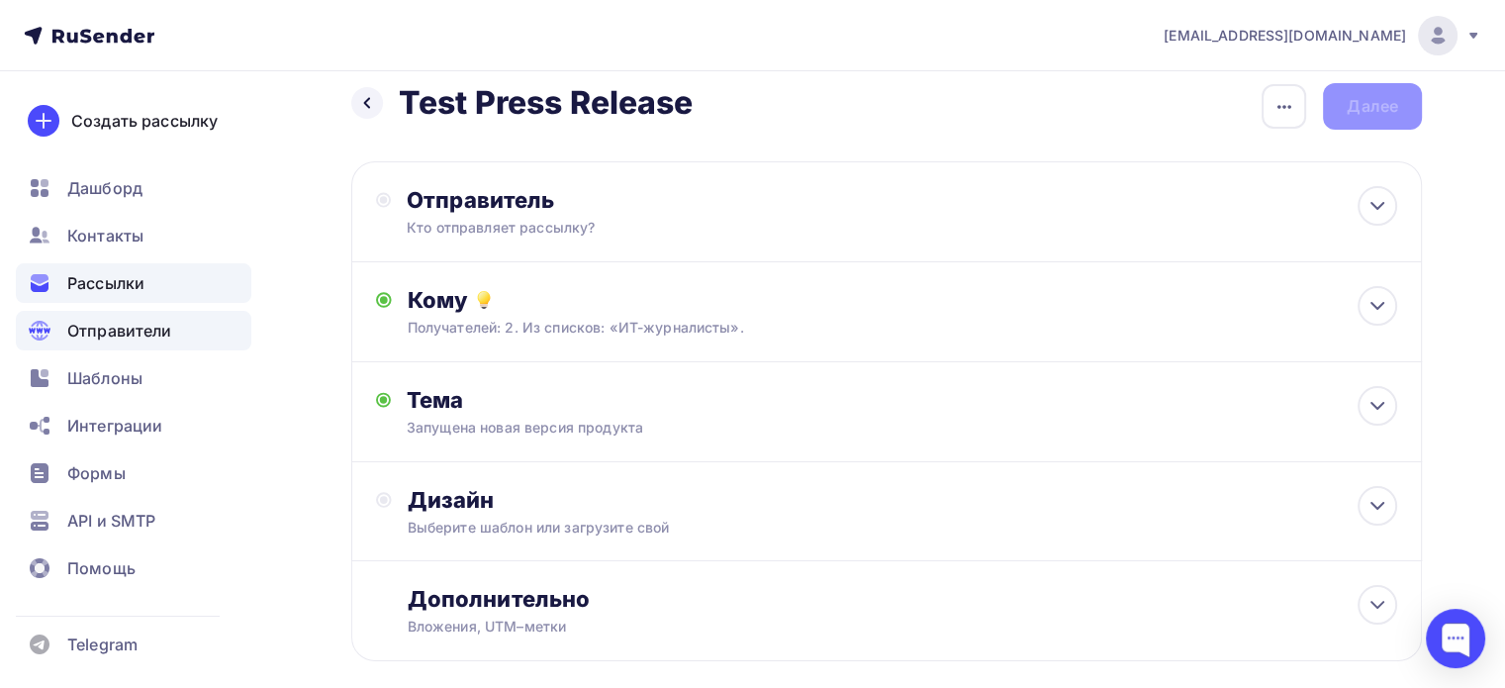
click at [147, 337] on span "Отправители" at bounding box center [119, 331] width 105 height 24
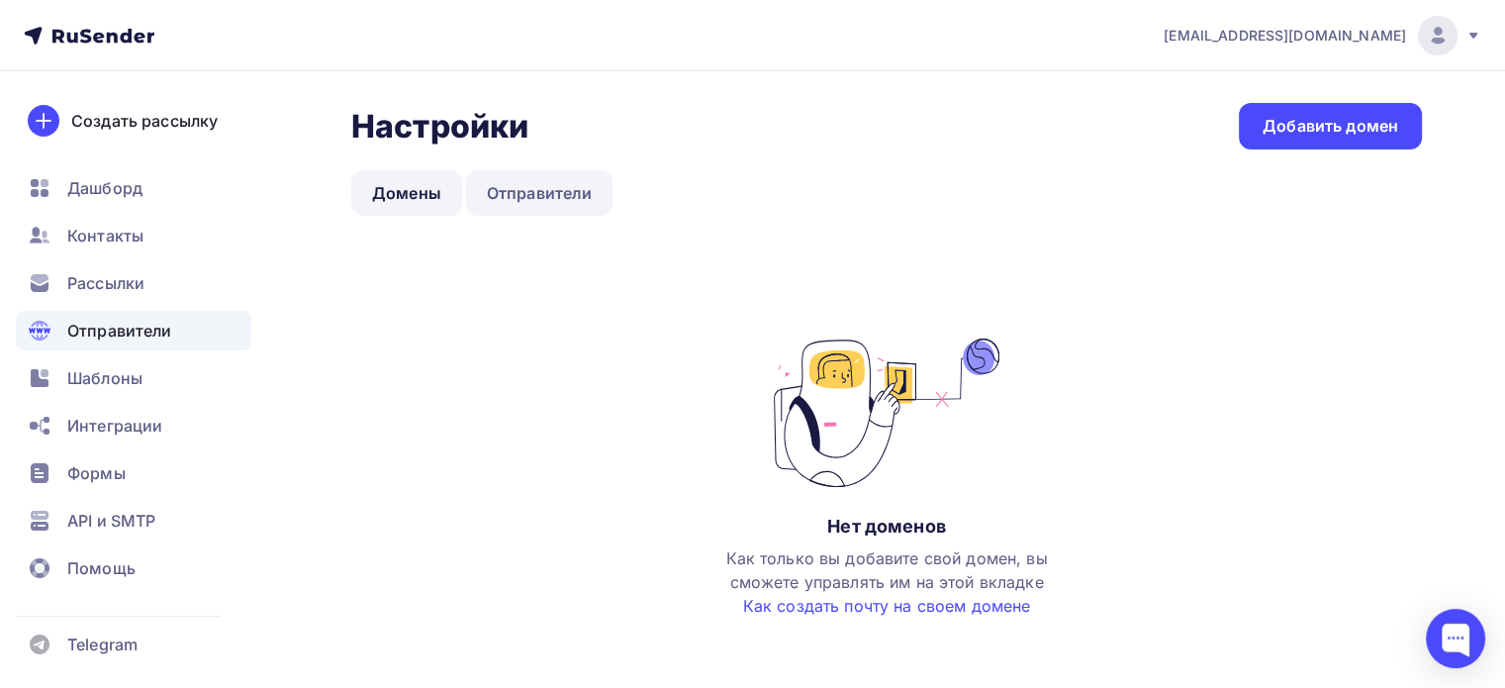
click at [555, 199] on link "Отправители" at bounding box center [539, 193] width 147 height 46
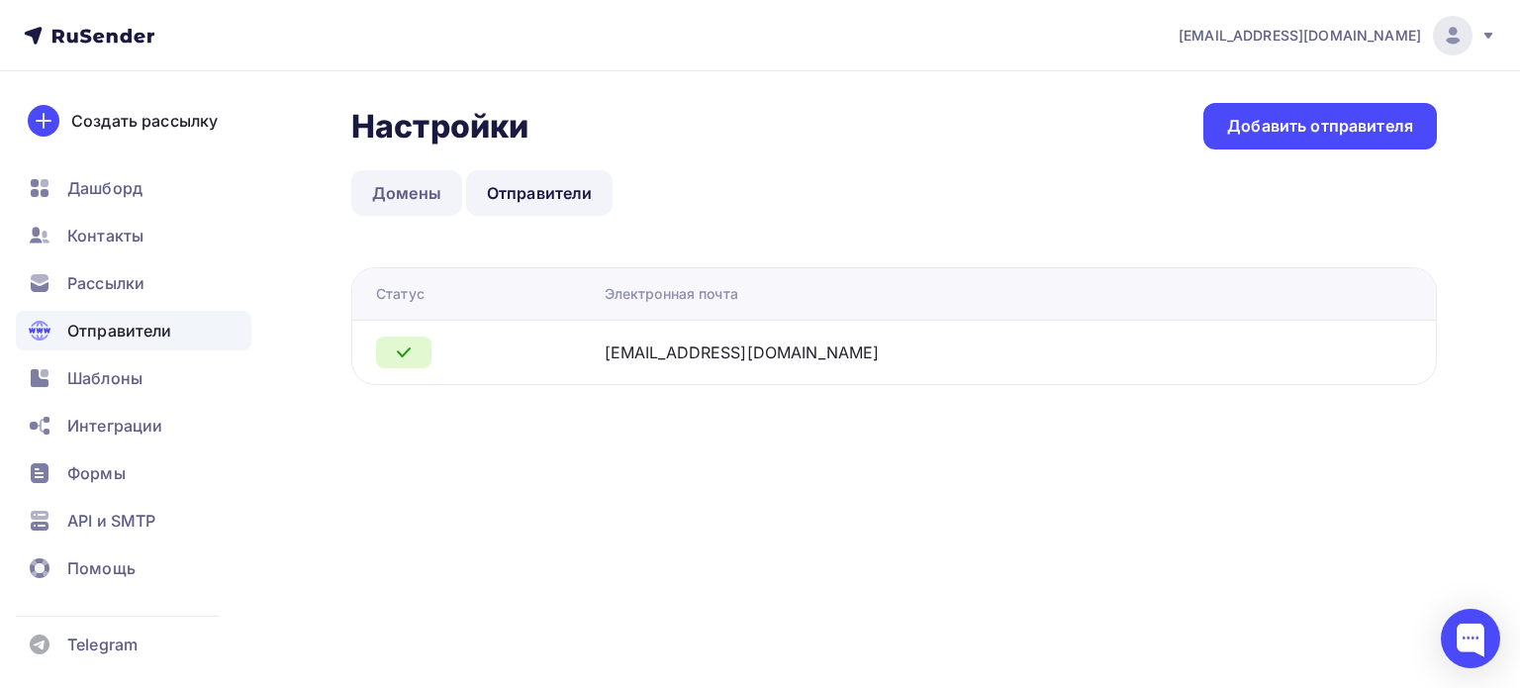
click at [398, 183] on link "Домены" at bounding box center [406, 193] width 111 height 46
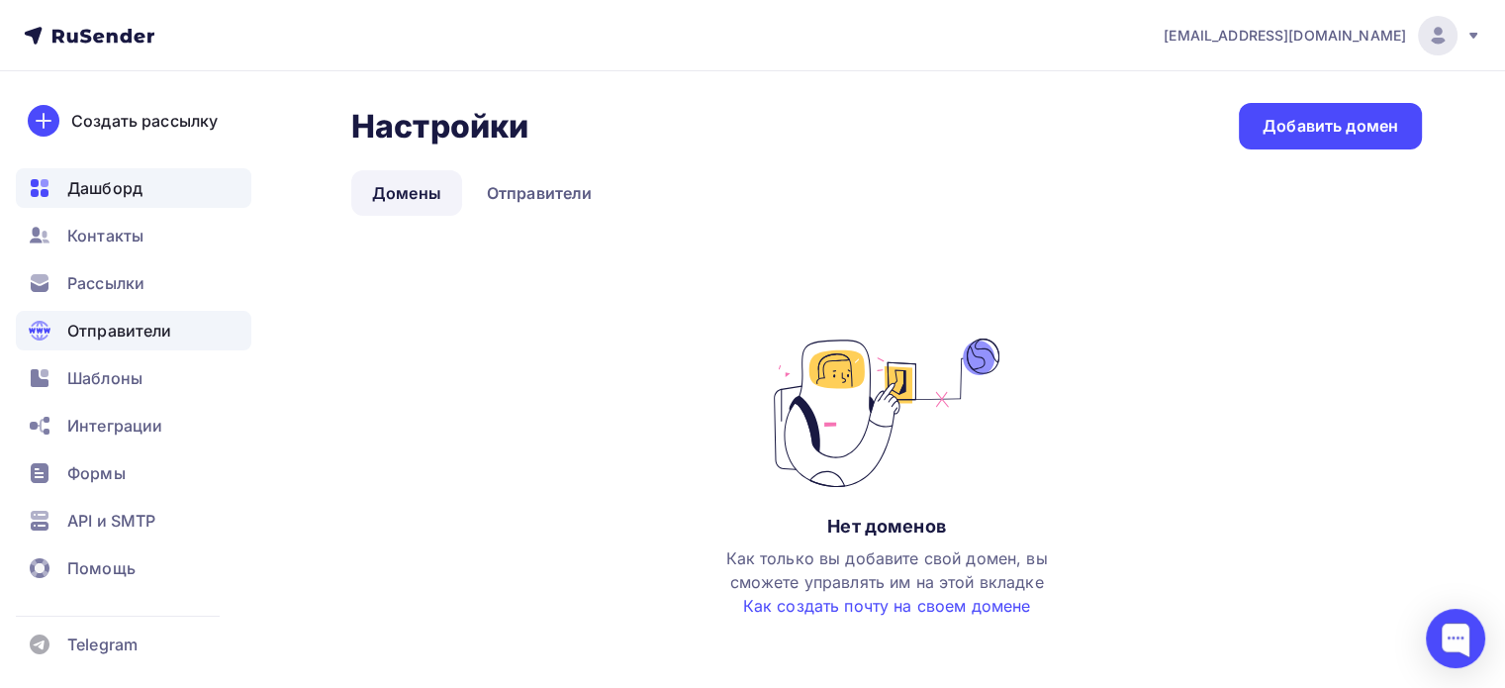
click at [111, 184] on span "Дашборд" at bounding box center [104, 188] width 75 height 24
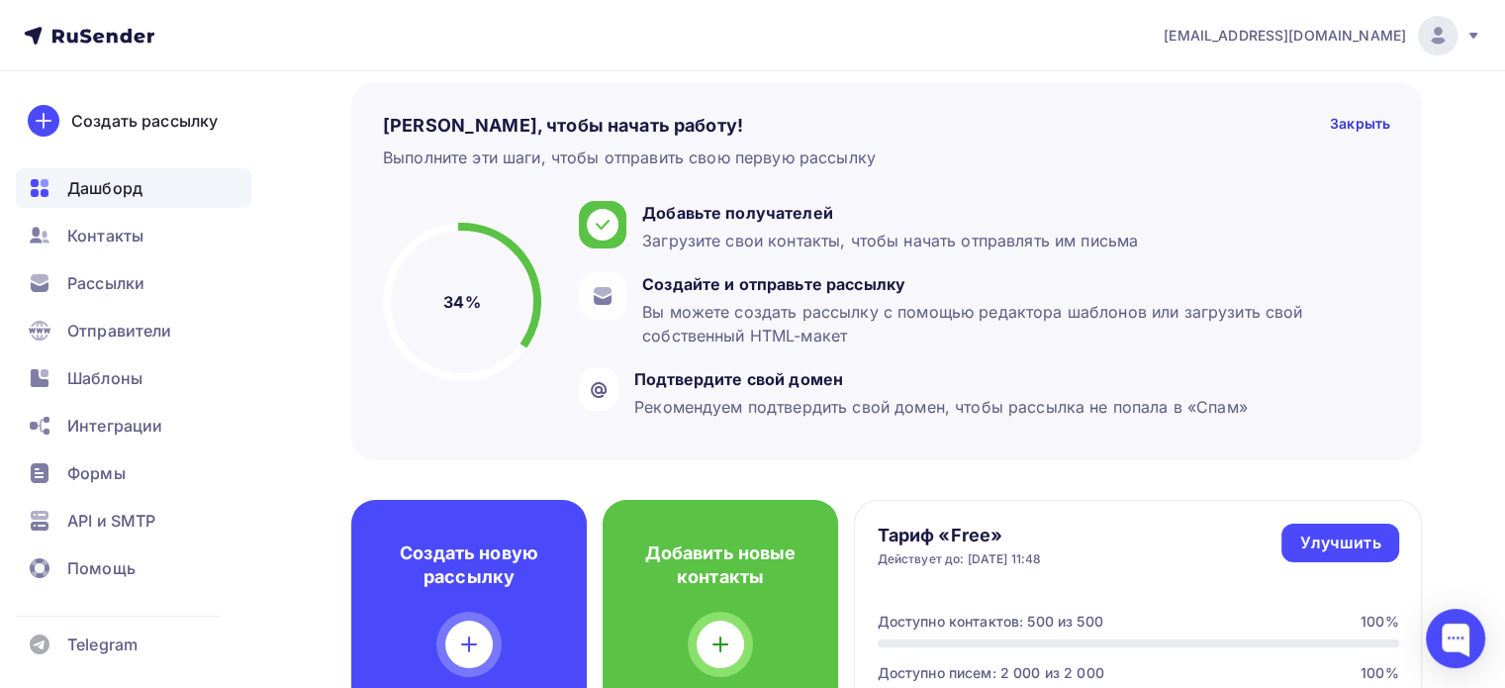
scroll to position [198, 0]
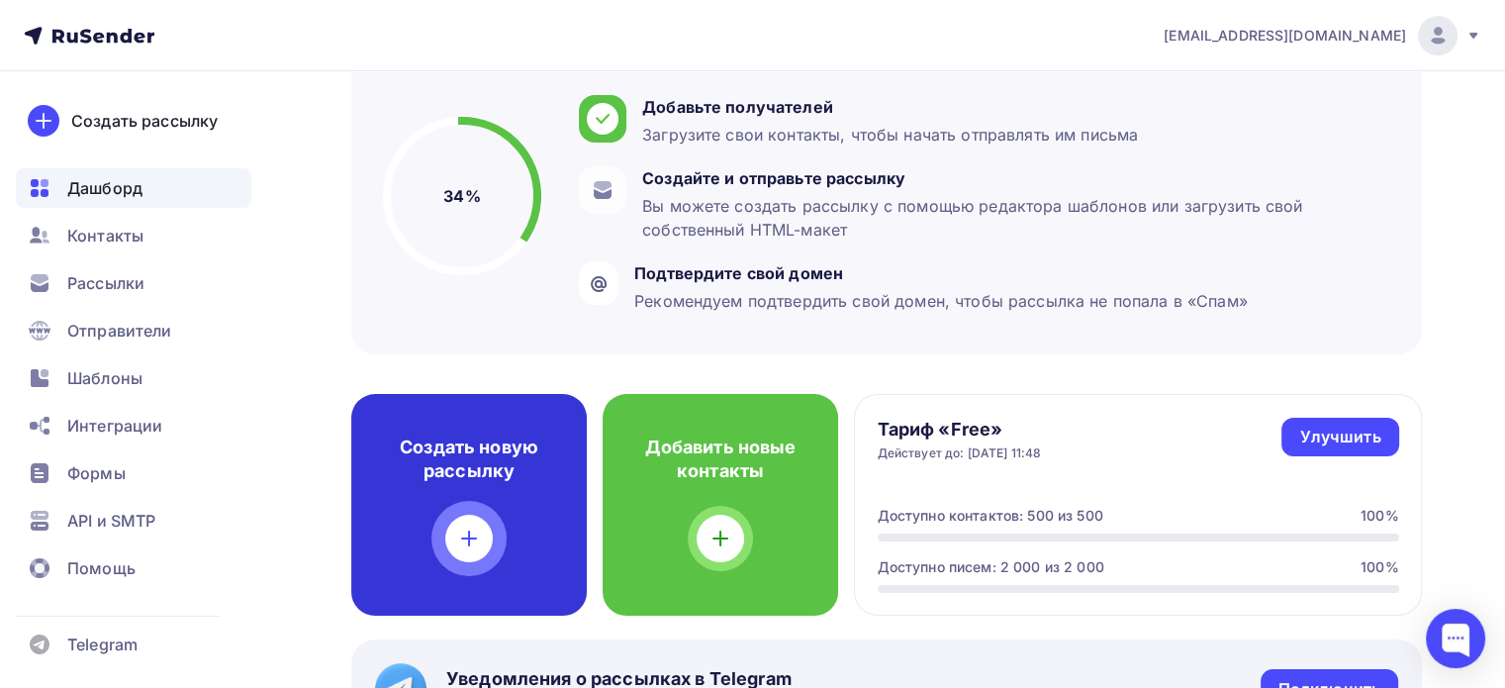
click at [469, 533] on icon at bounding box center [469, 538] width 0 height 14
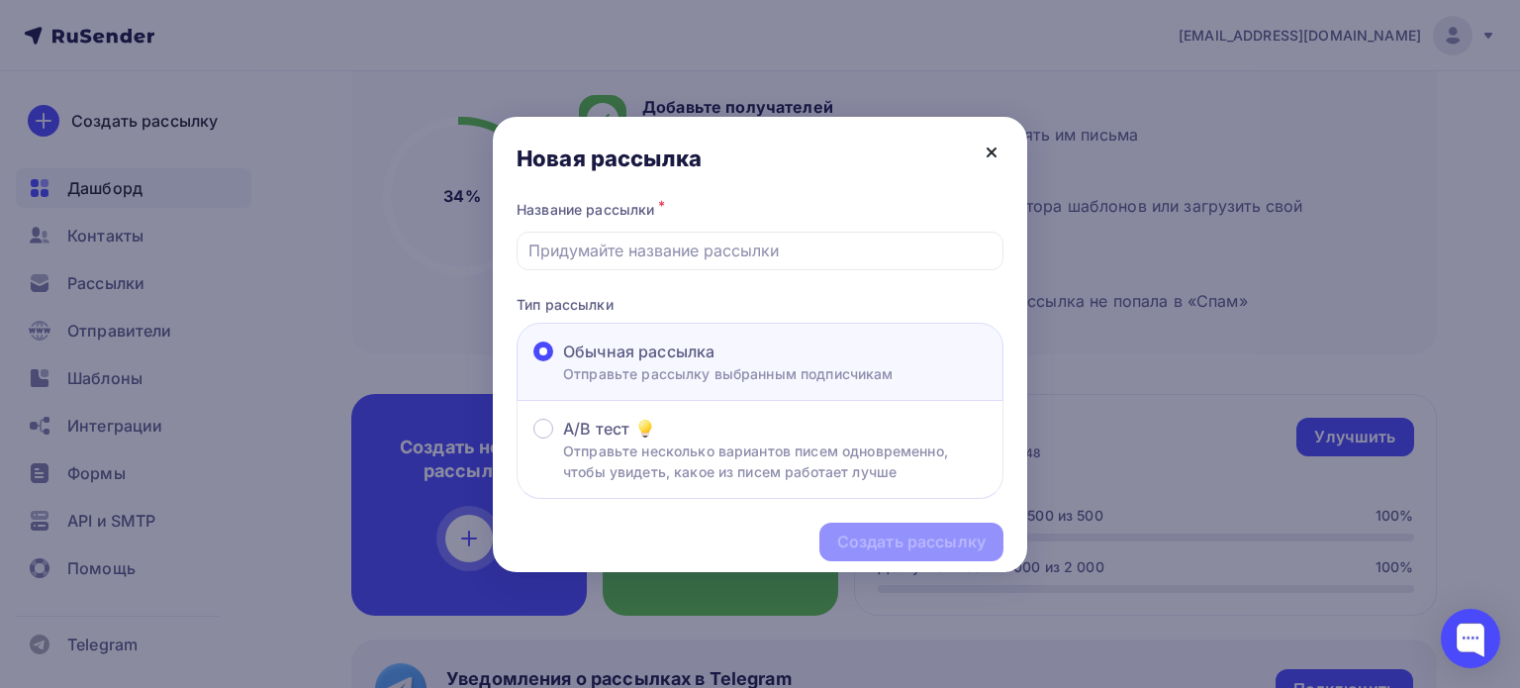
click at [991, 154] on icon at bounding box center [992, 153] width 24 height 24
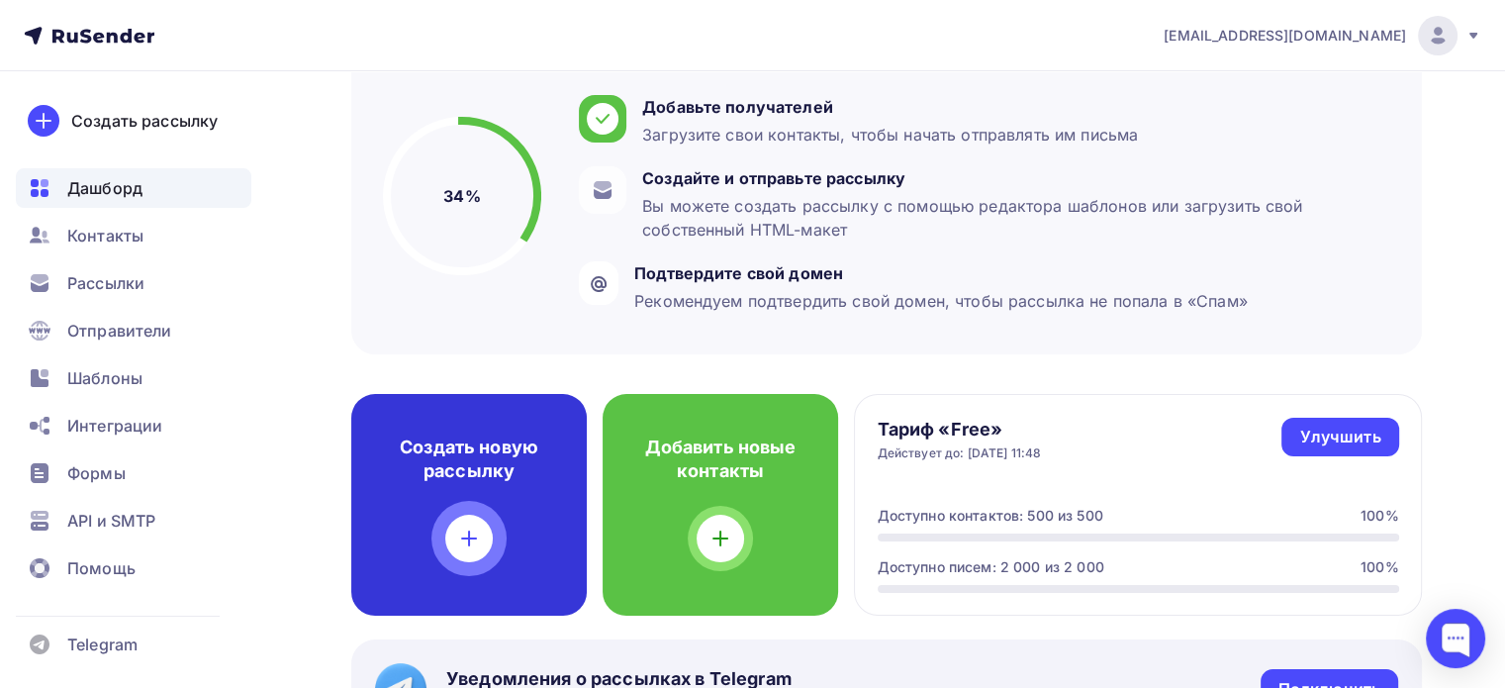
click at [473, 536] on icon at bounding box center [469, 539] width 24 height 24
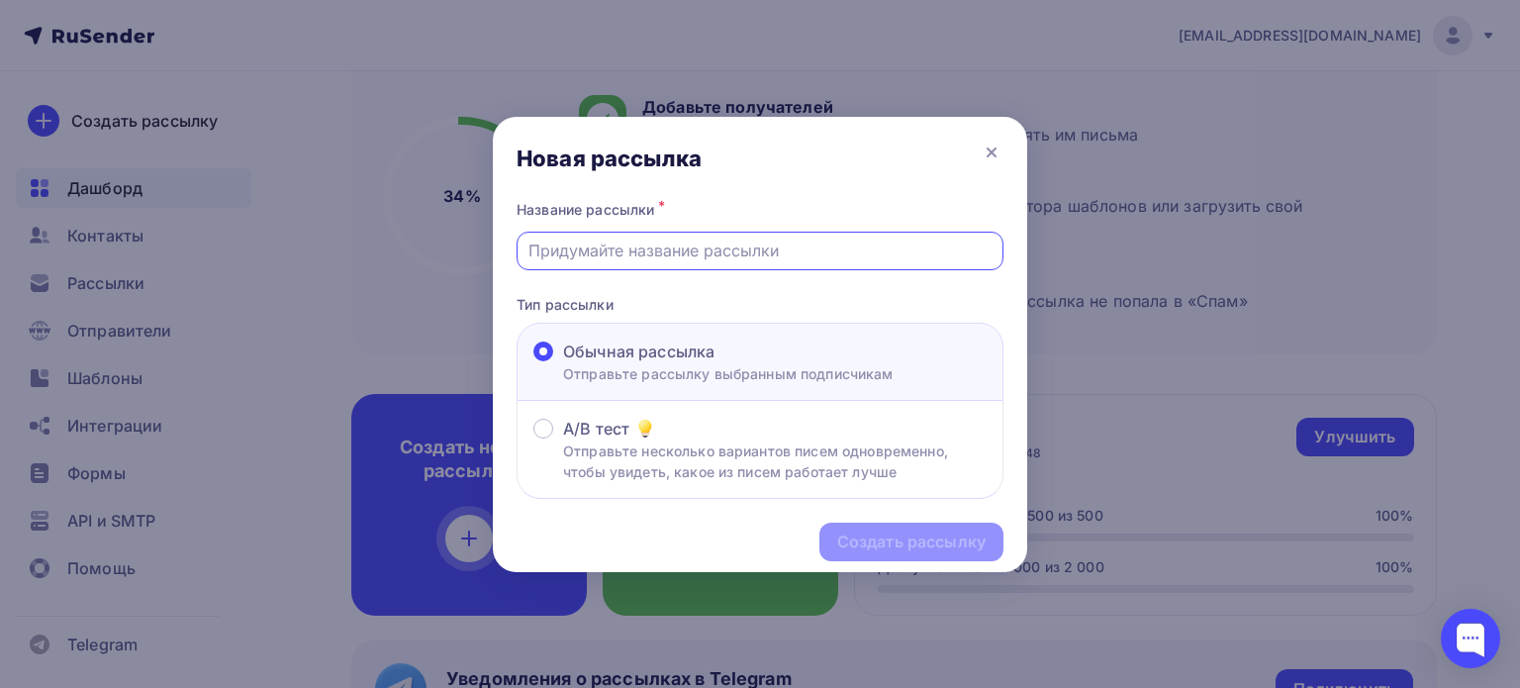
click at [709, 245] on input "text" at bounding box center [761, 251] width 464 height 24
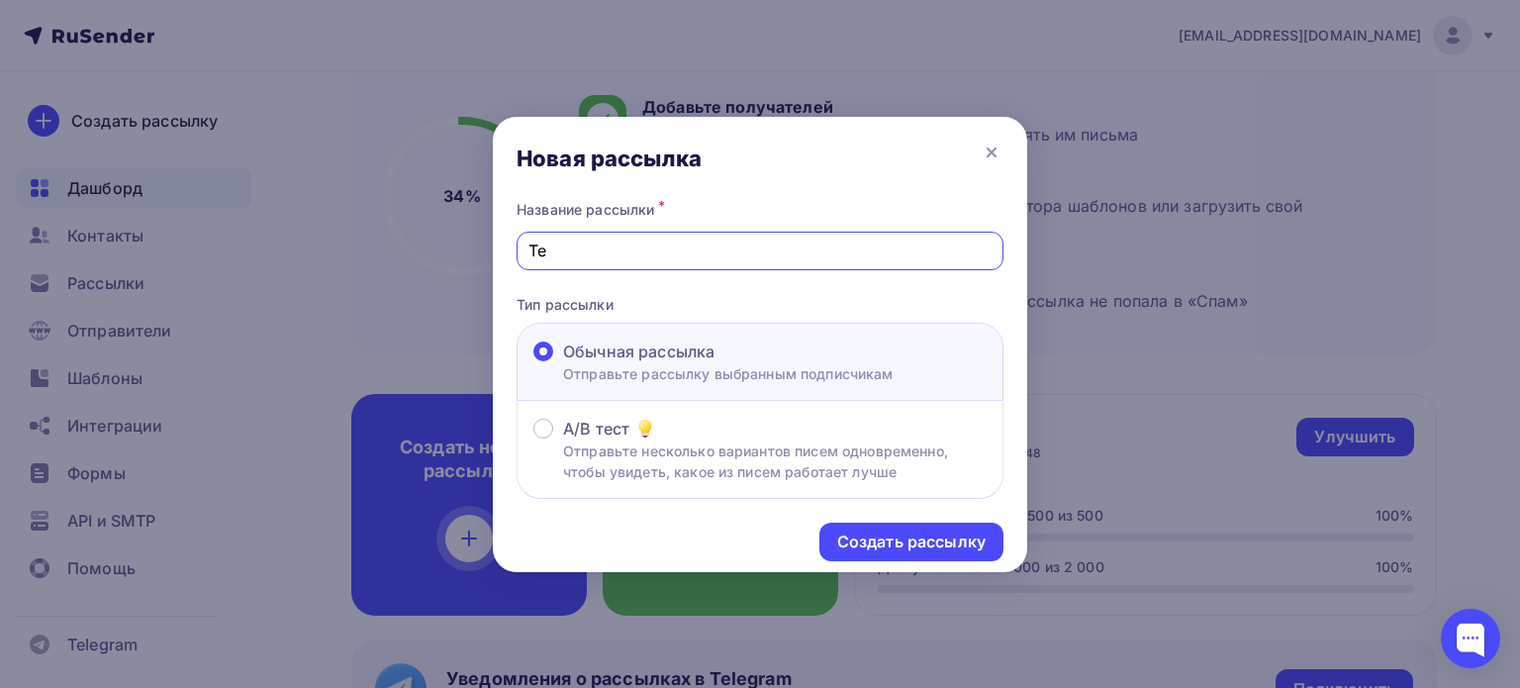
type input "T"
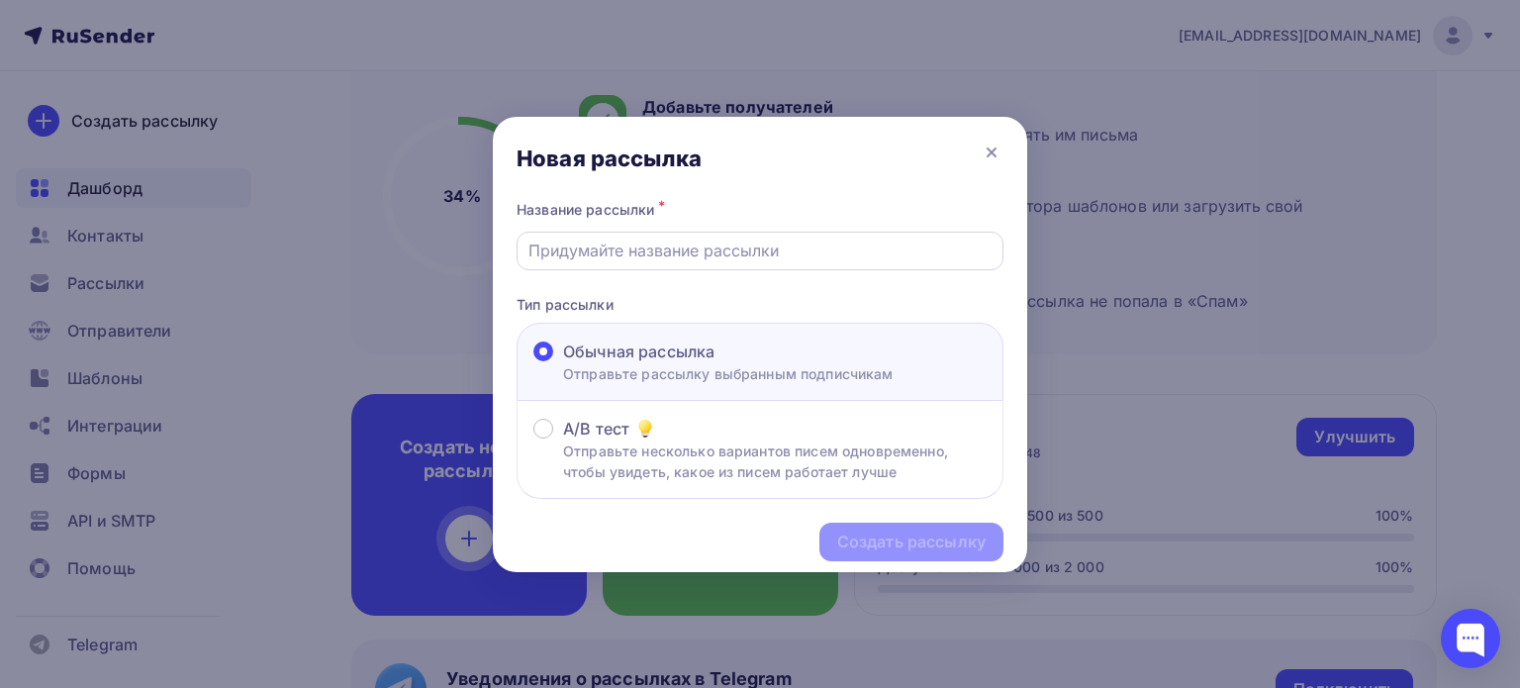
click at [688, 248] on input "text" at bounding box center [761, 251] width 464 height 24
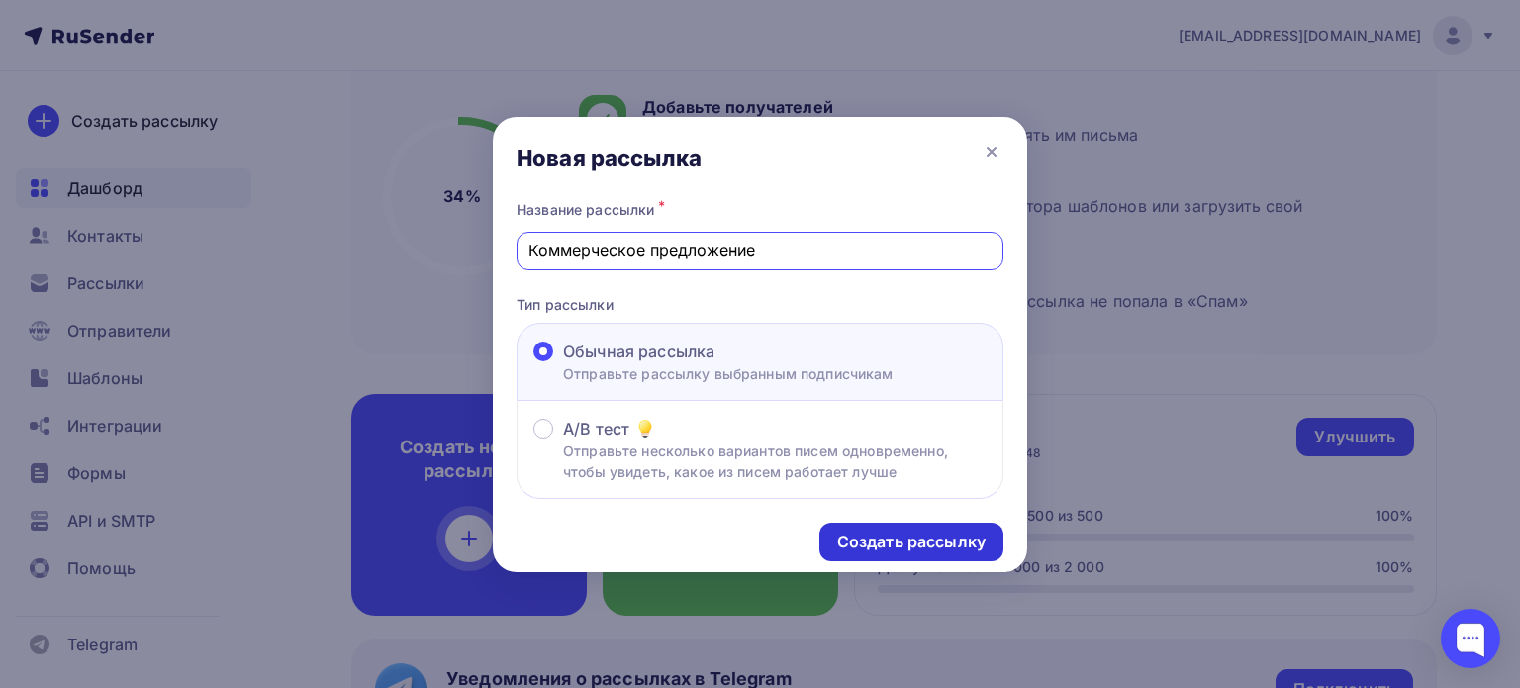
type input "Коммерческое предложение"
click at [871, 545] on div "Создать рассылку" at bounding box center [911, 541] width 148 height 23
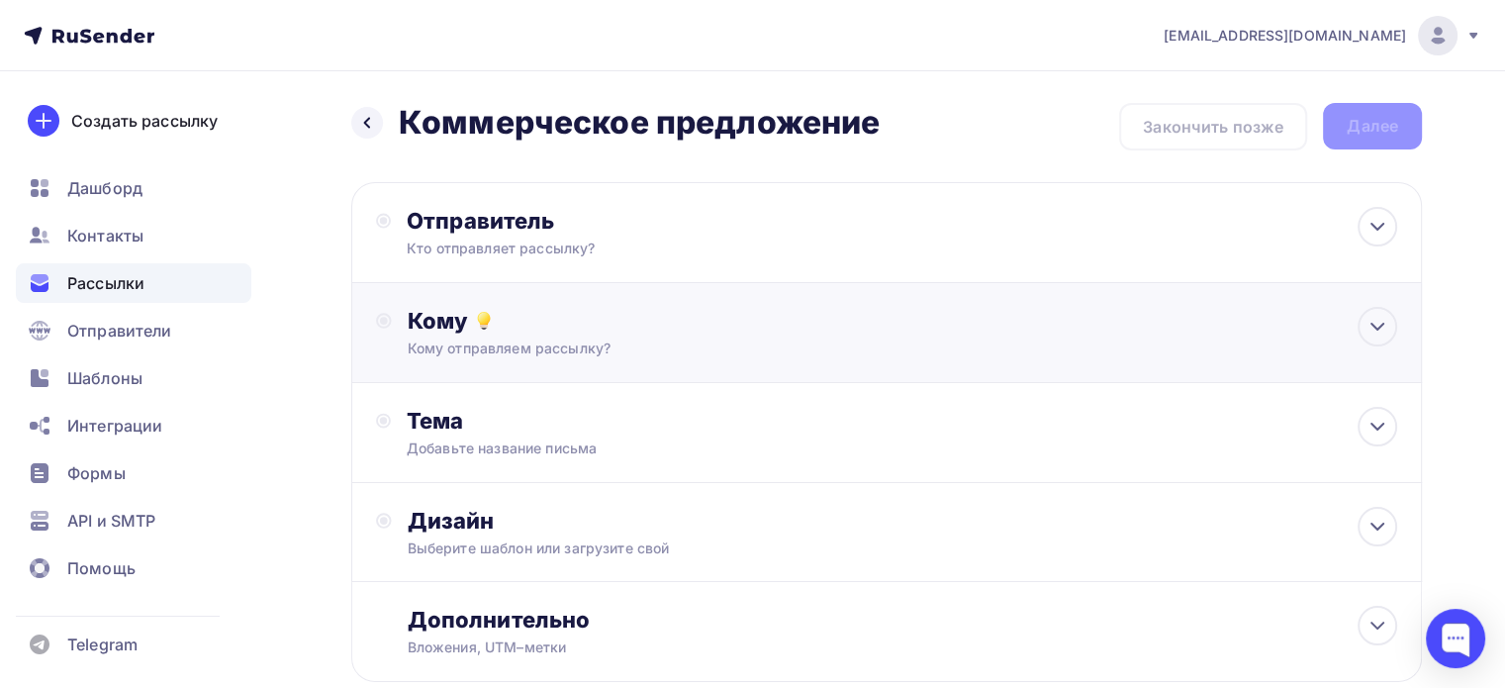
click at [650, 330] on div "Кому" at bounding box center [903, 321] width 990 height 28
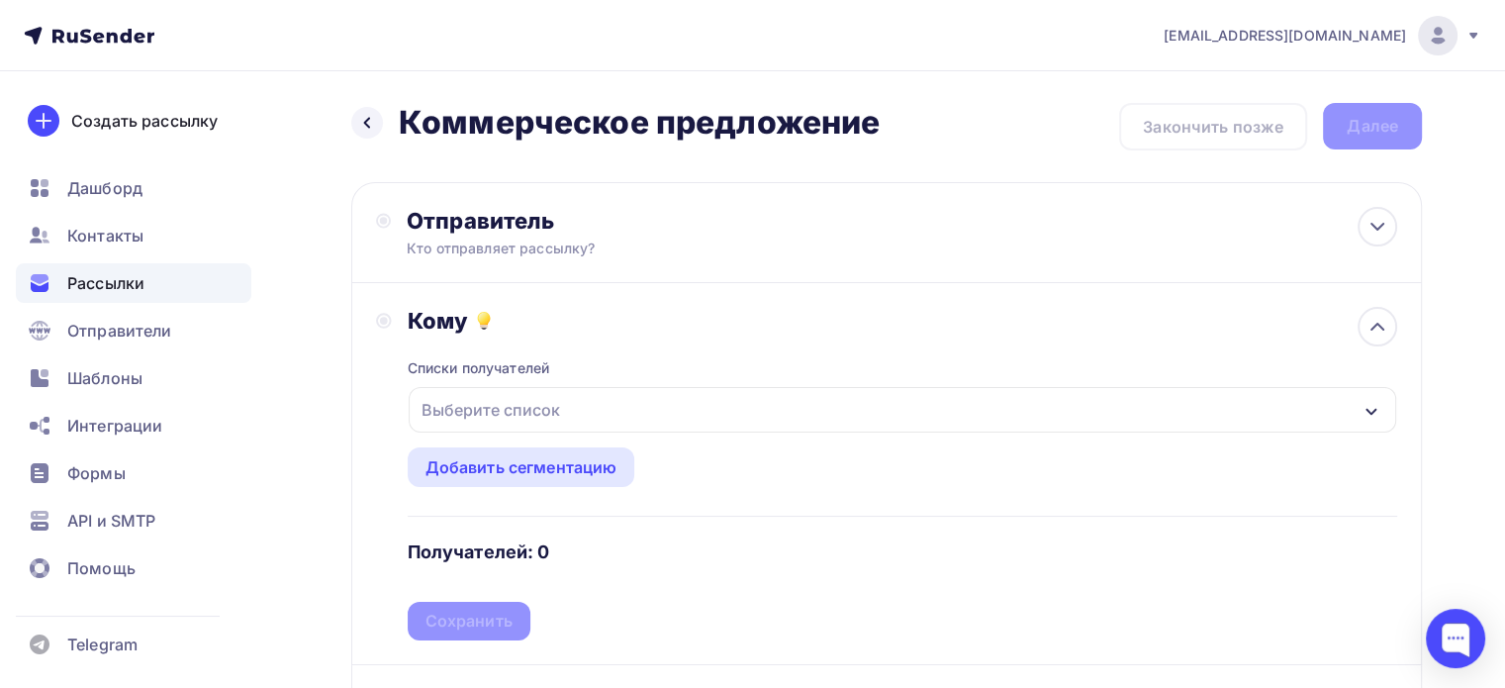
click at [603, 406] on div "Выберите список" at bounding box center [903, 410] width 988 height 46
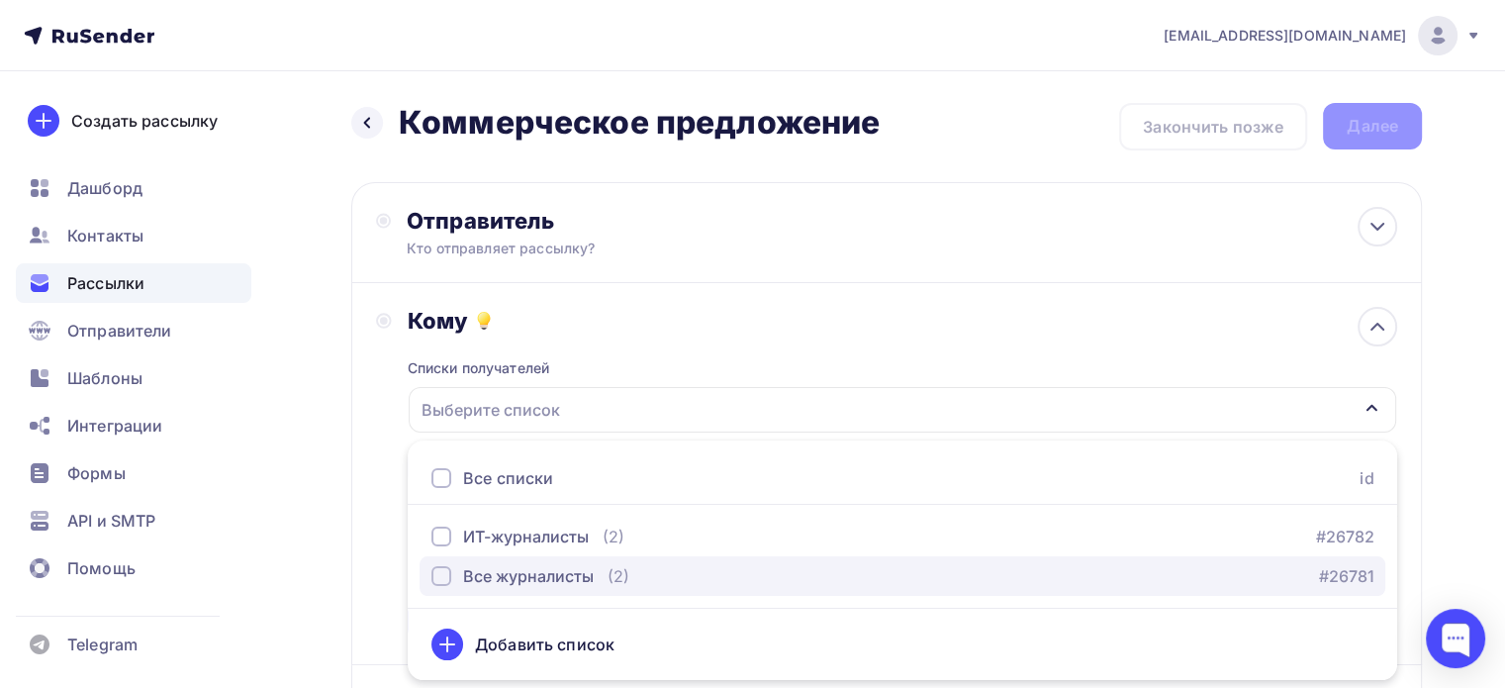
click at [549, 579] on div "Все журналисты" at bounding box center [528, 576] width 131 height 24
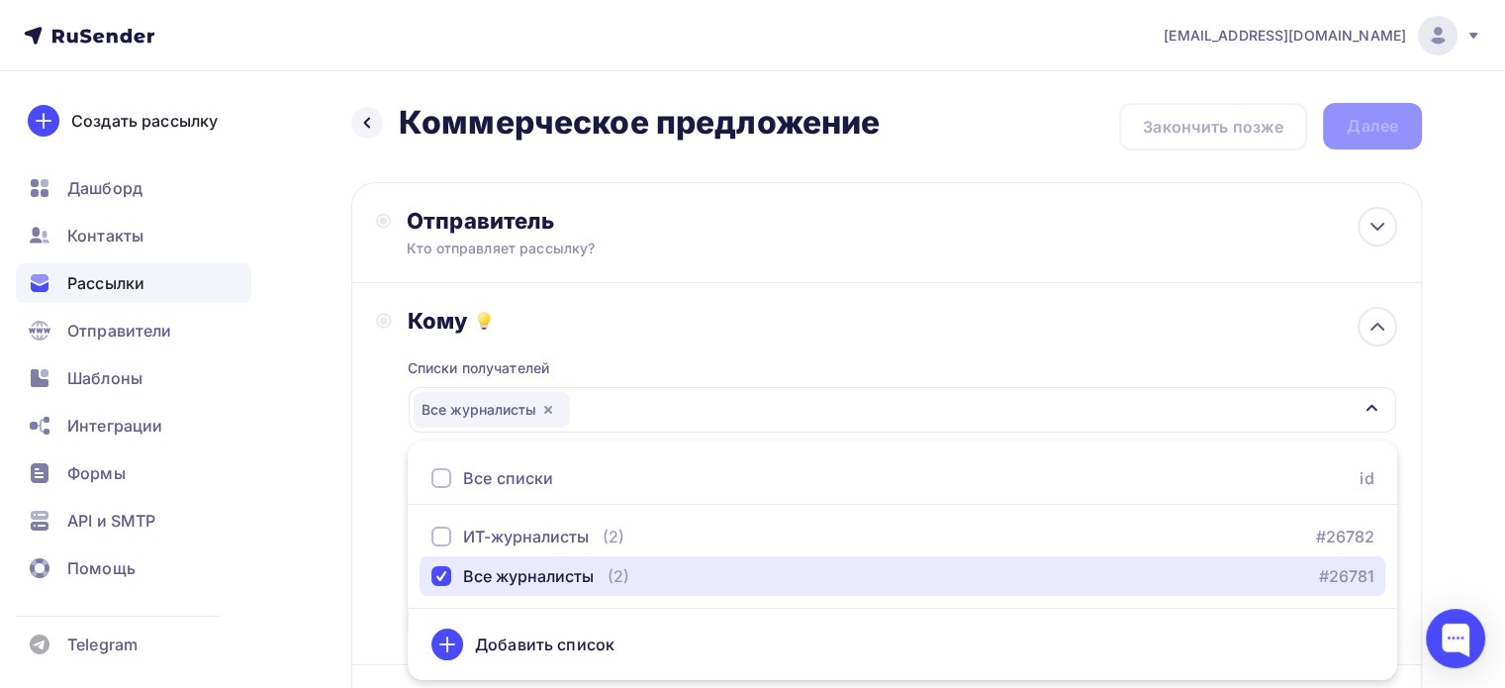
click at [549, 407] on icon "button" at bounding box center [548, 410] width 16 height 16
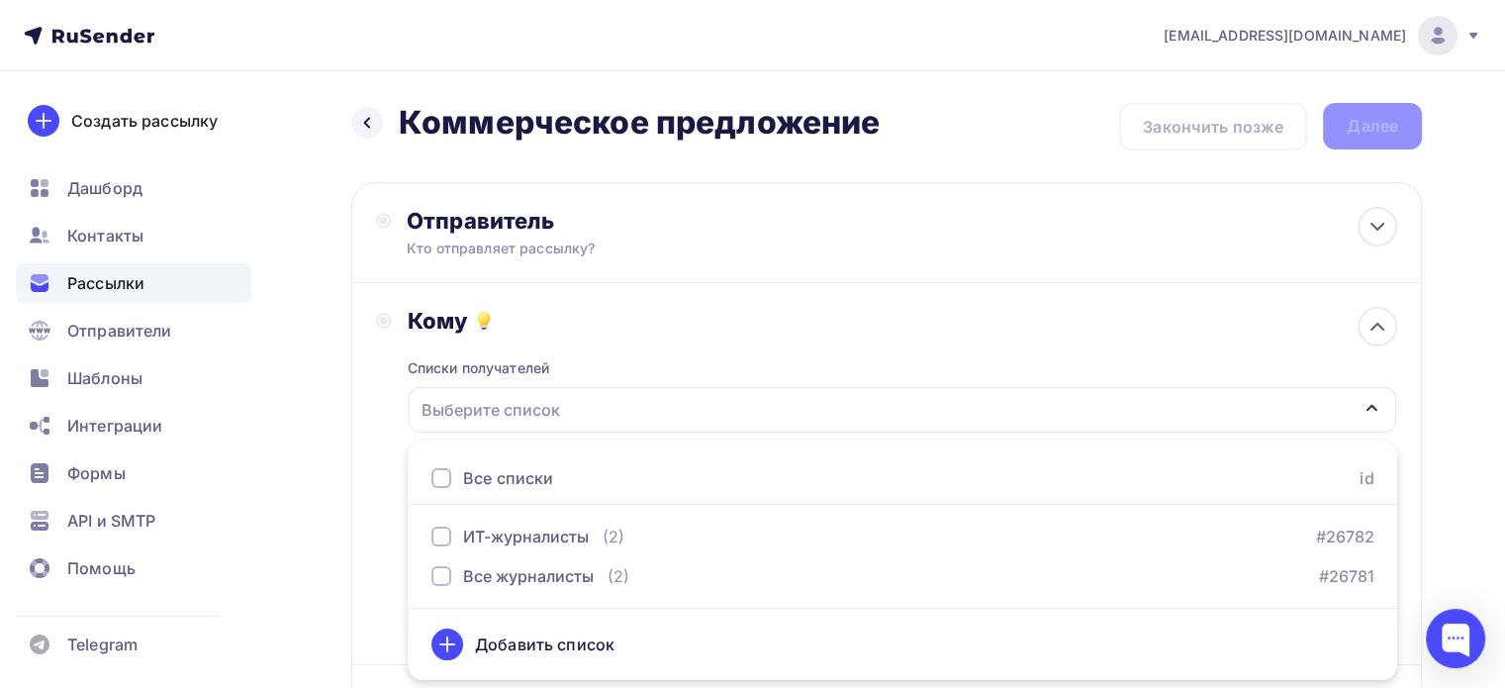
click at [610, 340] on div "Списки получателей Выберите список Все списки id ИТ-журналисты (2) #26782 Все ж…" at bounding box center [903, 488] width 990 height 306
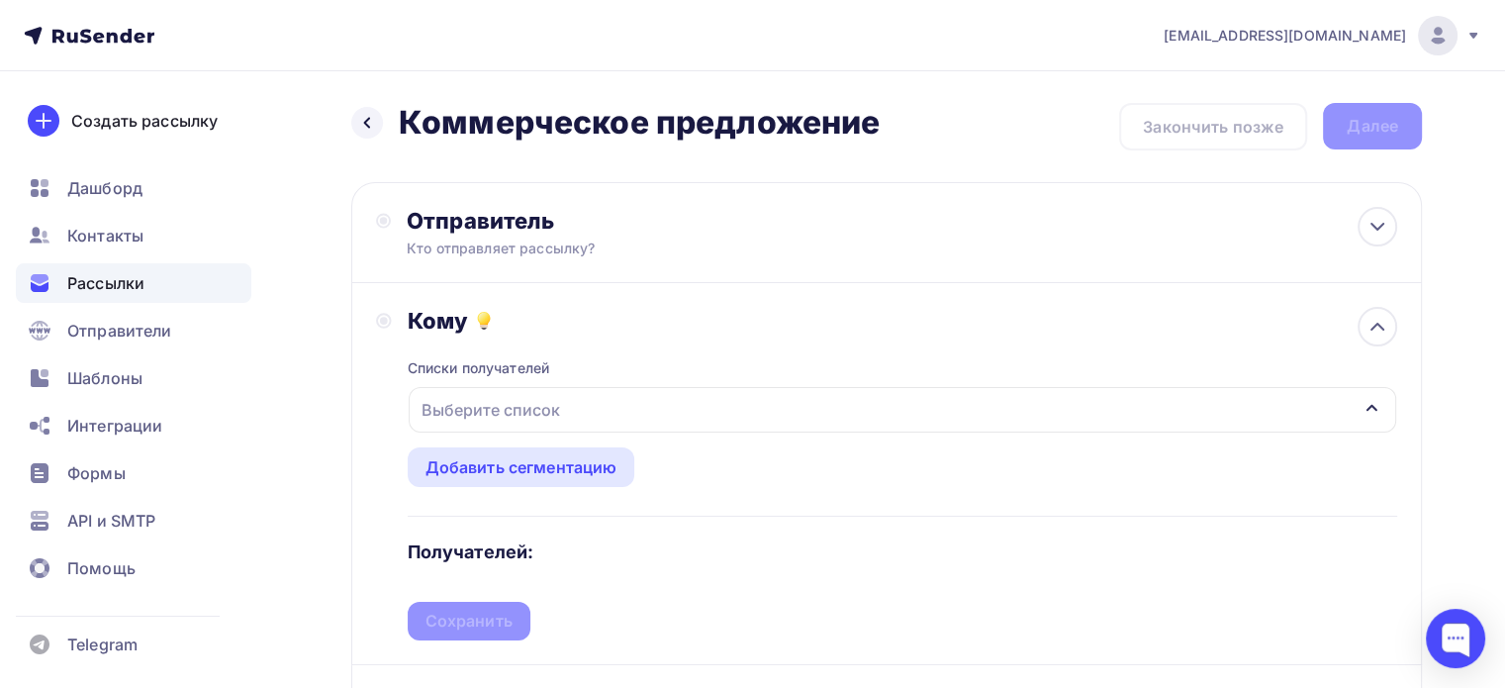
click at [1235, 134] on div "Назад Коммерческое предложение Коммерческое предложение Закончить позже Далее" at bounding box center [886, 127] width 1071 height 48
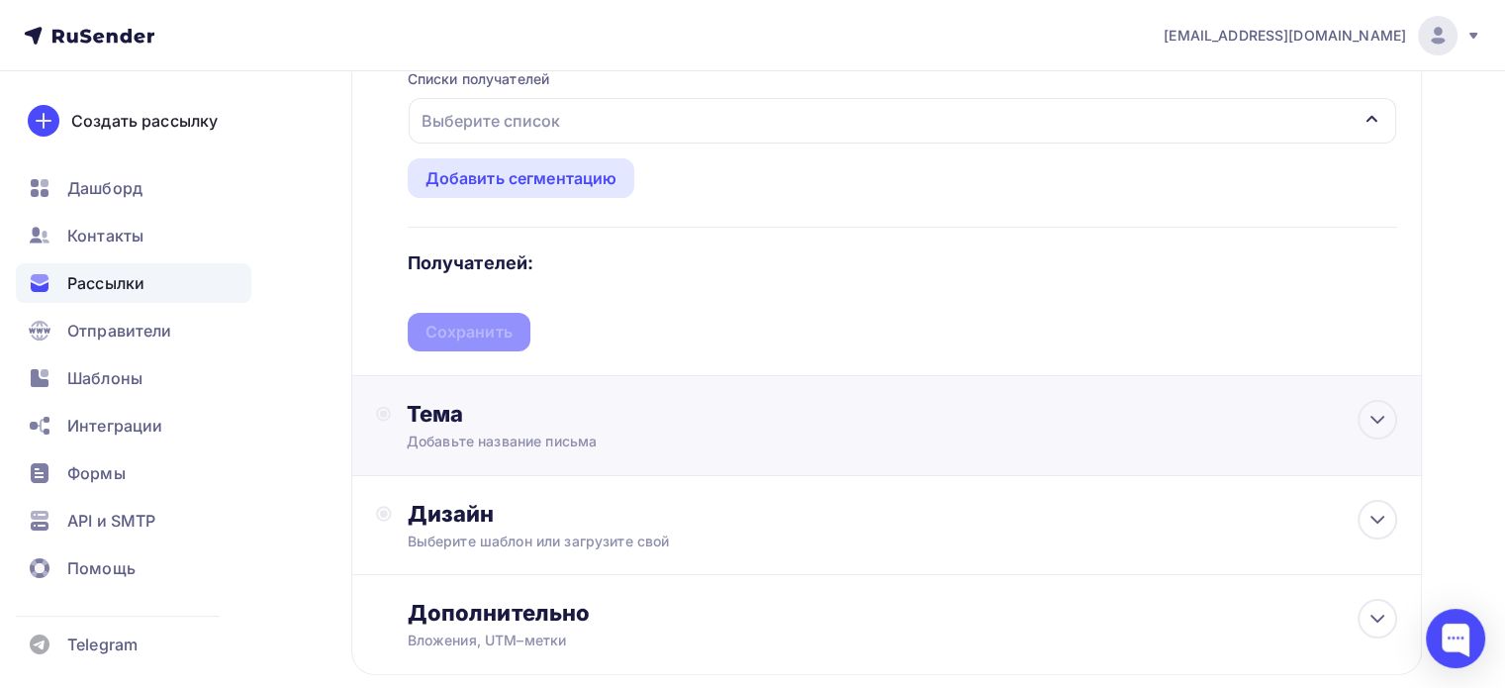
scroll to position [297, 0]
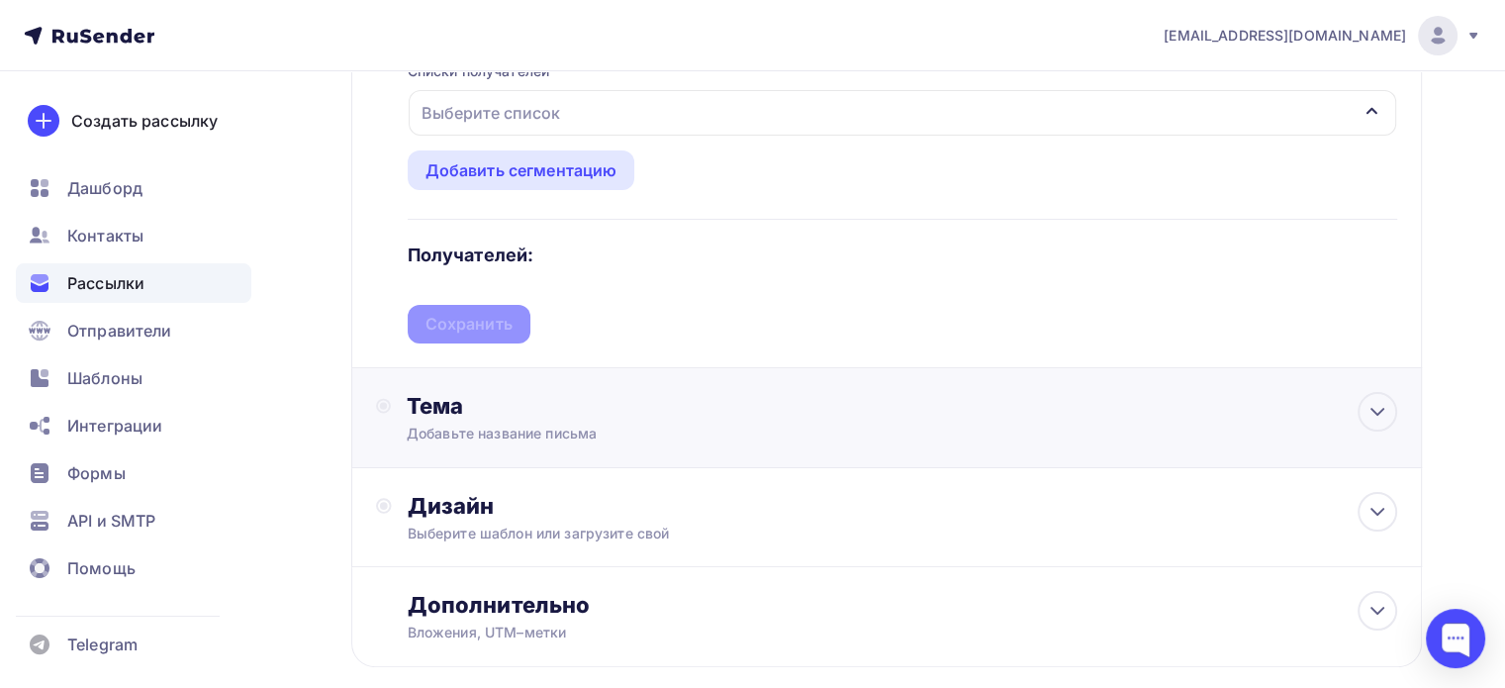
click at [506, 435] on div "Добавьте название письма" at bounding box center [583, 434] width 352 height 20
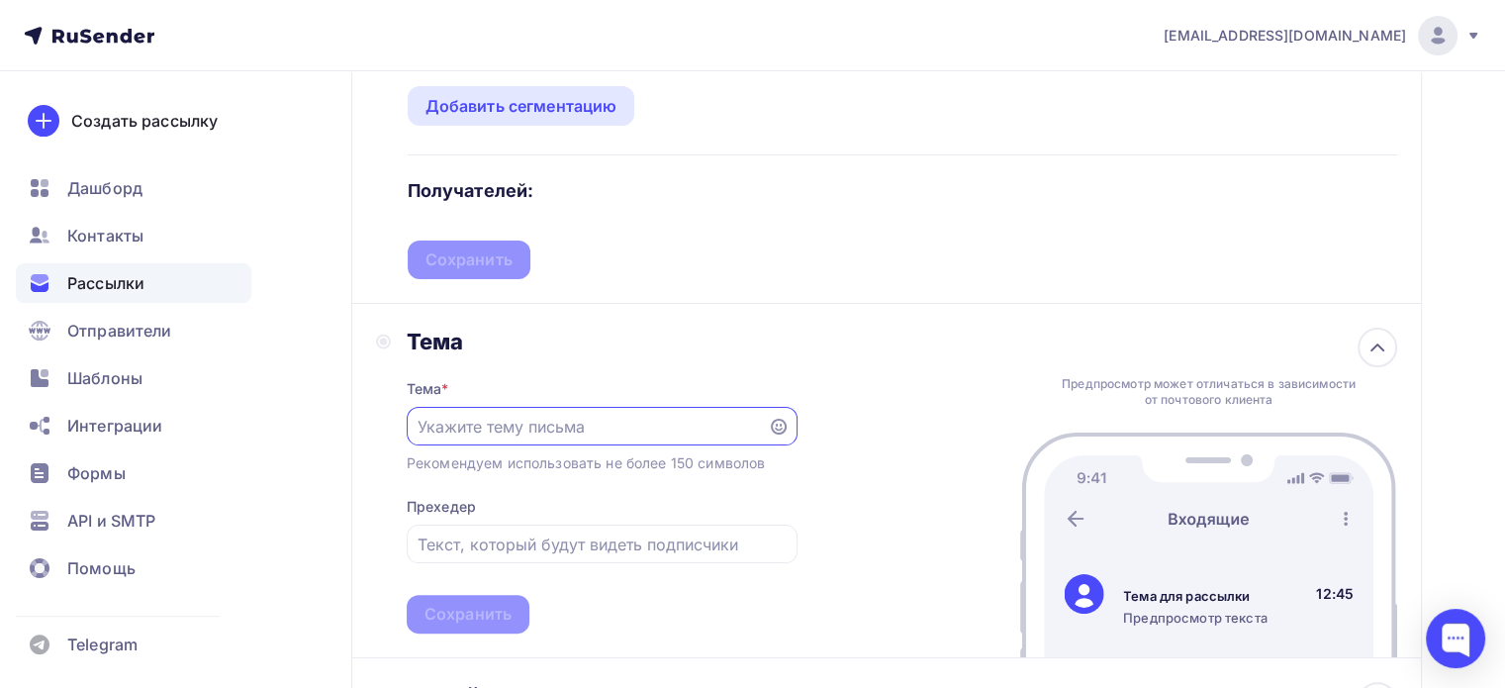
scroll to position [396, 0]
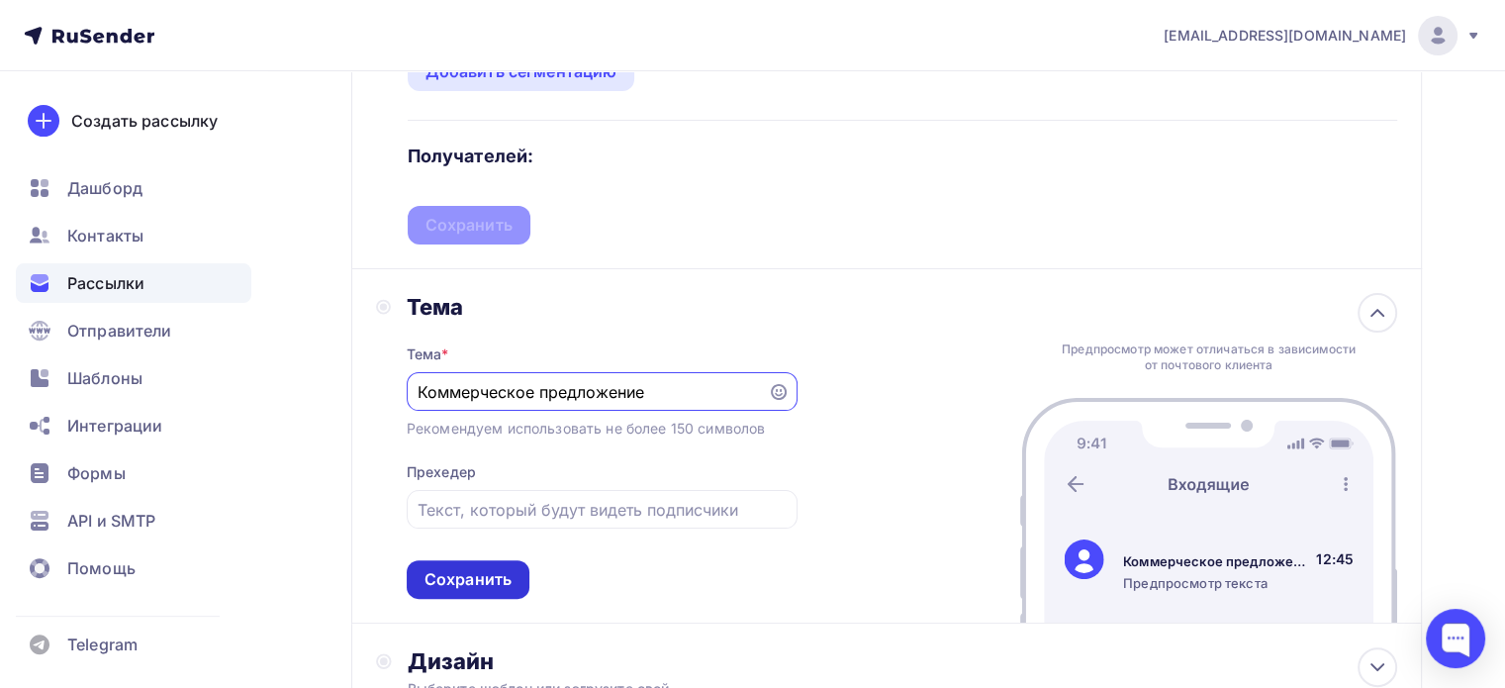
type input "Коммерческое предложение"
click at [486, 585] on div "Сохранить" at bounding box center [468, 579] width 87 height 23
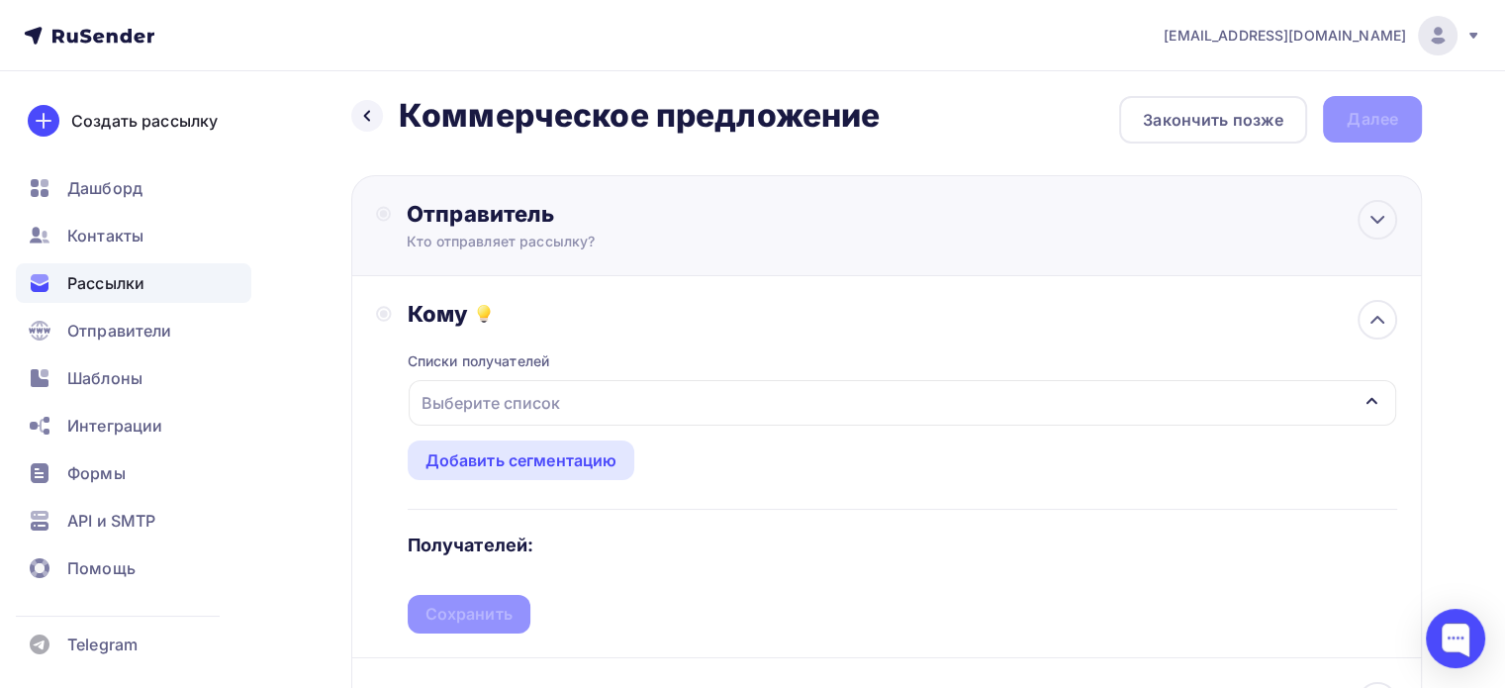
scroll to position [0, 0]
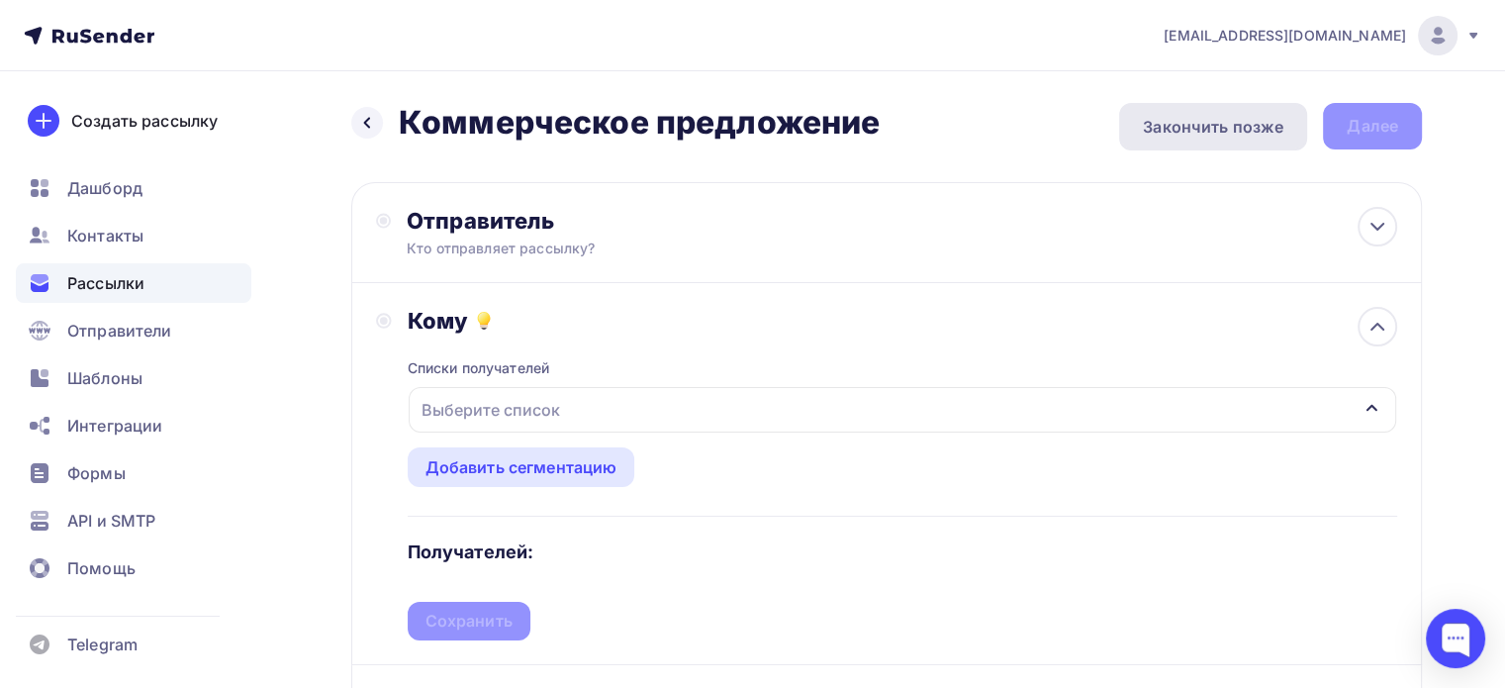
click at [1215, 130] on div "Закончить позже" at bounding box center [1213, 127] width 141 height 24
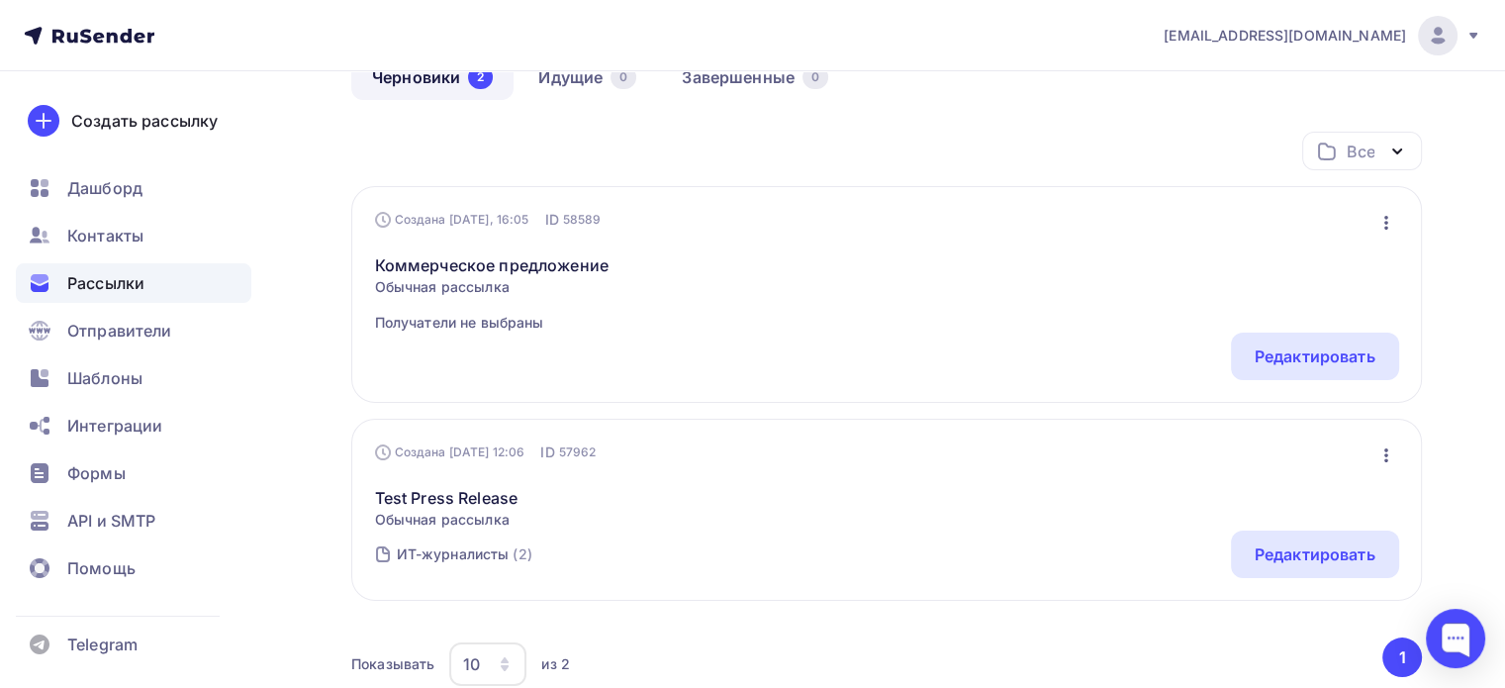
scroll to position [297, 0]
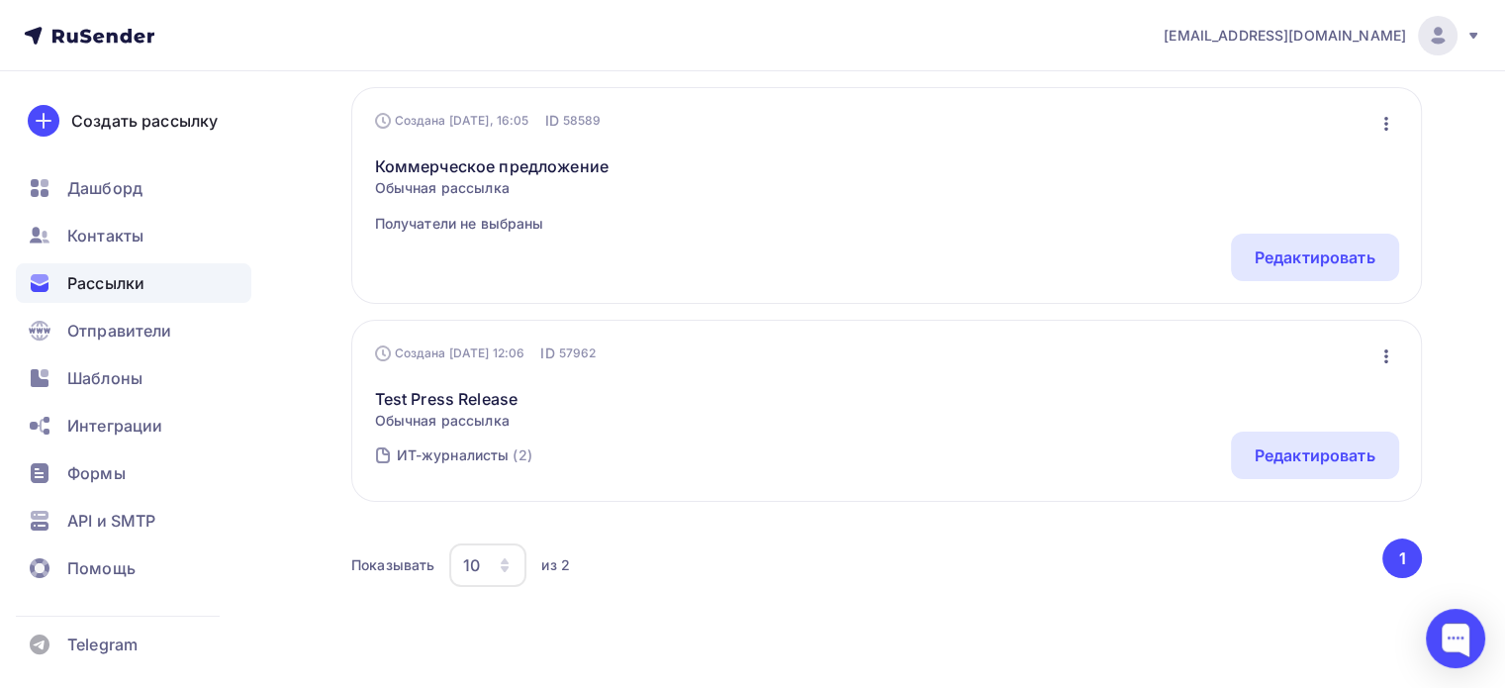
click at [1384, 355] on icon "button" at bounding box center [1387, 356] width 24 height 24
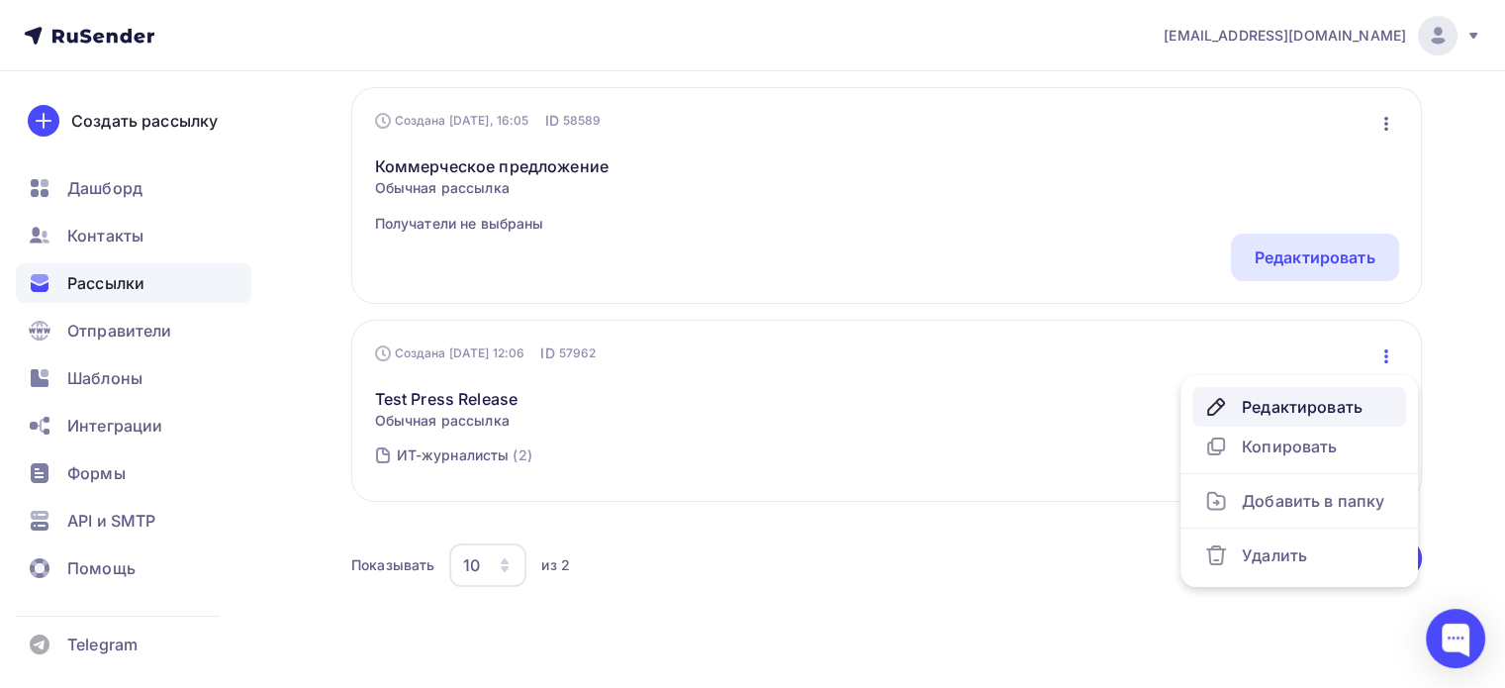
click at [1323, 407] on div "Редактировать" at bounding box center [1299, 407] width 190 height 24
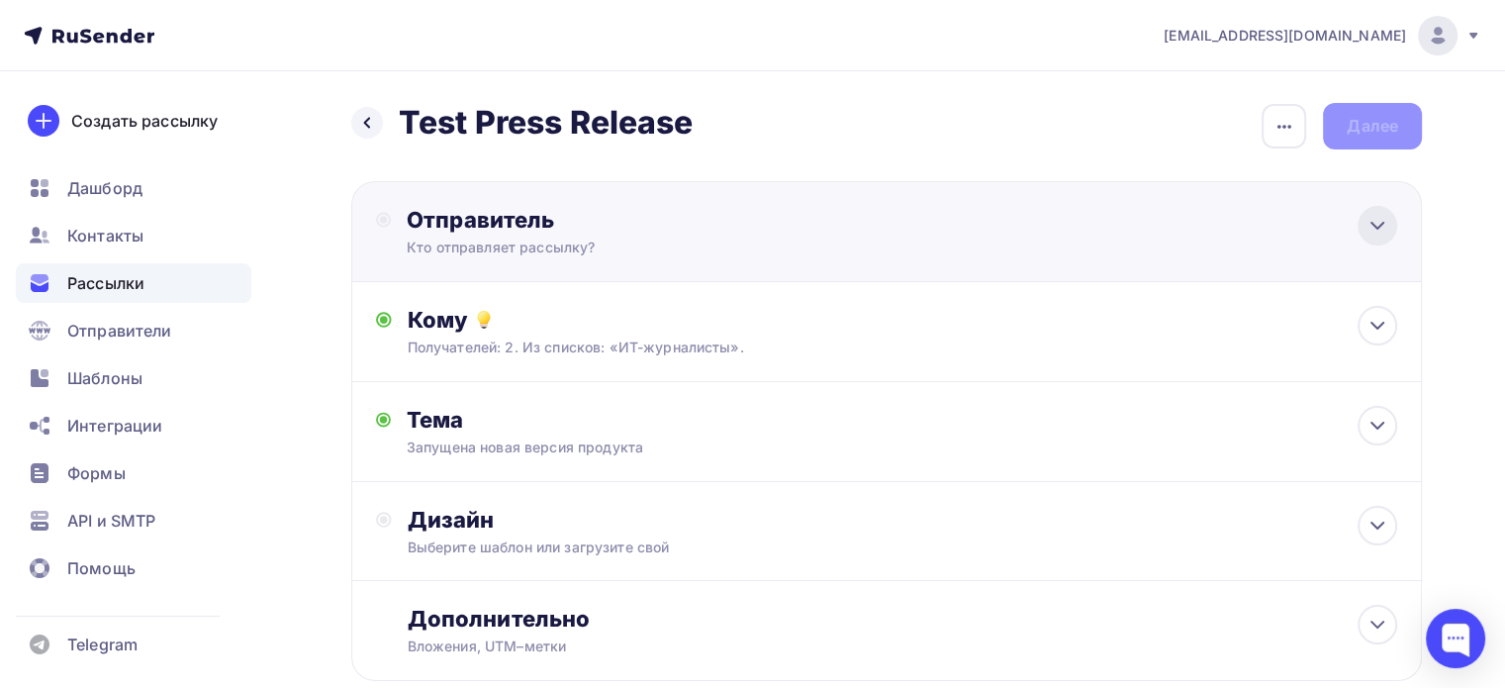
click at [1383, 231] on icon at bounding box center [1378, 226] width 24 height 24
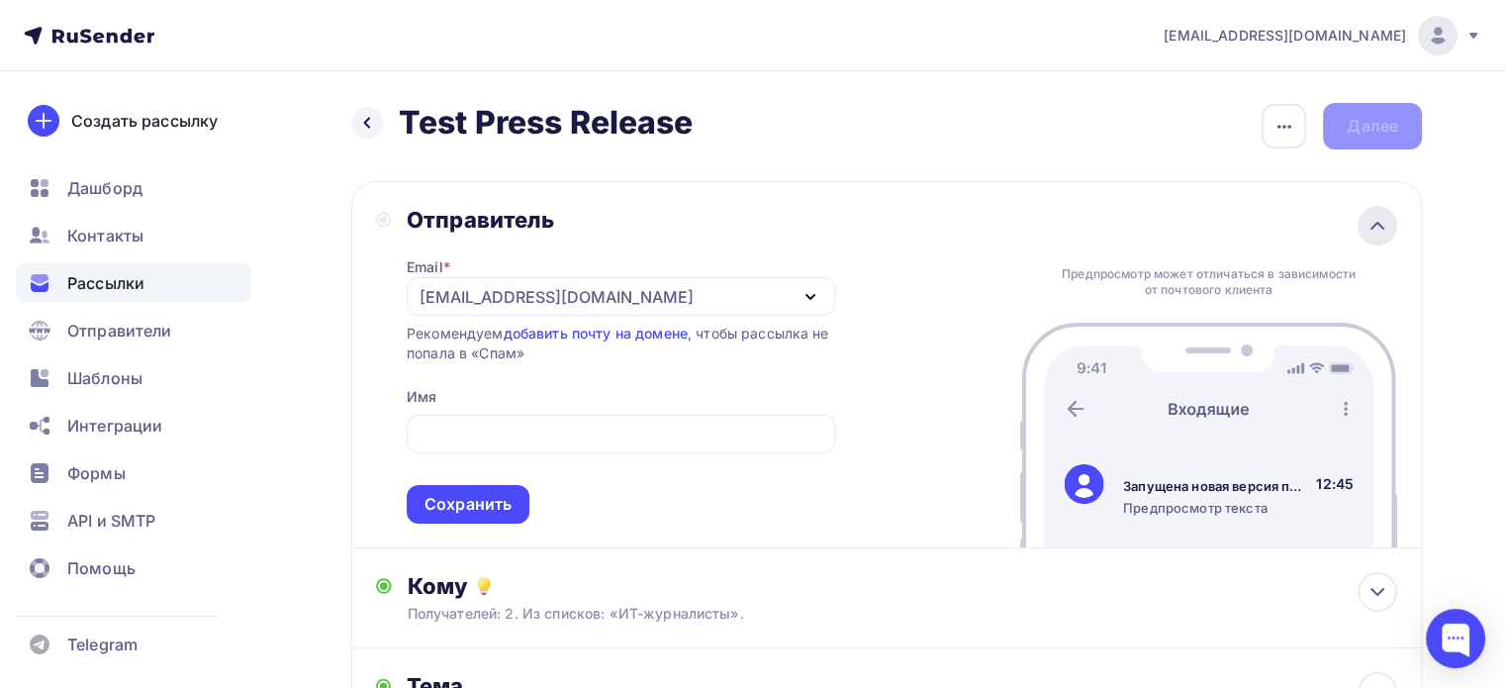
click at [1383, 231] on icon at bounding box center [1378, 226] width 24 height 24
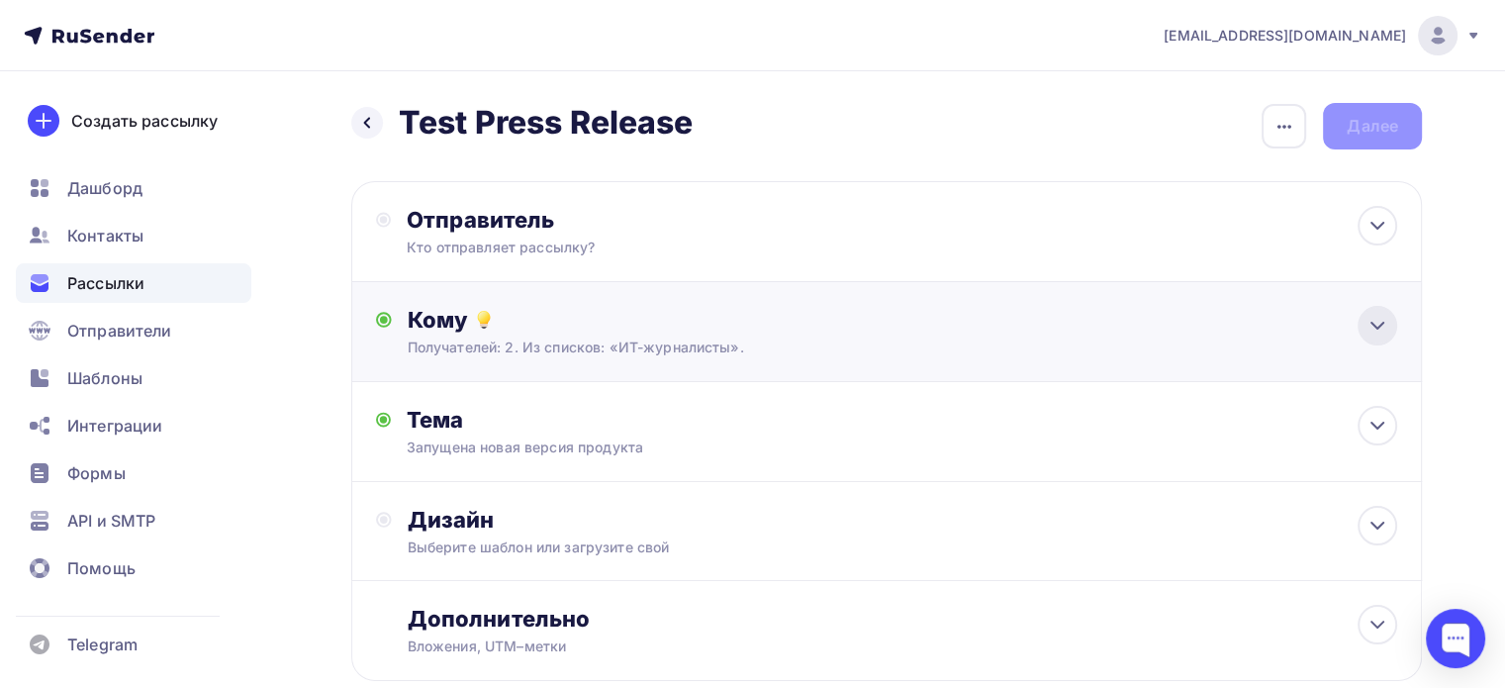
click at [1373, 341] on div at bounding box center [1378, 326] width 40 height 40
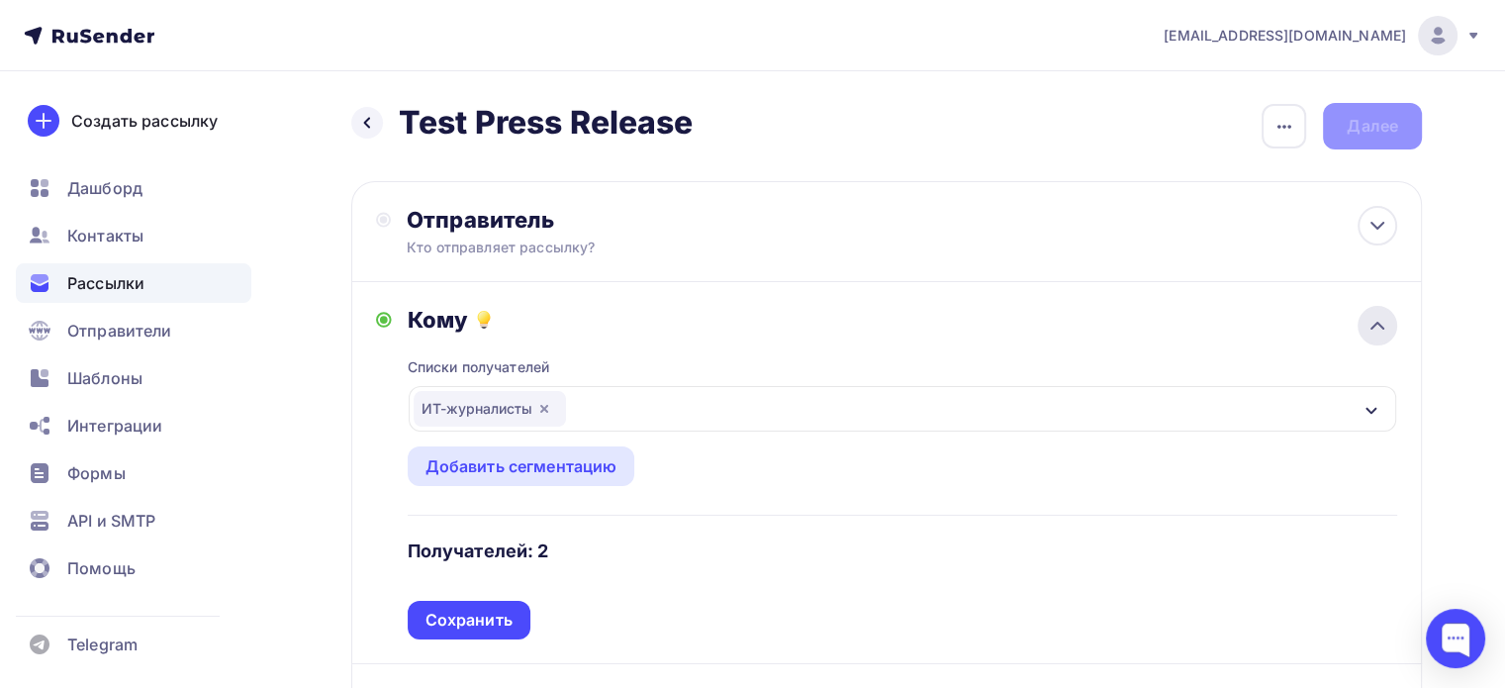
click at [1374, 341] on div at bounding box center [1378, 326] width 40 height 40
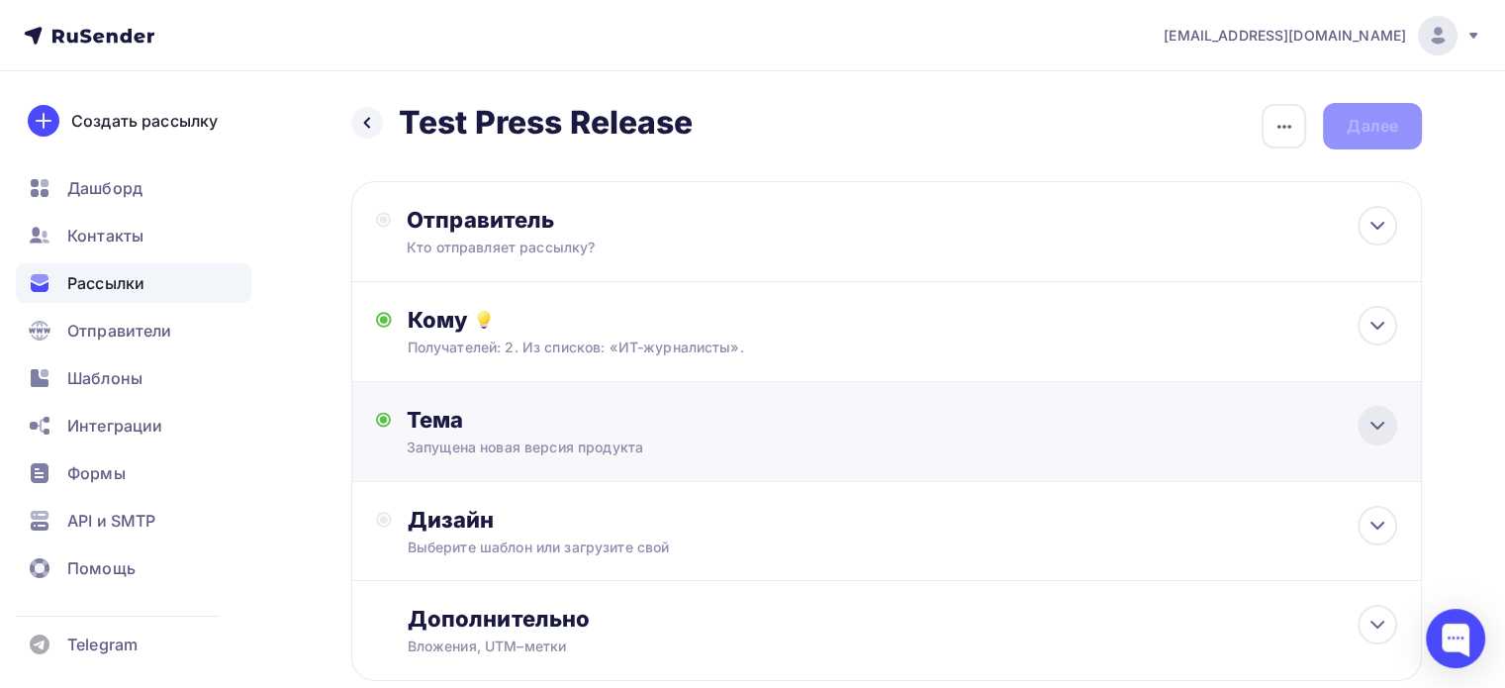
click at [1380, 432] on icon at bounding box center [1378, 426] width 24 height 24
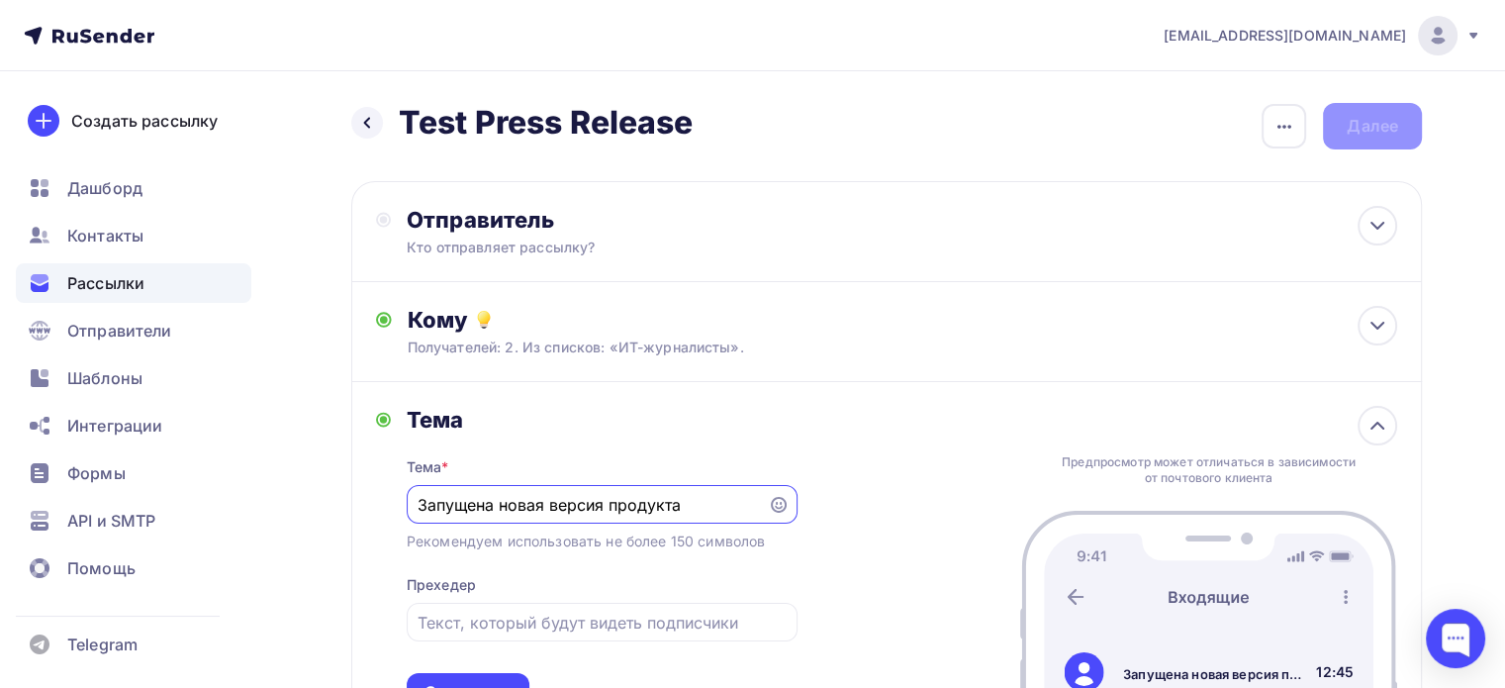
click at [557, 103] on h2 "Test Press Release" at bounding box center [546, 123] width 295 height 40
click at [1282, 132] on icon "button" at bounding box center [1285, 127] width 24 height 24
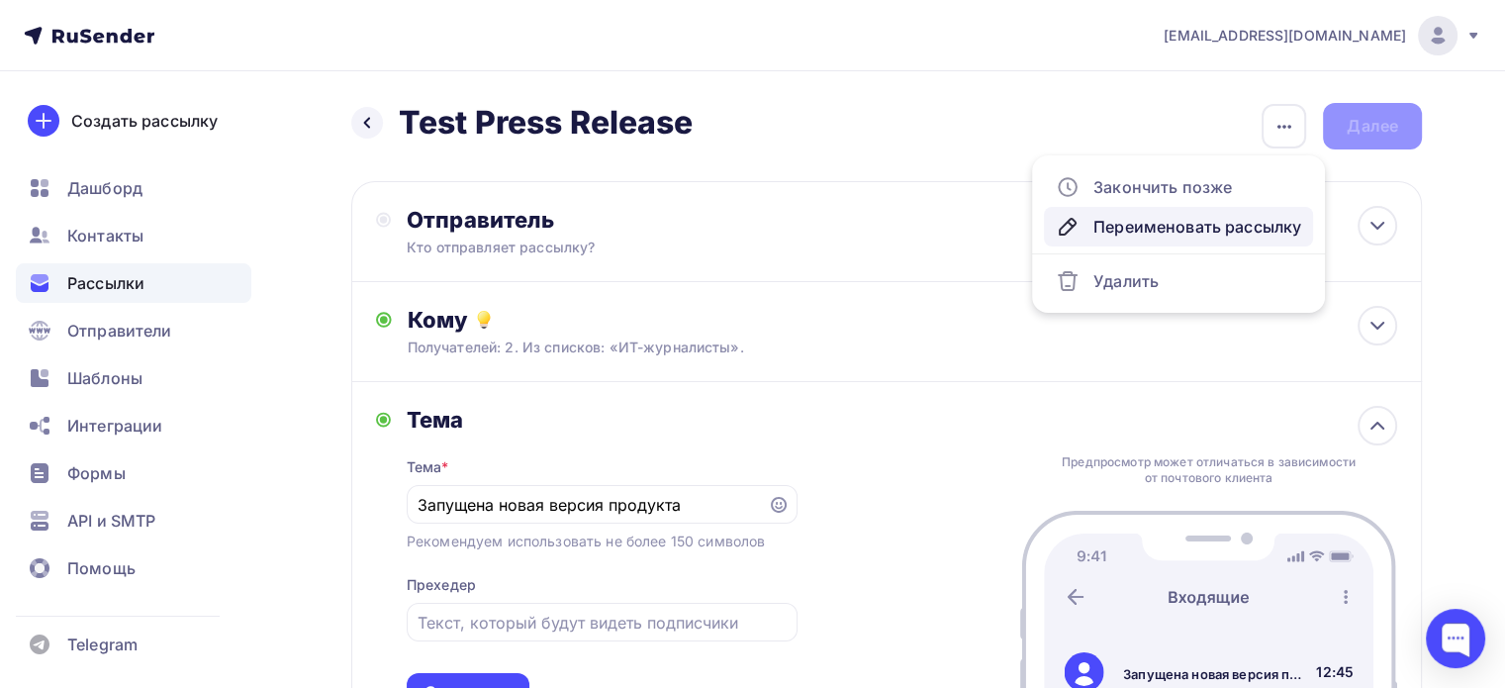
click at [1251, 226] on div "Переименовать рассылку" at bounding box center [1178, 227] width 245 height 24
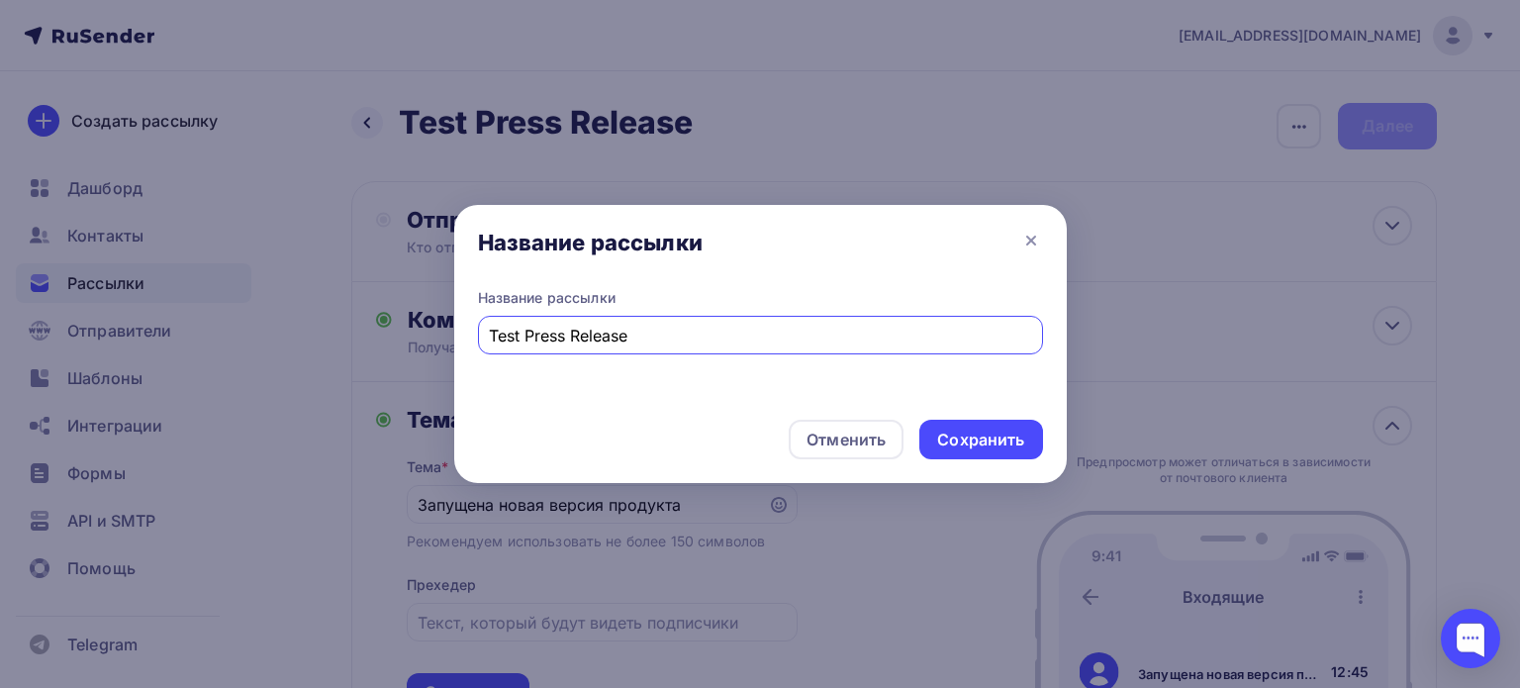
click at [578, 332] on input "Test Press Release" at bounding box center [760, 336] width 542 height 24
type input "Новый продукт"
click at [981, 435] on div "Сохранить" at bounding box center [980, 440] width 87 height 23
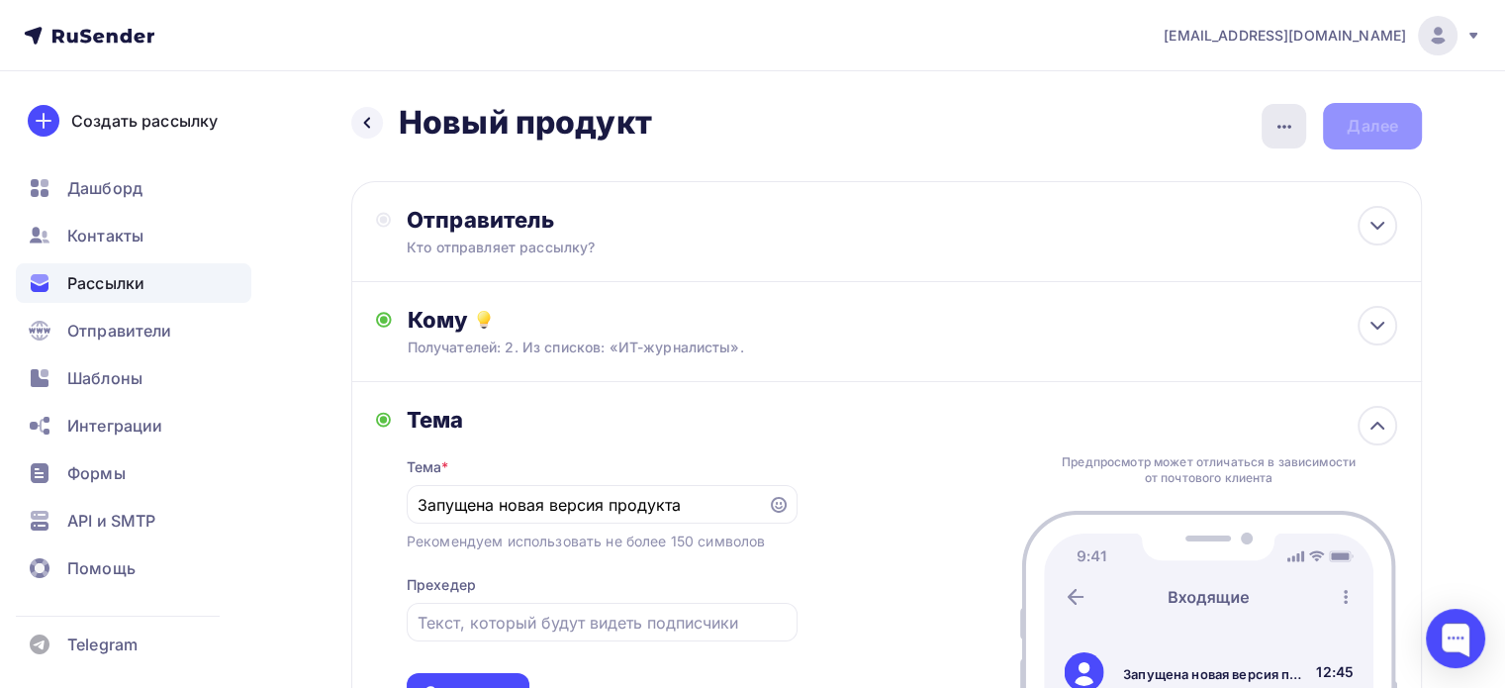
click at [1295, 123] on icon "button" at bounding box center [1285, 127] width 24 height 24
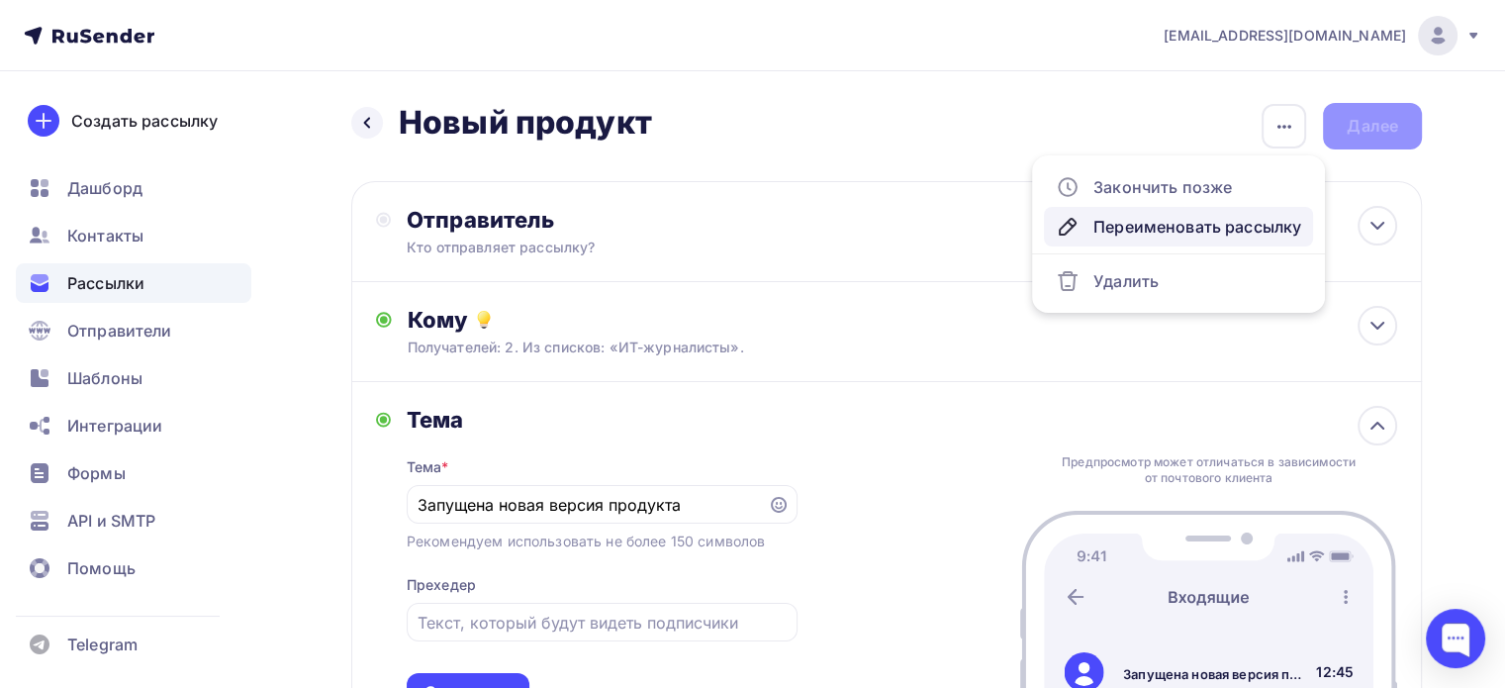
click at [1217, 226] on div "Переименовать рассылку" at bounding box center [1178, 227] width 245 height 24
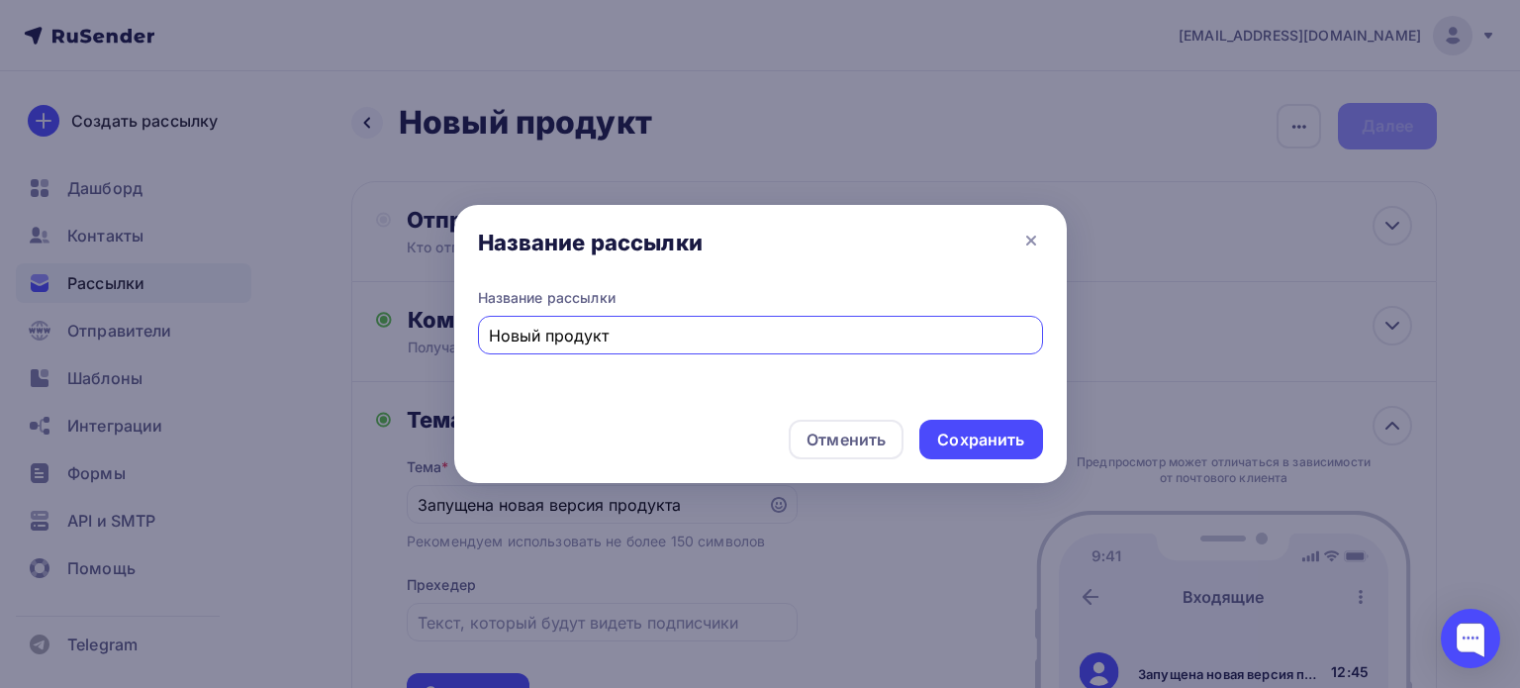
click at [551, 336] on input "Новый продукт" at bounding box center [760, 336] width 542 height 24
drag, startPoint x: 551, startPoint y: 336, endPoint x: 497, endPoint y: 335, distance: 54.4
click at [497, 335] on input "Новый продукт" at bounding box center [760, 336] width 542 height 24
type input "П"
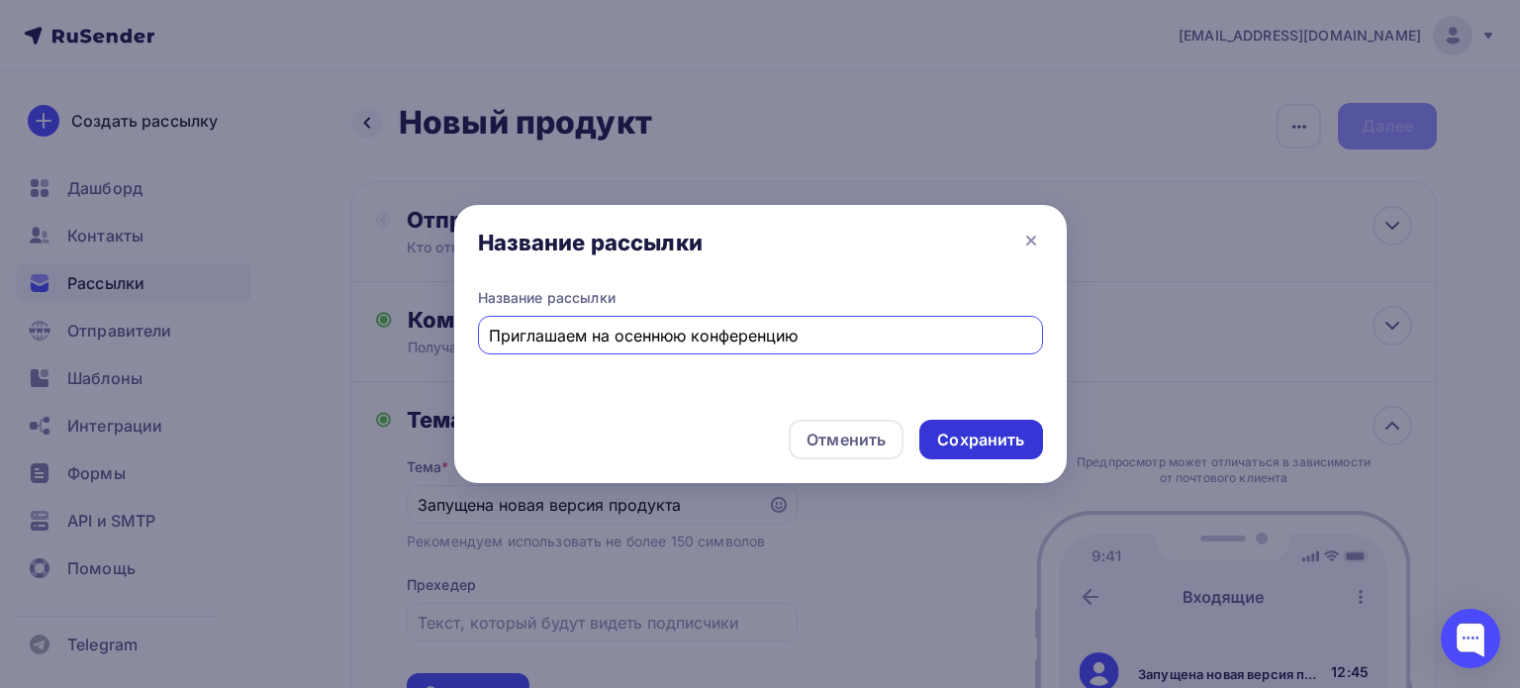
type input "Приглашаем на осеннюю конференцию"
click at [998, 444] on div "Сохранить" at bounding box center [980, 440] width 87 height 23
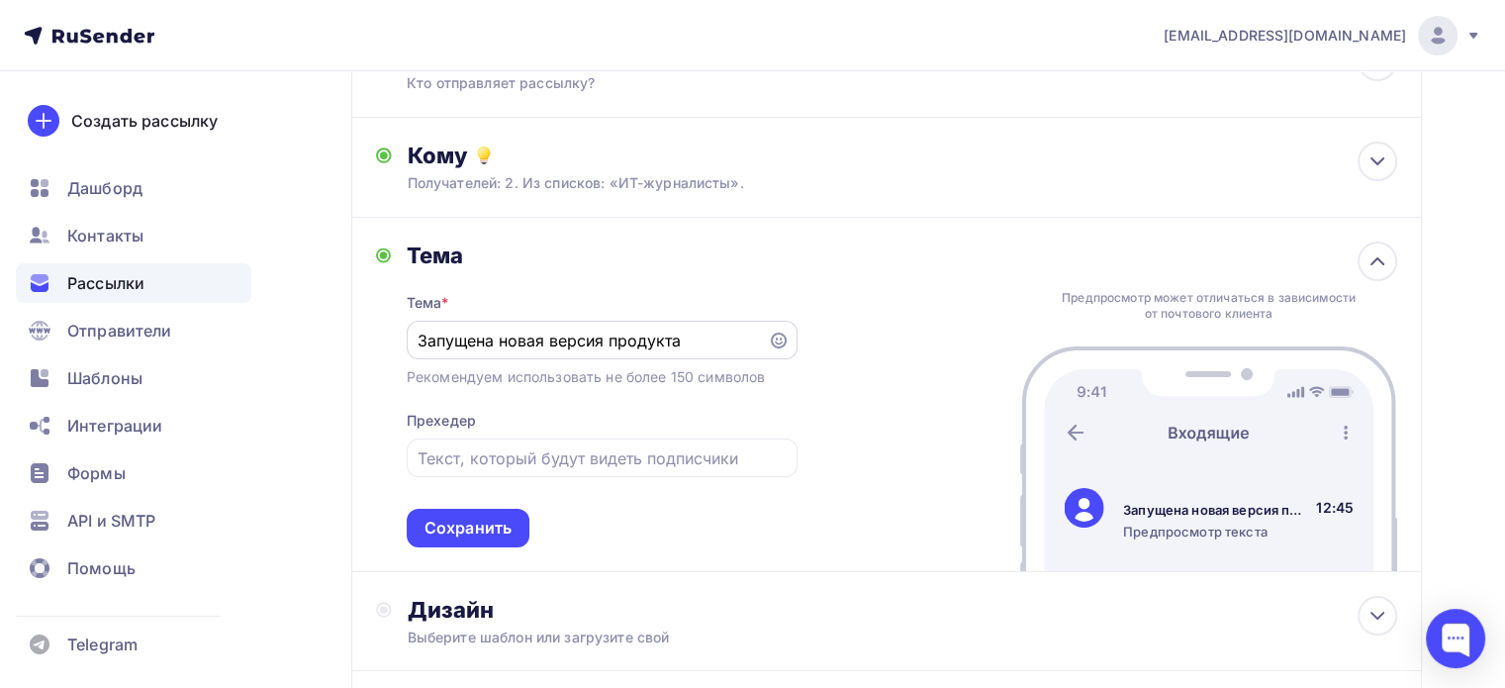
scroll to position [198, 0]
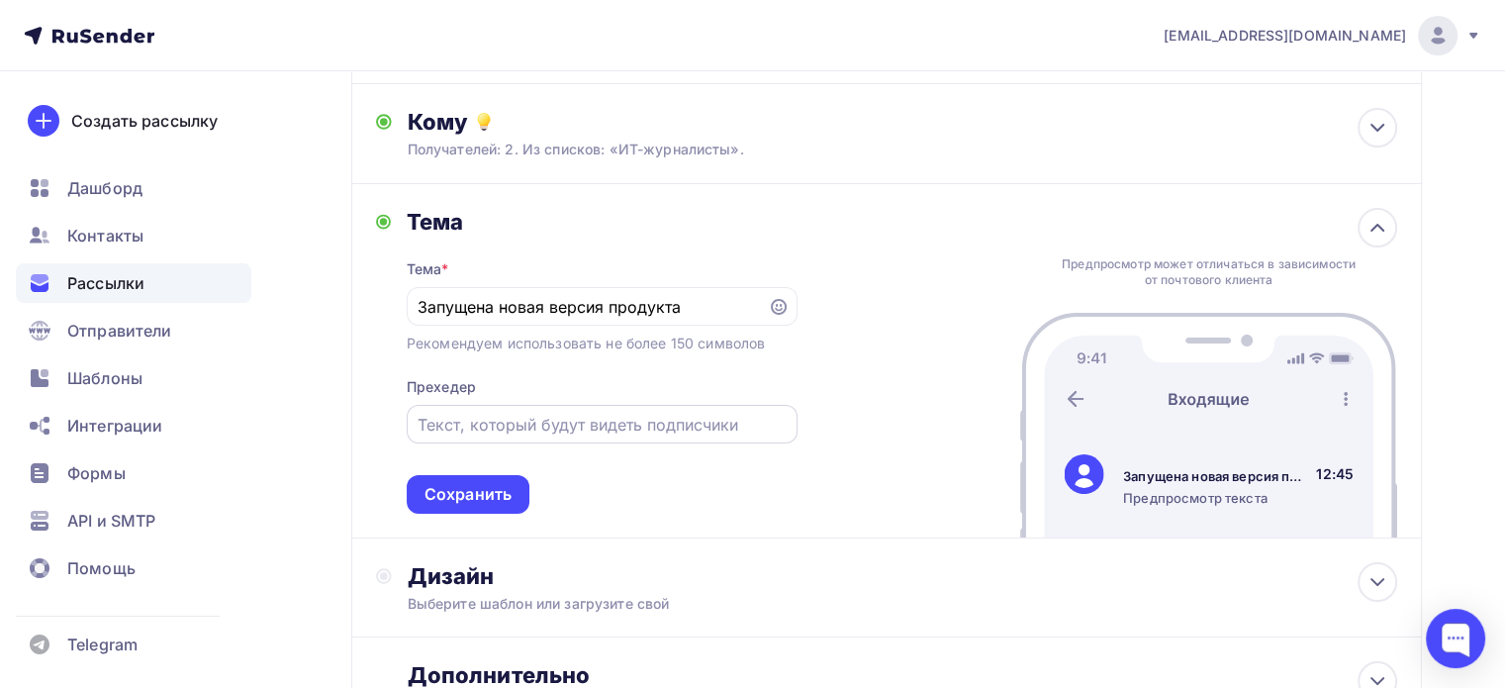
click at [626, 428] on input "text" at bounding box center [602, 425] width 368 height 24
click at [485, 499] on div "Сохранить" at bounding box center [468, 494] width 87 height 23
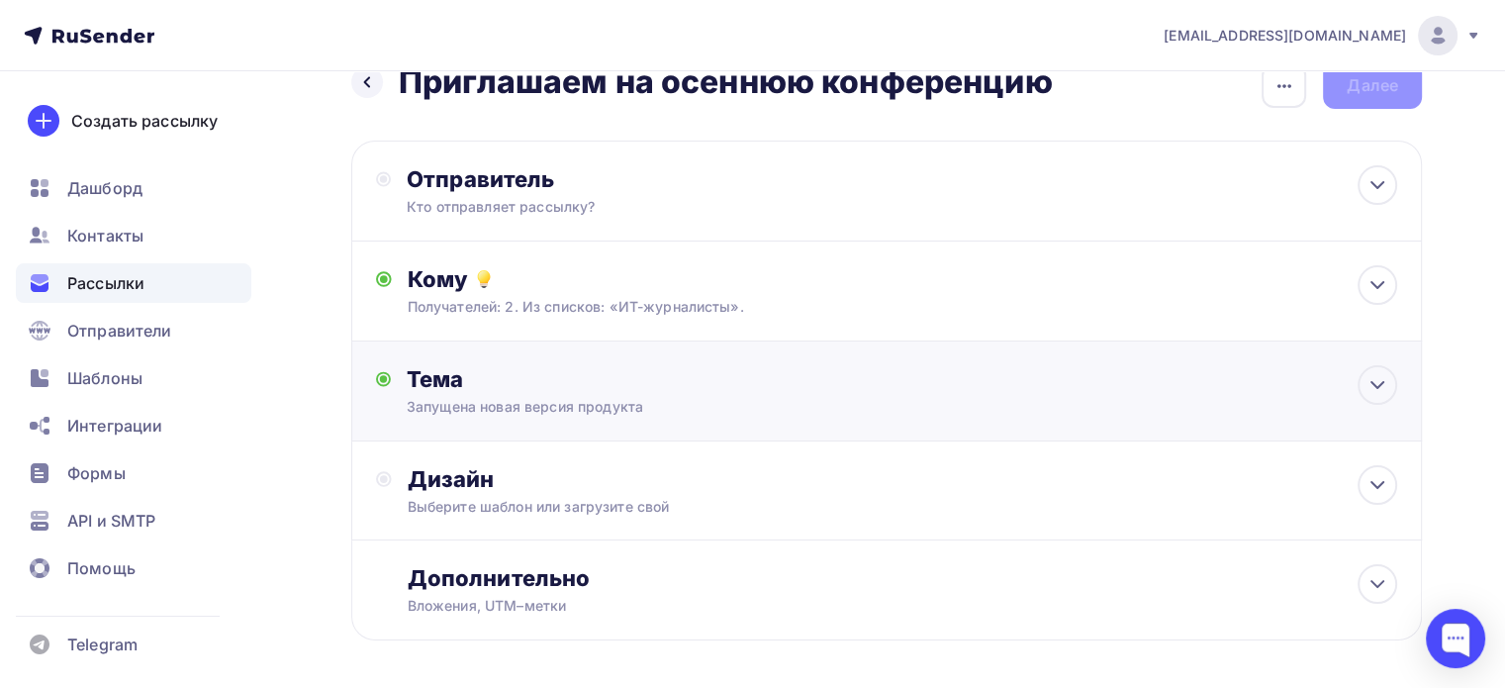
scroll to position [0, 0]
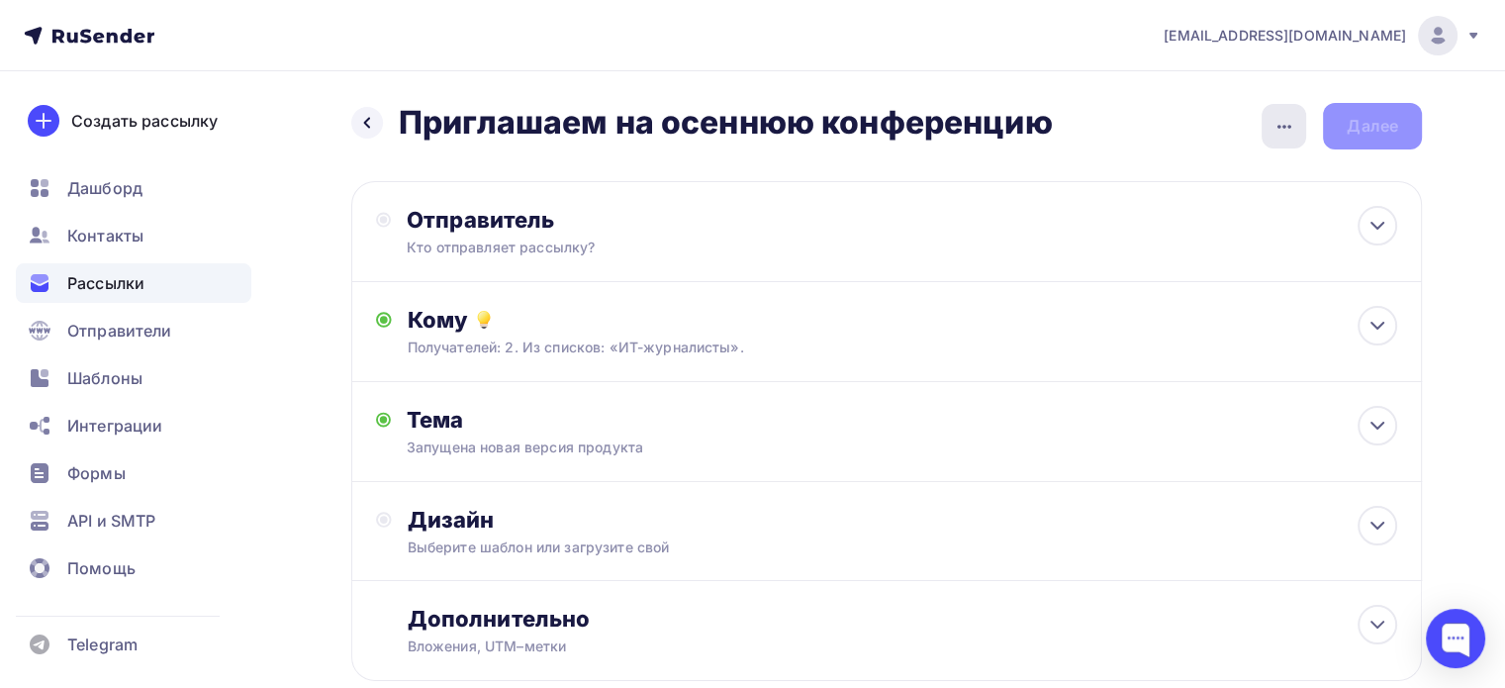
click at [1296, 118] on div "button" at bounding box center [1284, 126] width 45 height 45
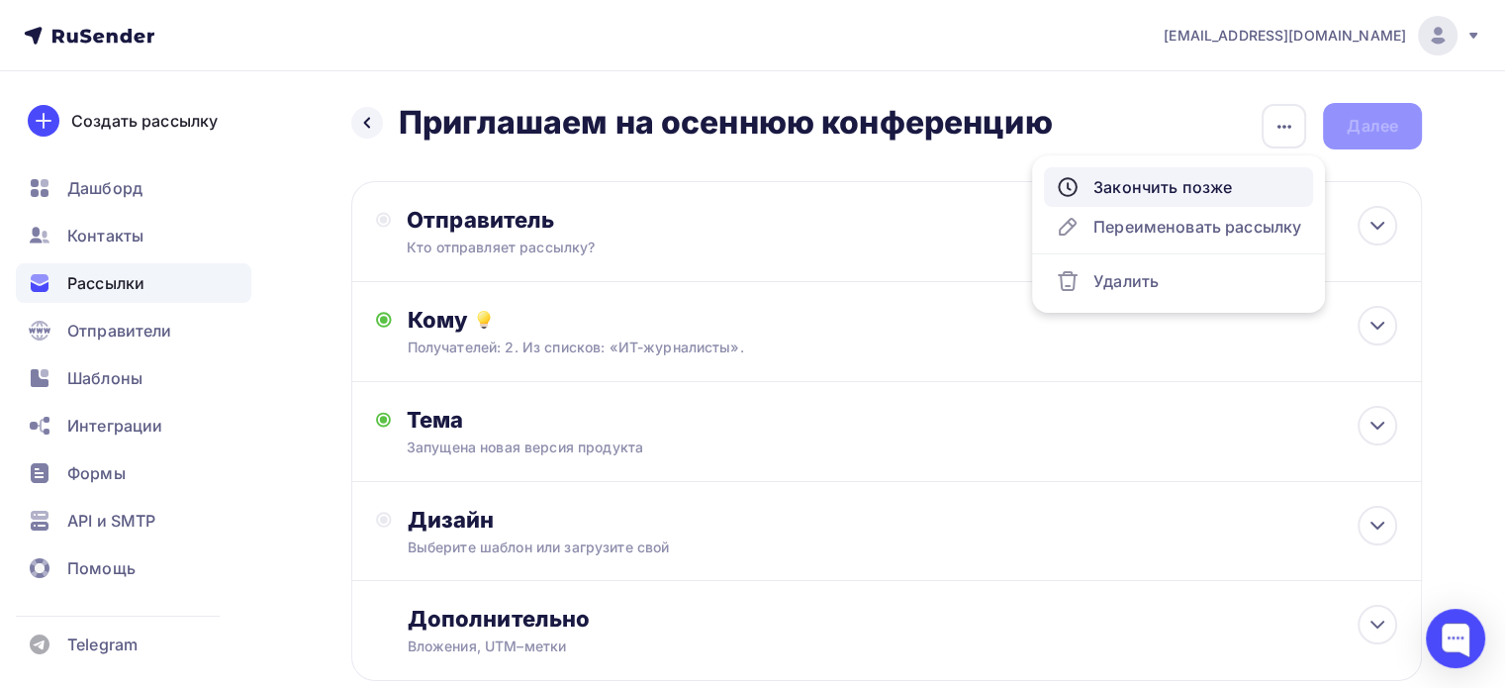
click at [1226, 188] on div "Закончить позже" at bounding box center [1178, 187] width 245 height 24
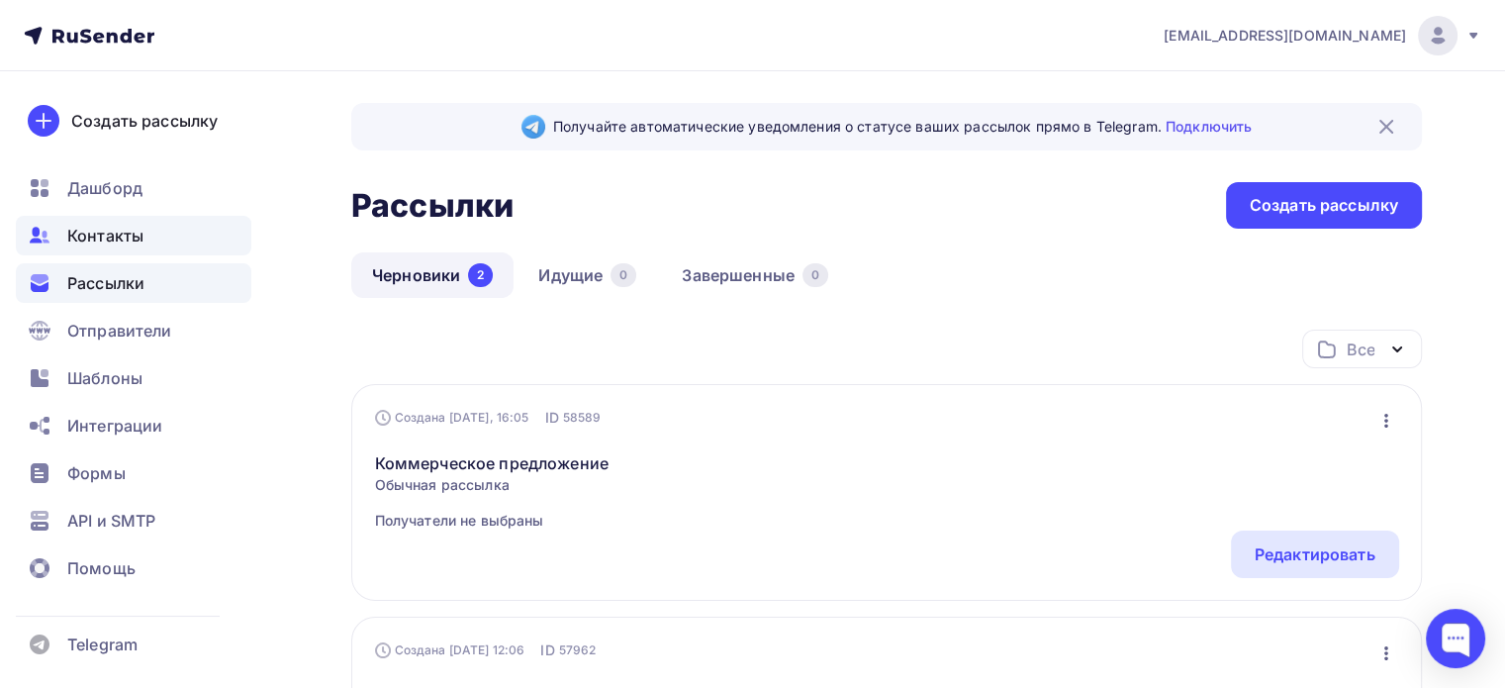
click at [160, 240] on div "Контакты" at bounding box center [134, 236] width 236 height 40
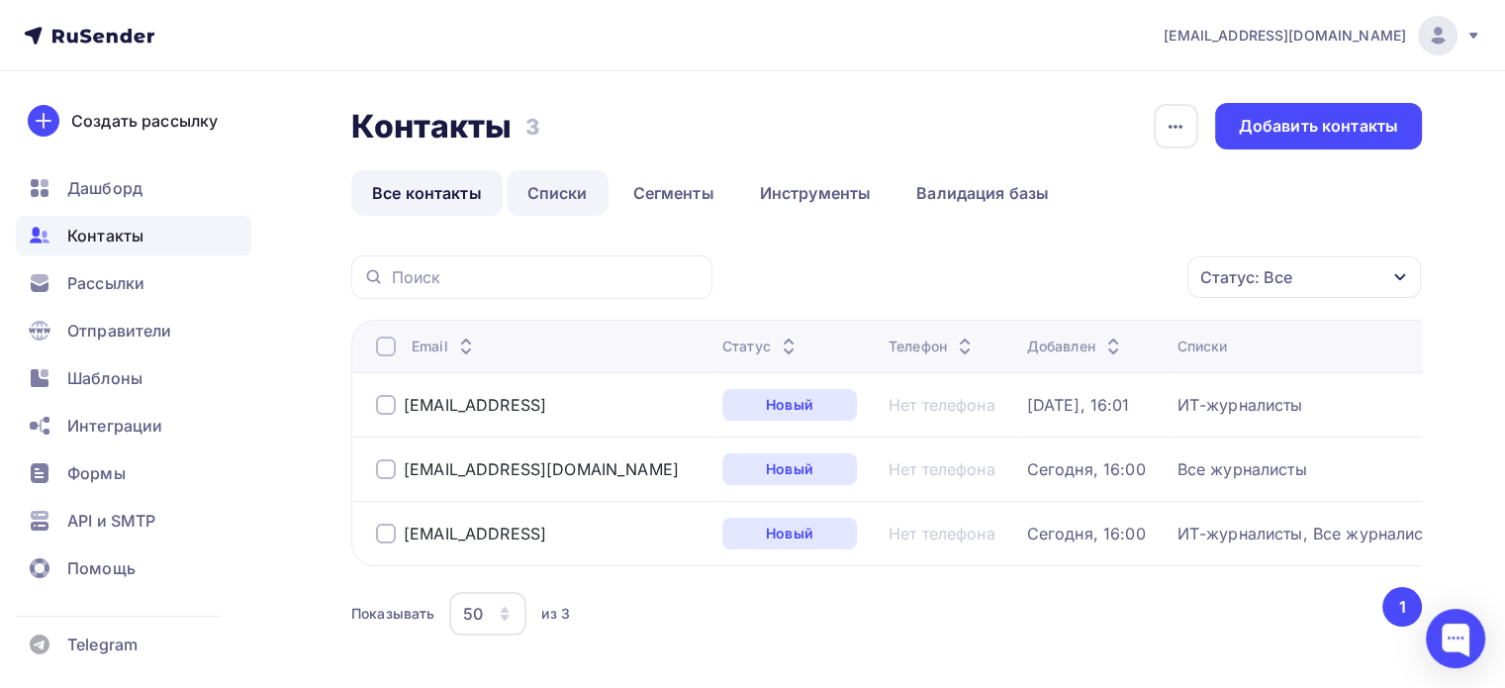
click at [546, 198] on link "Списки" at bounding box center [558, 193] width 102 height 46
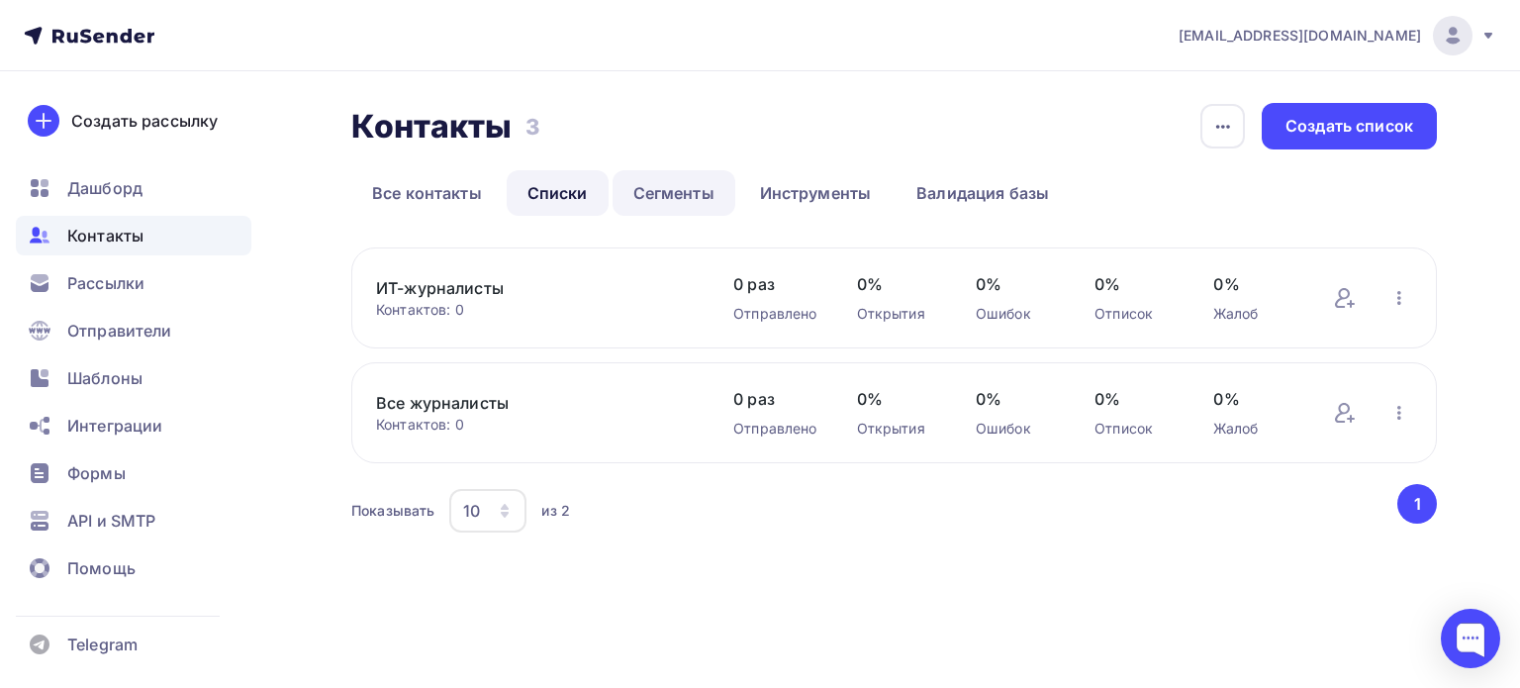
click at [689, 196] on link "Сегменты" at bounding box center [674, 193] width 123 height 46
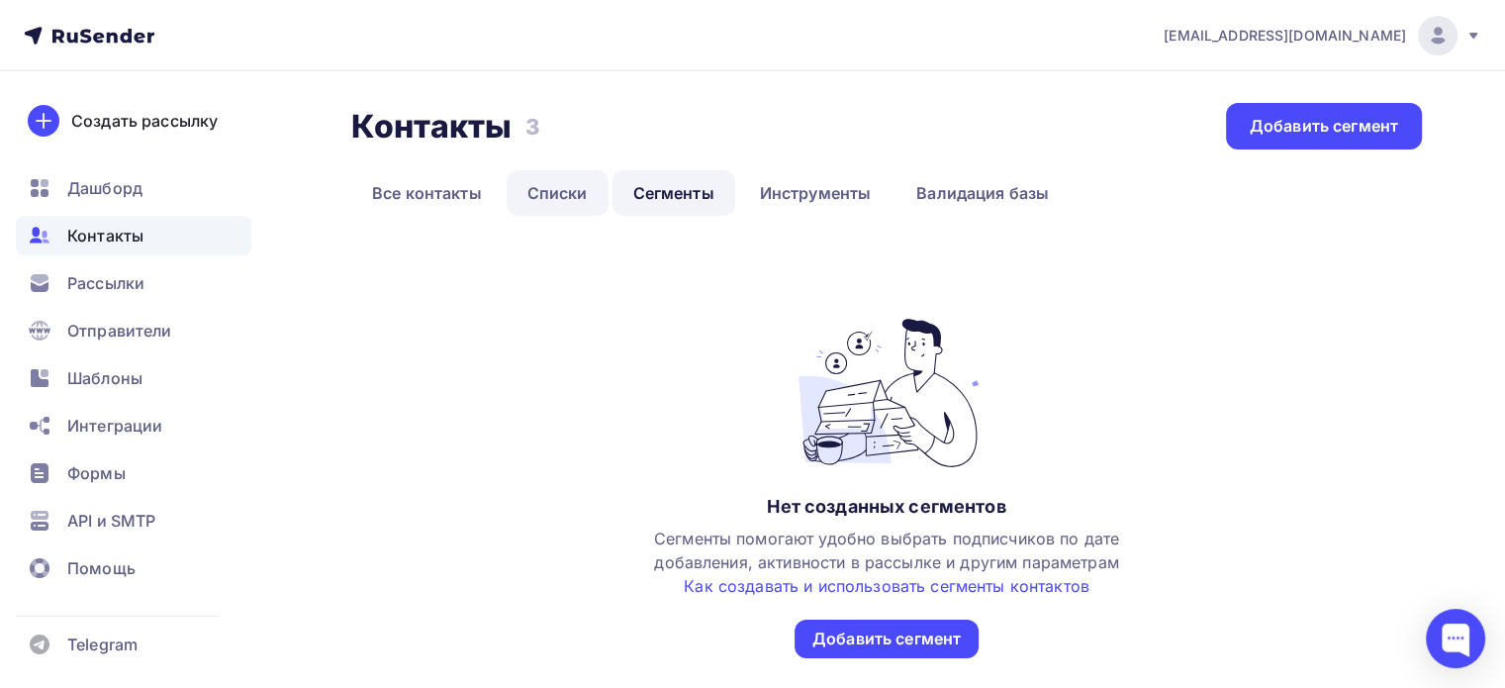
click at [553, 189] on link "Списки" at bounding box center [558, 193] width 102 height 46
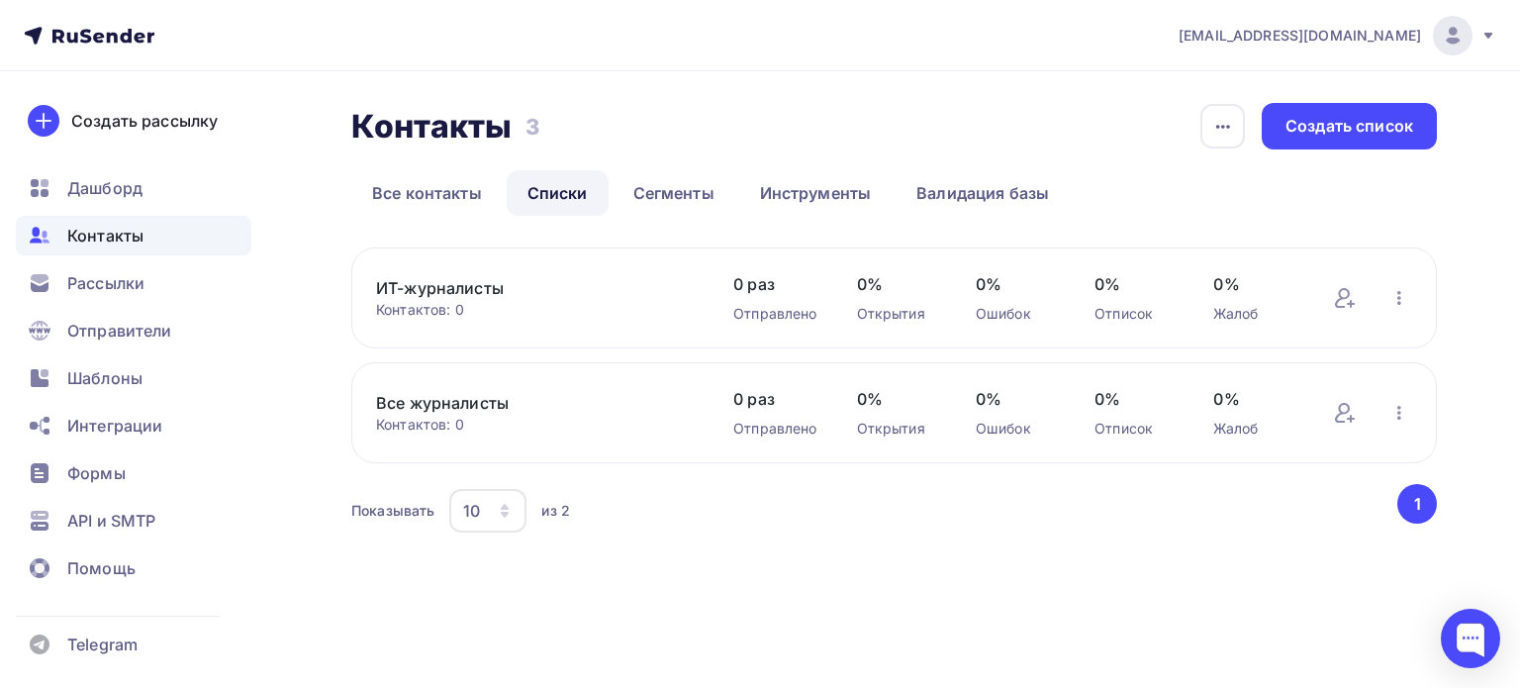
click at [1246, 116] on div "История импорта Создать список" at bounding box center [1319, 126] width 238 height 47
click at [1224, 125] on icon "button" at bounding box center [1223, 127] width 24 height 24
click at [1350, 126] on div "Создать список" at bounding box center [1350, 126] width 128 height 23
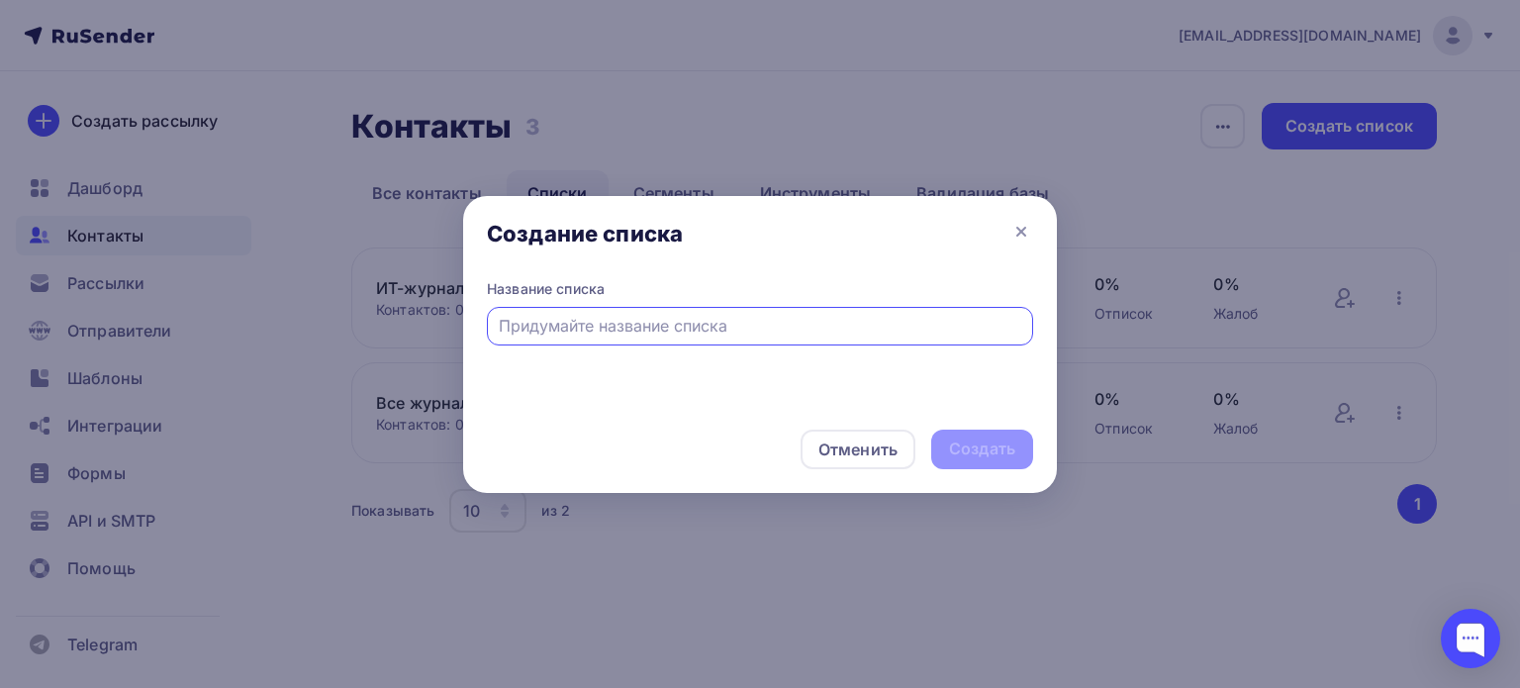
click at [629, 330] on input "text" at bounding box center [761, 326] width 524 height 24
type input "Топовые журналисты"
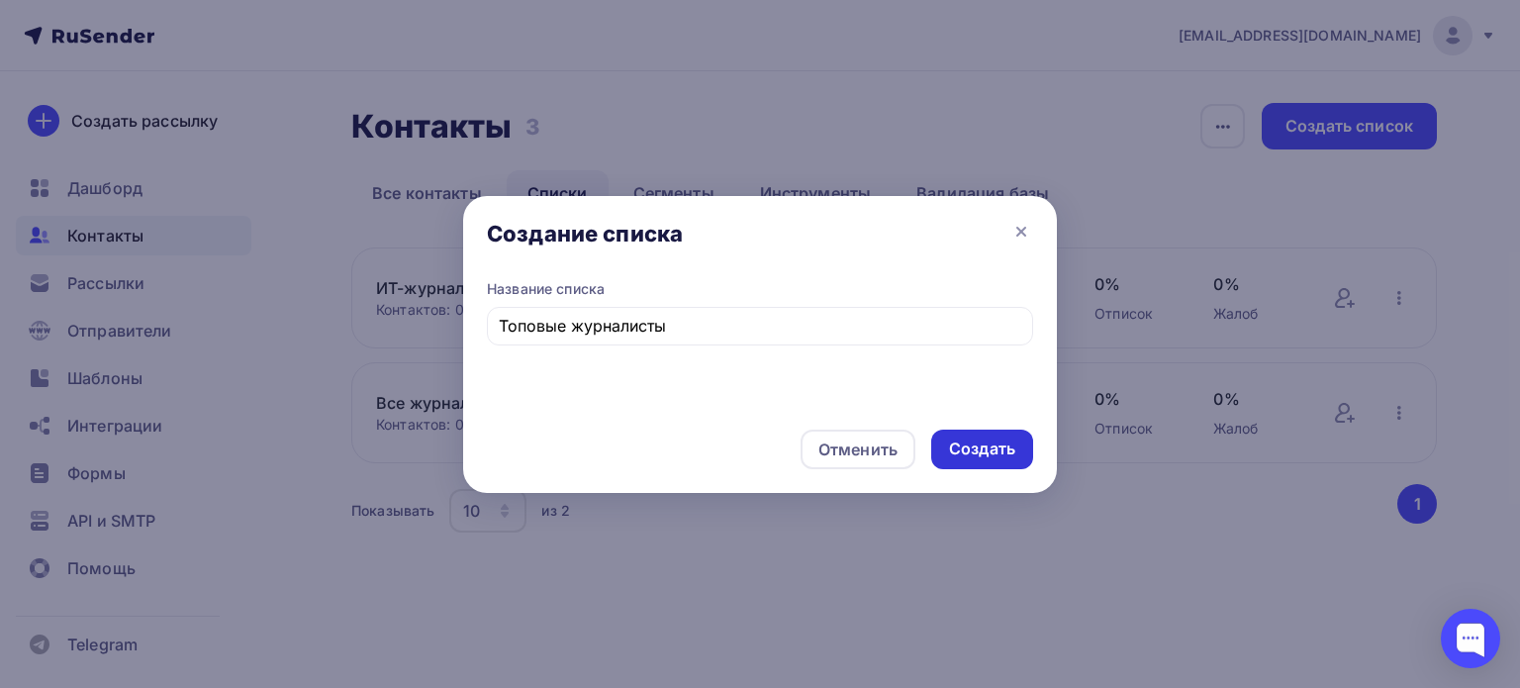
click at [972, 459] on div "Создать" at bounding box center [982, 448] width 66 height 23
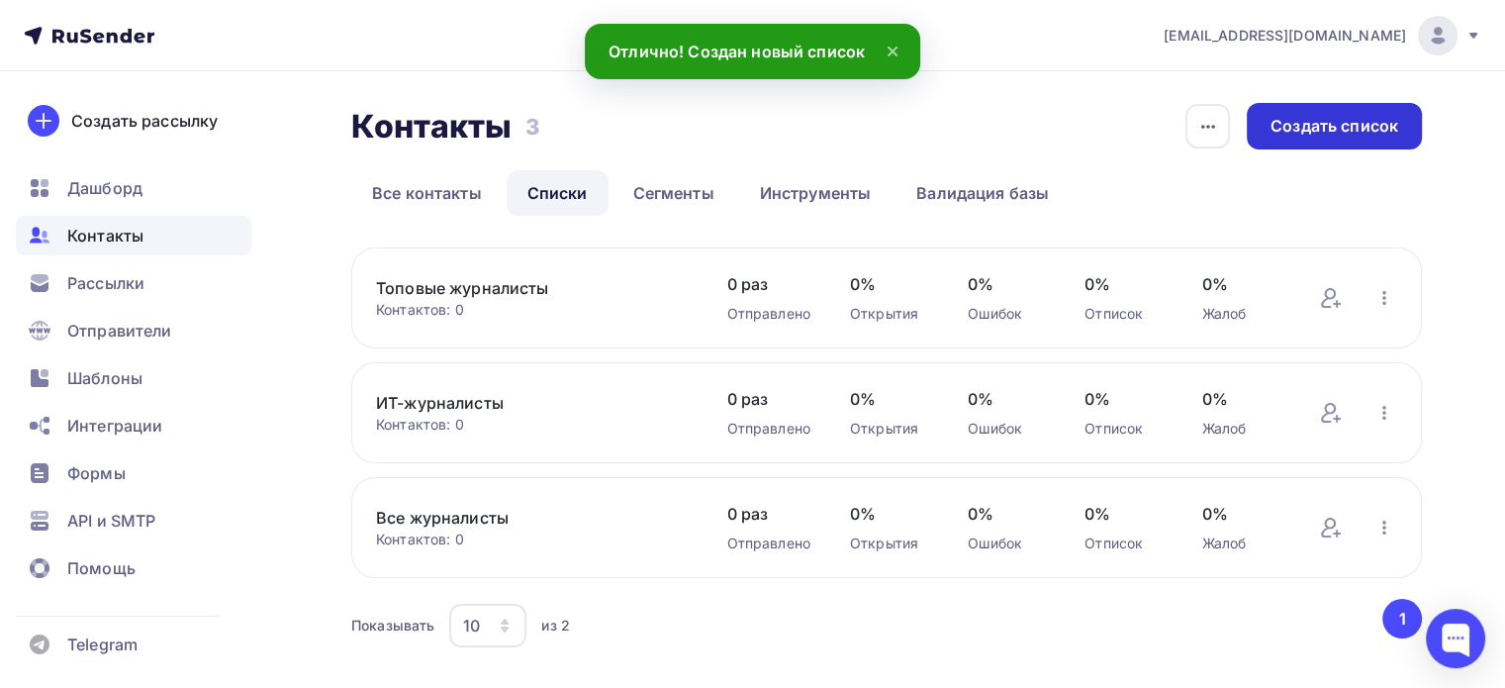
click at [1335, 133] on div "Создать список" at bounding box center [1335, 126] width 128 height 23
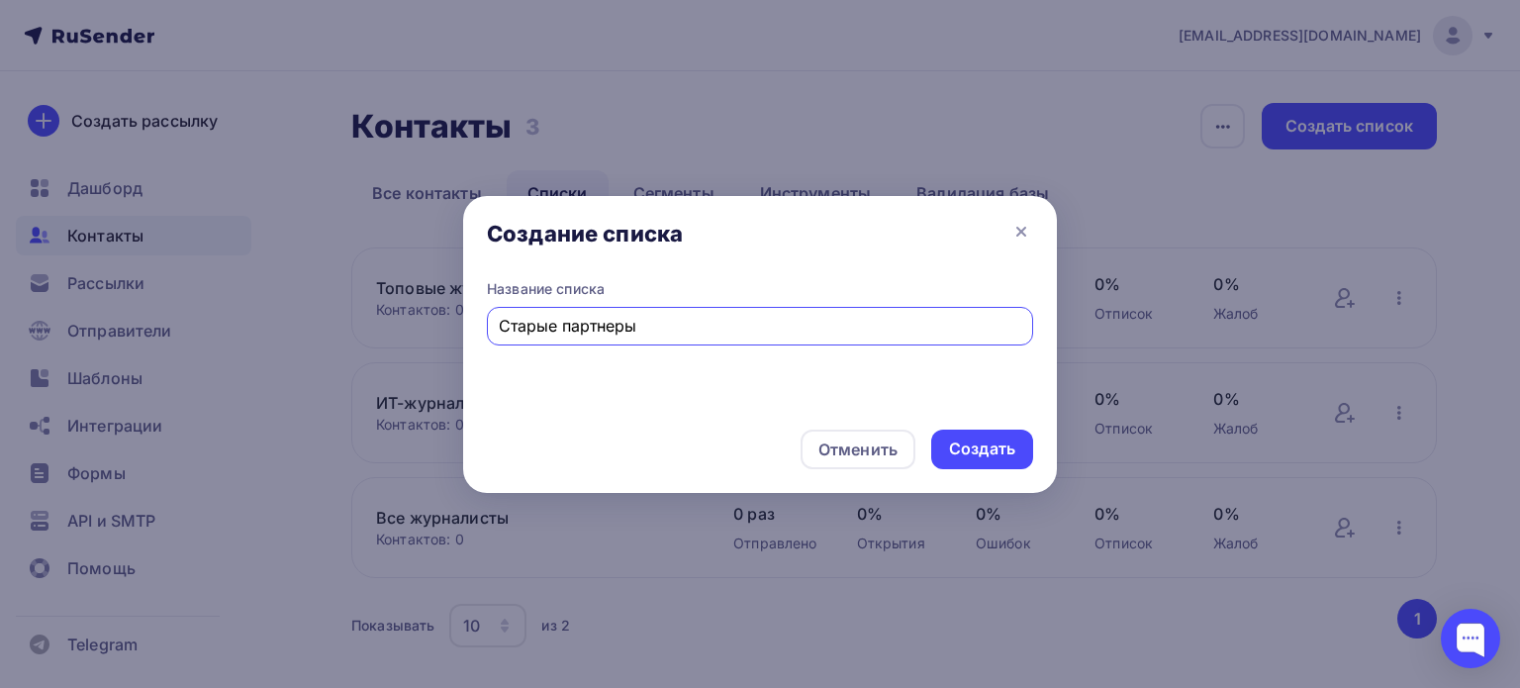
click at [534, 327] on input "Старые партнеры" at bounding box center [761, 326] width 524 height 24
drag, startPoint x: 534, startPoint y: 327, endPoint x: 678, endPoint y: 336, distance: 143.8
click at [678, 336] on input "Старые партнеры" at bounding box center [761, 326] width 524 height 24
type input "П"
type input "VIP партнеры"
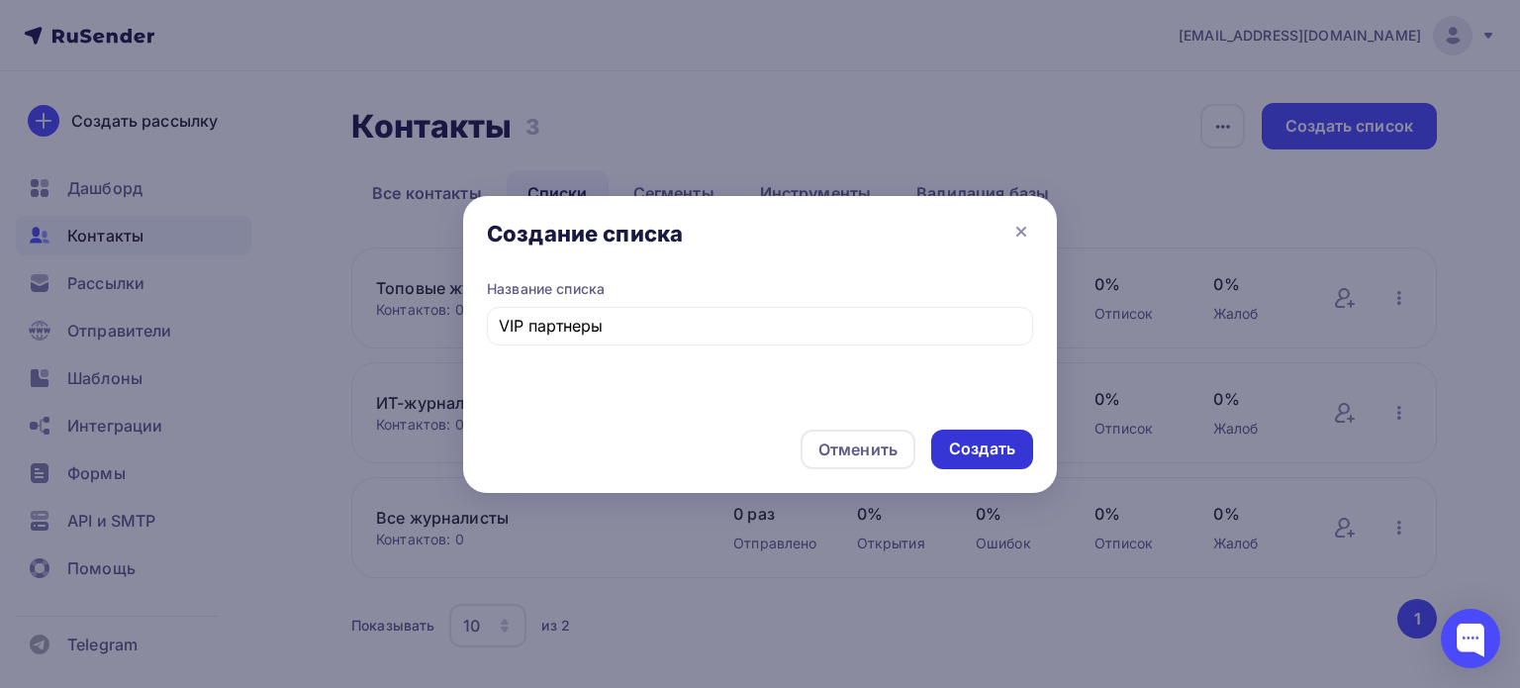
click at [979, 447] on div "Создать" at bounding box center [982, 448] width 66 height 23
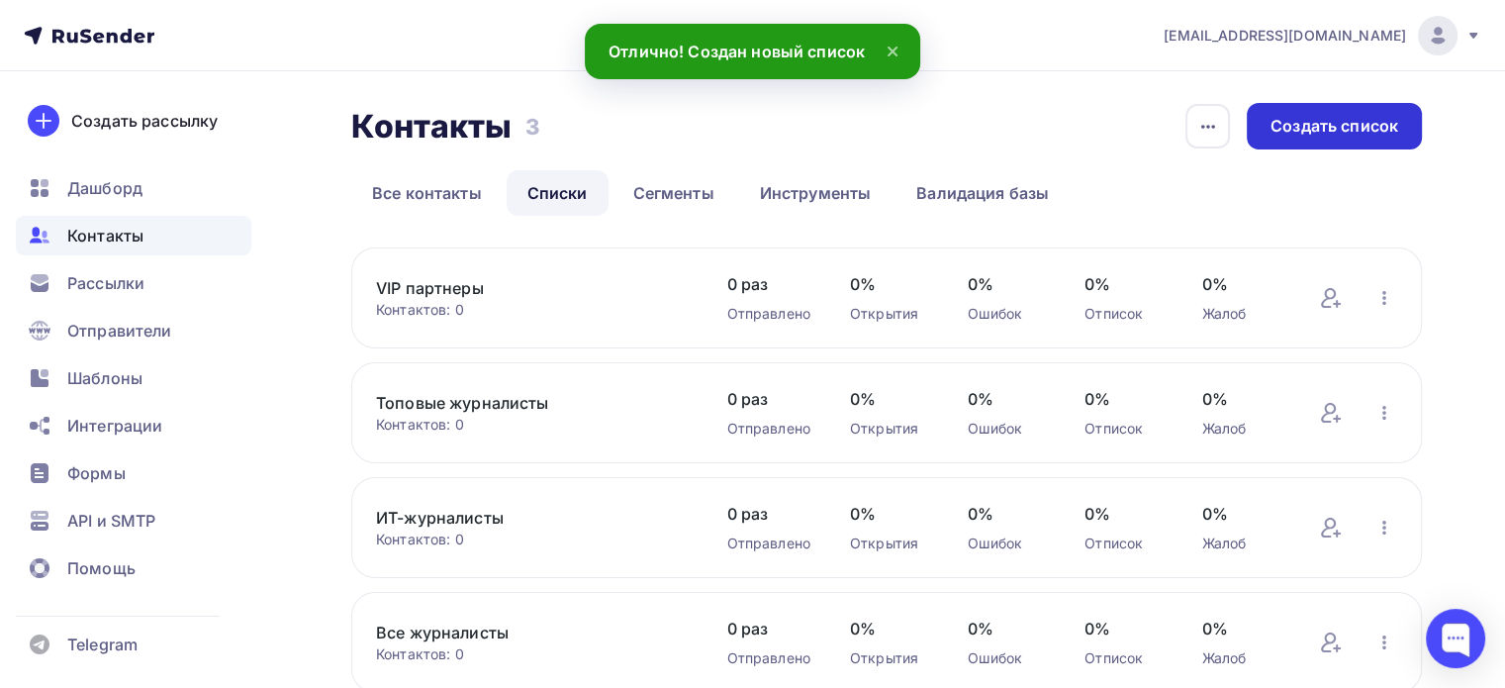
click at [1322, 127] on div "Создать список" at bounding box center [1335, 126] width 128 height 23
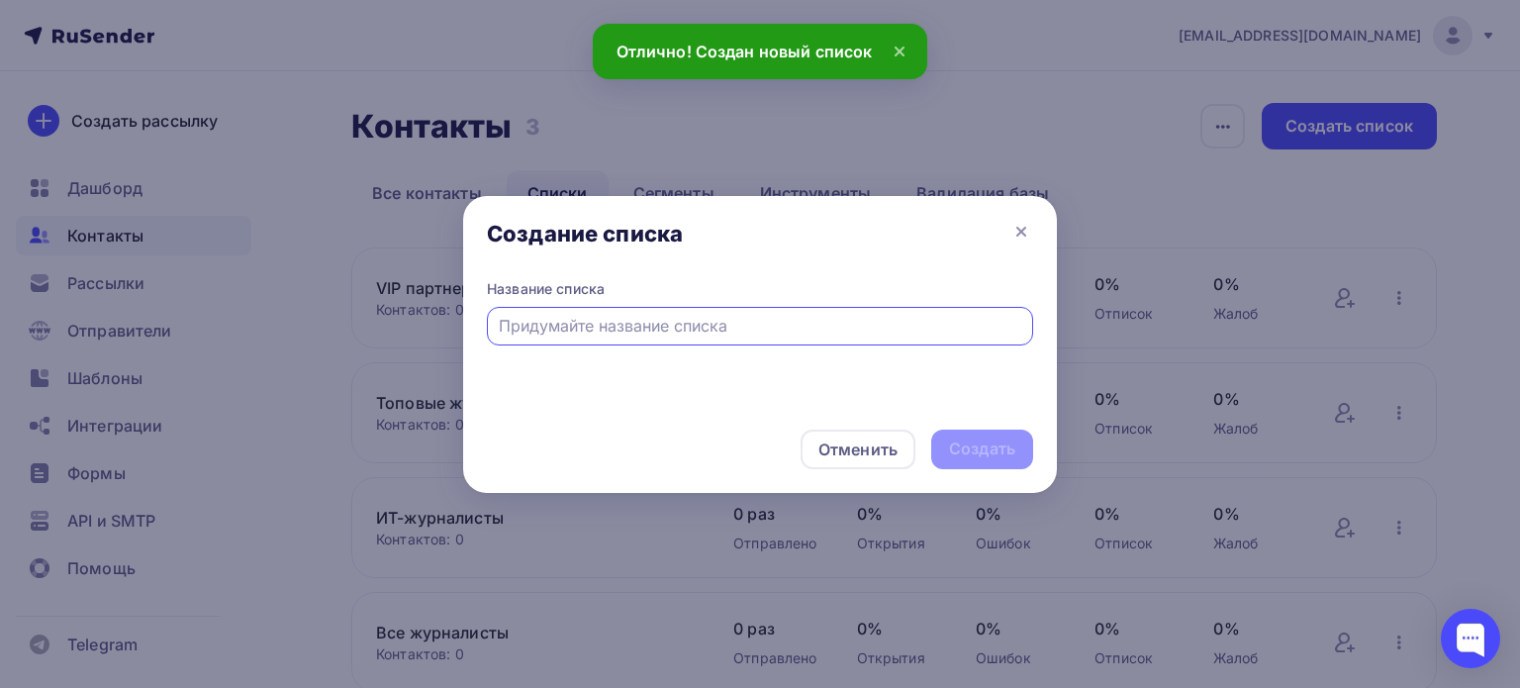
click at [694, 328] on input "text" at bounding box center [761, 326] width 524 height 24
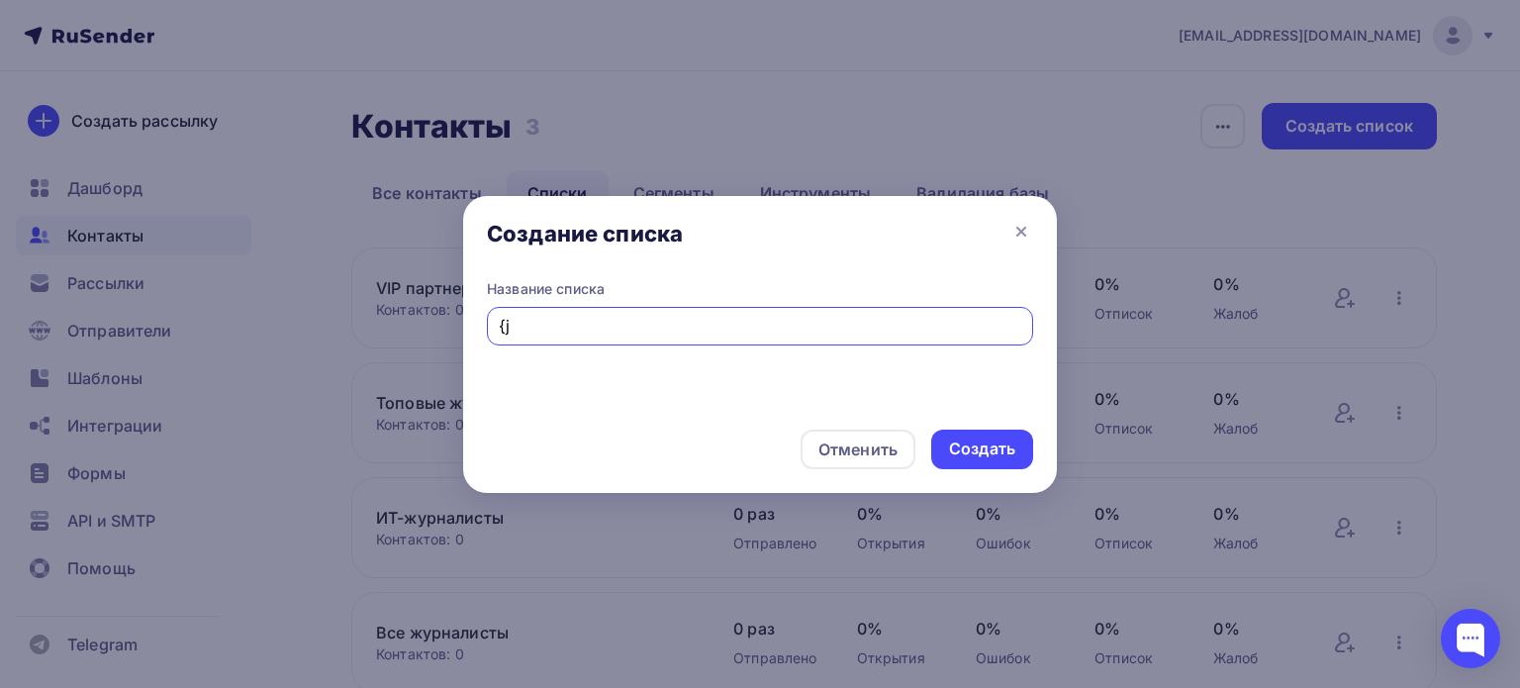
type input "{"
type input "Холодная рассылка"
click at [963, 450] on div "Создать" at bounding box center [982, 448] width 66 height 23
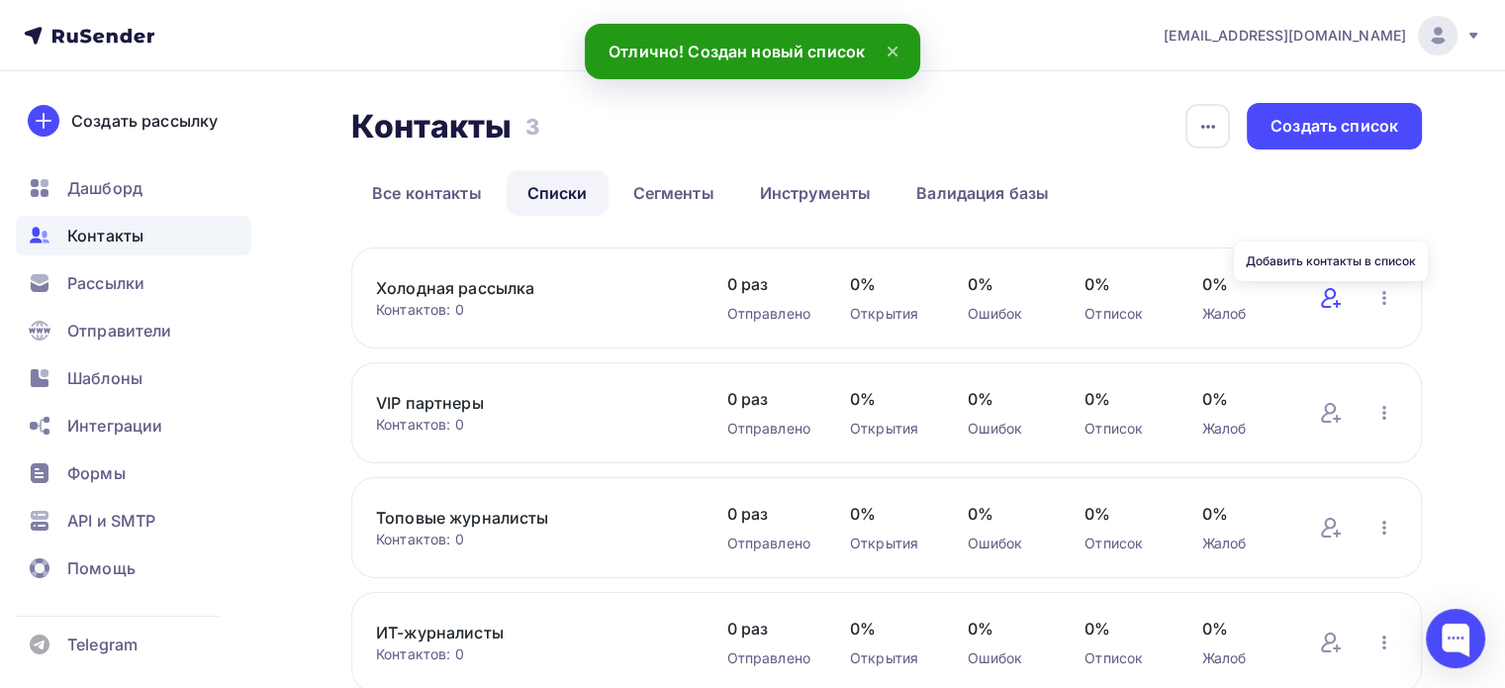
click at [1336, 298] on icon at bounding box center [1331, 298] width 24 height 24
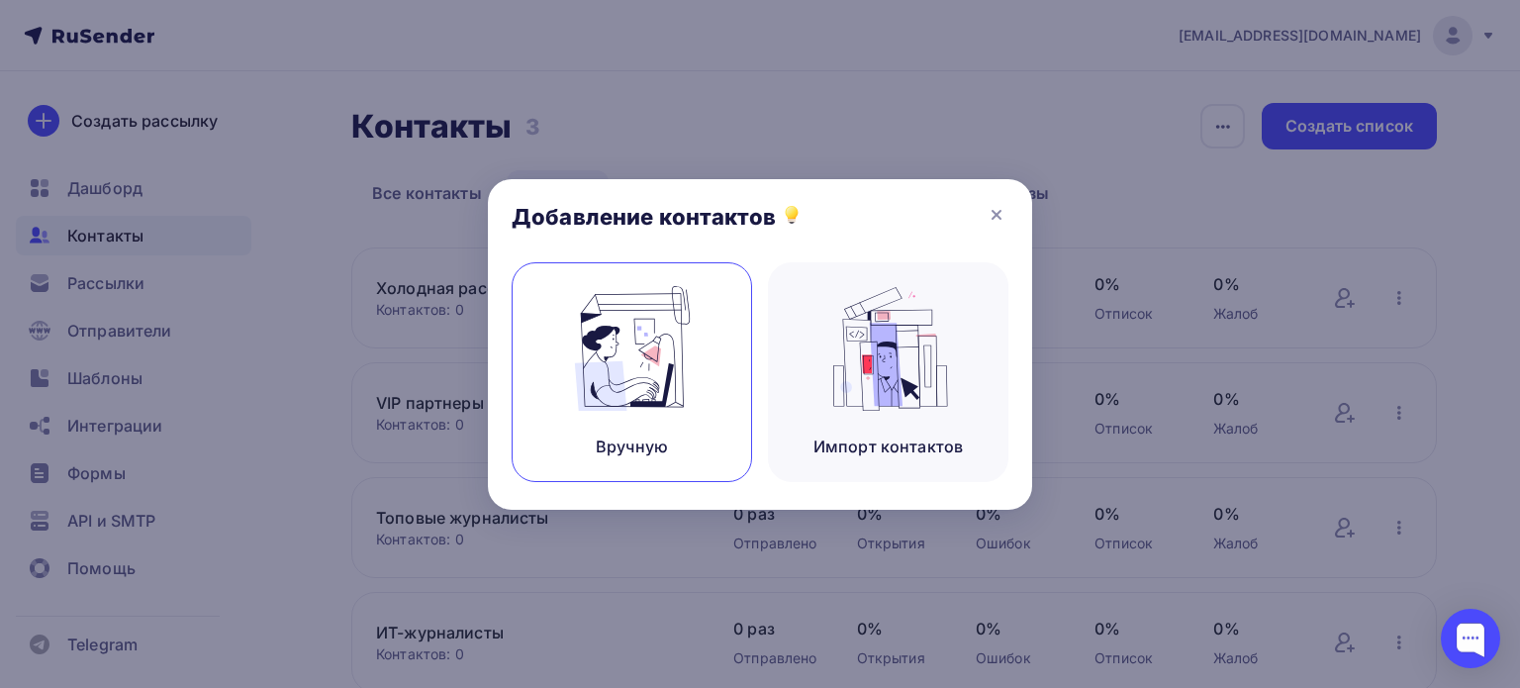
click at [626, 427] on div "Вручную" at bounding box center [632, 372] width 241 height 220
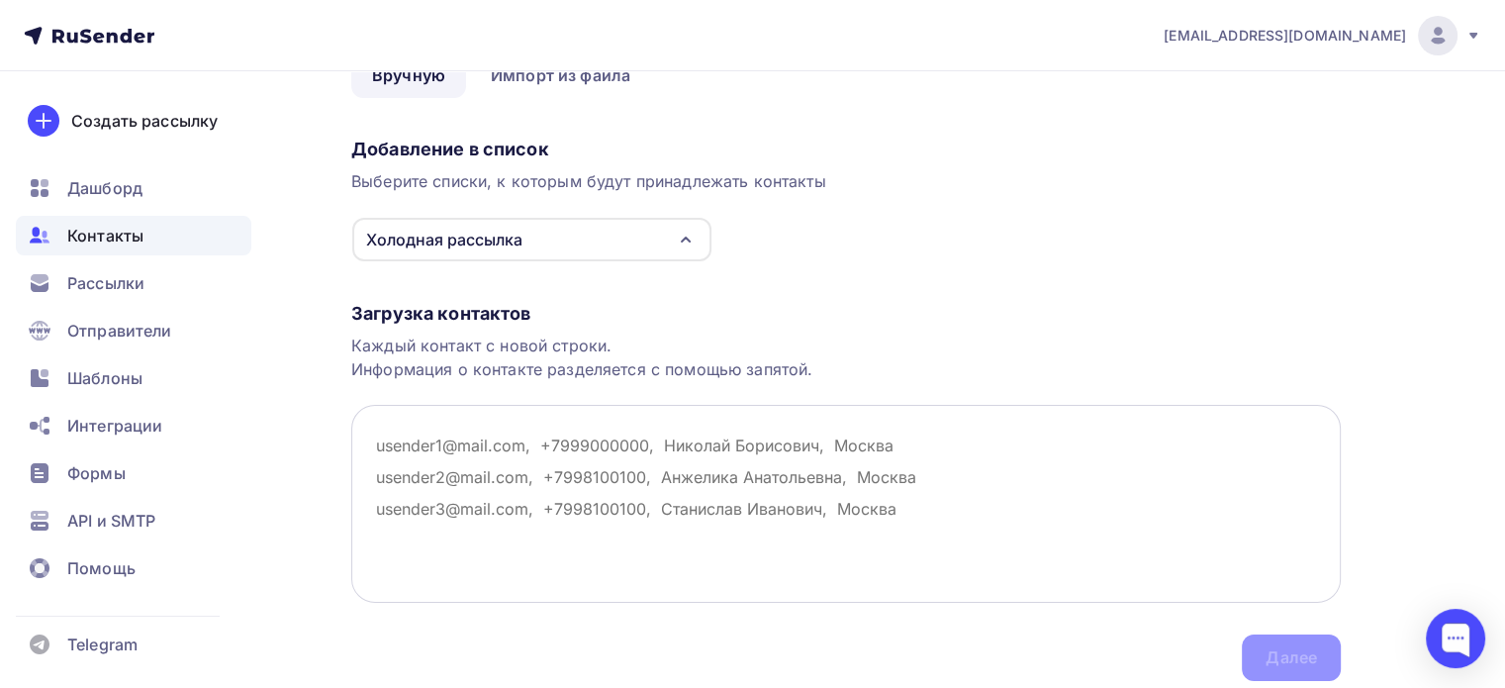
scroll to position [182, 0]
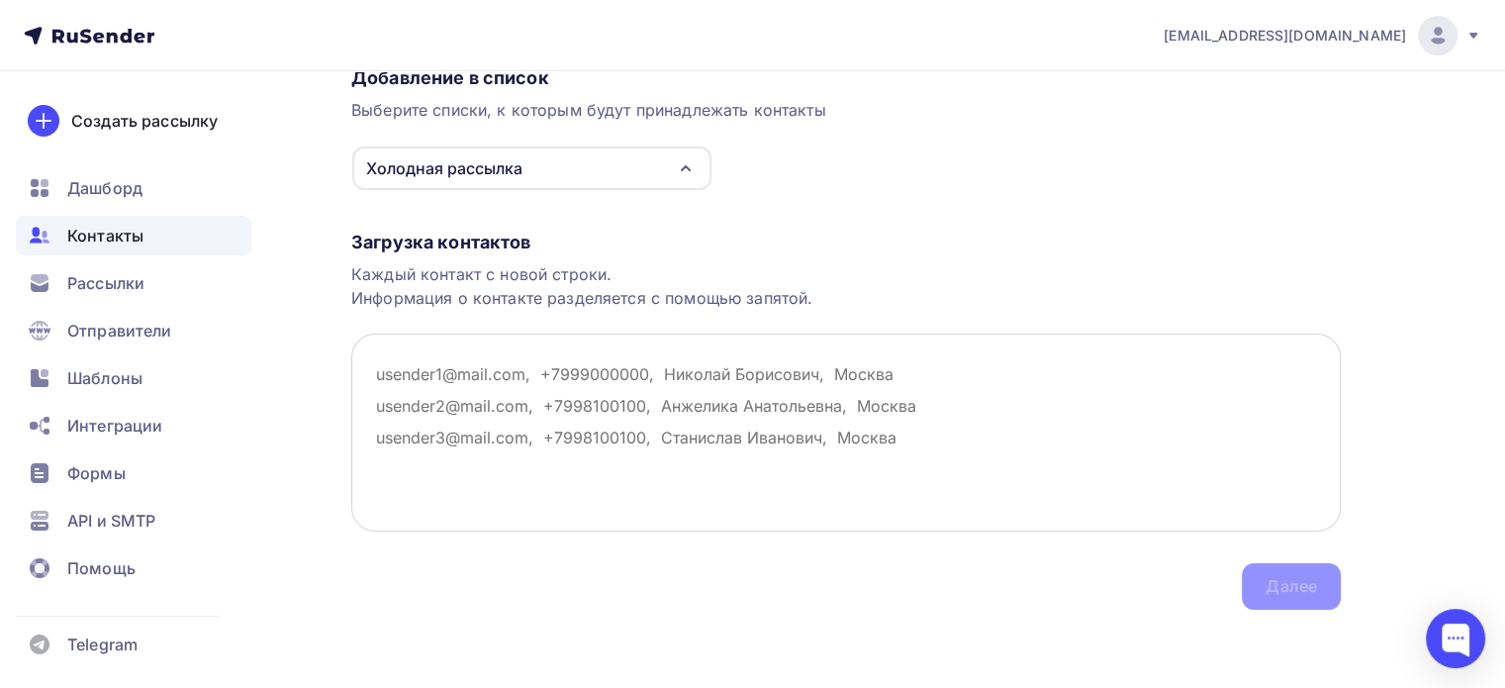
click at [447, 372] on textarea at bounding box center [846, 433] width 990 height 198
click at [133, 185] on span "Дашборд" at bounding box center [104, 188] width 75 height 24
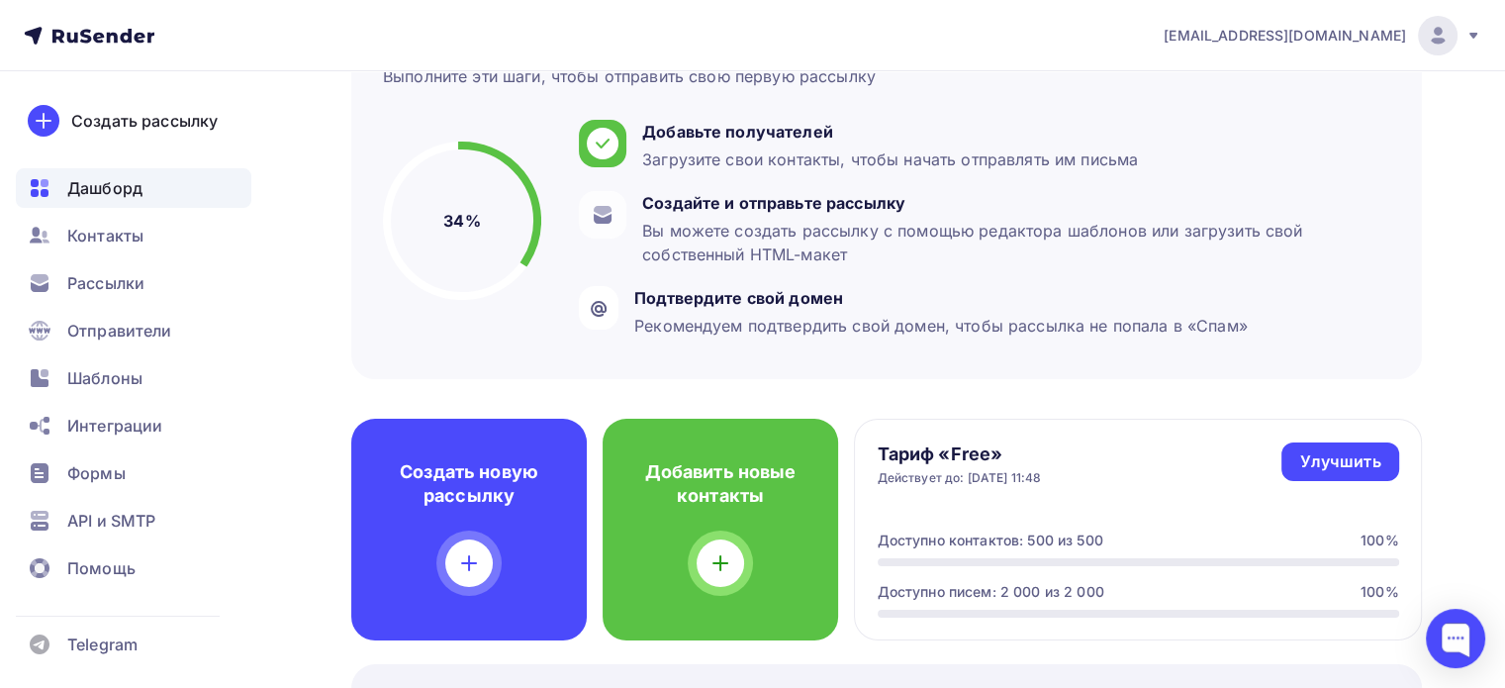
scroll to position [198, 0]
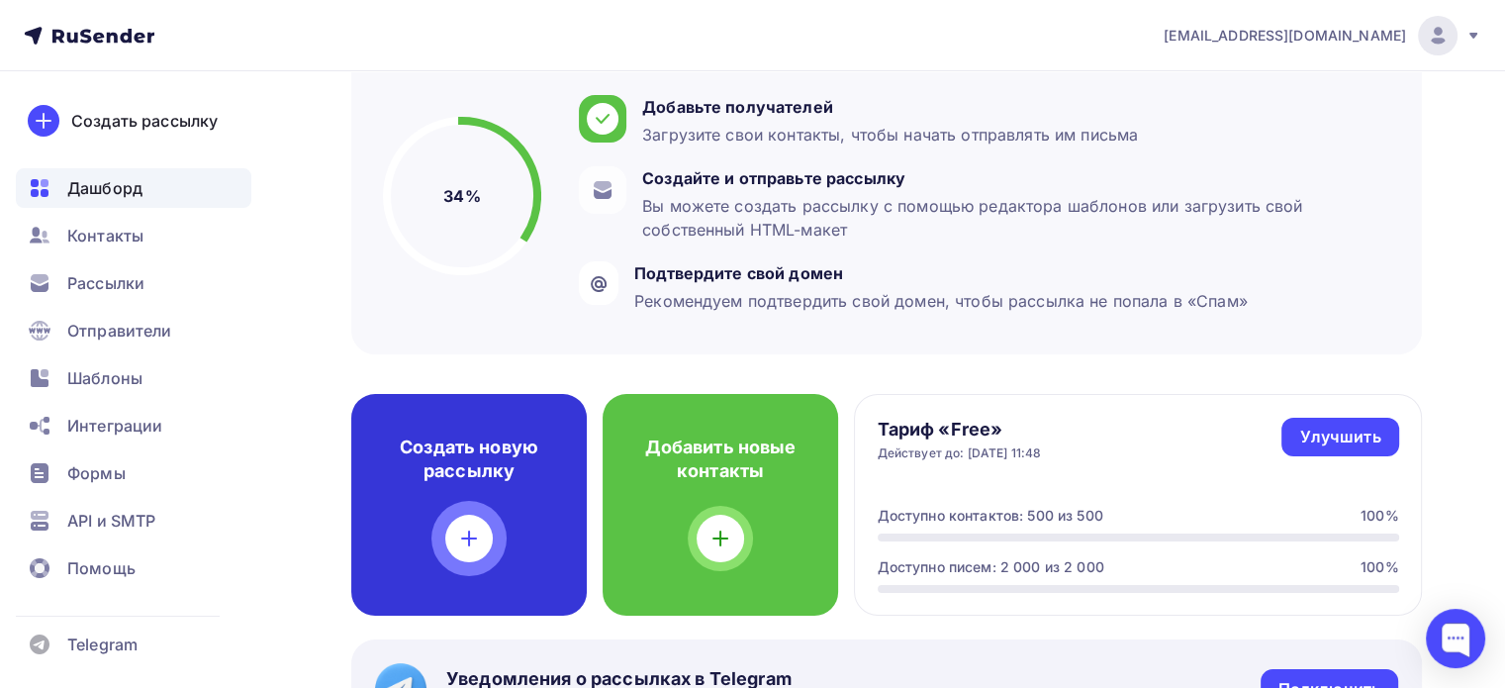
click at [473, 532] on icon at bounding box center [469, 539] width 24 height 24
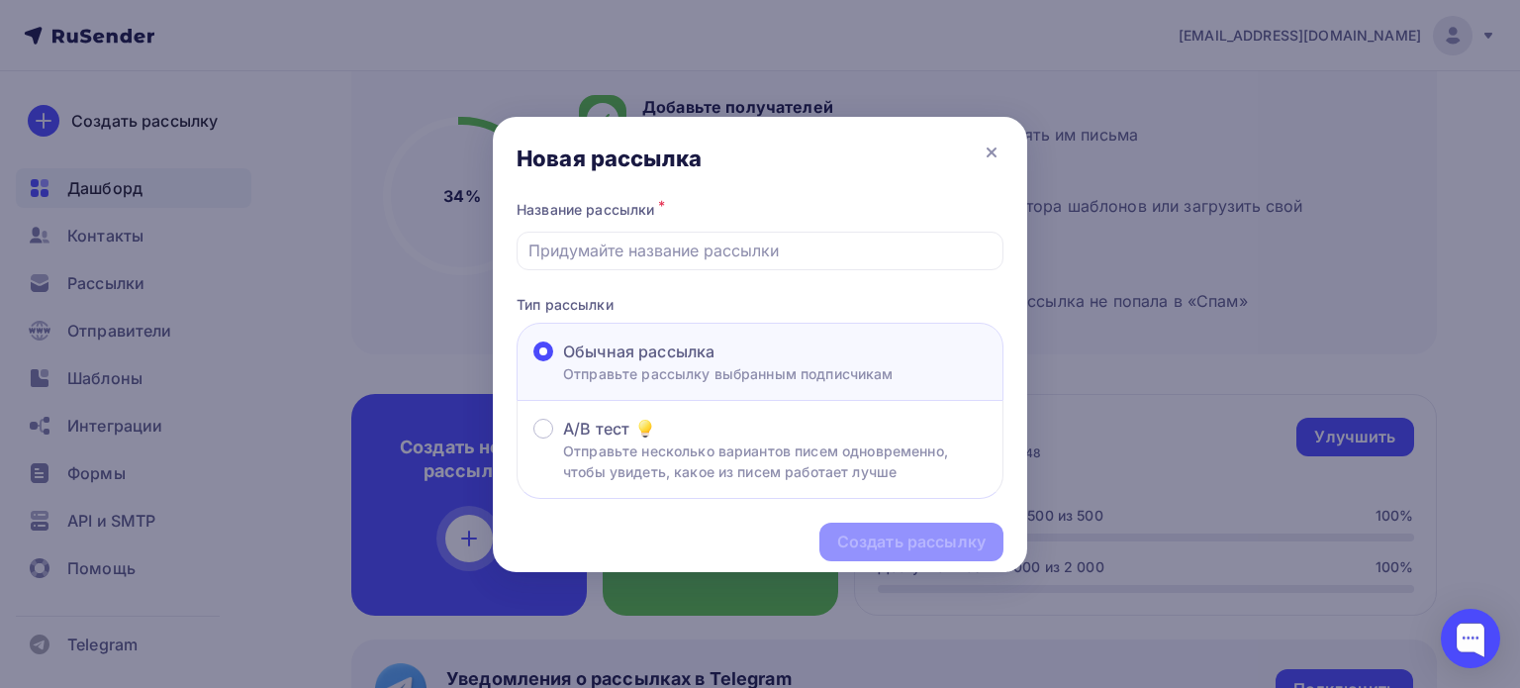
click at [659, 349] on span "Обычная рассылка" at bounding box center [638, 351] width 151 height 24
click at [563, 363] on input "Обычная рассылка Отправьте рассылку выбранным подписчикам" at bounding box center [563, 363] width 0 height 0
click at [665, 365] on p "Отправьте рассылку выбранным подписчикам" at bounding box center [728, 373] width 331 height 21
click at [563, 363] on input "Обычная рассылка Отправьте рассылку выбранным подписчикам" at bounding box center [563, 363] width 0 height 0
click at [665, 367] on p "Отправьте рассылку выбранным подписчикам" at bounding box center [728, 373] width 331 height 21
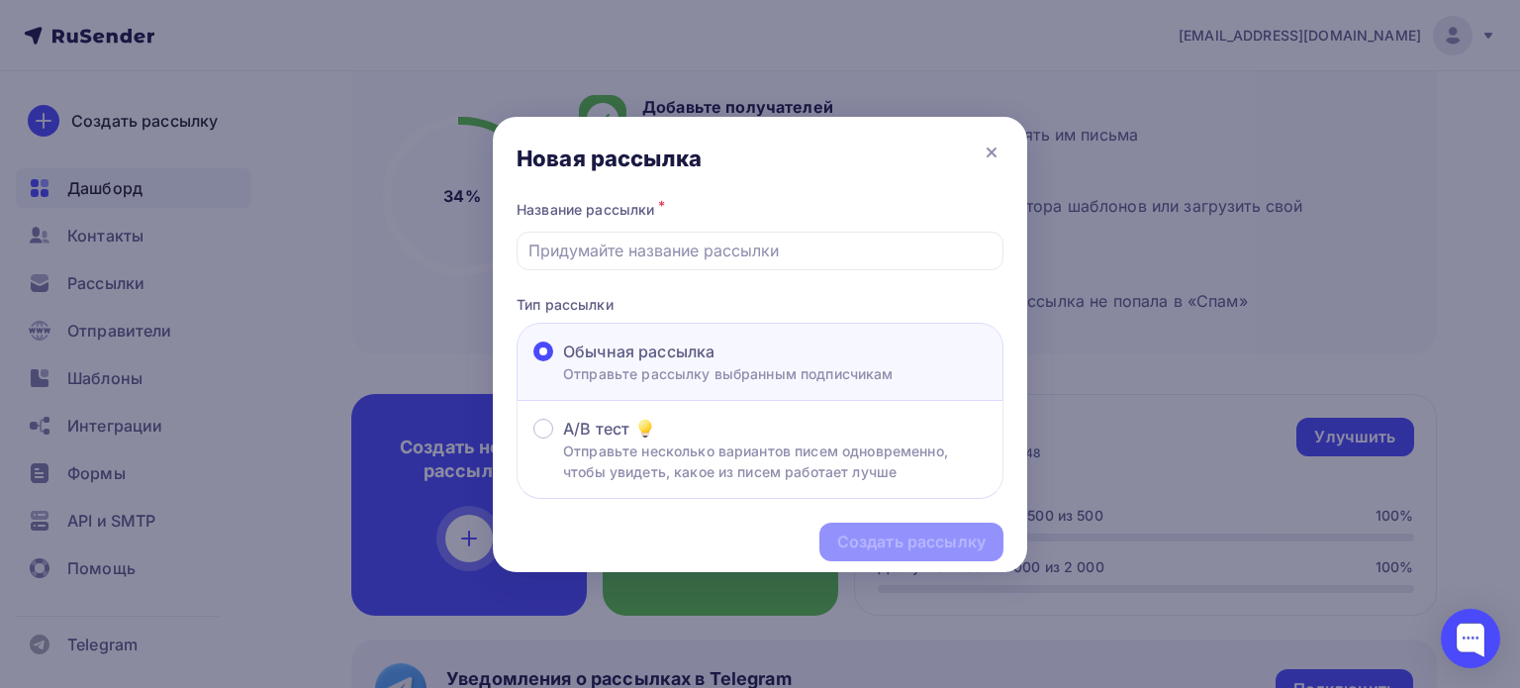
click at [563, 363] on input "Обычная рассылка Отправьте рассылку выбранным подписчикам" at bounding box center [563, 363] width 0 height 0
click at [986, 153] on icon at bounding box center [992, 153] width 24 height 24
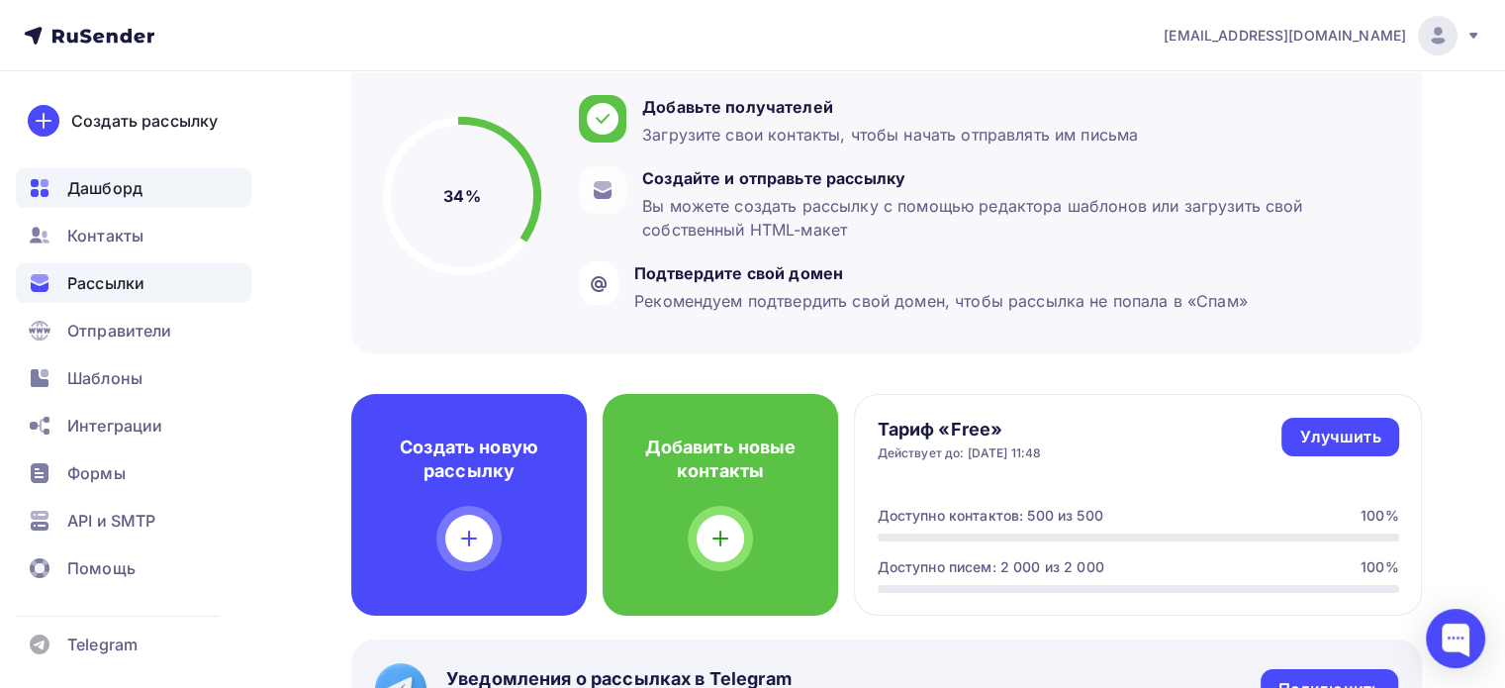
click at [178, 284] on div "Рассылки" at bounding box center [134, 283] width 236 height 40
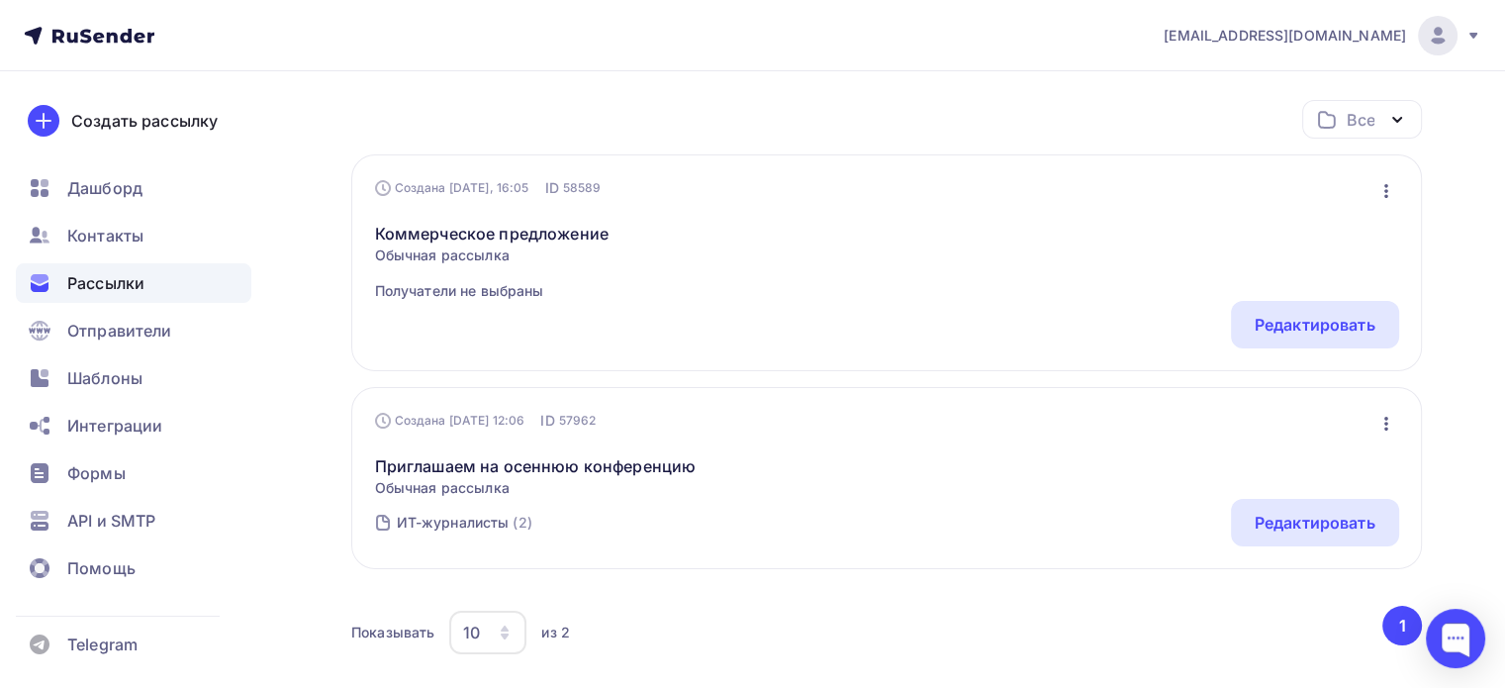
scroll to position [297, 0]
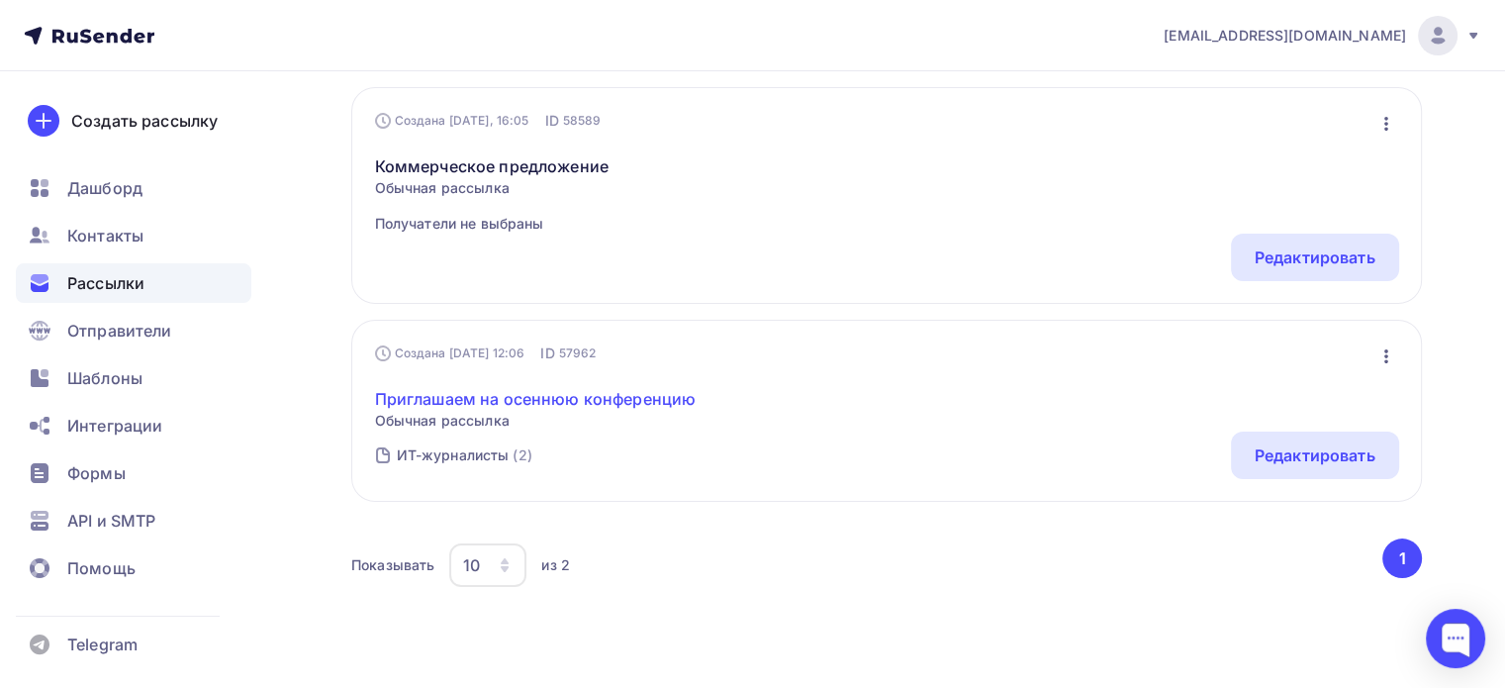
click at [485, 395] on link "Приглашаем на осеннюю конференцию" at bounding box center [536, 399] width 322 height 24
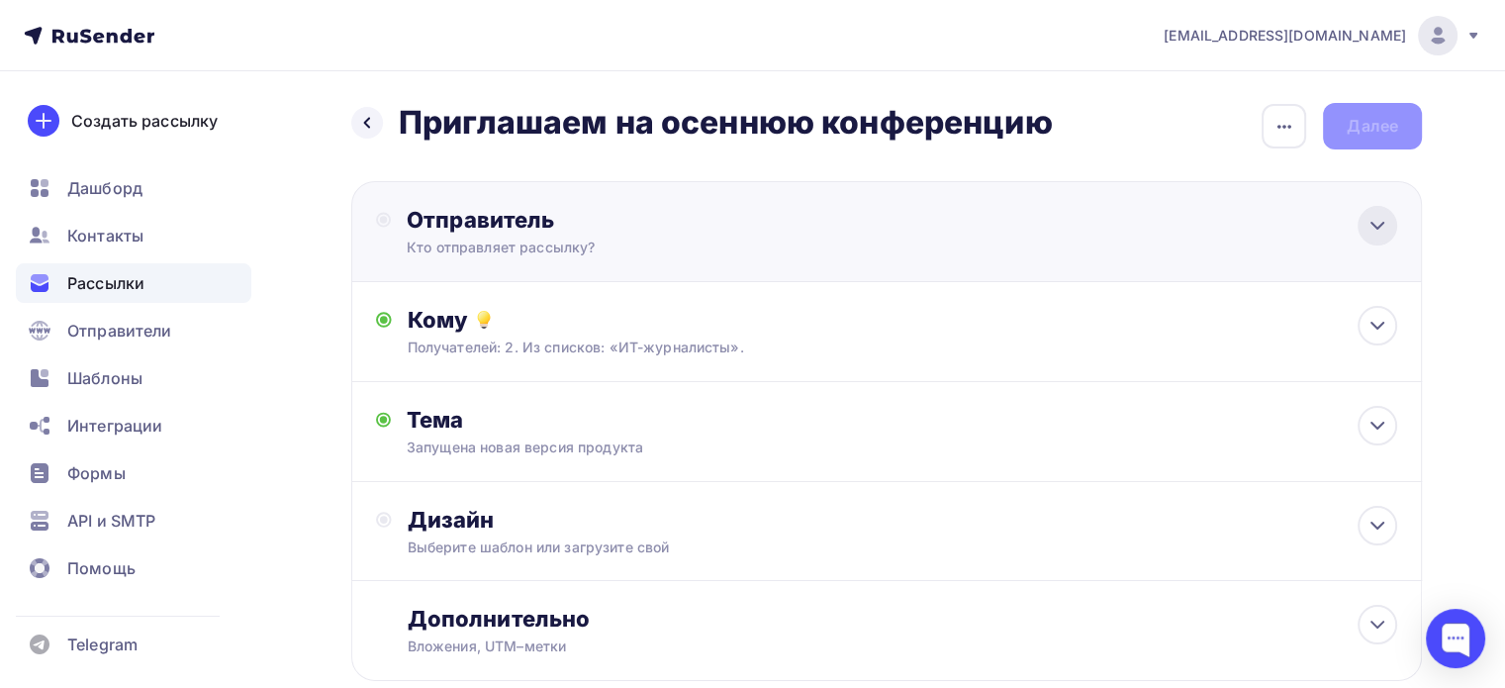
click at [1375, 235] on icon at bounding box center [1378, 226] width 24 height 24
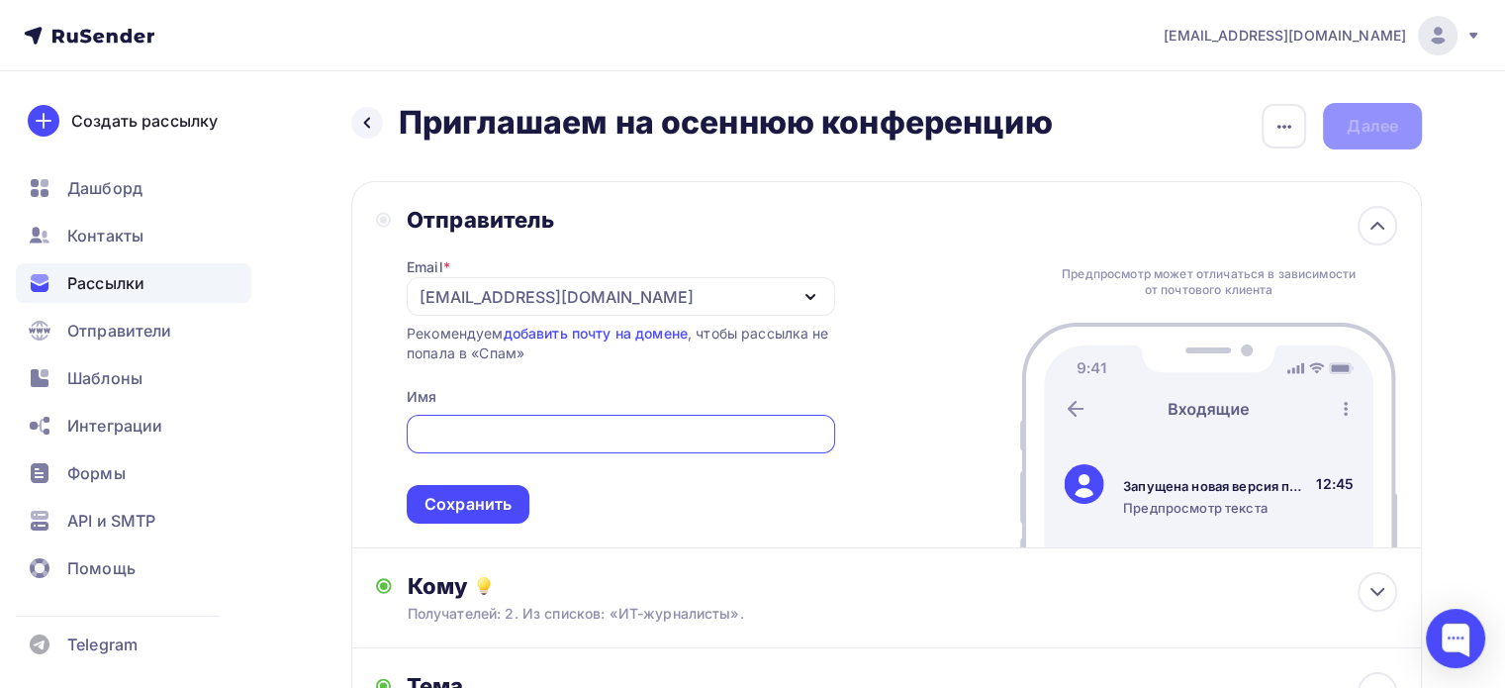
click at [812, 300] on icon "button" at bounding box center [811, 297] width 24 height 24
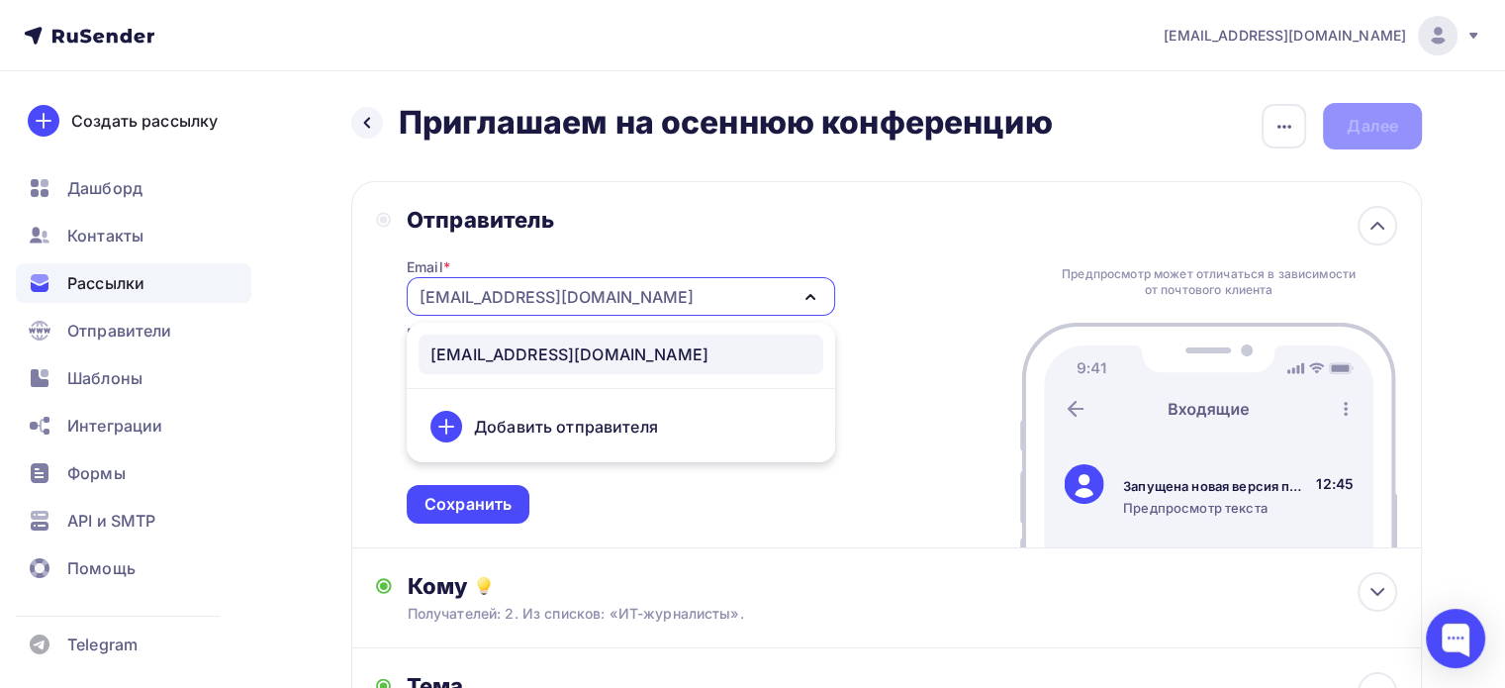
click at [812, 300] on icon "button" at bounding box center [811, 297] width 24 height 24
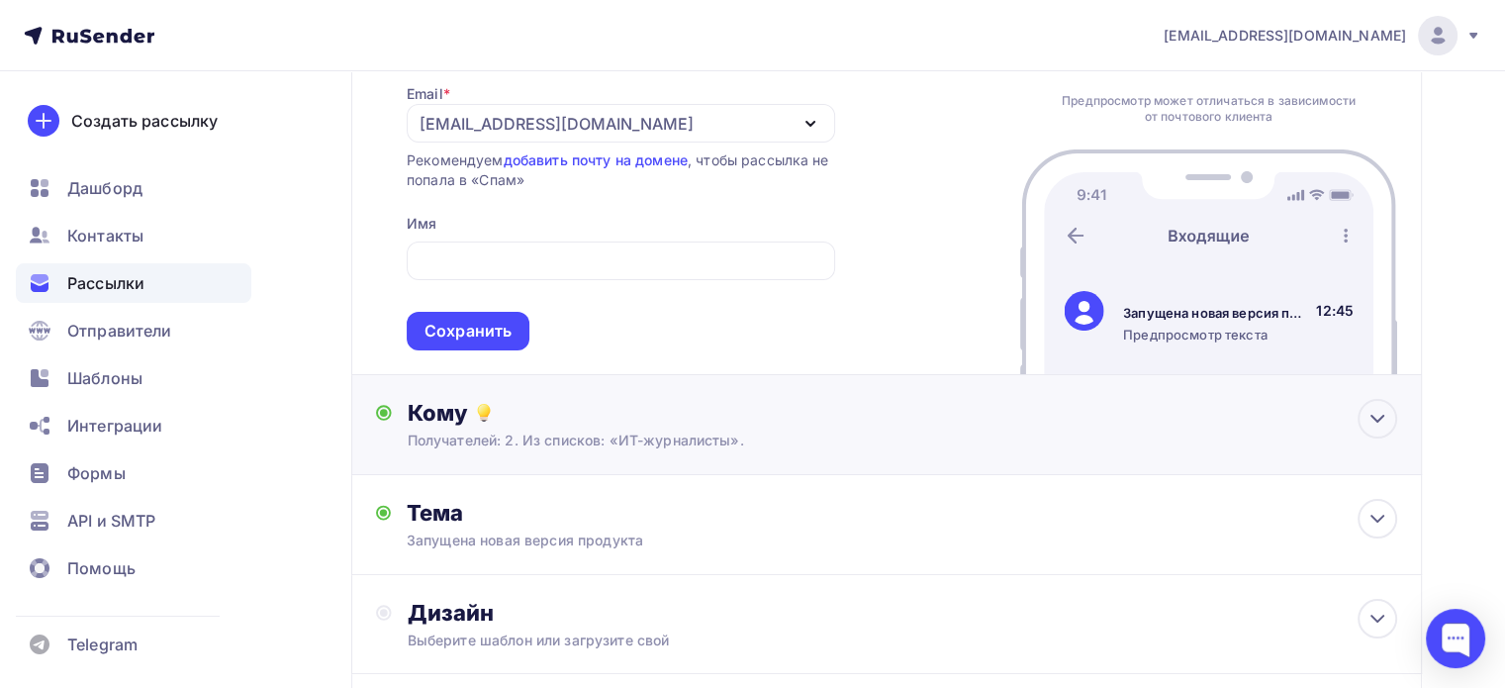
scroll to position [198, 0]
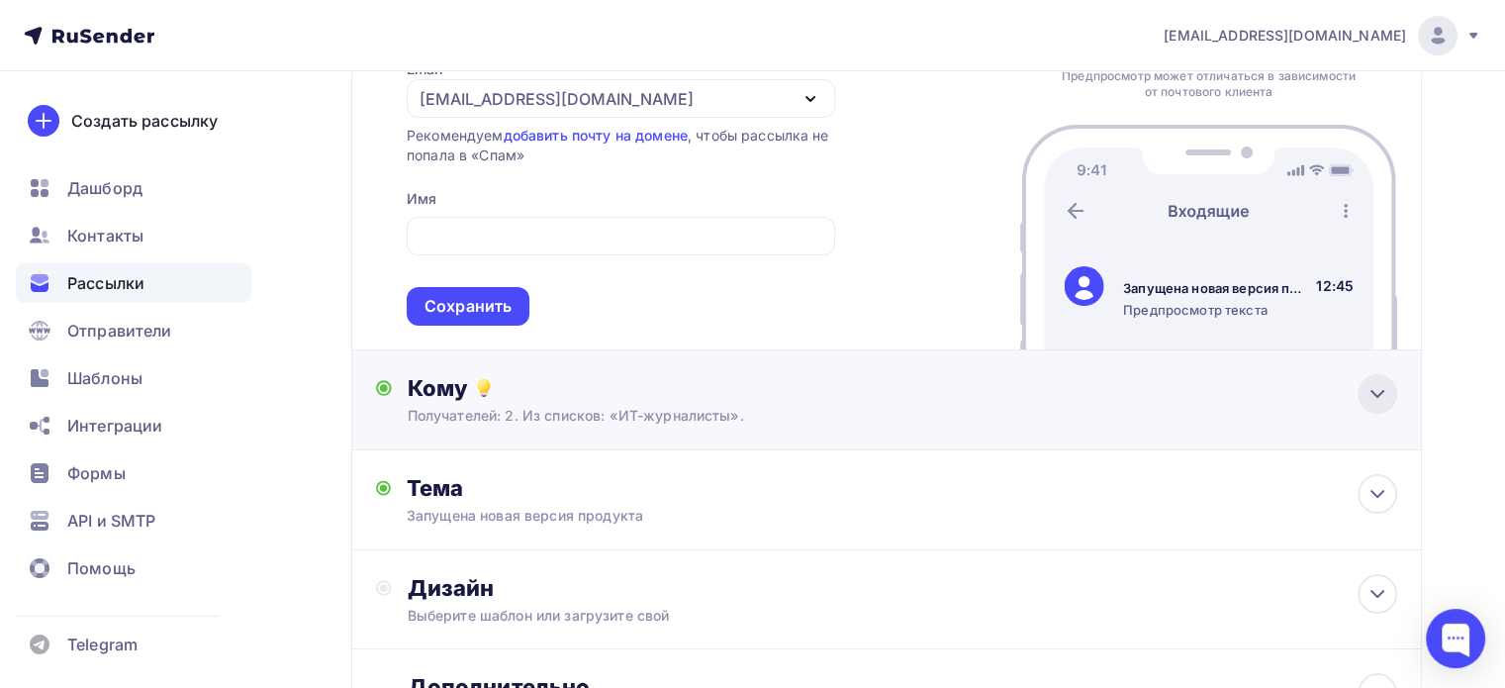
click at [1364, 394] on div at bounding box center [1378, 394] width 40 height 40
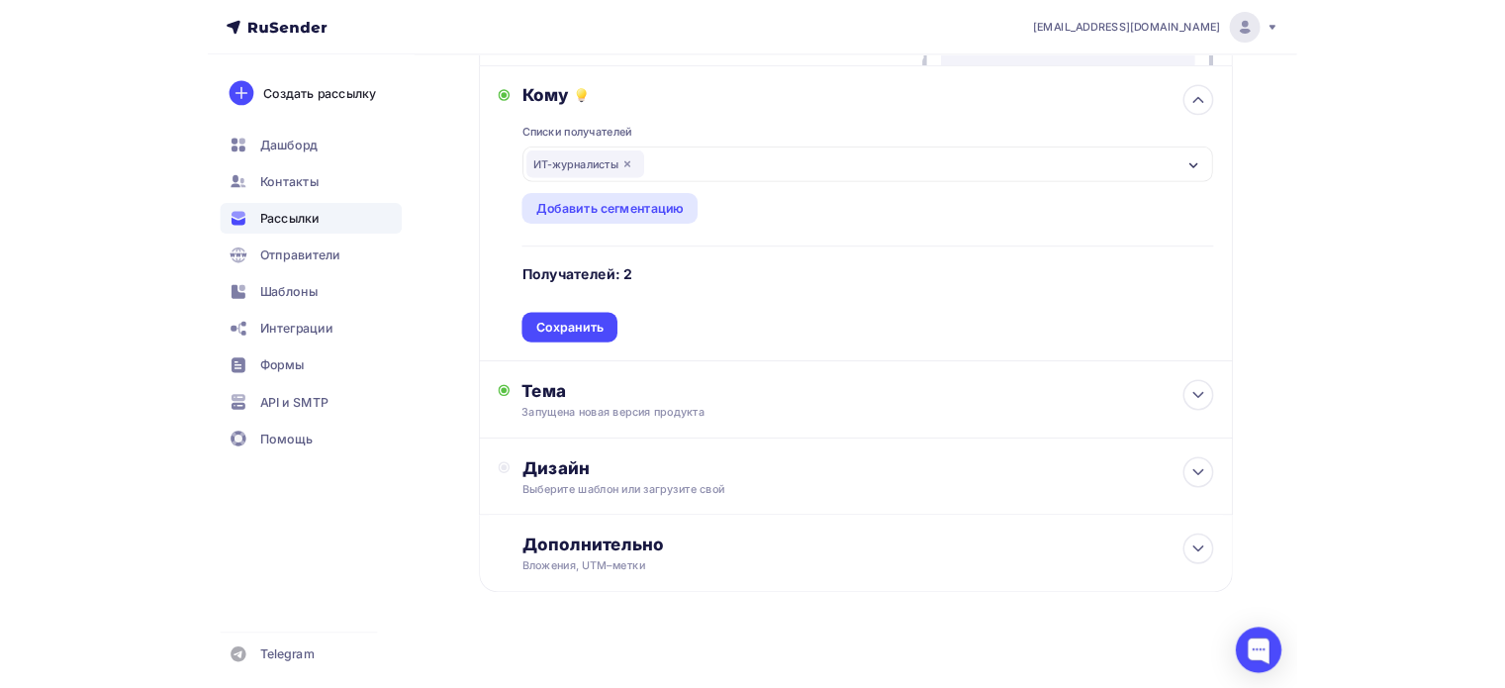
scroll to position [0, 0]
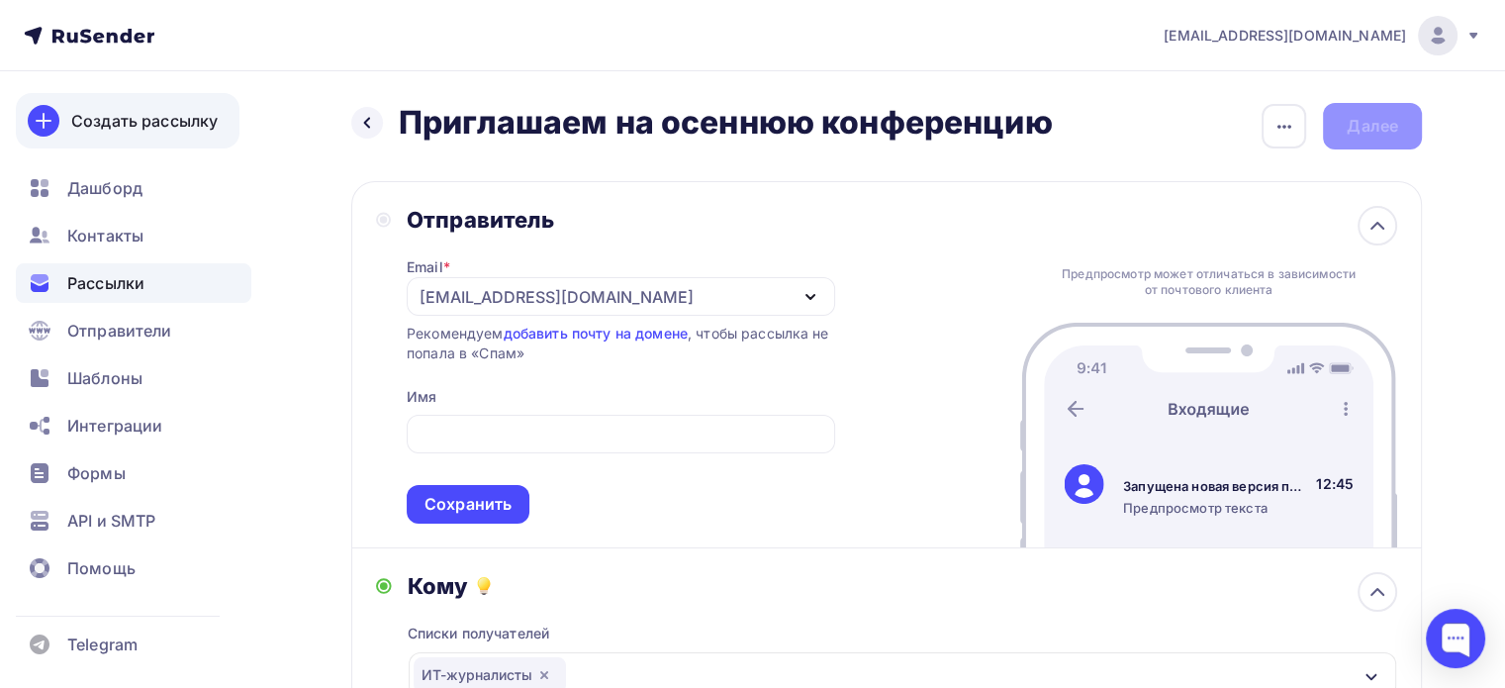
click at [116, 126] on div "Создать рассылку" at bounding box center [144, 121] width 146 height 24
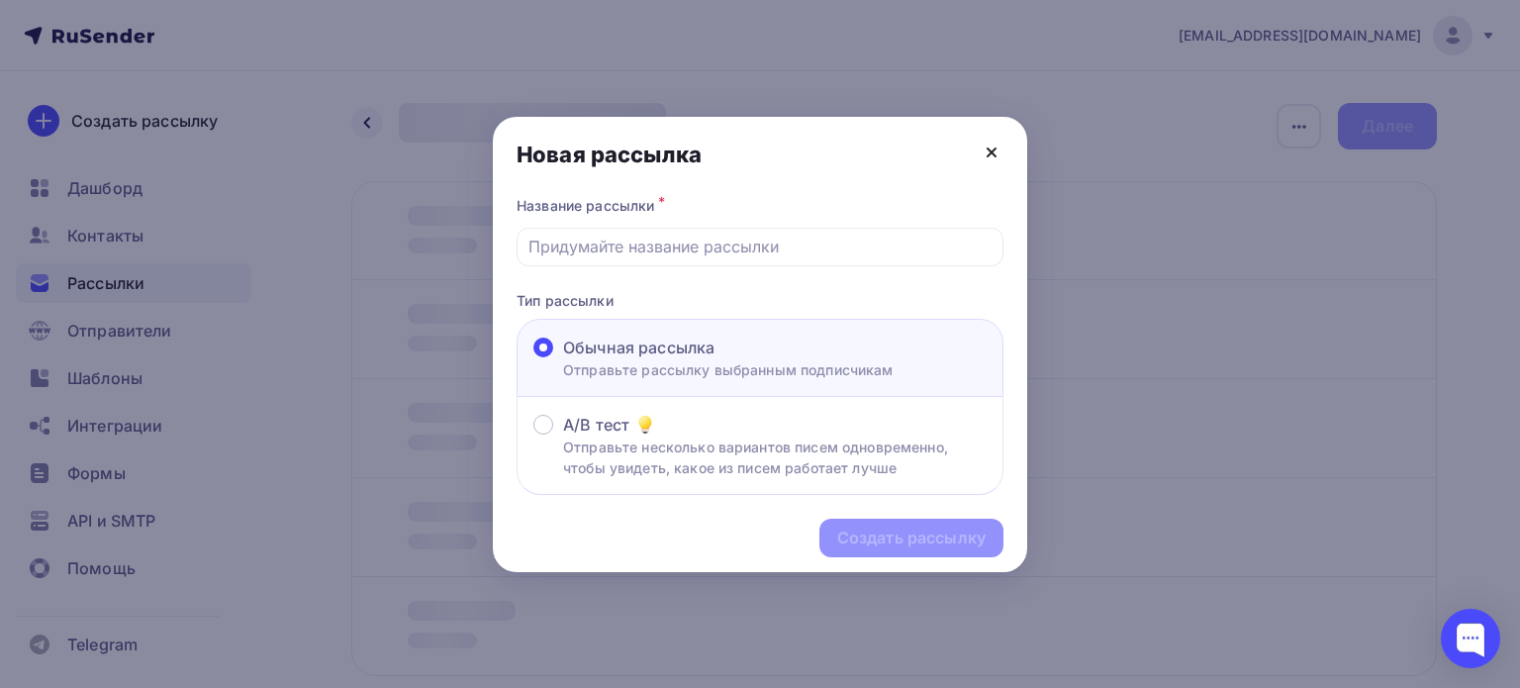
click at [986, 161] on icon at bounding box center [992, 153] width 24 height 24
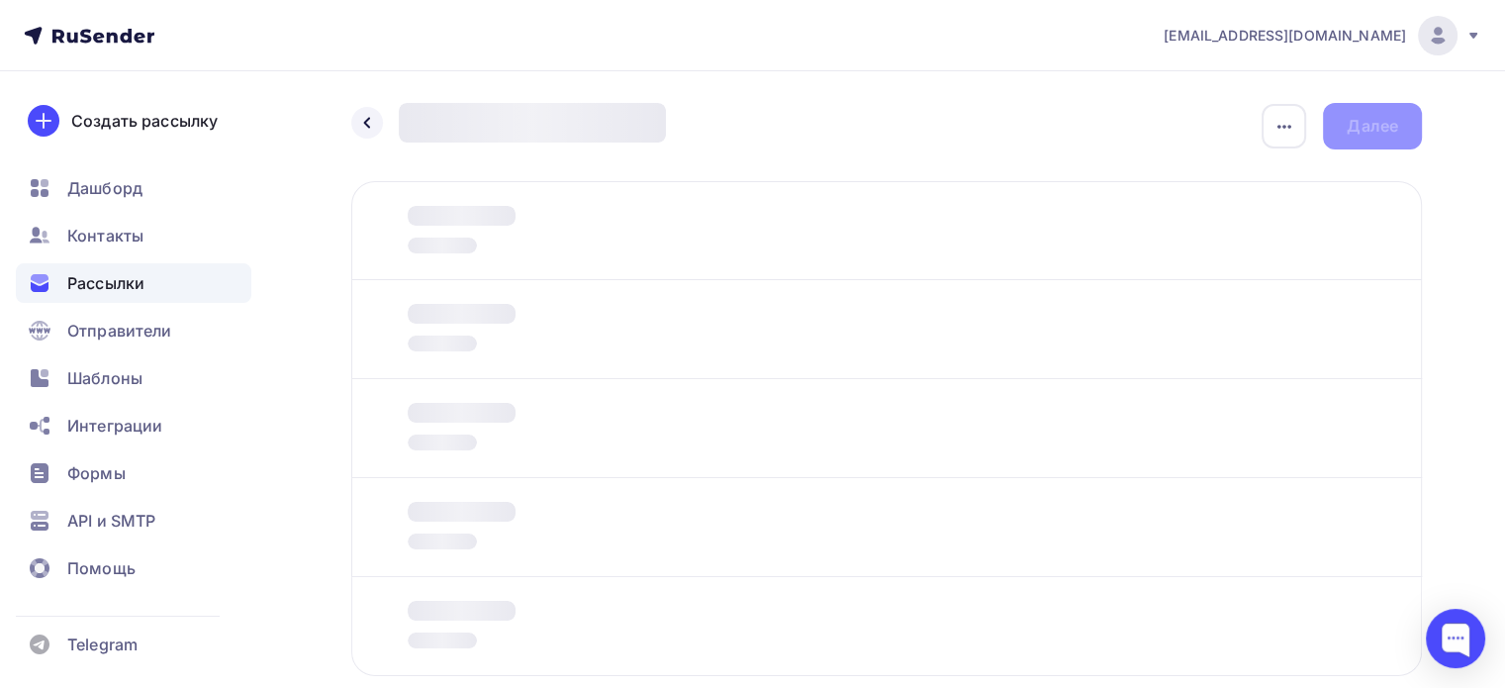
click at [115, 47] on nav "zevia.cheva@yandex.ru Аккаунт Тарифы Выйти Создать рассылку Дашборд Контакты Ра…" at bounding box center [752, 35] width 1505 height 71
click at [115, 43] on icon at bounding box center [89, 36] width 131 height 24
click at [116, 30] on icon at bounding box center [89, 36] width 131 height 24
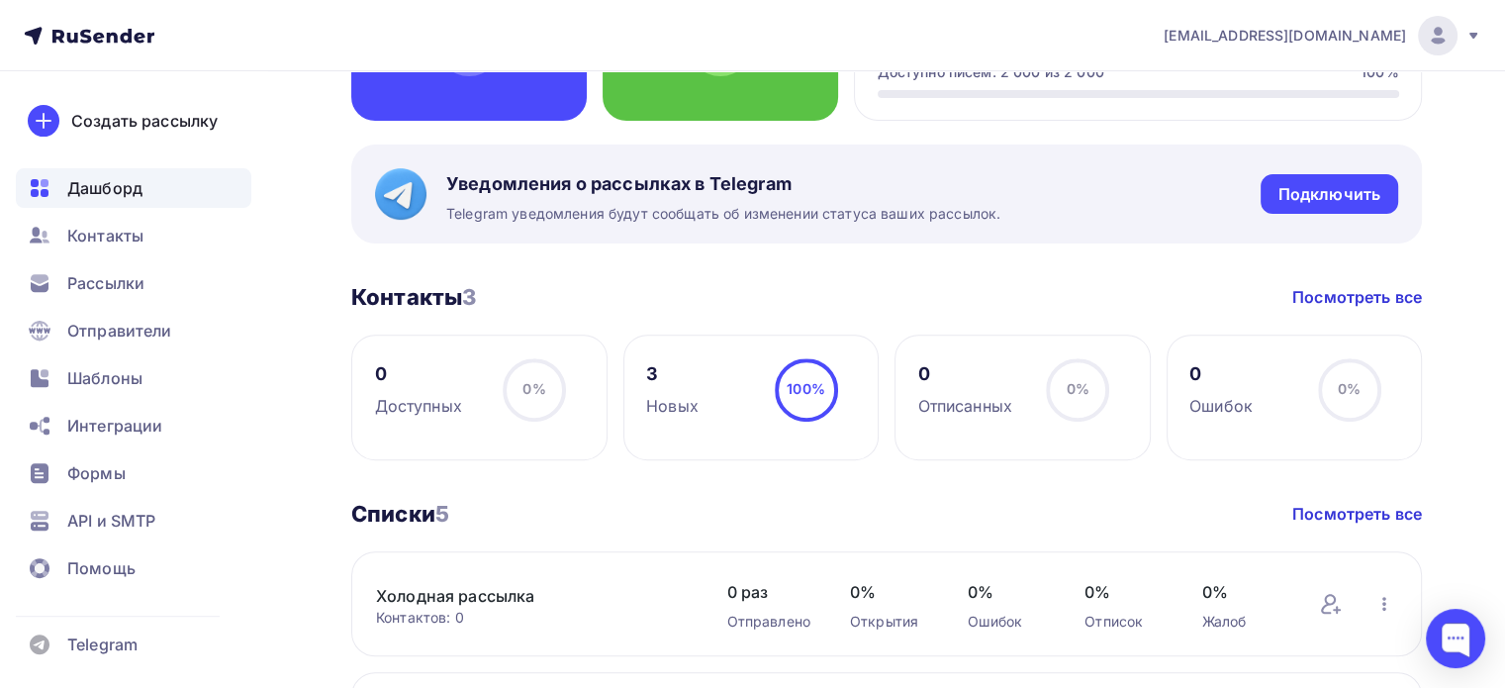
scroll to position [594, 0]
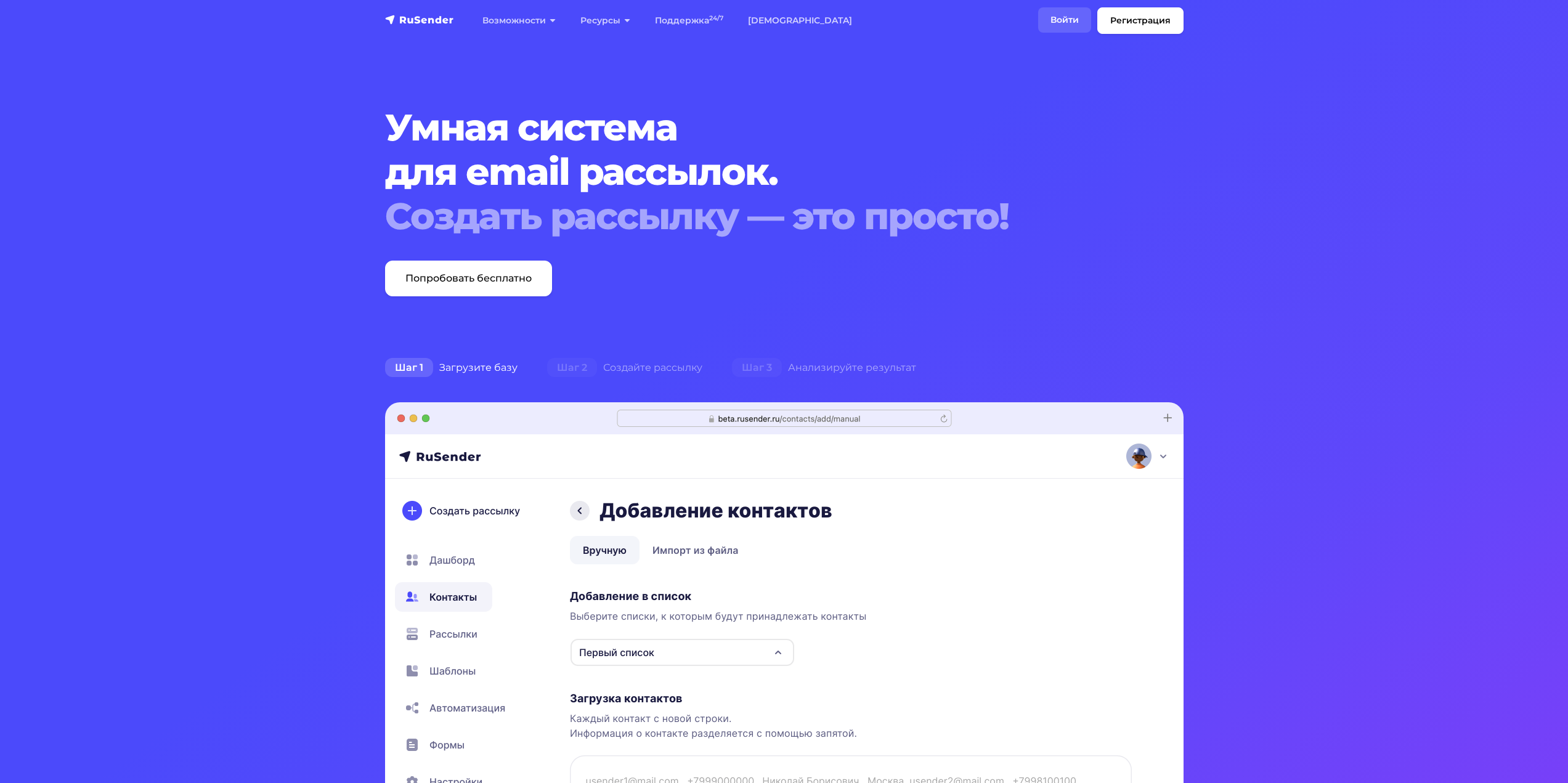
click at [1053, 22] on link "Войти" at bounding box center [1064, 20] width 53 height 26
